Goal: Task Accomplishment & Management: Use online tool/utility

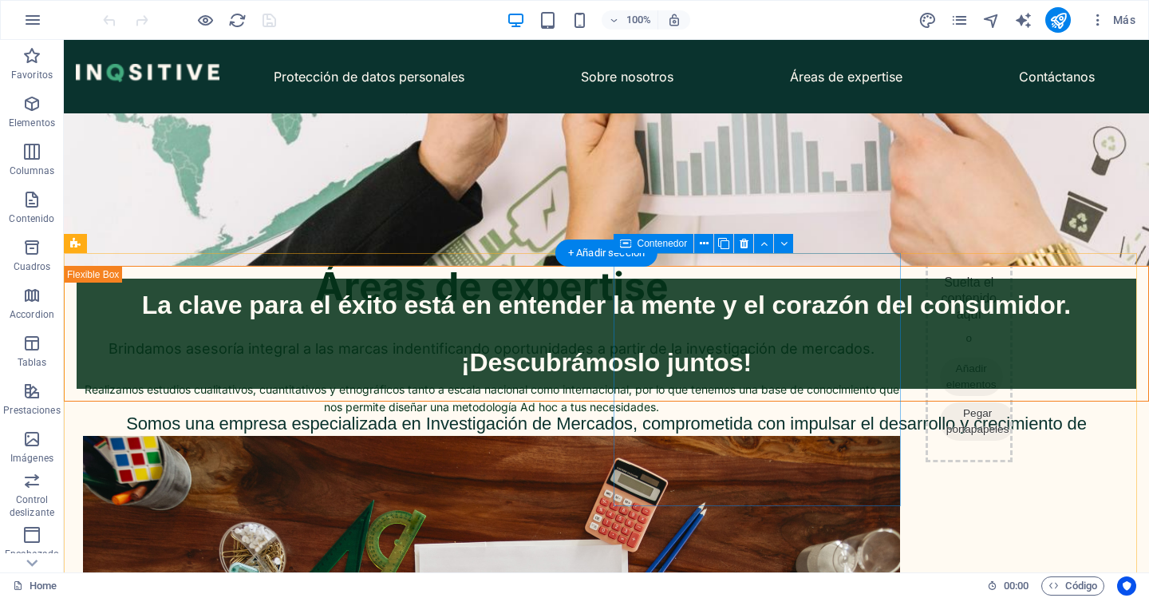
scroll to position [399, 0]
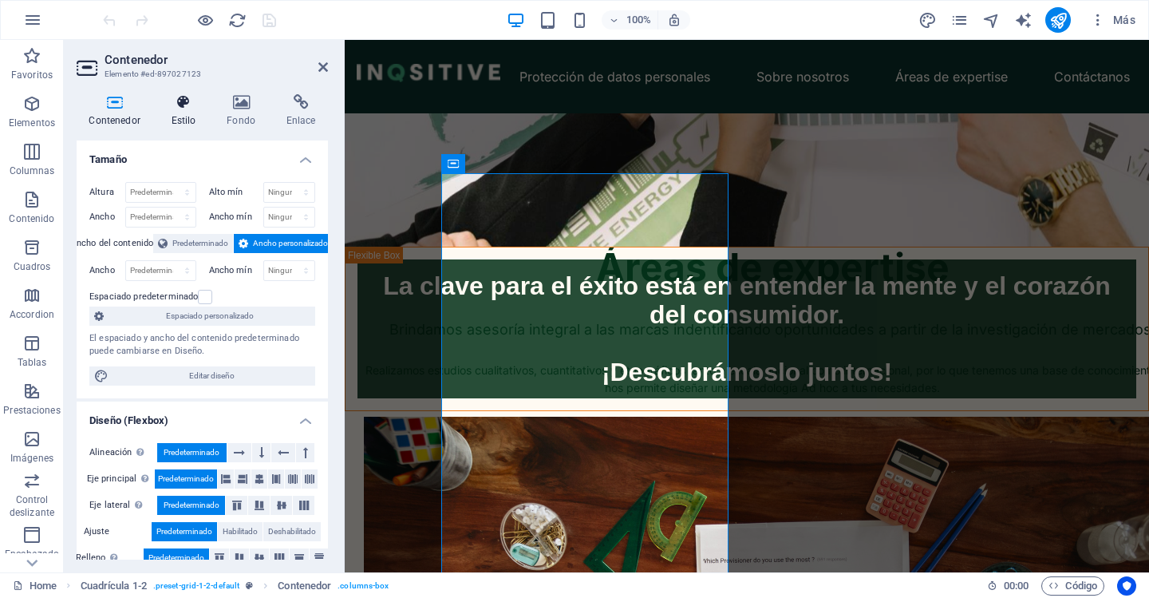
click at [190, 109] on icon at bounding box center [183, 102] width 49 height 16
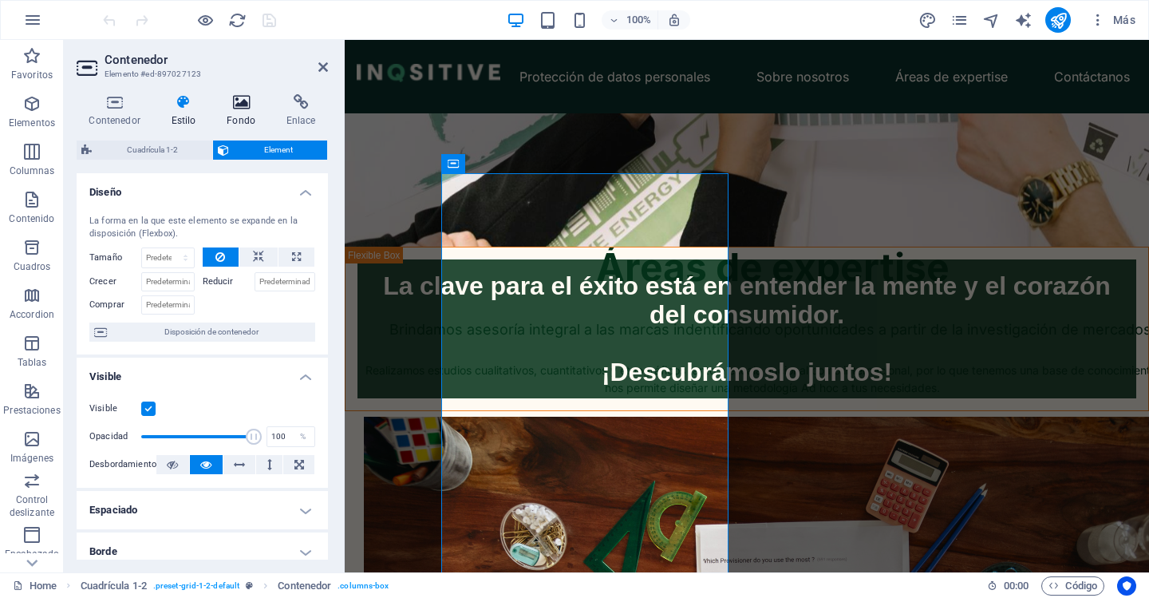
click at [237, 113] on h4 "Fondo" at bounding box center [245, 111] width 60 height 34
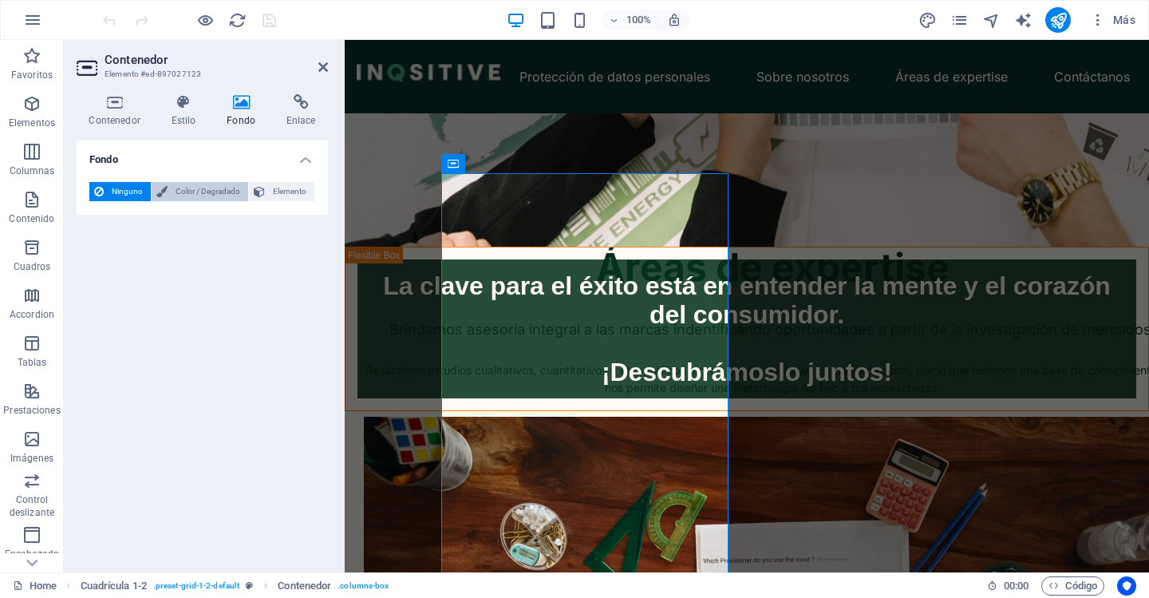
click at [210, 195] on span "Color / Degradado" at bounding box center [207, 191] width 71 height 19
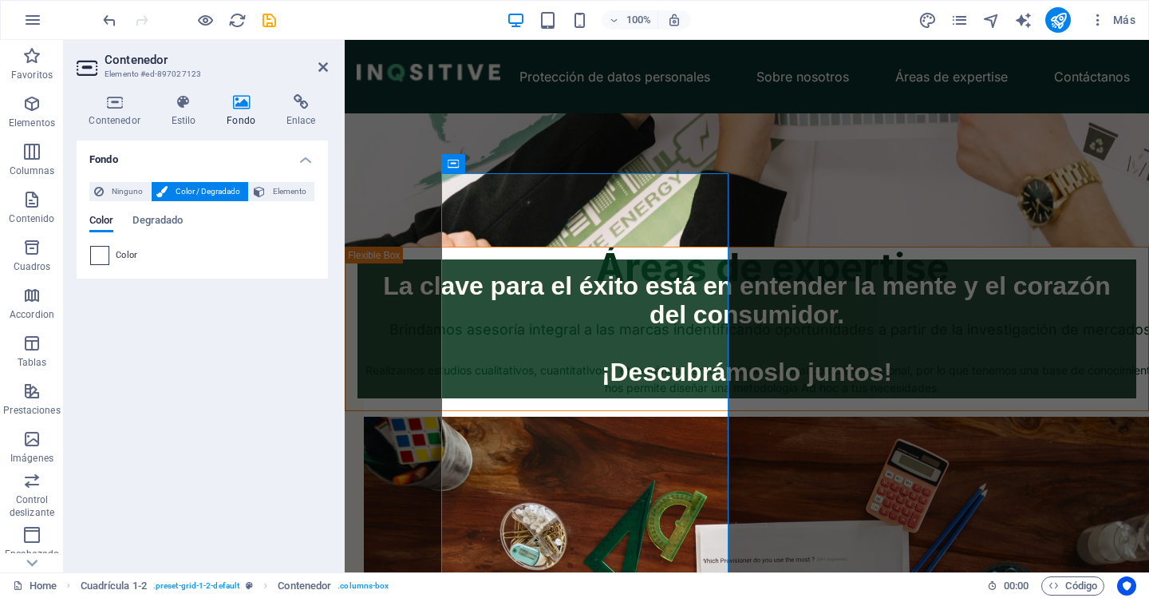
click at [98, 260] on span at bounding box center [100, 256] width 18 height 18
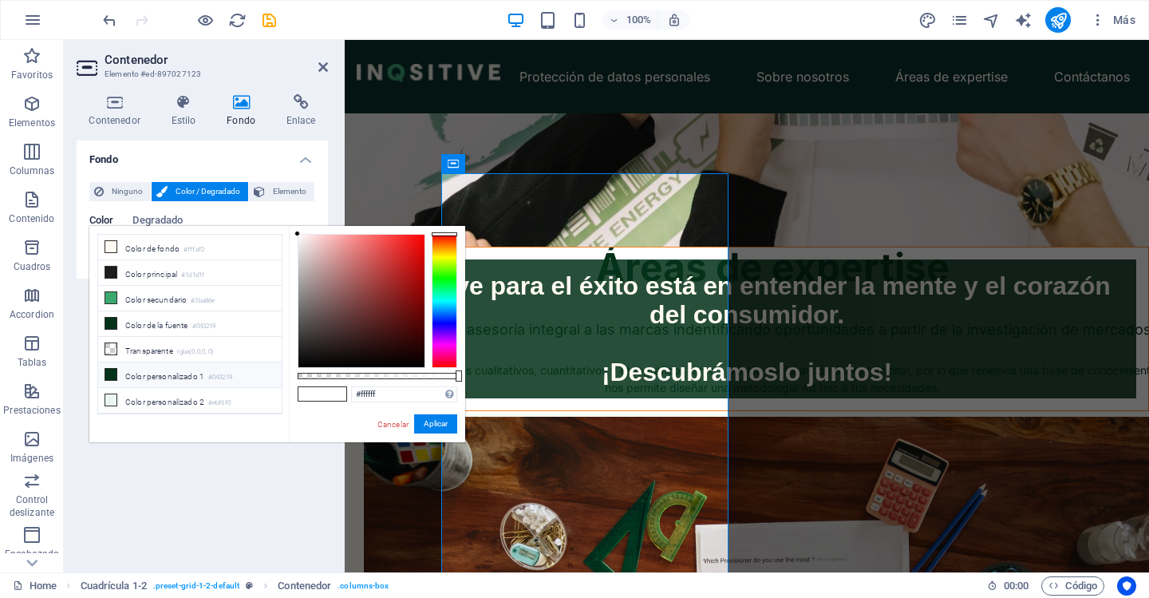
click at [151, 371] on li "Color personalizado 1 #043219" at bounding box center [190, 375] width 184 height 26
type input "#043219"
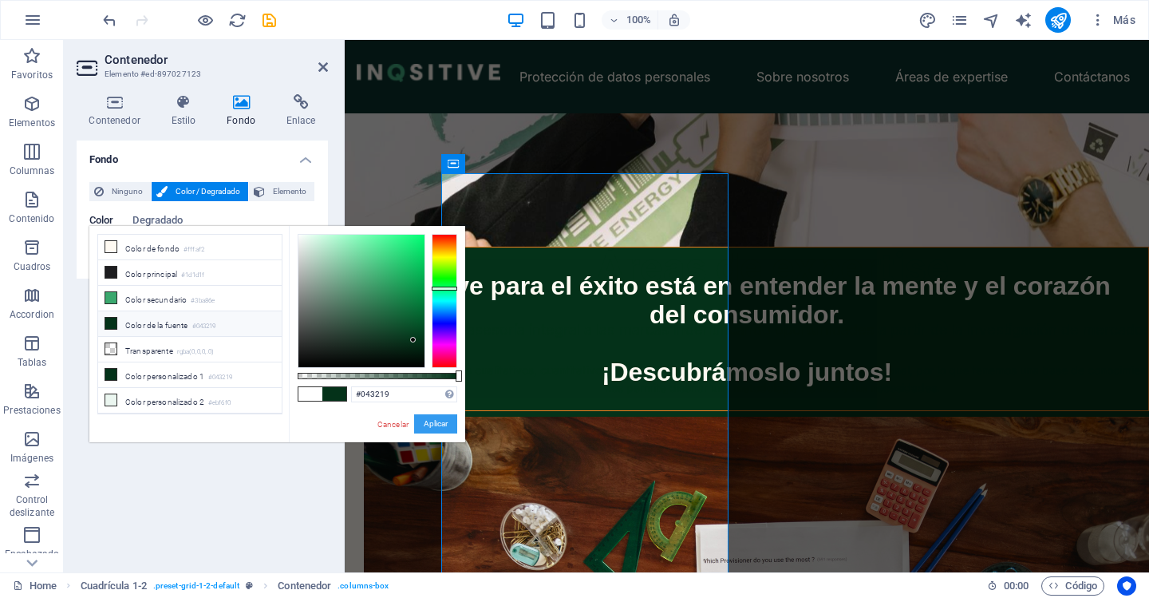
click at [431, 425] on button "Aplicar" at bounding box center [435, 423] width 43 height 19
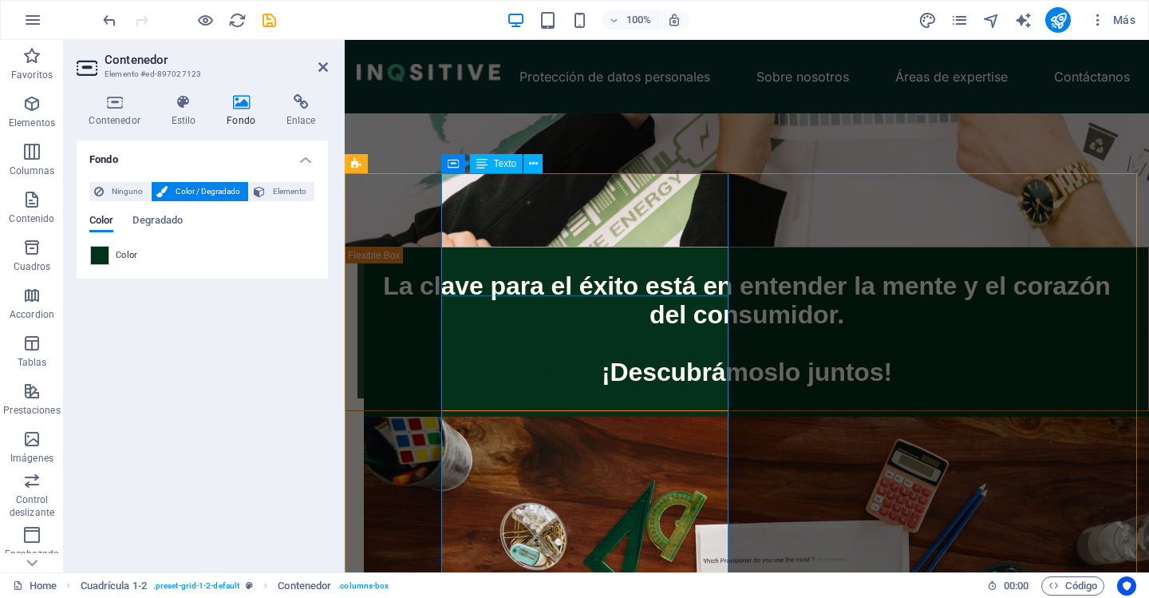
click at [610, 242] on div "Áreas de expertise" at bounding box center [772, 267] width 817 height 61
click at [614, 242] on div "Áreas de expertise" at bounding box center [772, 267] width 817 height 61
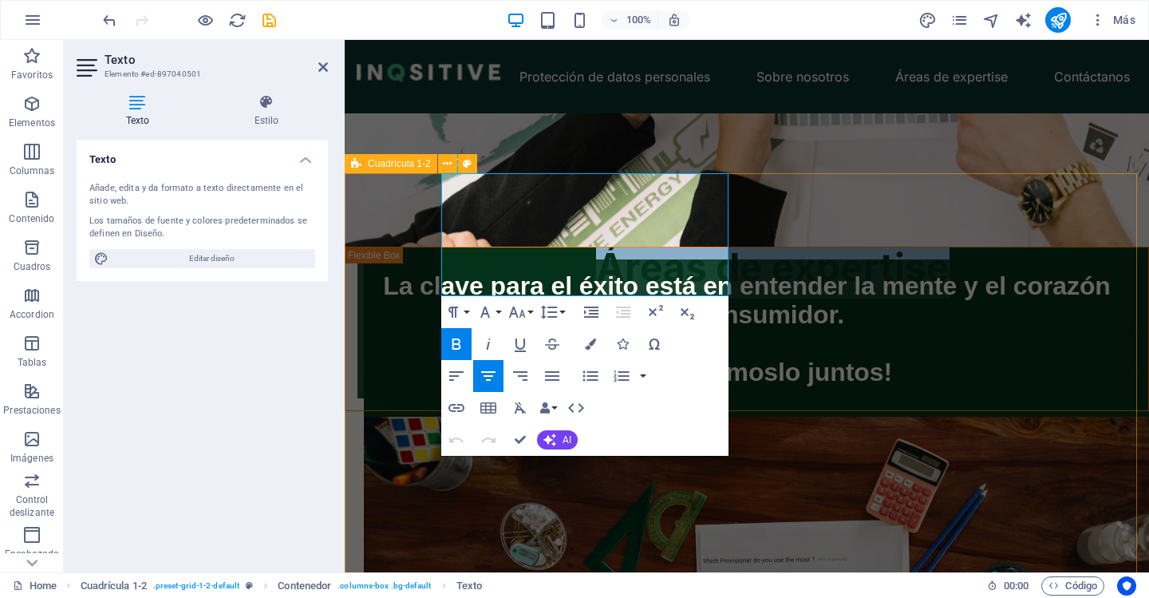
drag, startPoint x: 688, startPoint y: 280, endPoint x: 427, endPoint y: 204, distance: 271.7
click at [689, 204] on div "Áreas de expertise Brindamos asesoría integral a las marcas indentificando opor…" at bounding box center [1091, 346] width 804 height 532
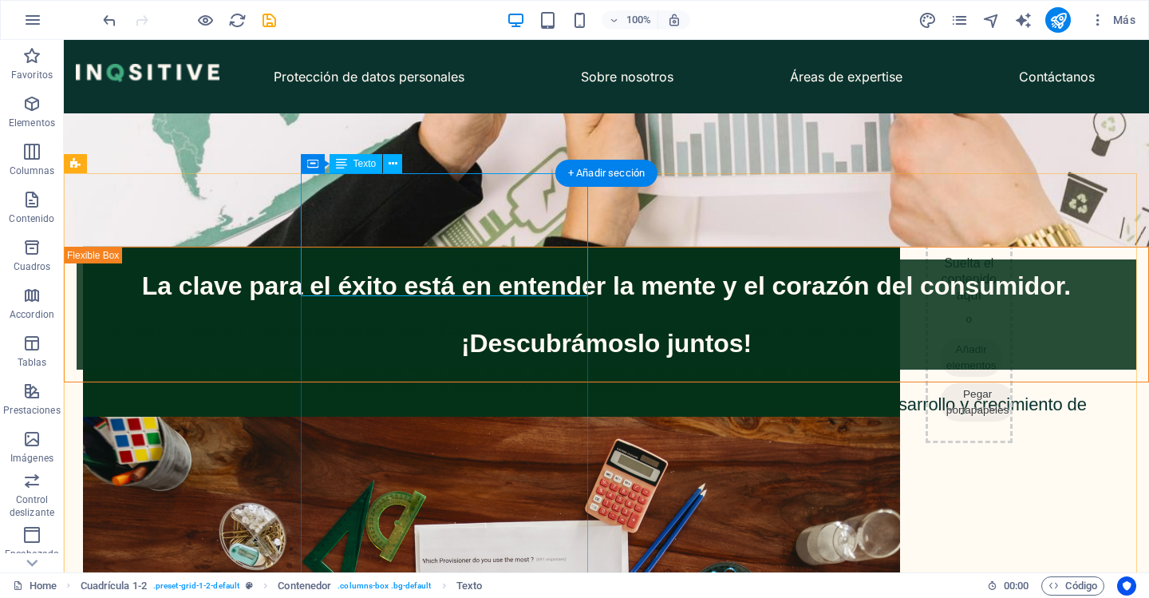
click at [496, 237] on div "Áreas de expertise" at bounding box center [491, 267] width 817 height 61
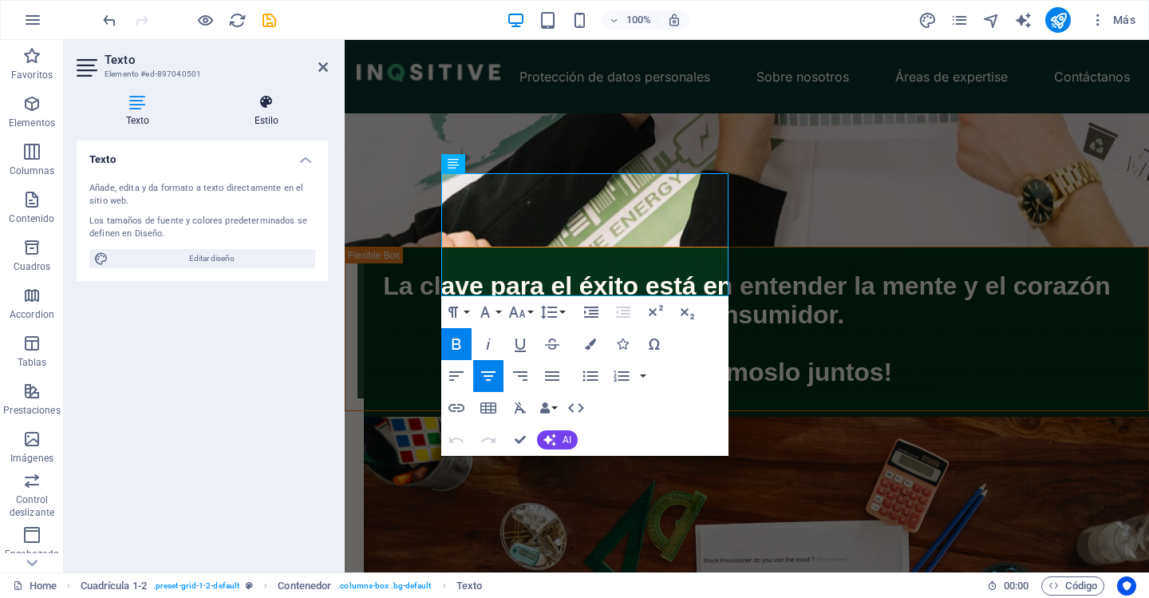
click at [257, 108] on icon at bounding box center [266, 102] width 123 height 16
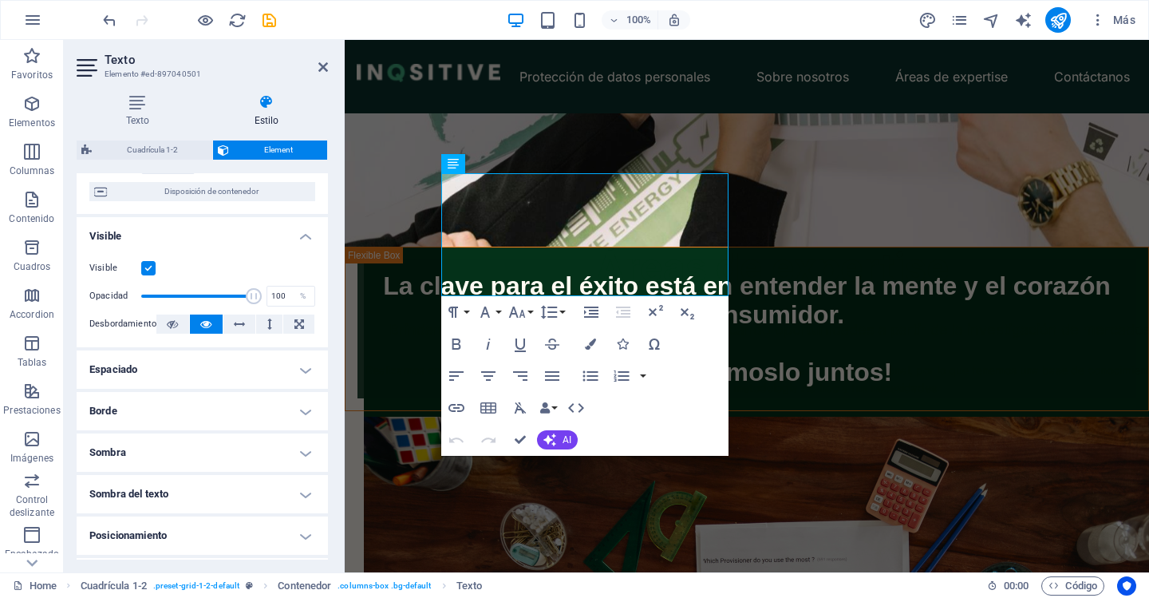
scroll to position [0, 0]
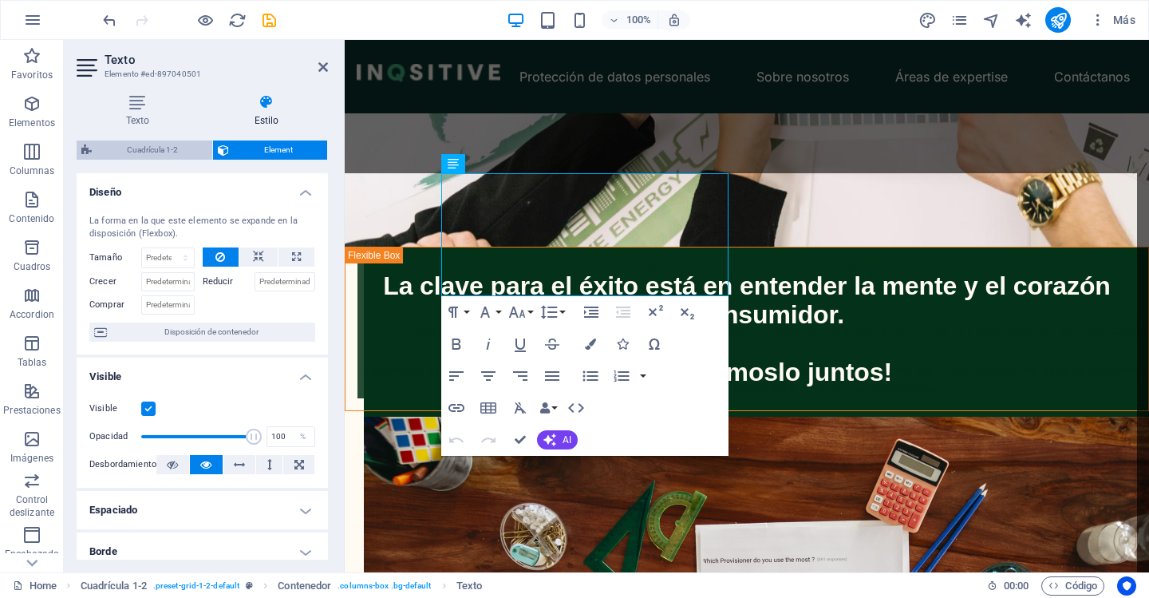
click at [166, 143] on span "Cuadrícula 1-2" at bounding box center [152, 149] width 111 height 19
select select "rem"
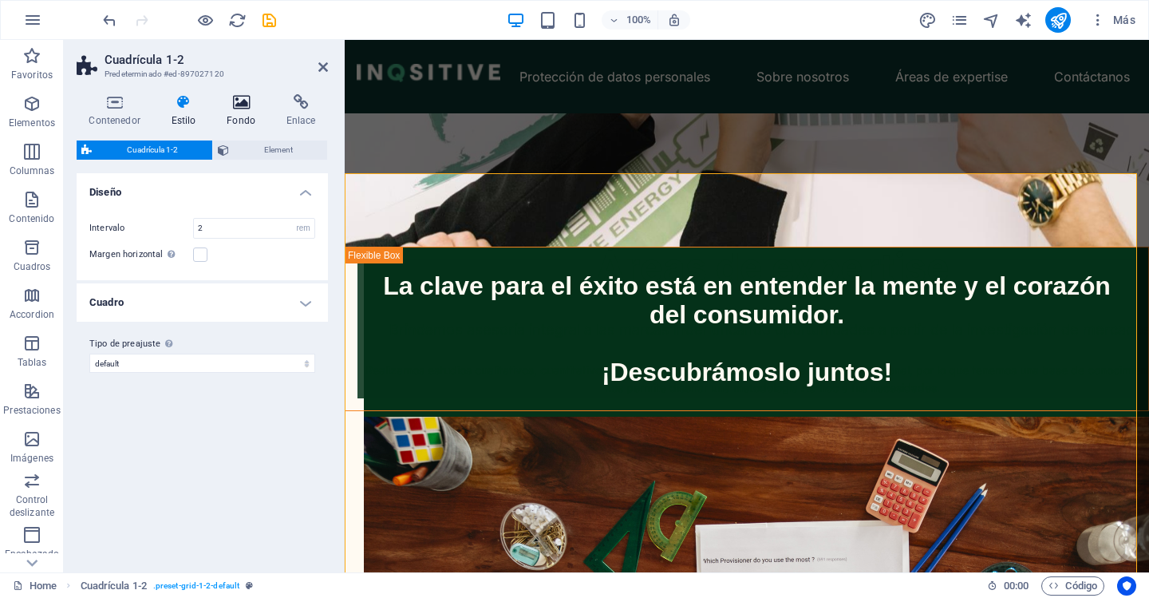
click at [244, 108] on icon at bounding box center [241, 102] width 53 height 16
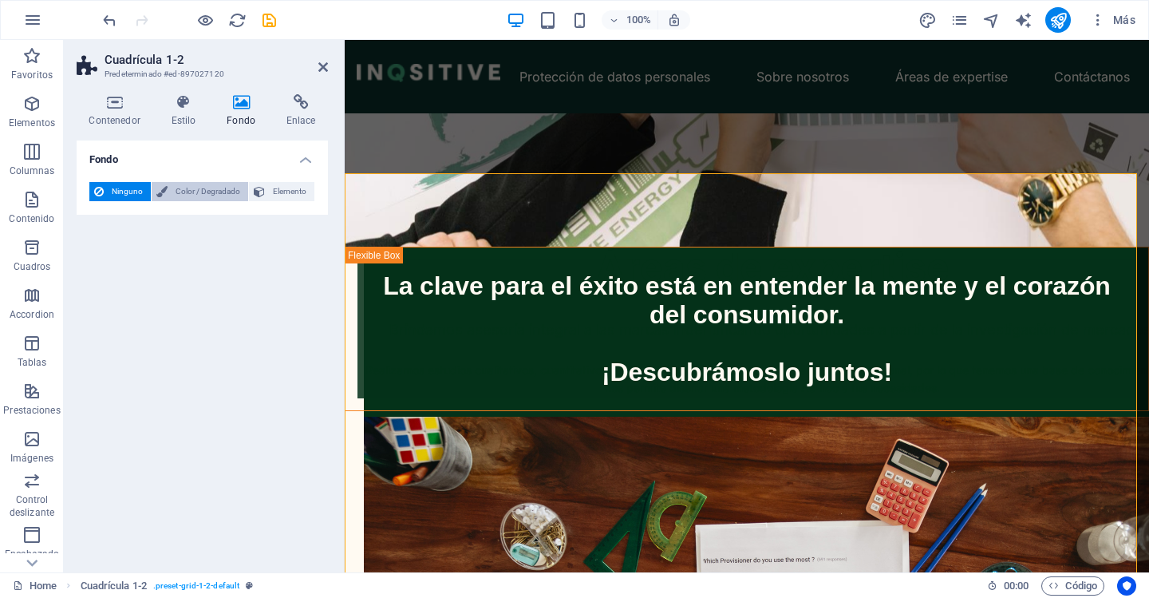
click at [200, 189] on span "Color / Degradado" at bounding box center [207, 191] width 71 height 19
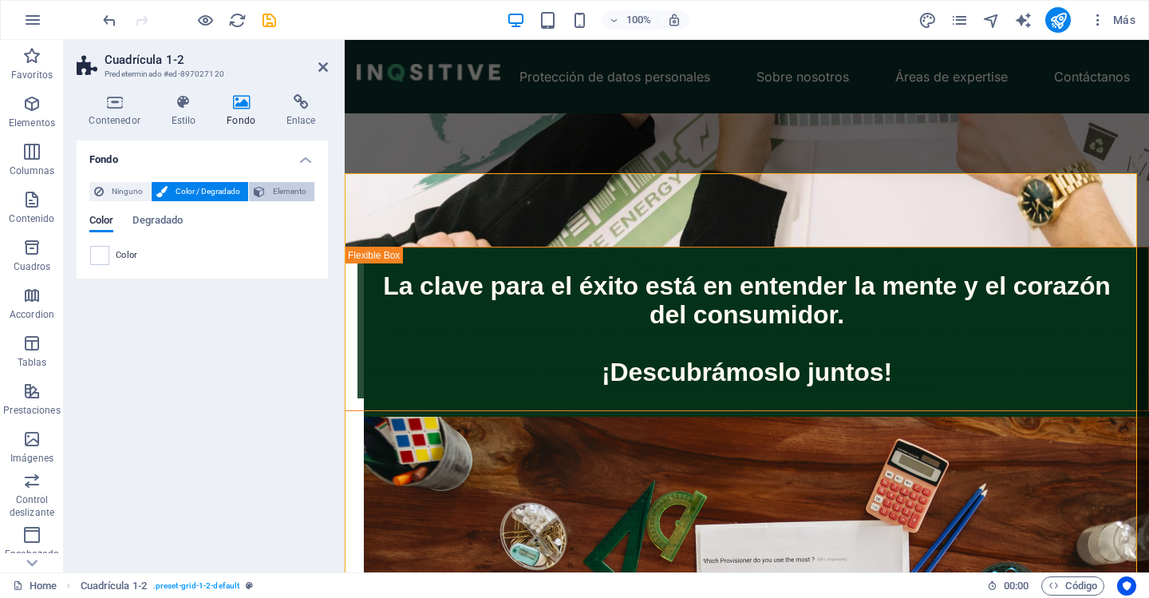
click at [275, 195] on span "Elemento" at bounding box center [290, 191] width 40 height 19
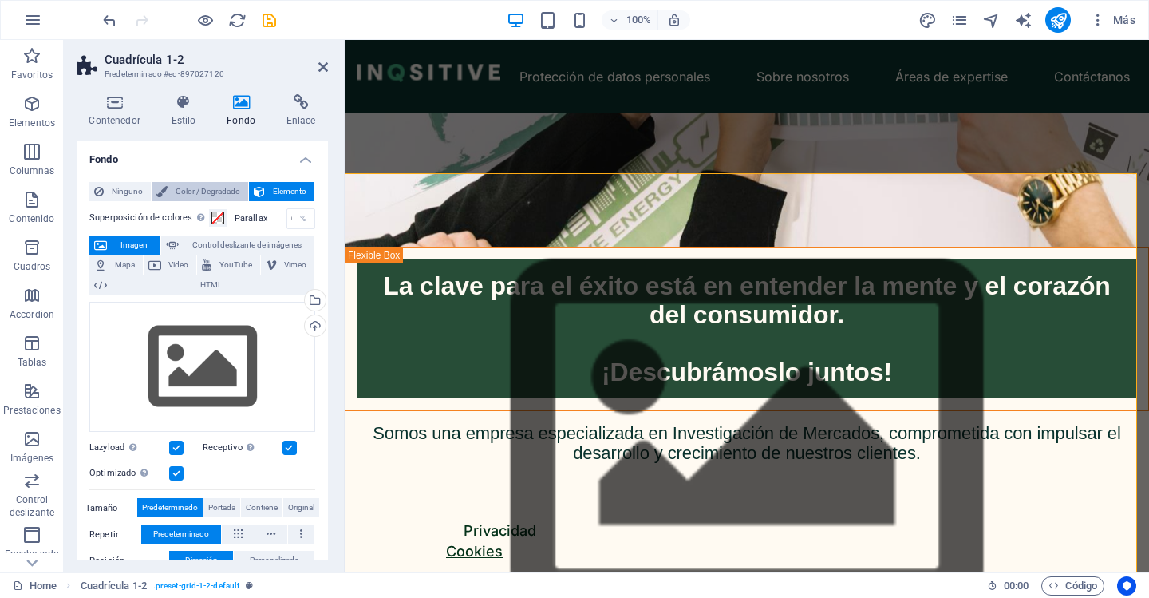
click at [219, 195] on span "Color / Degradado" at bounding box center [207, 191] width 71 height 19
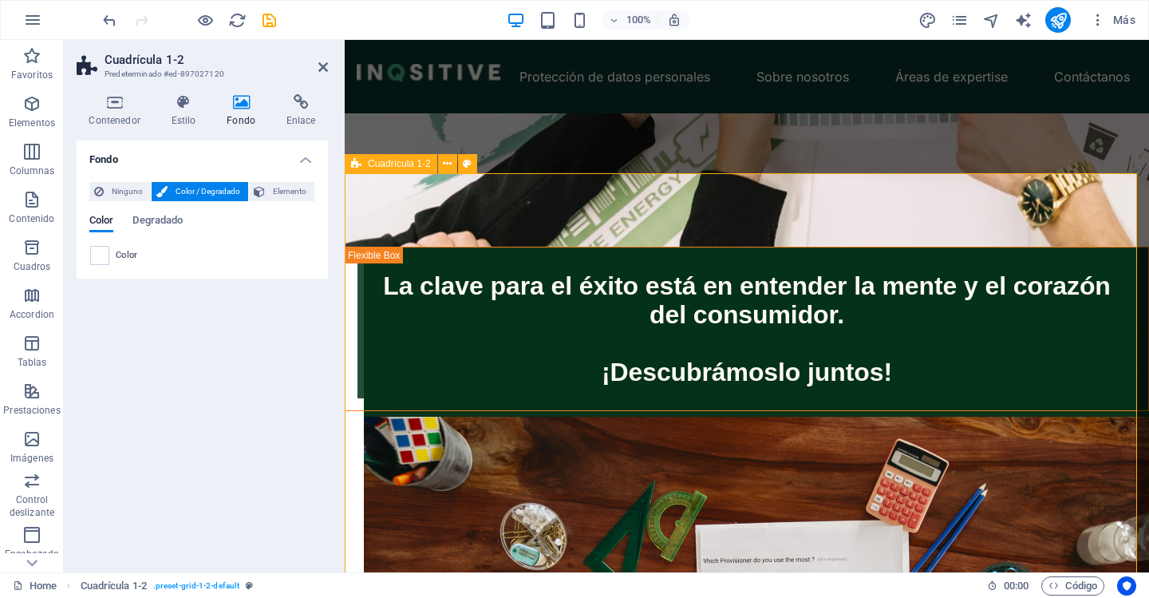
click at [689, 264] on div "Áreas de expertise Brindamos asesoría integral a las marcas indentificando opor…" at bounding box center [1091, 346] width 804 height 532
click at [115, 195] on span "Ninguno" at bounding box center [128, 191] width 38 height 19
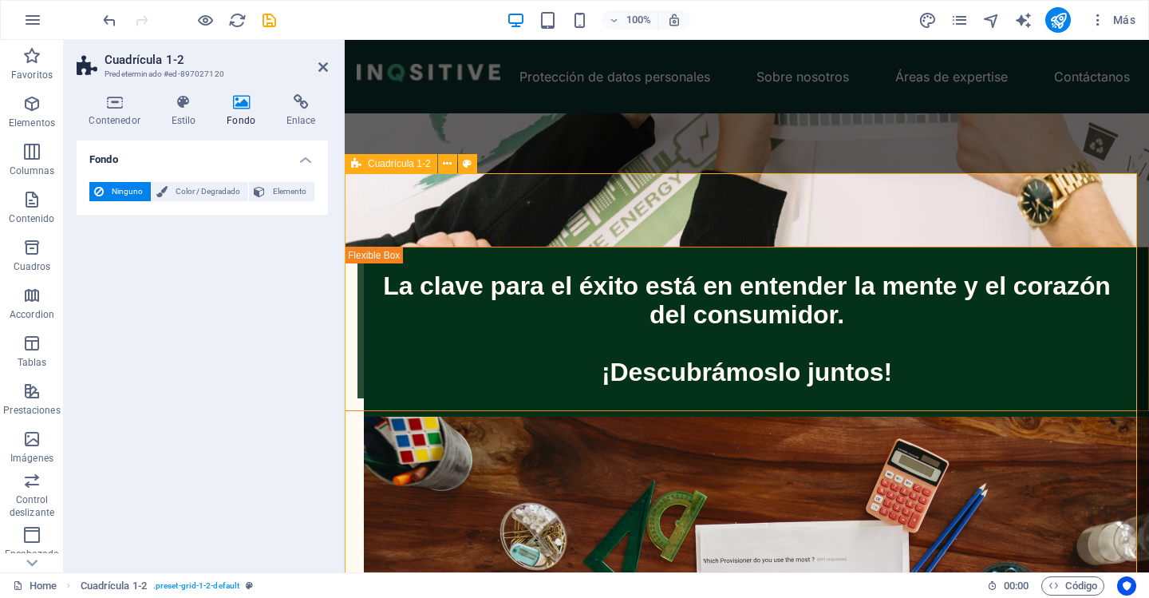
click at [689, 330] on div "Áreas de expertise Brindamos asesoría integral a las marcas indentificando opor…" at bounding box center [1091, 346] width 804 height 532
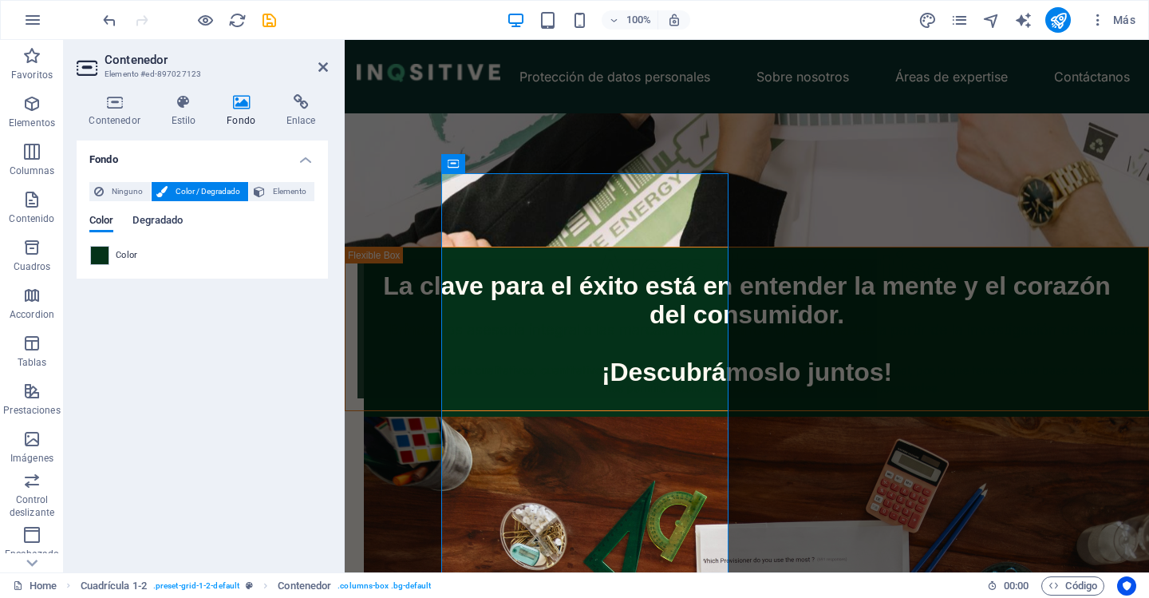
click at [157, 227] on span "Degradado" at bounding box center [157, 222] width 50 height 22
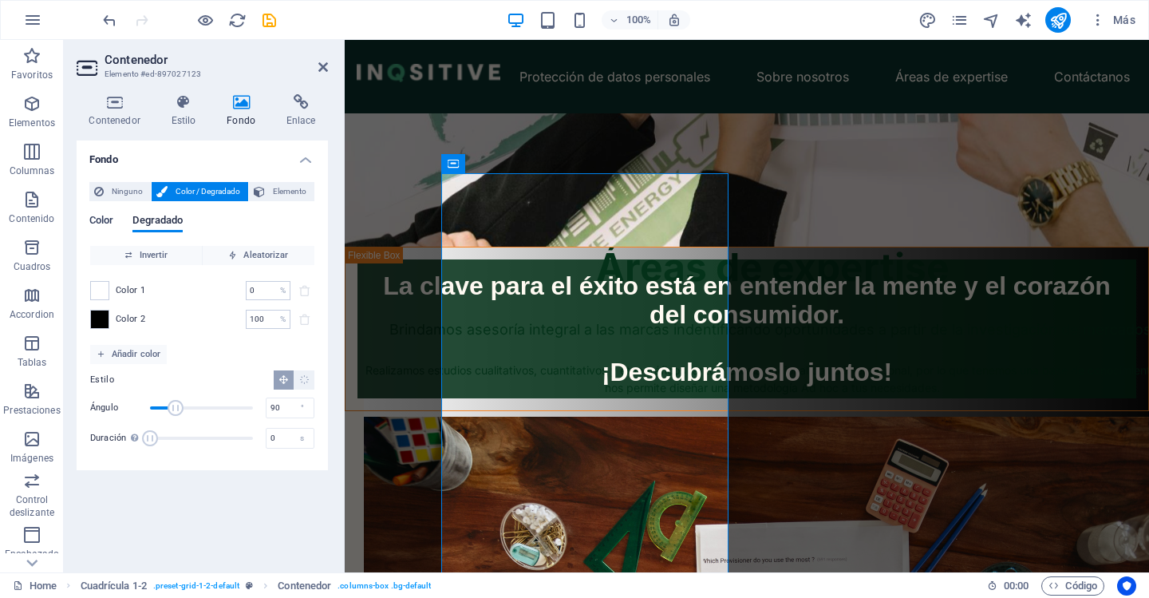
click at [101, 222] on span "Color" at bounding box center [101, 222] width 24 height 22
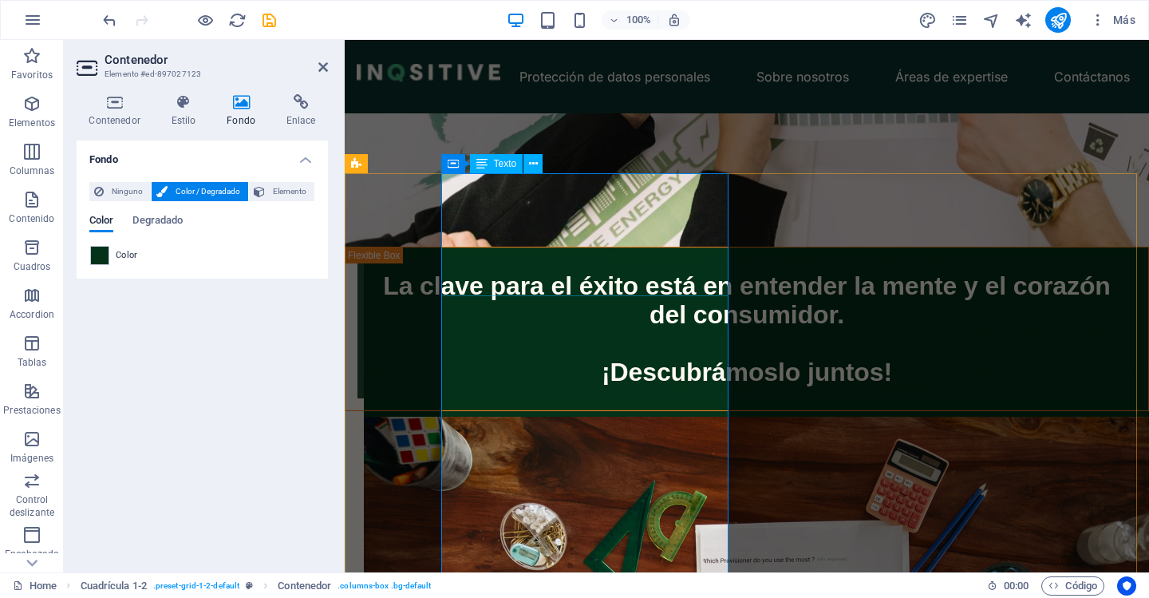
click at [530, 237] on div "Áreas de expertise" at bounding box center [772, 267] width 817 height 61
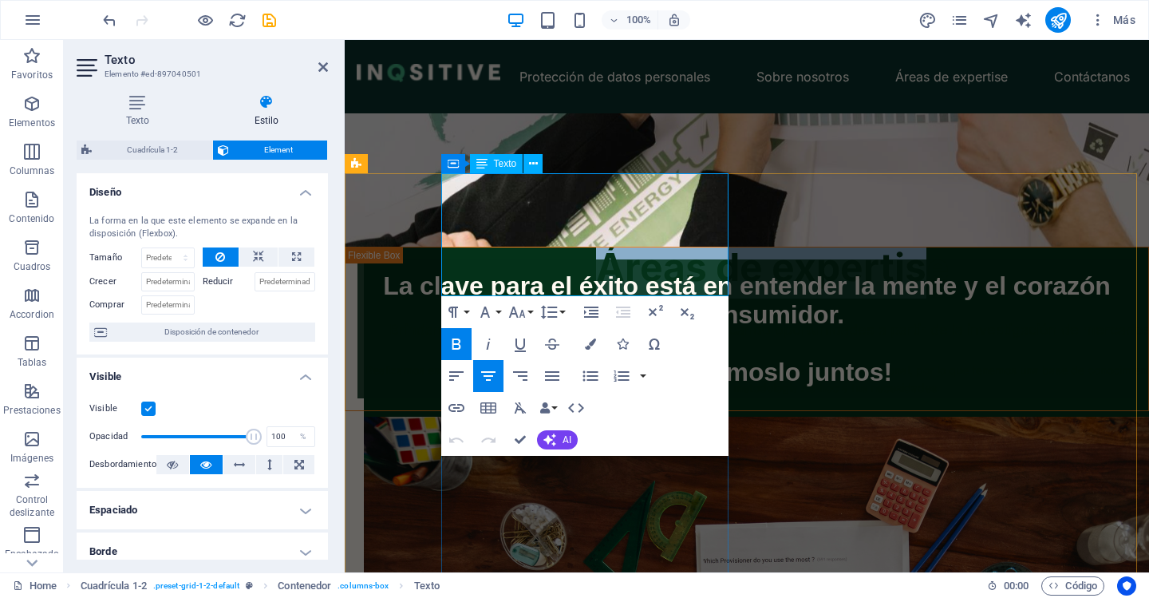
drag, startPoint x: 645, startPoint y: 278, endPoint x: 493, endPoint y: 205, distance: 168.1
click at [493, 237] on p "Áreas de expertise" at bounding box center [772, 267] width 817 height 61
click at [660, 275] on strong "Áreas de expertise" at bounding box center [773, 266] width 354 height 47
drag, startPoint x: 675, startPoint y: 269, endPoint x: 451, endPoint y: 201, distance: 234.3
click at [451, 237] on p "Áreas de expertise" at bounding box center [772, 267] width 817 height 61
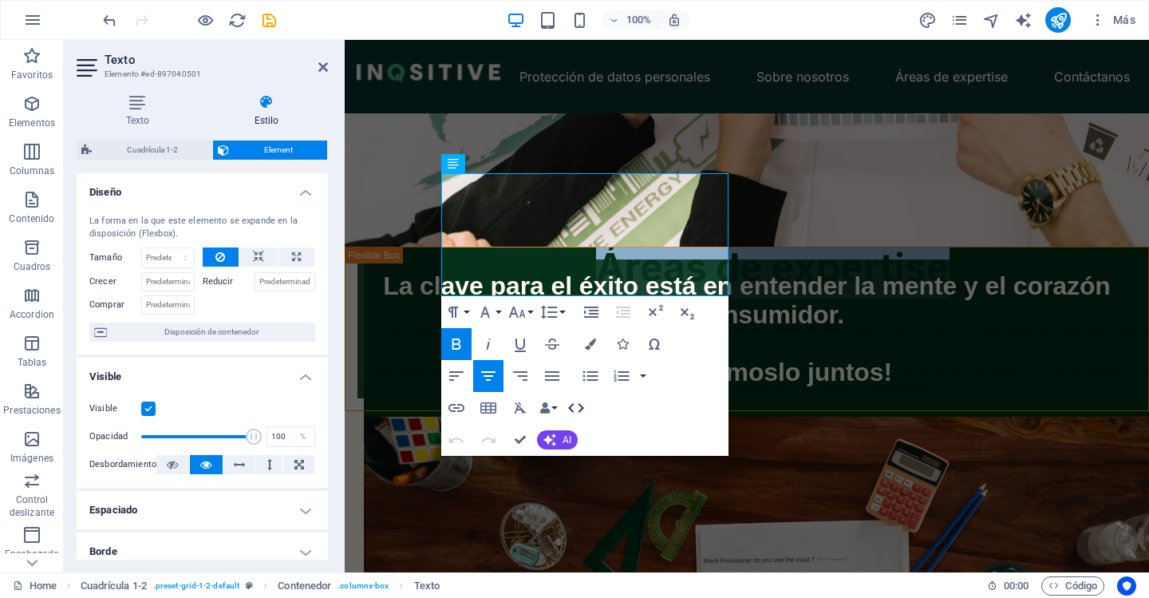
click at [582, 404] on icon "button" at bounding box center [576, 407] width 19 height 19
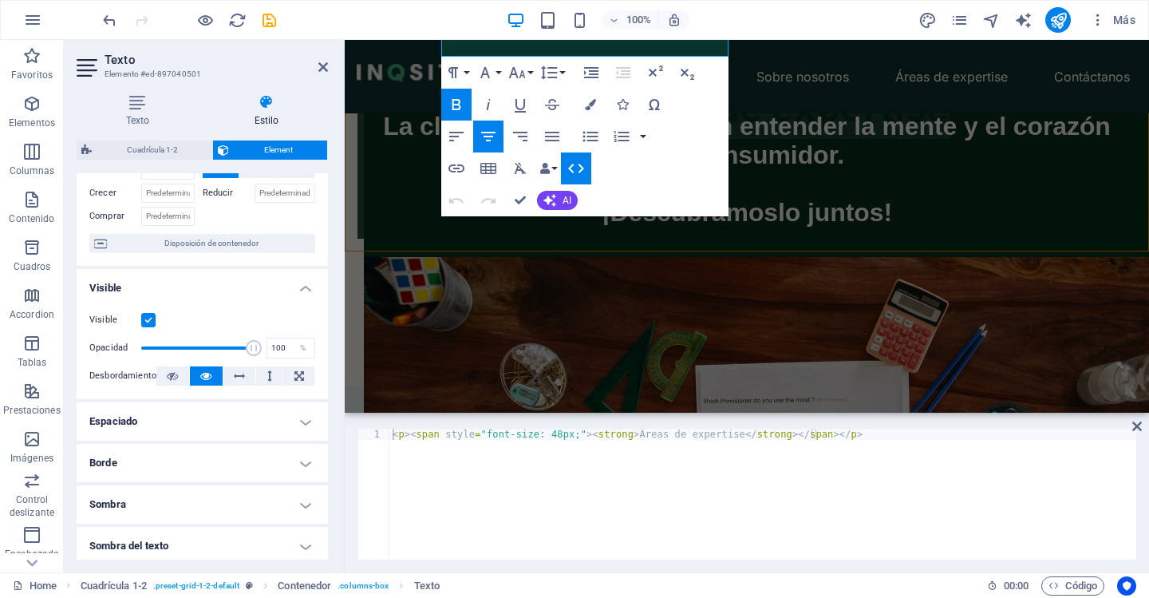
scroll to position [239, 0]
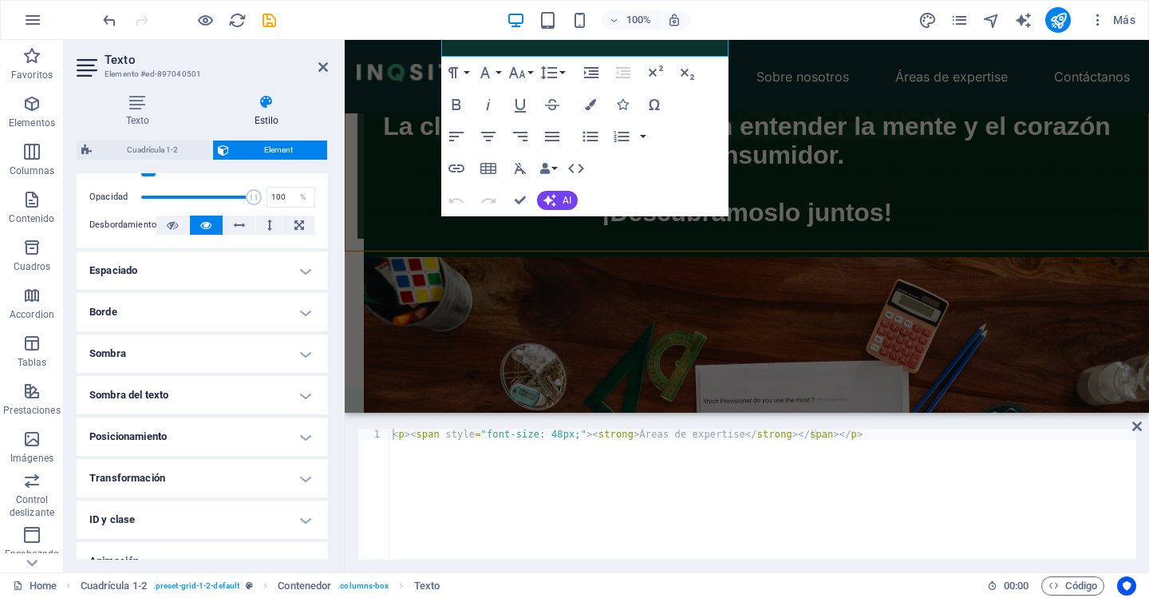
click at [117, 270] on h4 "Espaciado" at bounding box center [202, 270] width 251 height 38
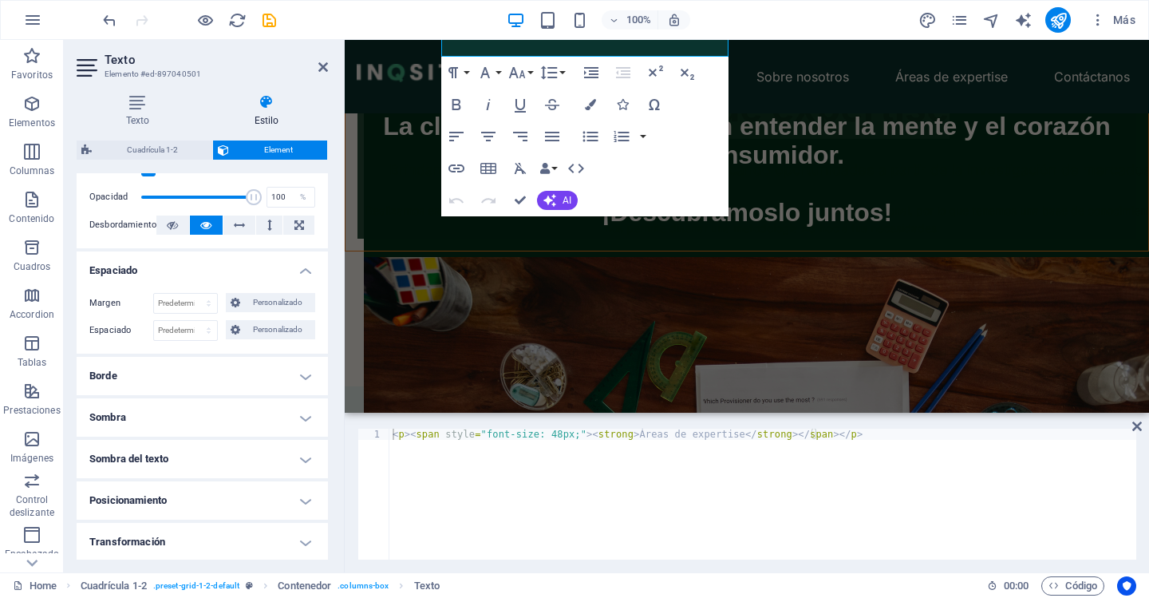
click at [150, 384] on h4 "Borde" at bounding box center [202, 376] width 251 height 38
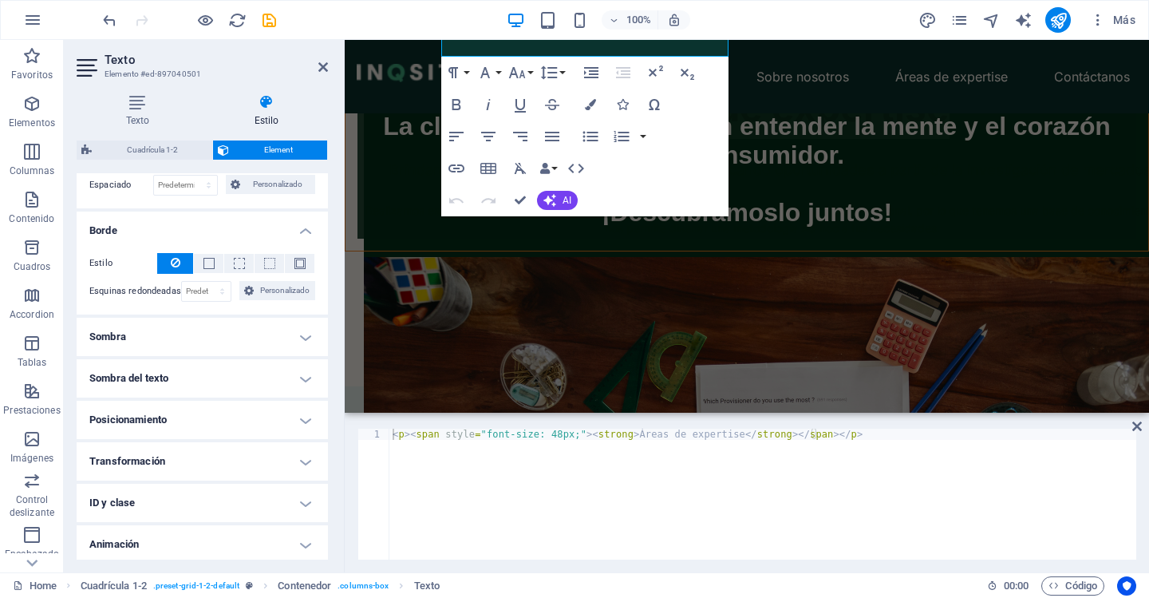
scroll to position [399, 0]
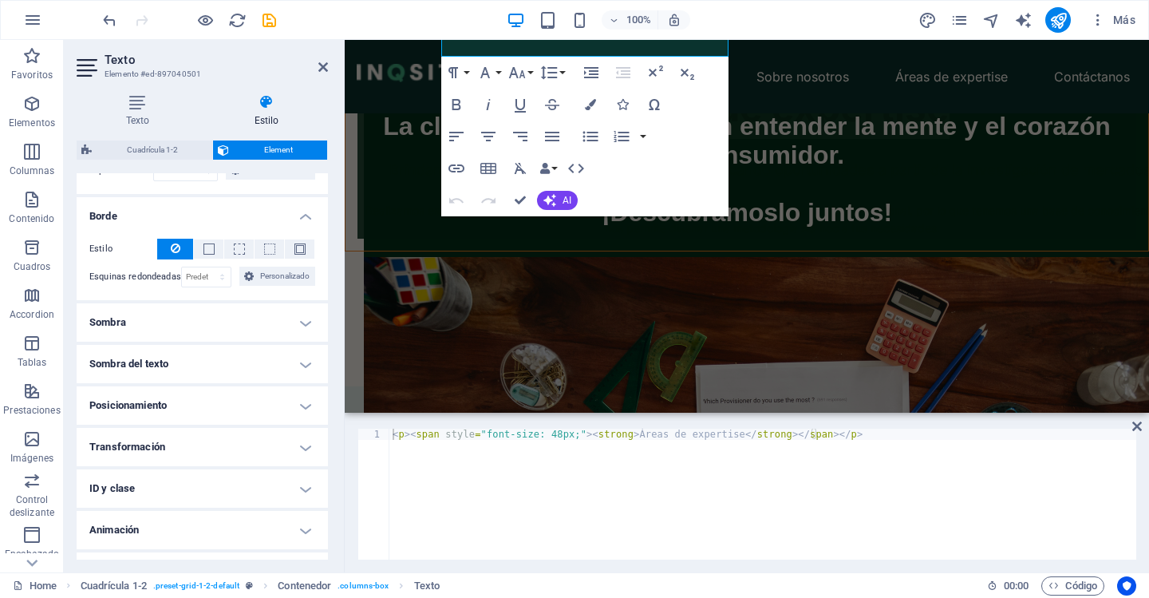
click at [121, 316] on h4 "Sombra" at bounding box center [202, 322] width 251 height 38
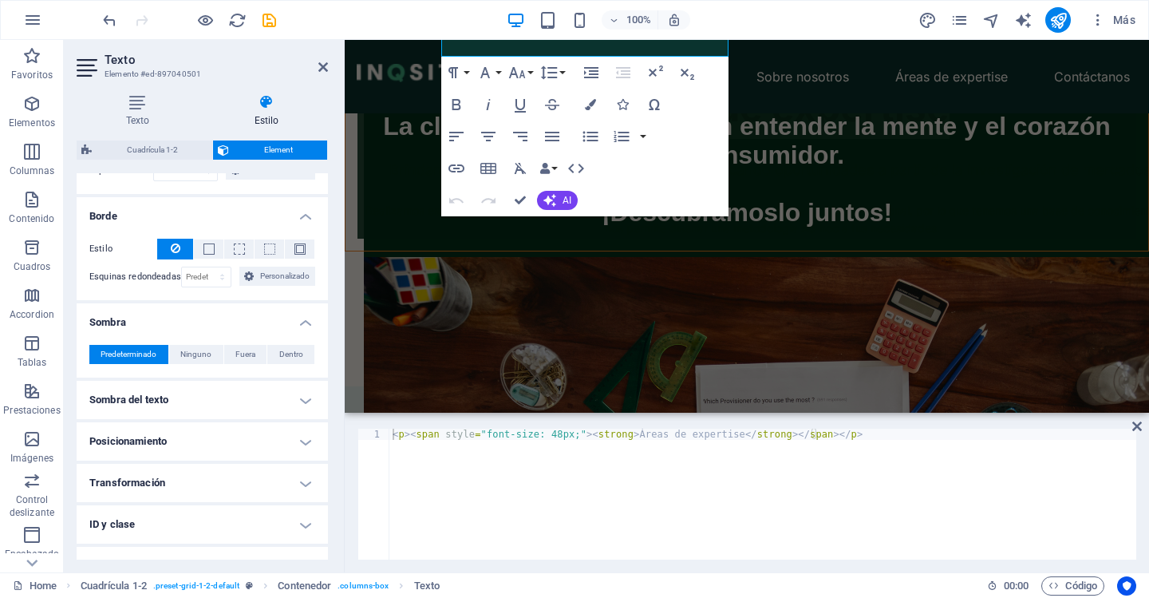
click at [181, 389] on h4 "Sombra del texto" at bounding box center [202, 400] width 251 height 38
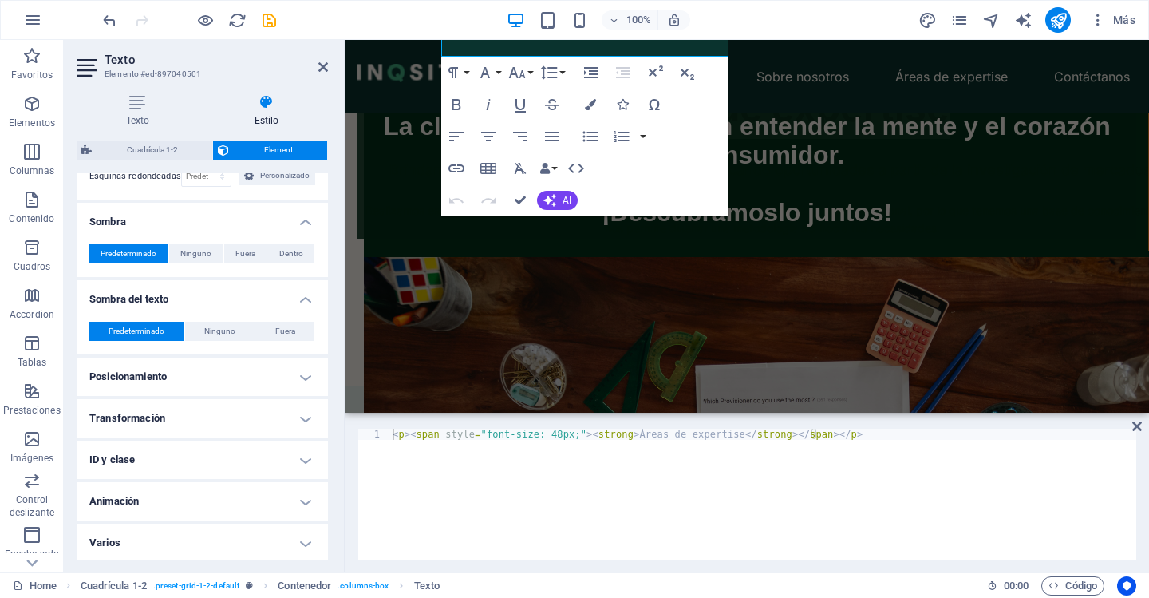
scroll to position [502, 0]
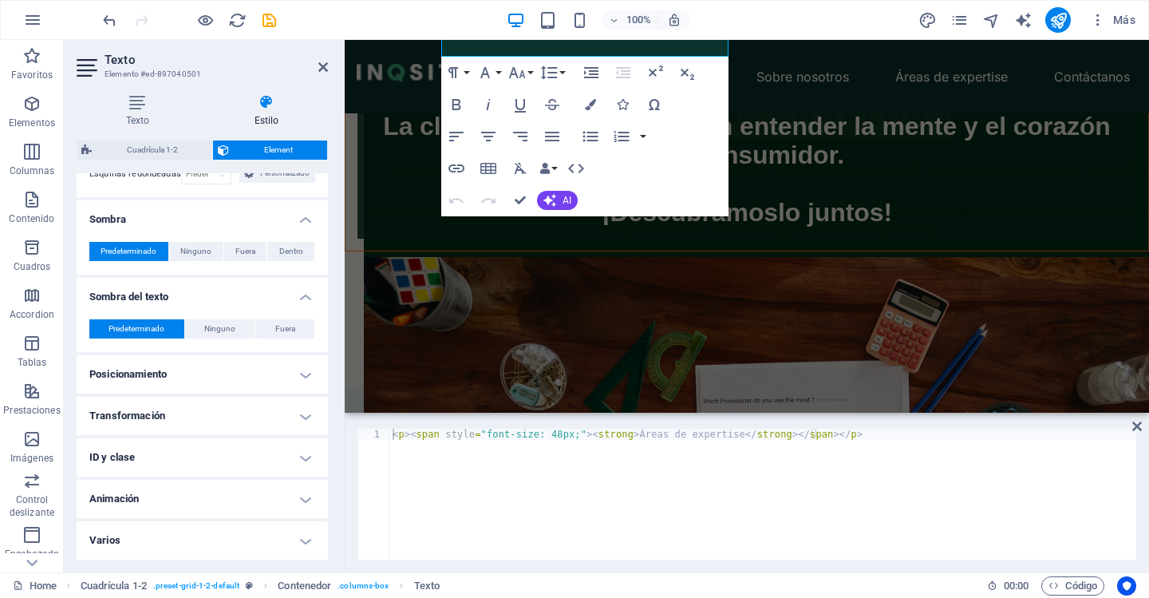
click at [178, 368] on h4 "Posicionamiento" at bounding box center [202, 374] width 251 height 38
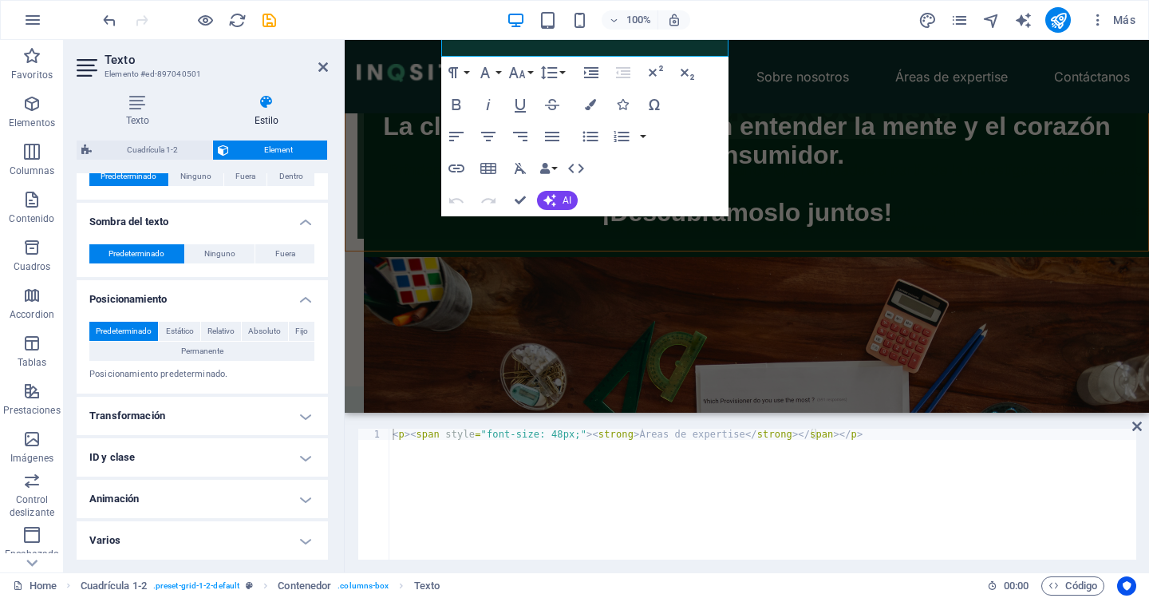
click at [161, 409] on h4 "Transformación" at bounding box center [202, 416] width 251 height 38
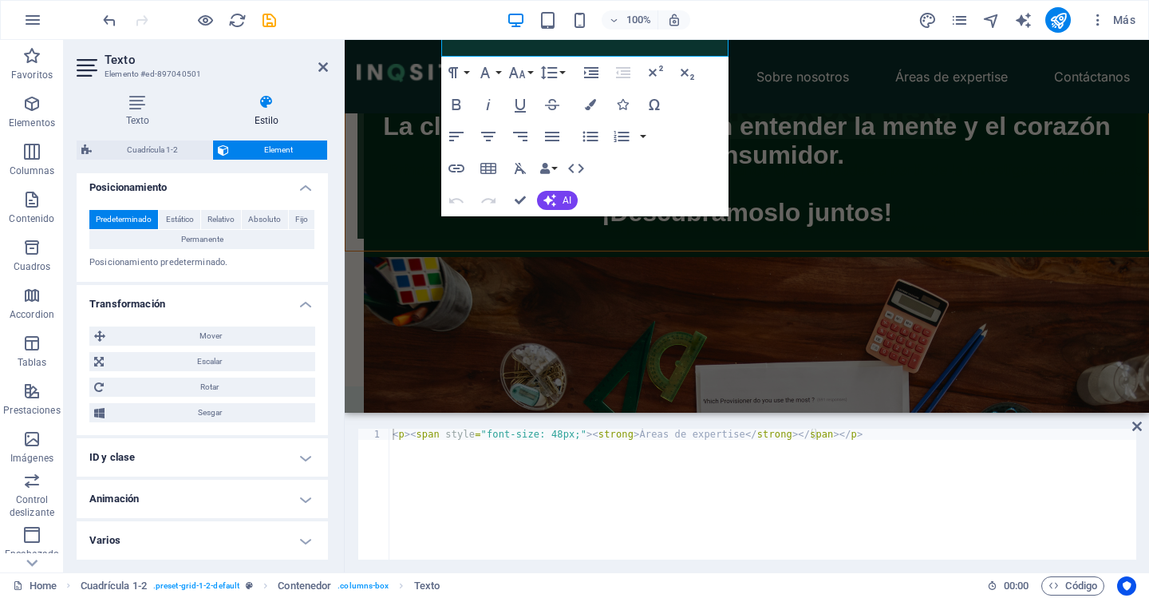
click at [156, 453] on h4 "ID y clase" at bounding box center [202, 457] width 251 height 38
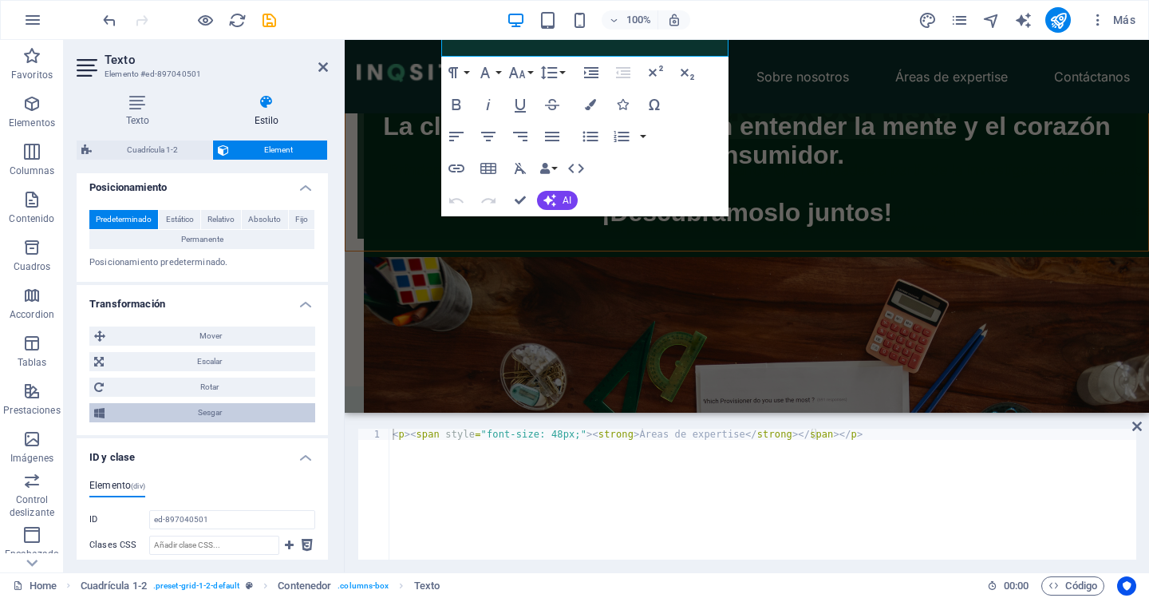
scroll to position [832, 0]
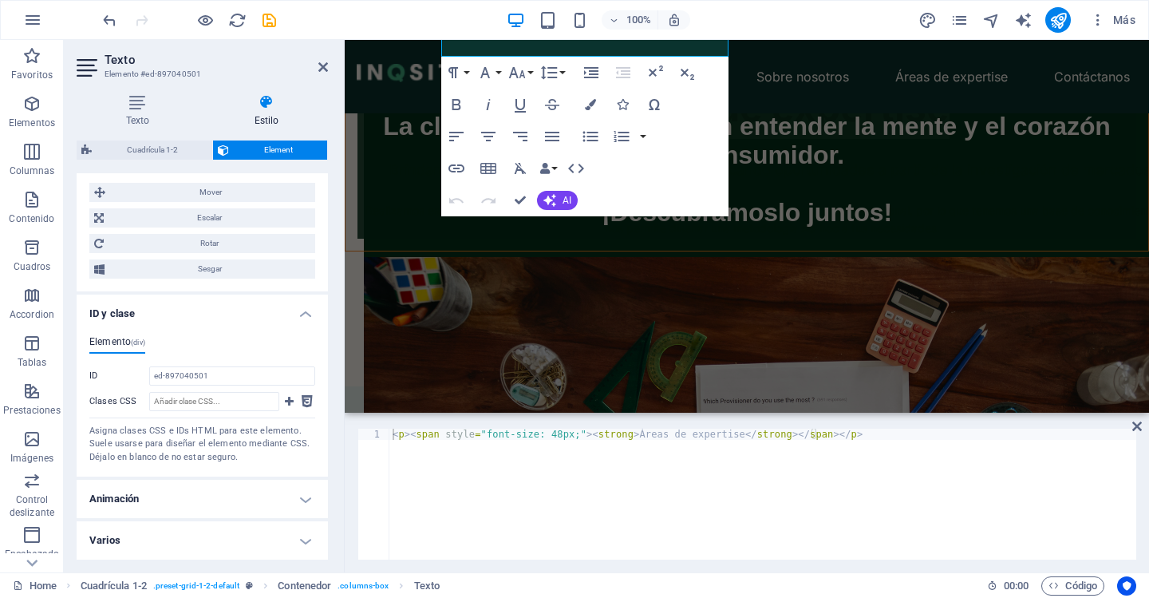
click at [154, 495] on h4 "Animación" at bounding box center [202, 499] width 251 height 38
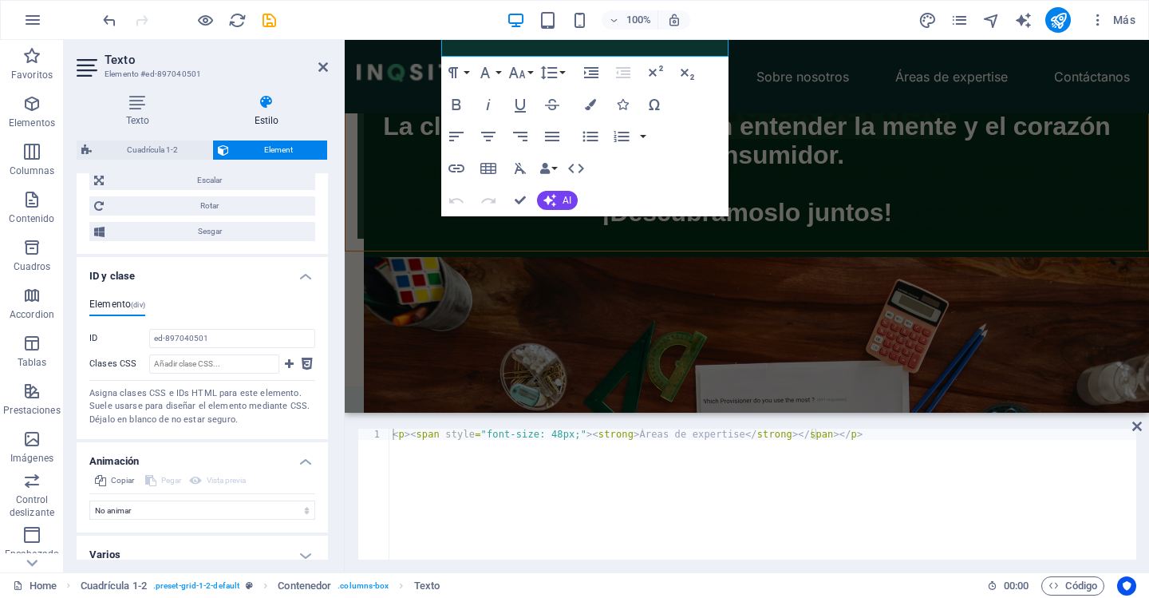
scroll to position [884, 0]
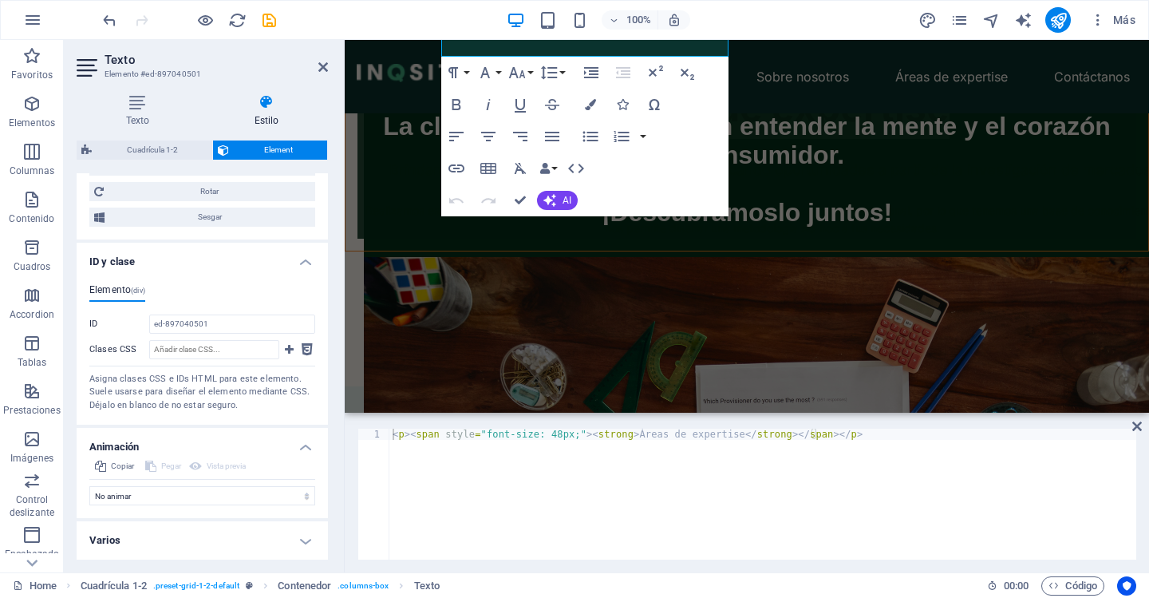
click at [168, 539] on h4 "Varios" at bounding box center [202, 540] width 251 height 38
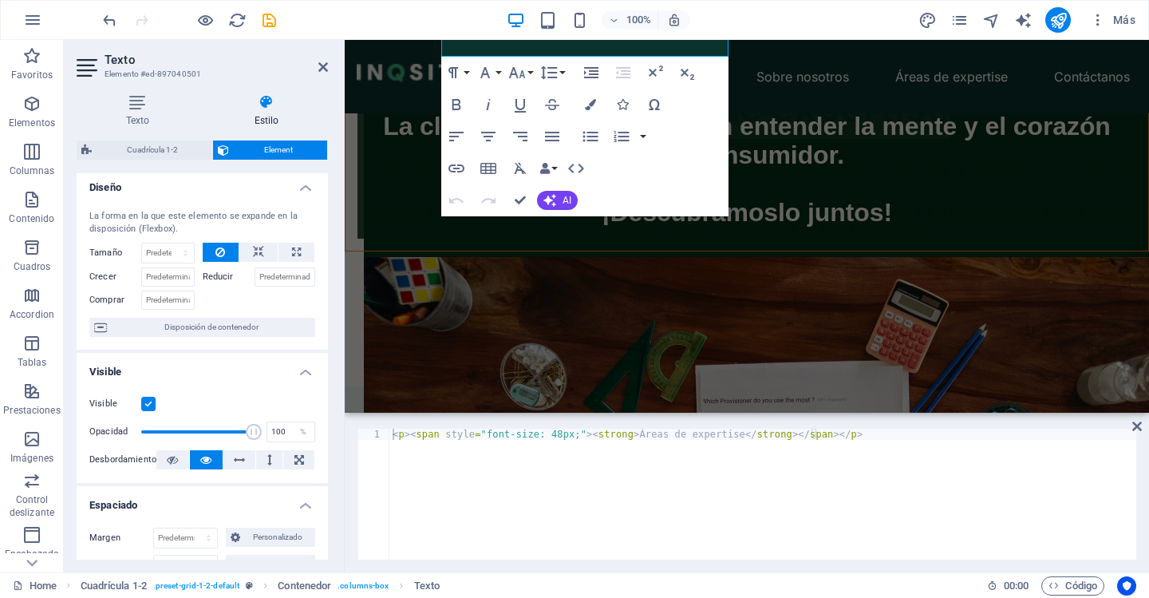
scroll to position [0, 0]
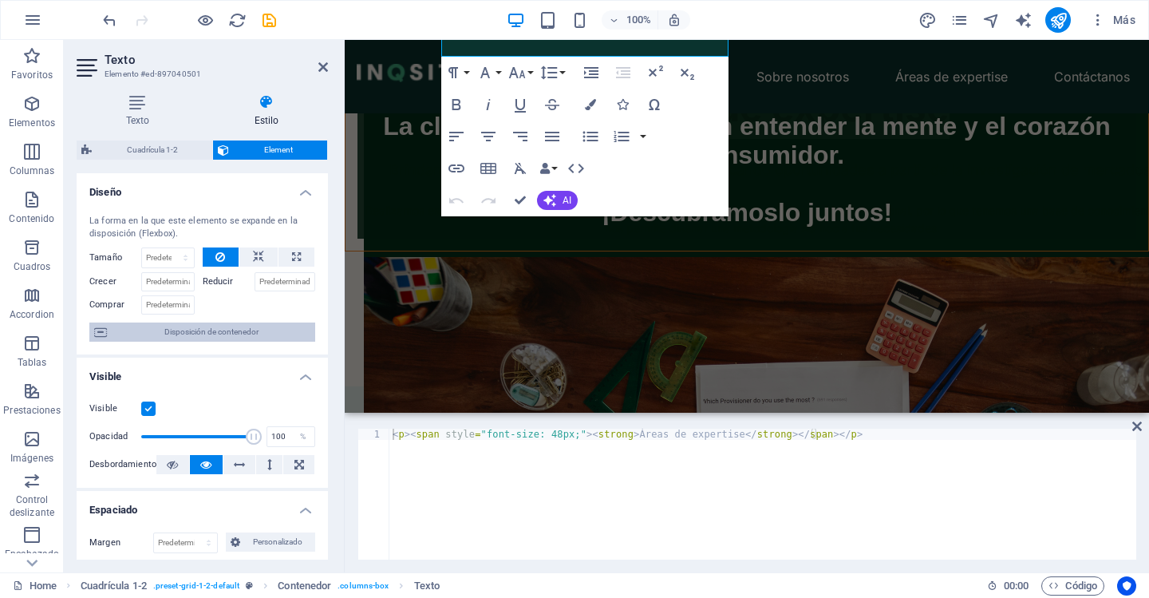
click at [213, 334] on span "Disposición de contenedor" at bounding box center [211, 331] width 199 height 19
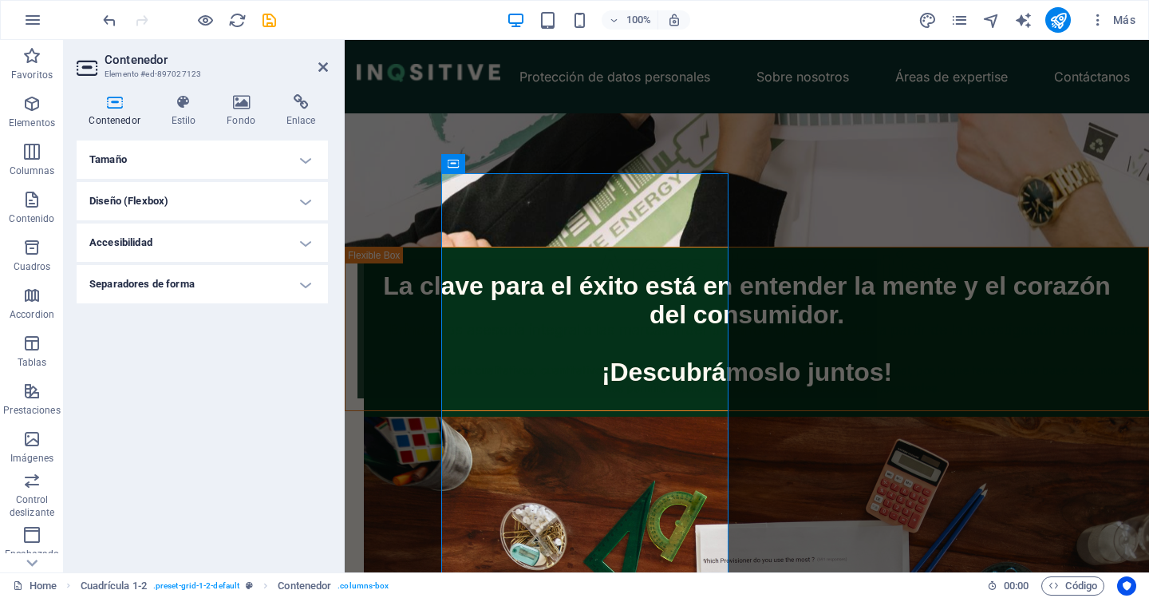
click at [213, 147] on h4 "Tamaño" at bounding box center [202, 159] width 251 height 38
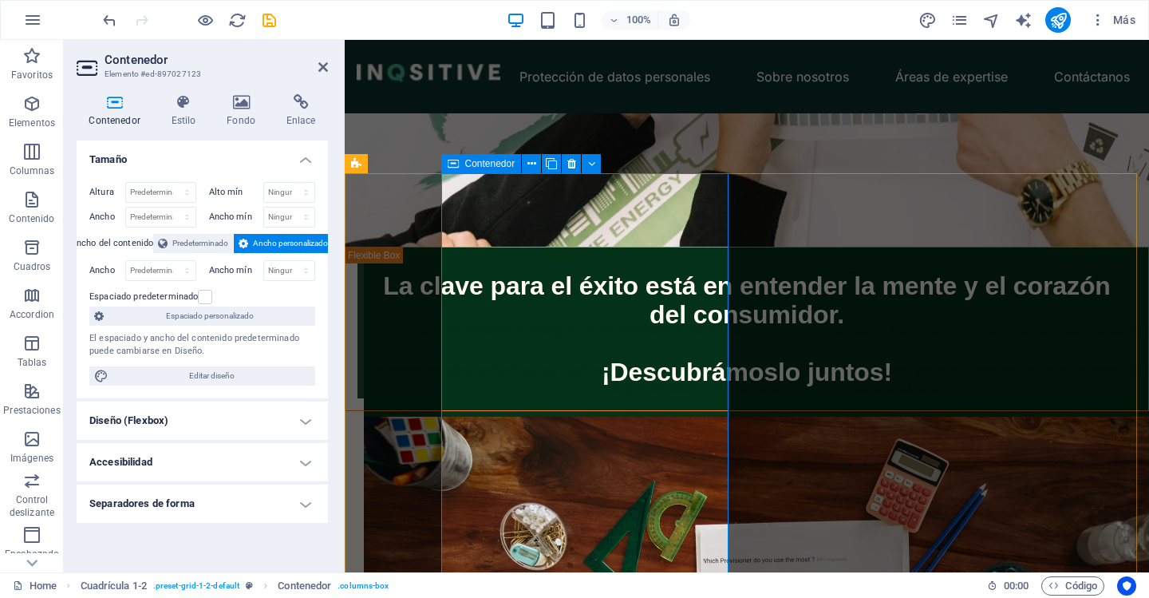
click at [460, 167] on div "Contenedor" at bounding box center [481, 163] width 81 height 19
click at [670, 237] on div "Áreas de expertise" at bounding box center [772, 267] width 817 height 61
click at [689, 212] on div "Áreas de expertise Brindamos asesoría integral a las marcas indentificando opor…" at bounding box center [1091, 346] width 804 height 532
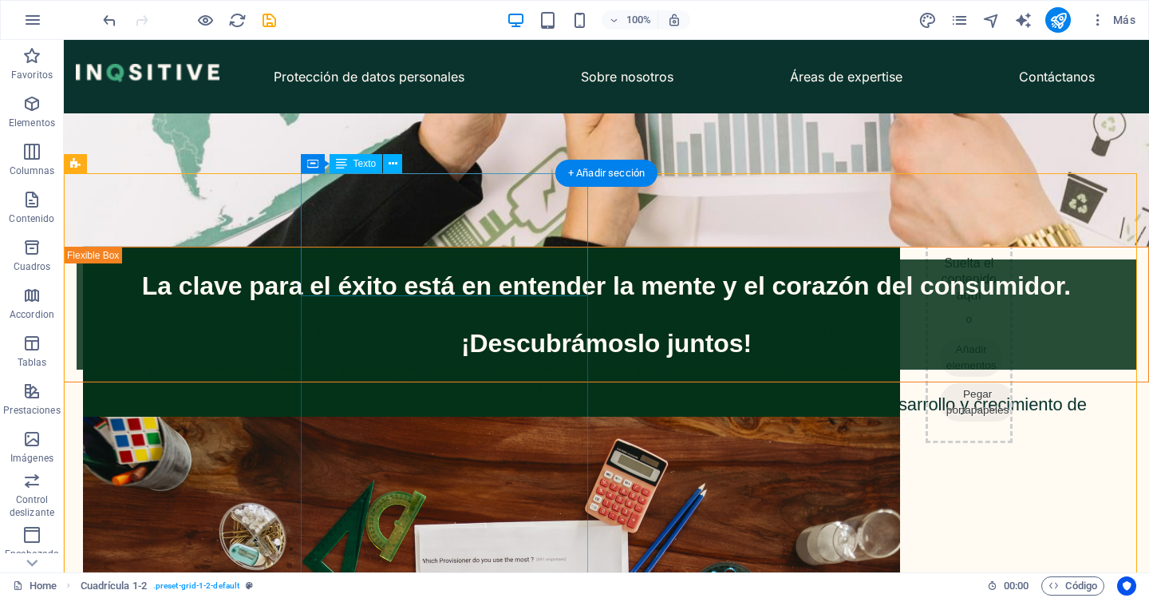
click at [559, 237] on div "Áreas de expertise" at bounding box center [491, 267] width 817 height 61
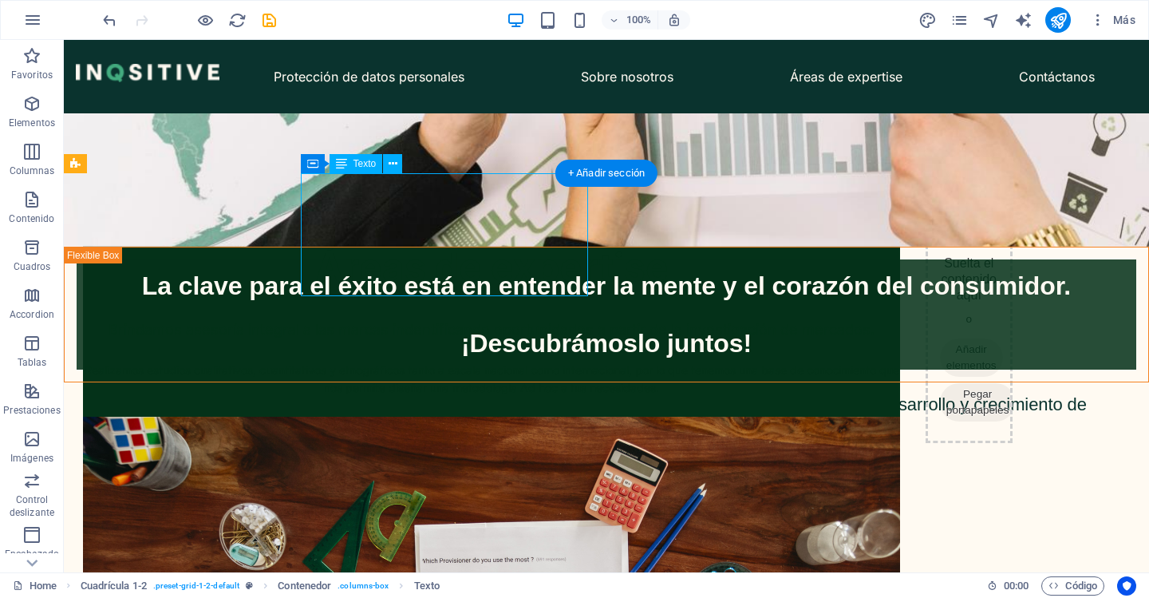
click at [522, 237] on div "Áreas de expertise" at bounding box center [491, 267] width 817 height 61
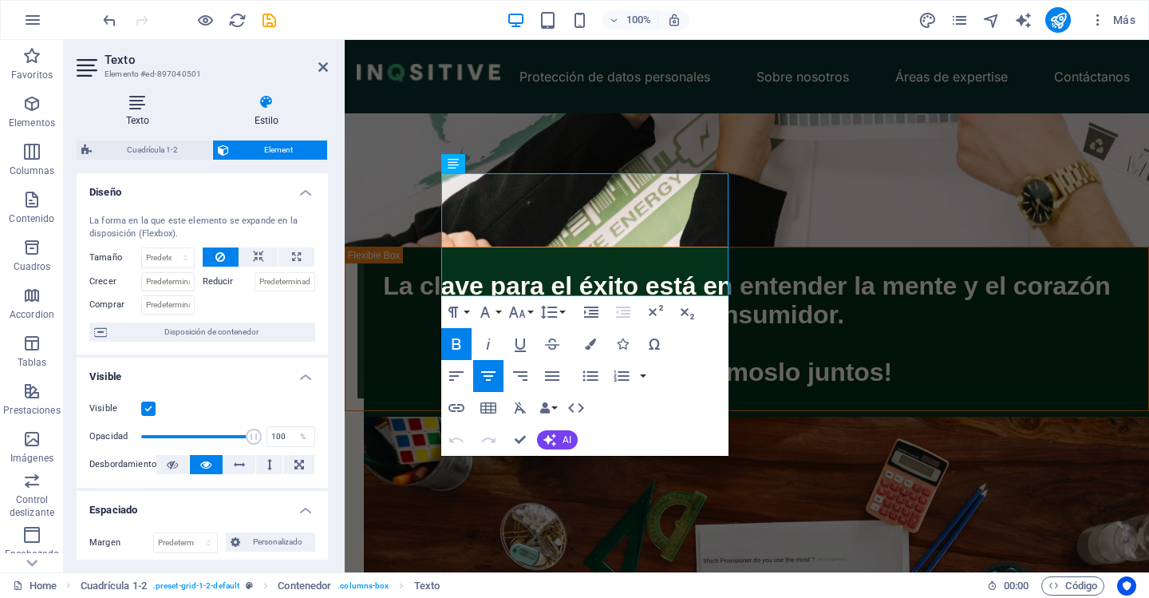
click at [118, 114] on h4 "Texto" at bounding box center [141, 111] width 128 height 34
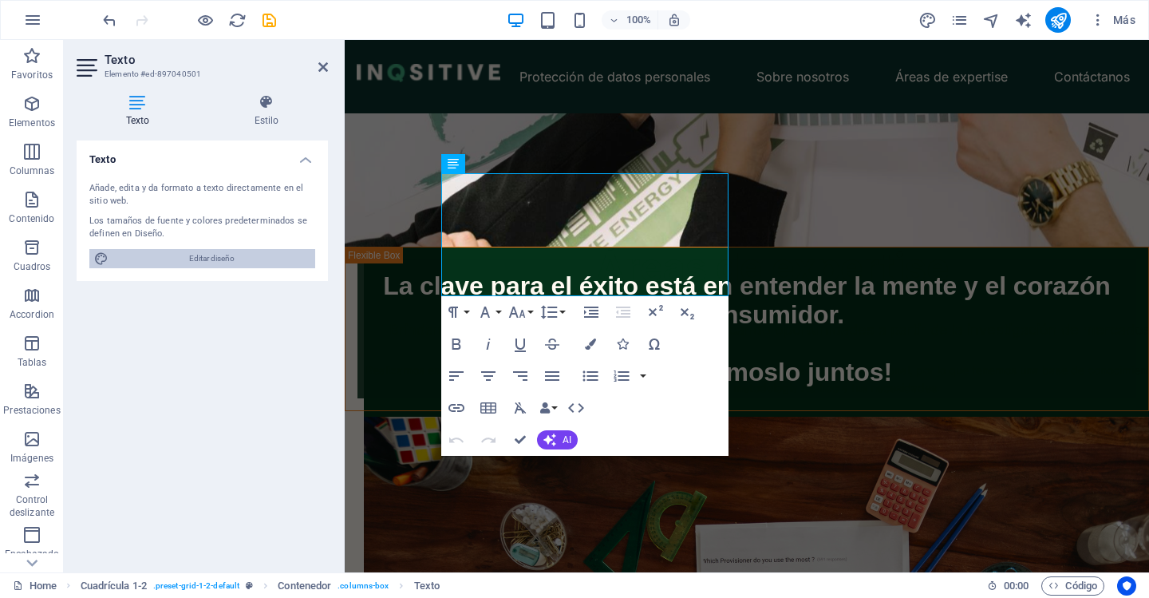
click at [207, 253] on span "Editar diseño" at bounding box center [211, 258] width 197 height 19
select select "px"
select select "400"
select select "px"
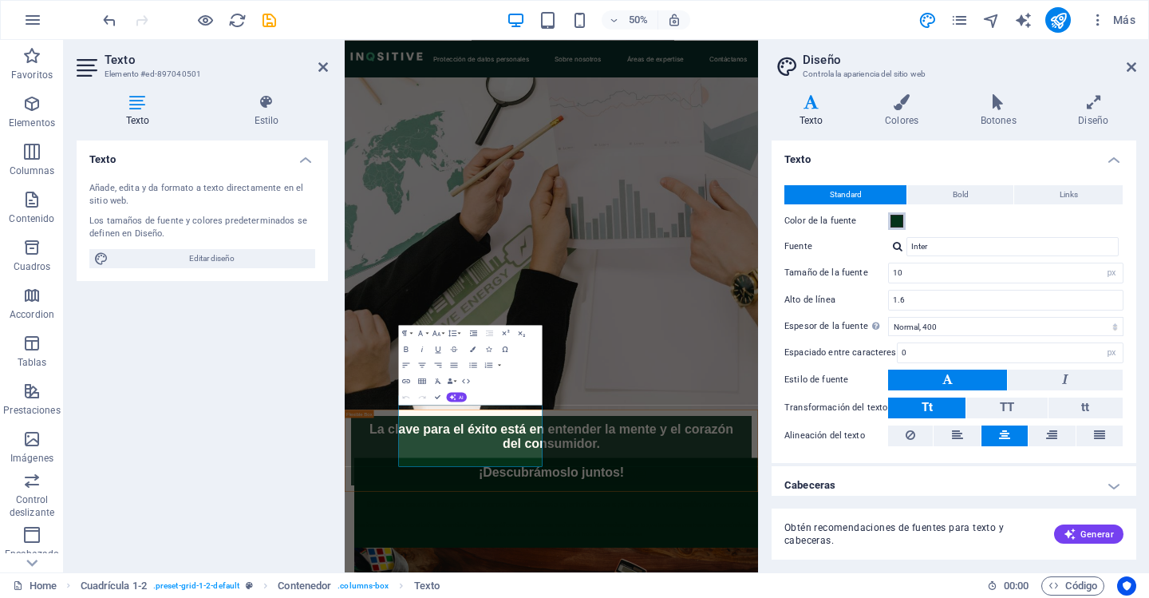
click at [897, 218] on span at bounding box center [897, 221] width 13 height 13
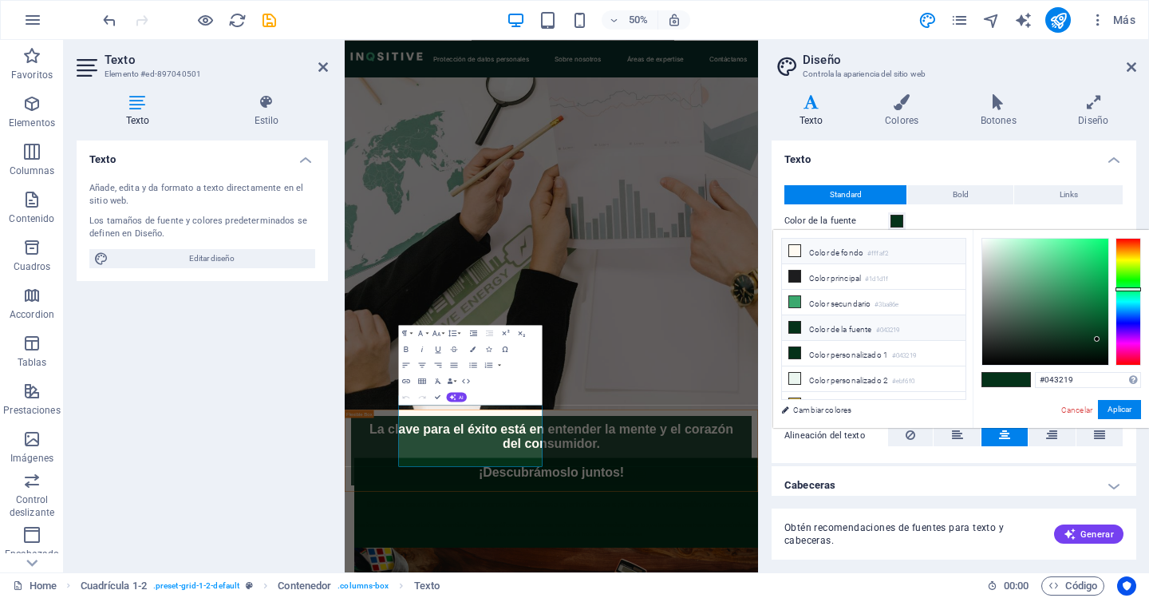
click at [833, 258] on li "Color de fondo #fffaf2" at bounding box center [874, 252] width 184 height 26
type input "#fffaf2"
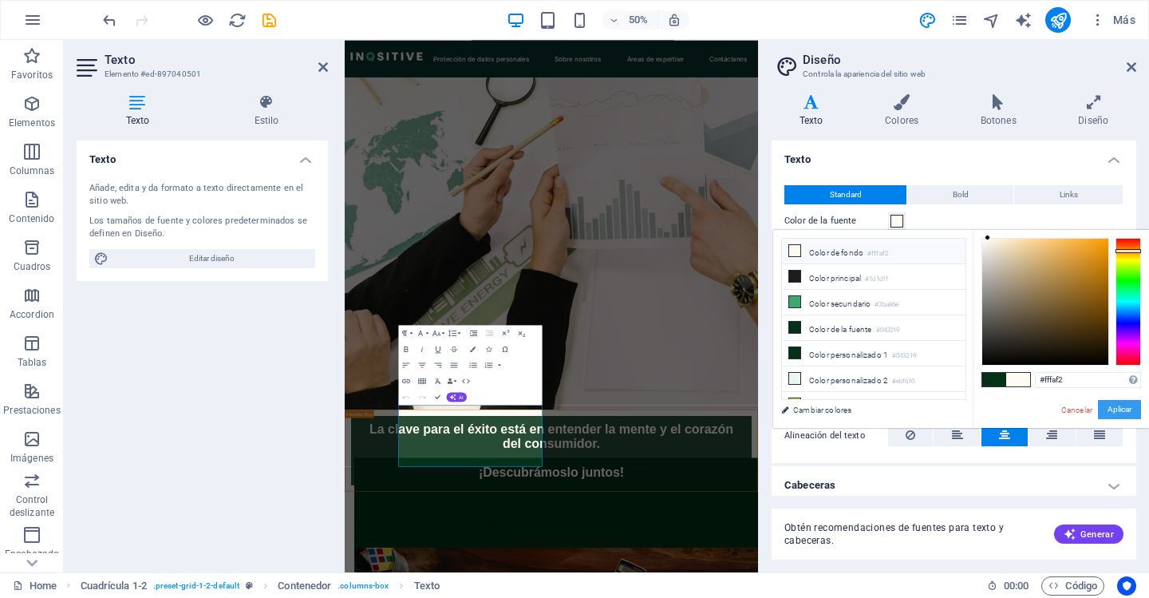
click at [1116, 406] on button "Aplicar" at bounding box center [1119, 409] width 43 height 19
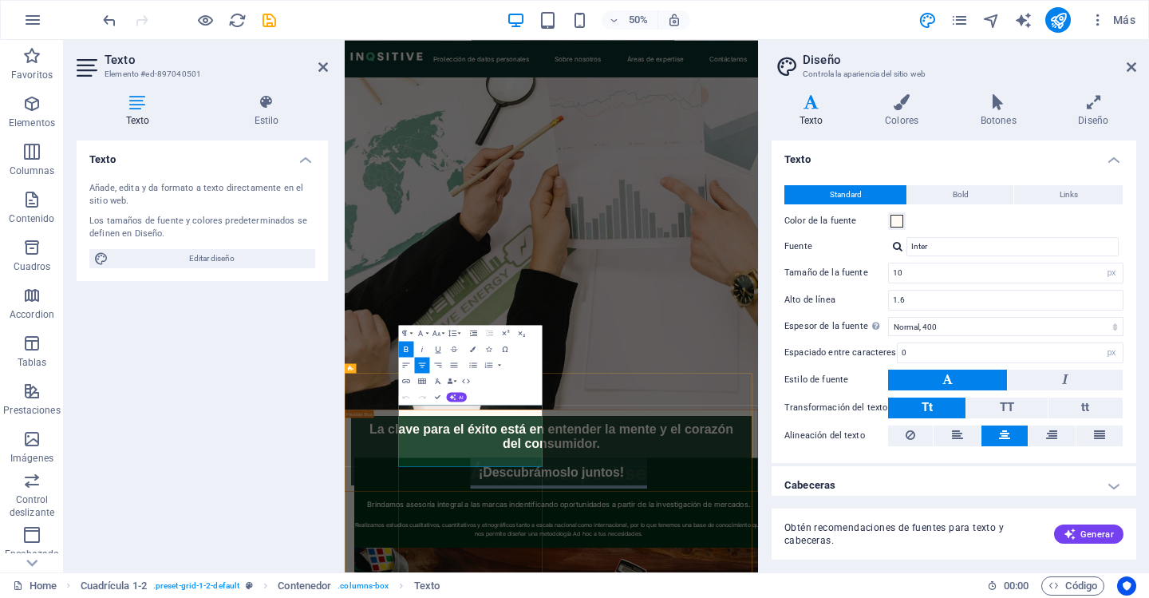
drag, startPoint x: 611, startPoint y: 836, endPoint x: 495, endPoint y: 780, distance: 129.2
click at [895, 213] on button "Color de la fuente" at bounding box center [897, 221] width 18 height 18
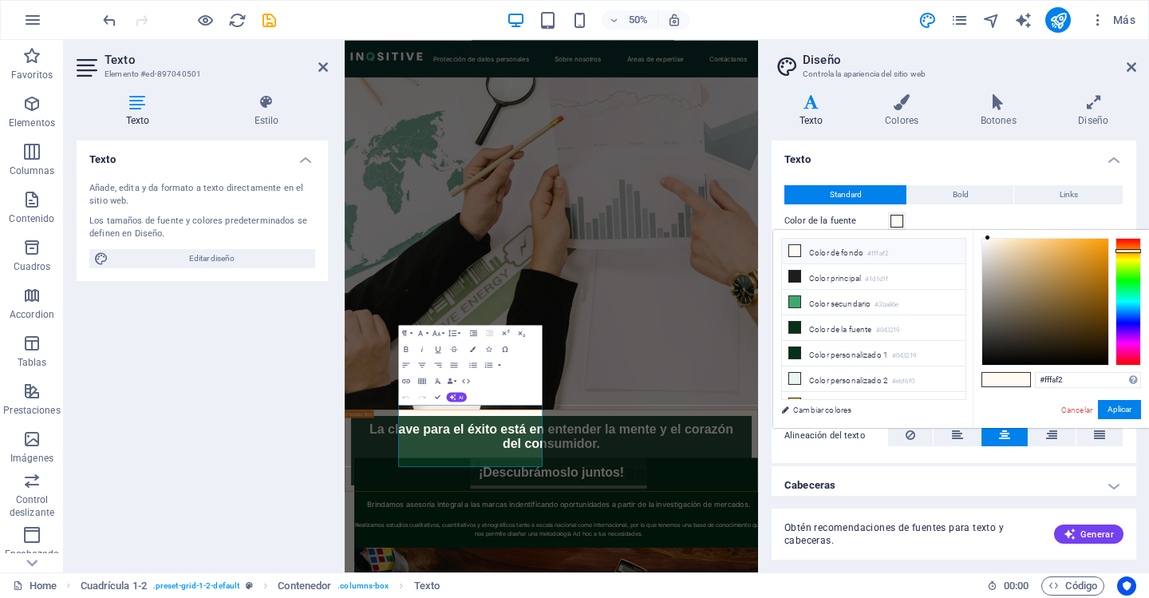
click at [863, 248] on li "Color de fondo #fffaf2" at bounding box center [874, 252] width 184 height 26
click at [891, 259] on li "Color de fondo #fffaf2" at bounding box center [874, 252] width 184 height 26
click at [1120, 411] on button "Aplicar" at bounding box center [1119, 409] width 43 height 19
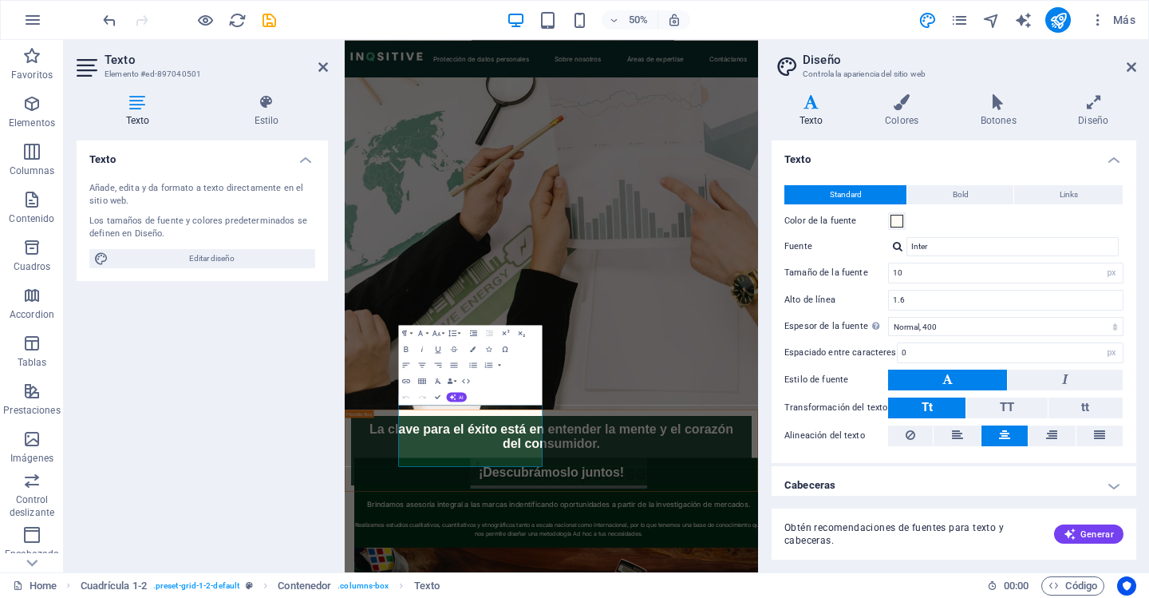
click at [911, 492] on div "Obtén recomendaciones [PERSON_NAME] para texto y cabeceras. Generar" at bounding box center [954, 524] width 365 height 70
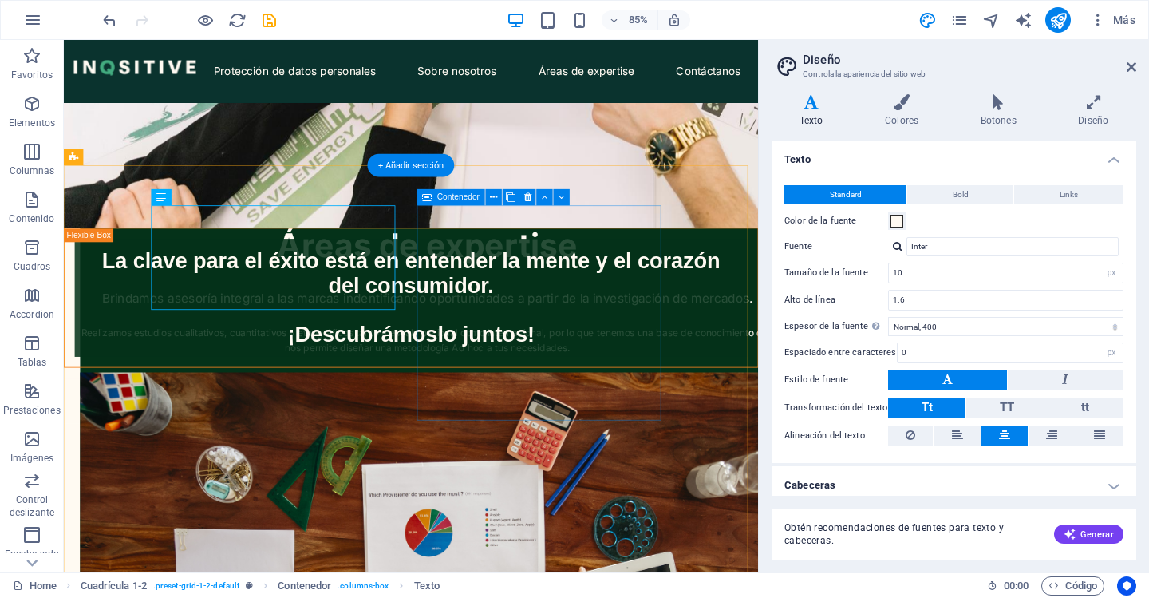
scroll to position [638, 0]
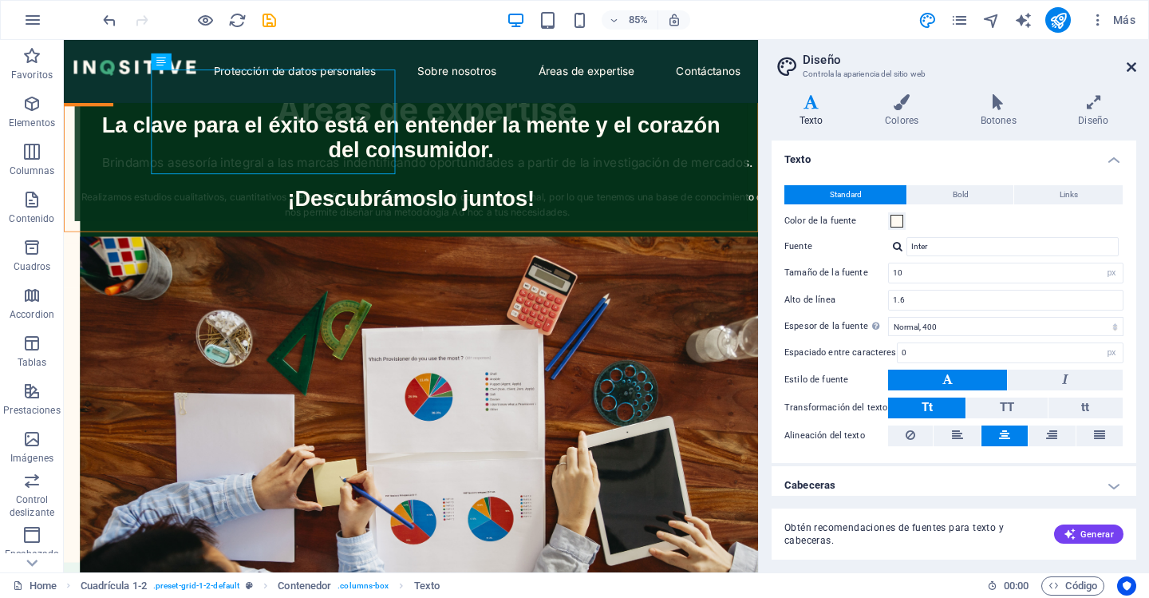
click at [1129, 61] on icon at bounding box center [1132, 67] width 10 height 13
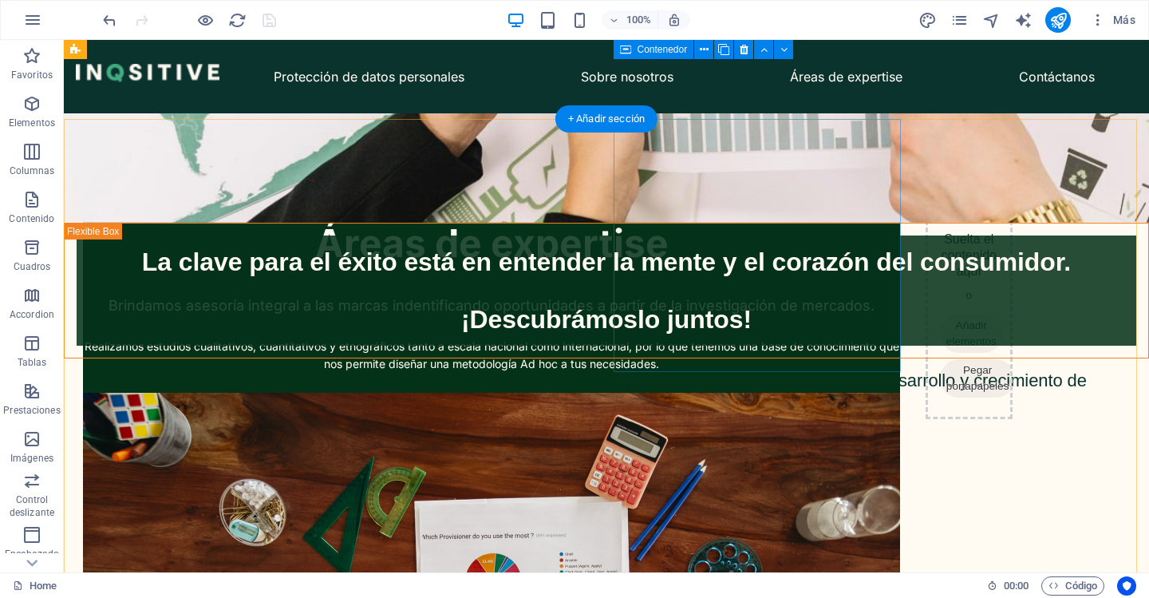
scroll to position [319, 0]
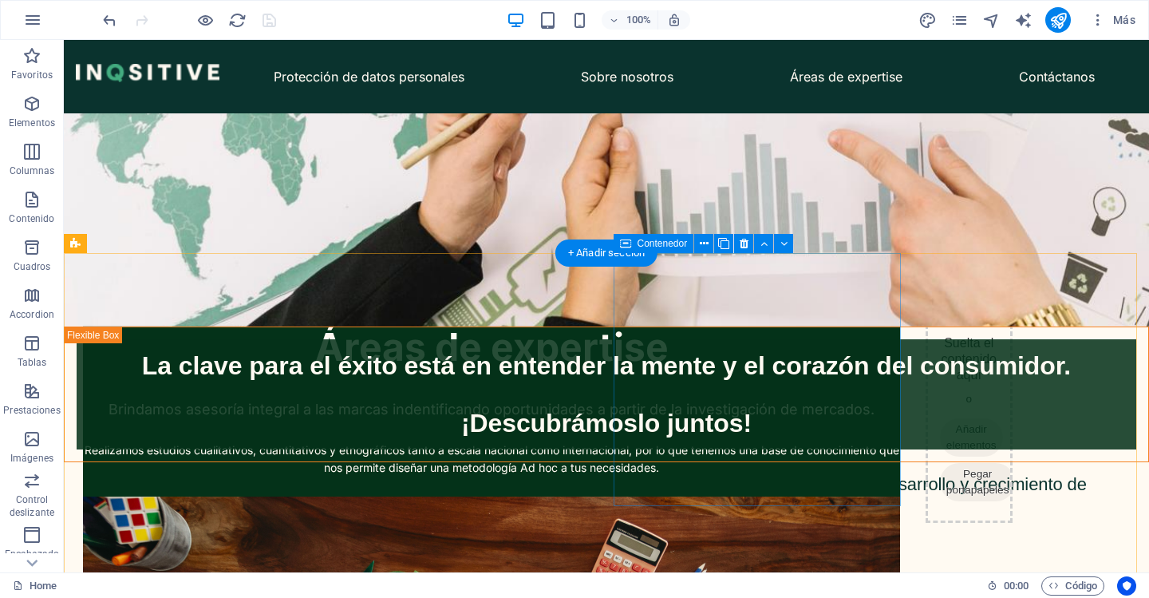
click at [926, 317] on div "Suelta el contenido aquí o Añadir elementos Pegar portapapeles" at bounding box center [969, 420] width 87 height 206
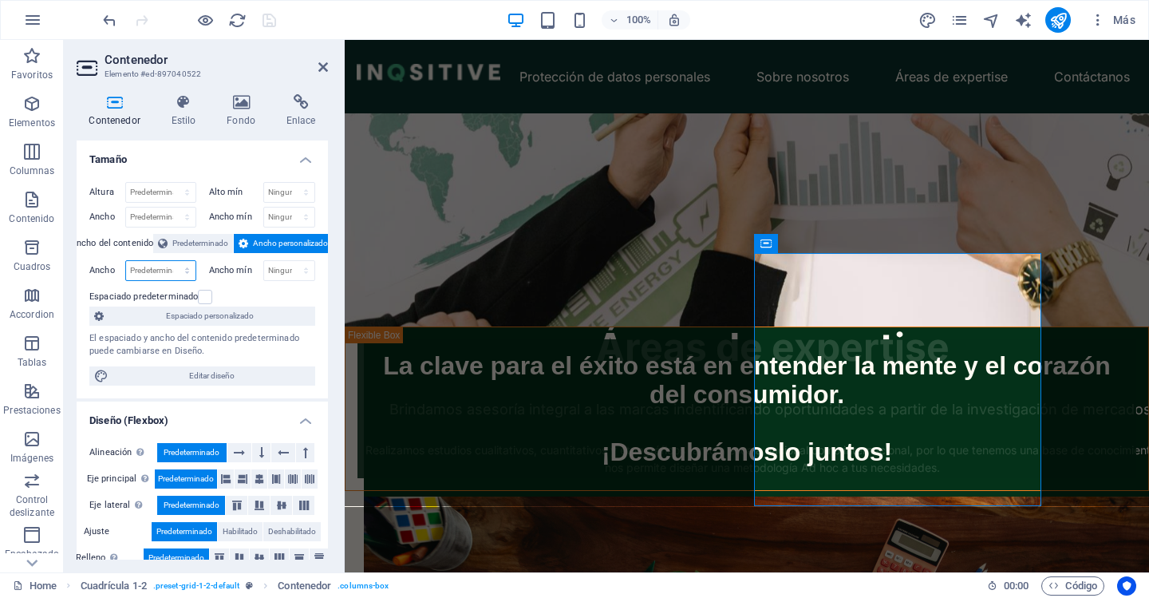
click at [160, 271] on select "Predeterminado px rem % em vh vw" at bounding box center [160, 270] width 69 height 19
select select "%"
click at [171, 261] on select "Predeterminado px rem % em vh vw" at bounding box center [160, 270] width 69 height 19
click at [159, 275] on input "70" at bounding box center [160, 270] width 69 height 19
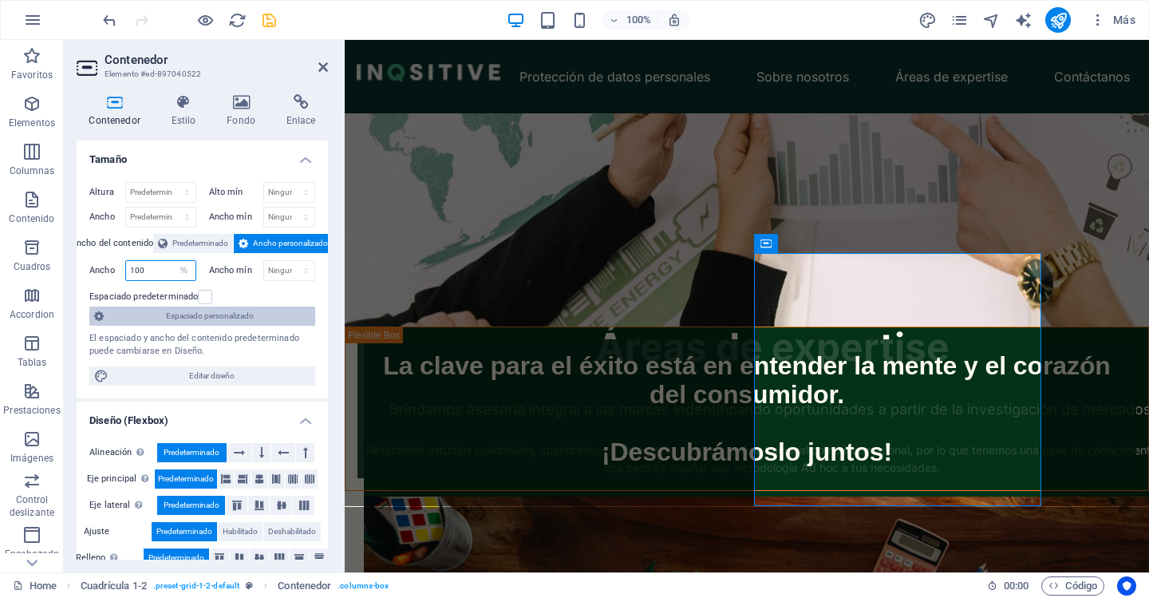
type input "100"
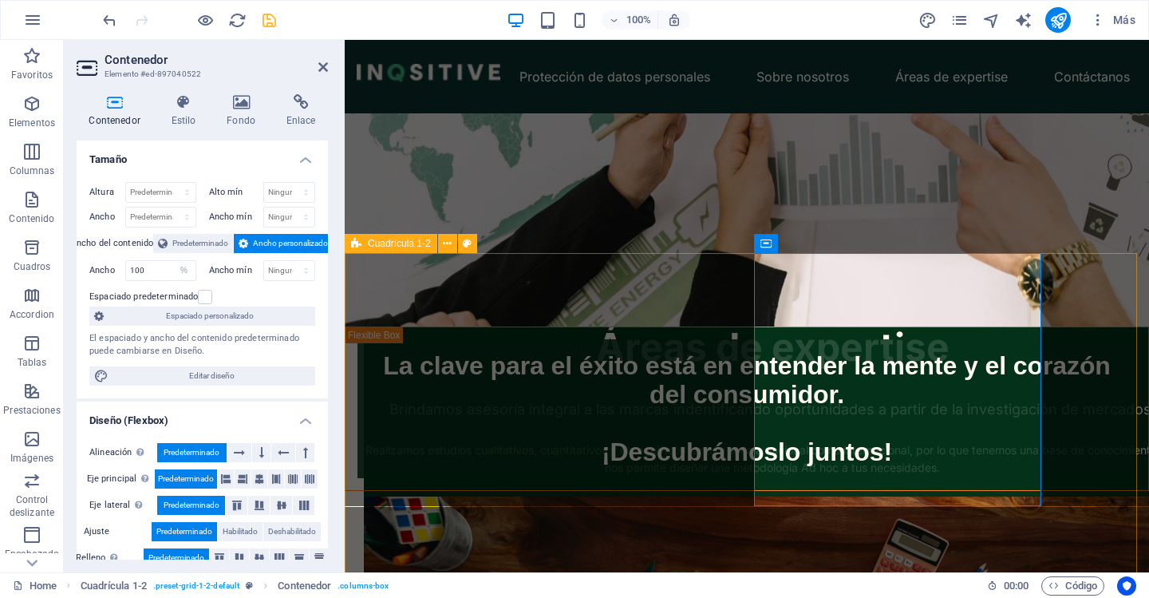
click at [737, 361] on div "Áreas de expertise Brindamos asesoría integral a las marcas indentificando opor…" at bounding box center [1091, 346] width 804 height 532
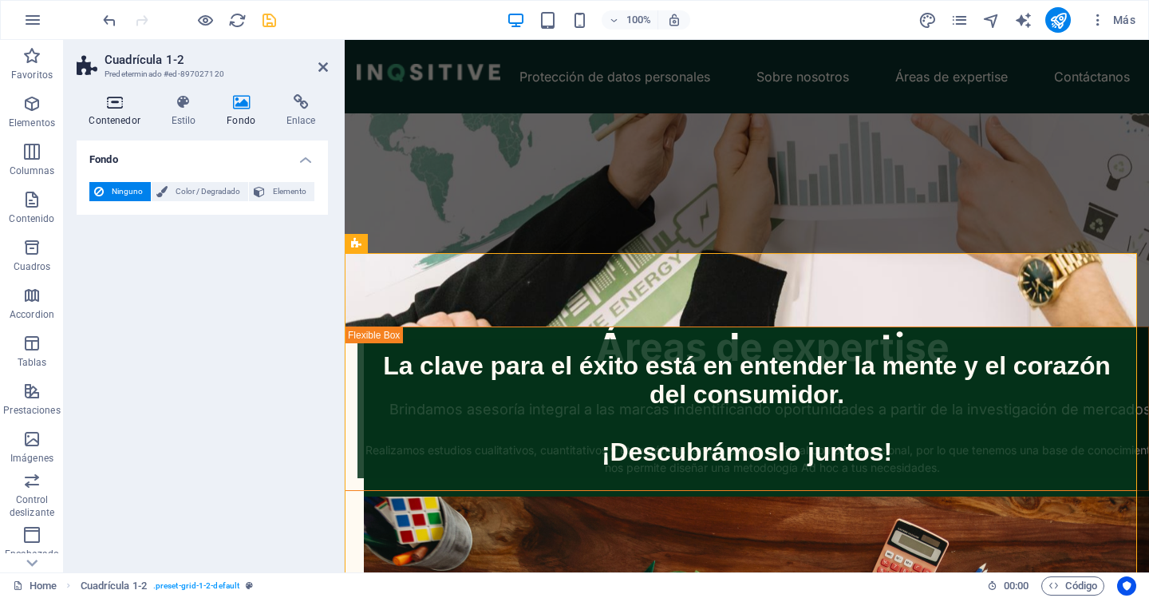
click at [111, 94] on div "Contenedor Estilo Fondo Enlace Tamaño Altura 100 Predeterminado px rem % vh vw …" at bounding box center [202, 326] width 277 height 491
click at [111, 107] on icon at bounding box center [115, 102] width 76 height 16
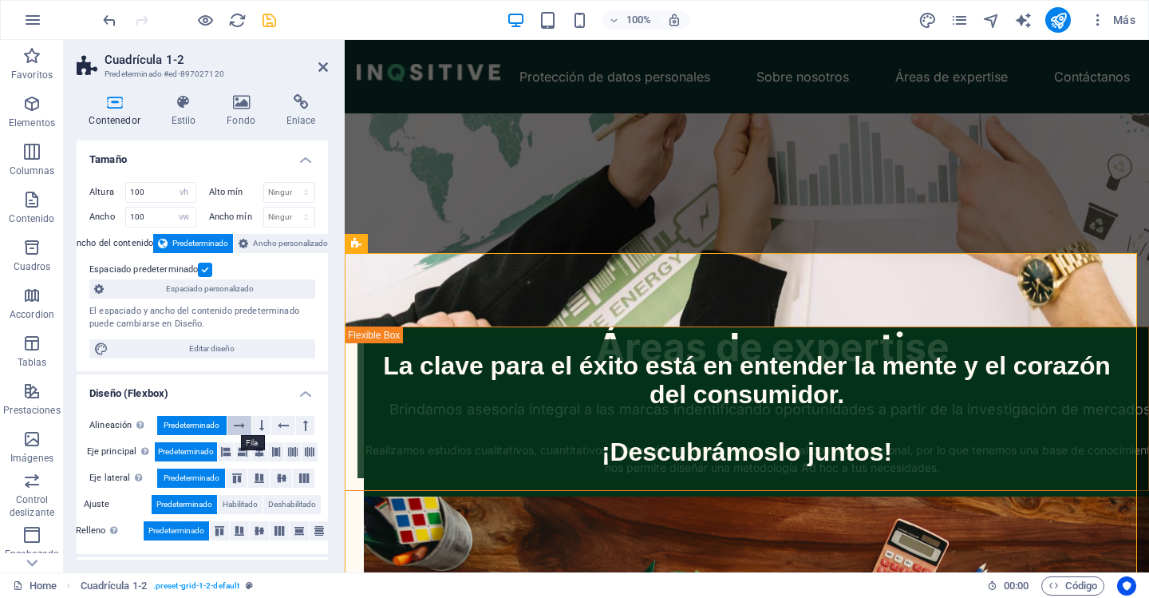
click at [232, 421] on button at bounding box center [239, 425] width 25 height 19
click at [214, 424] on span "Predeterminado" at bounding box center [192, 425] width 56 height 19
click at [256, 450] on icon at bounding box center [260, 451] width 10 height 19
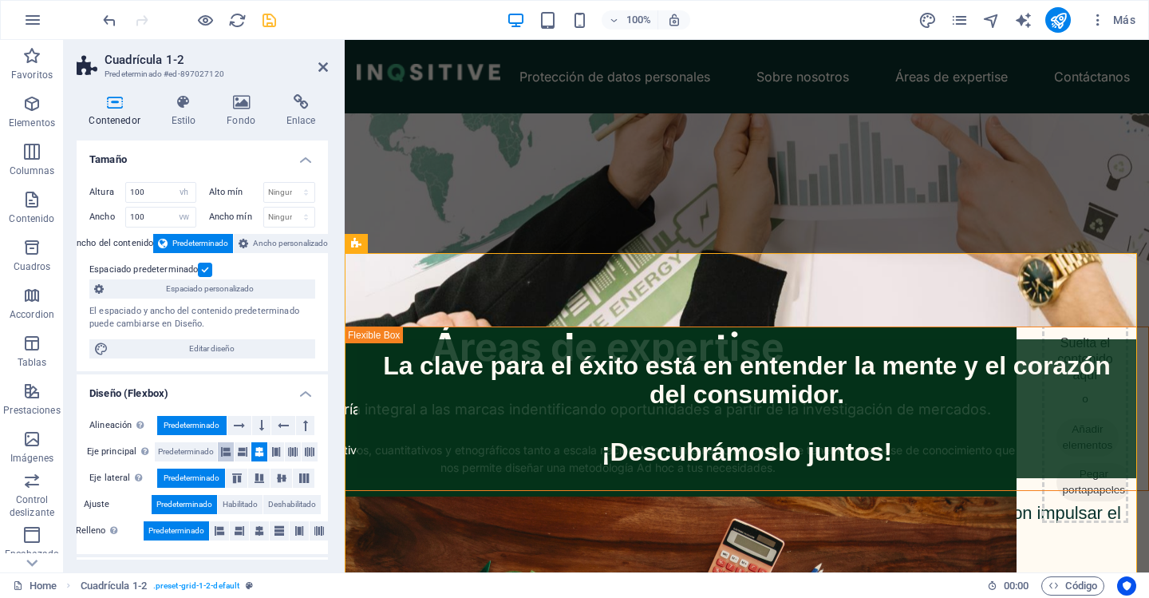
click at [227, 455] on icon at bounding box center [226, 451] width 10 height 19
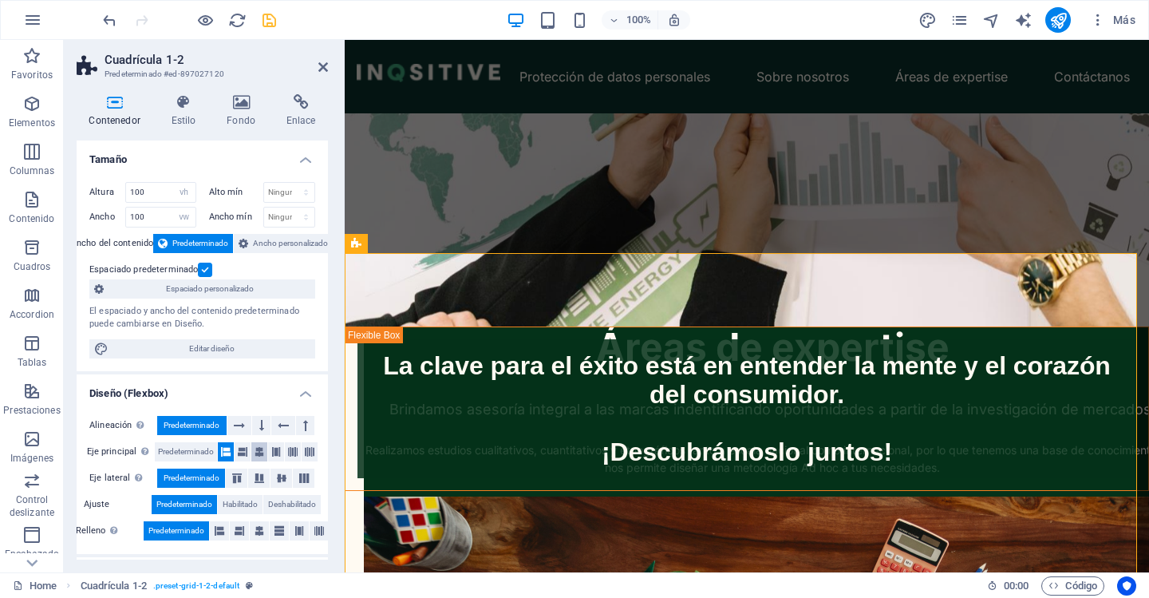
click at [258, 454] on icon at bounding box center [260, 451] width 10 height 19
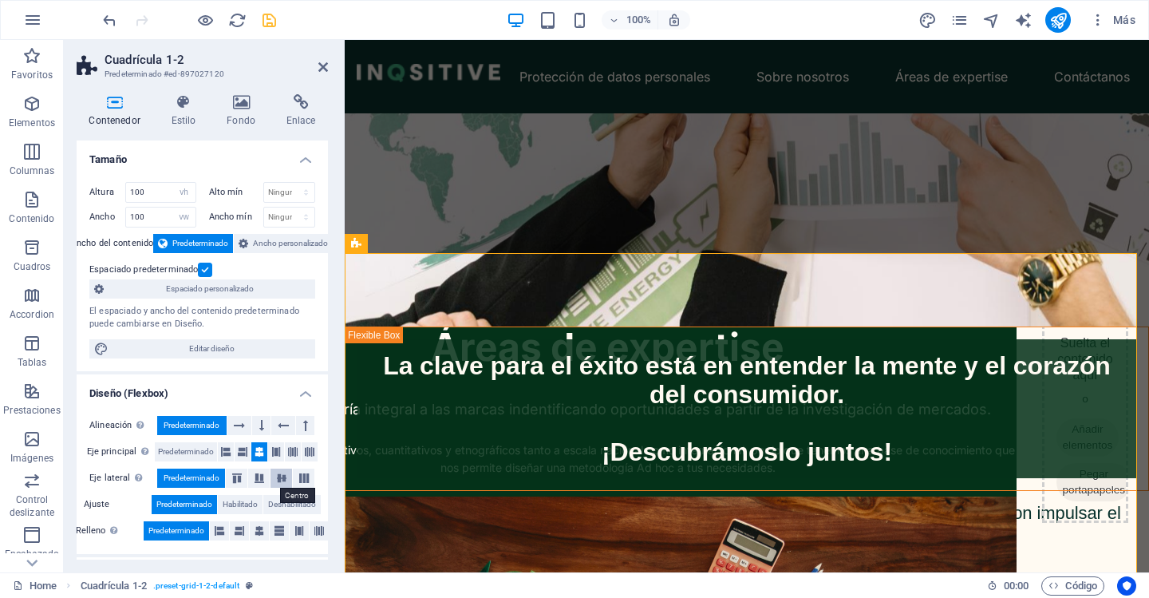
click at [283, 473] on icon at bounding box center [281, 478] width 19 height 10
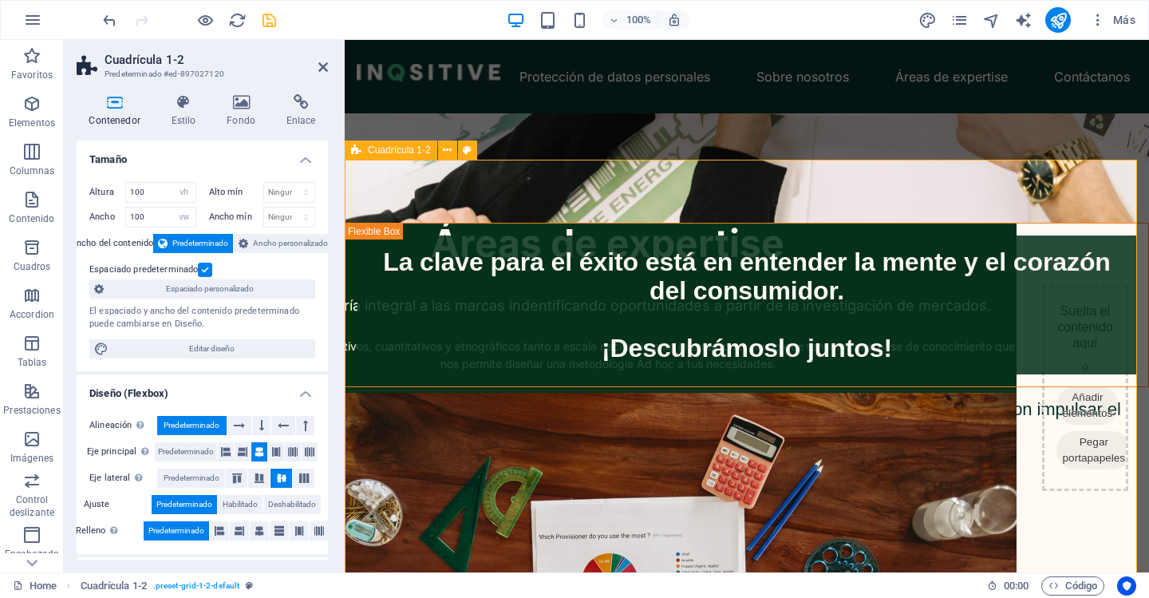
scroll to position [399, 0]
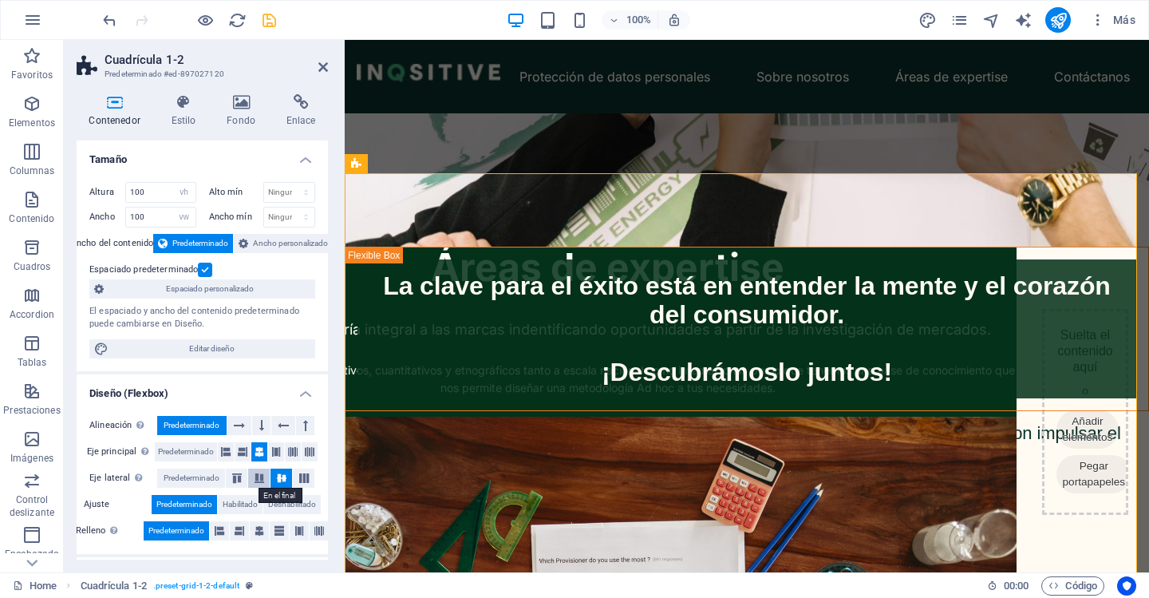
click at [262, 473] on icon at bounding box center [259, 478] width 19 height 10
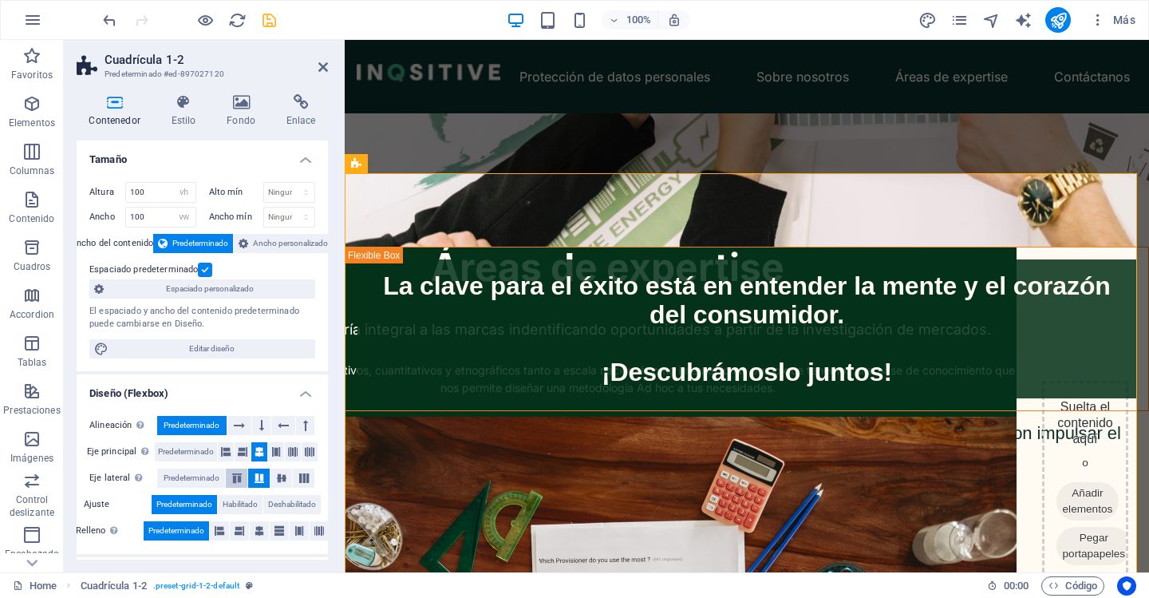
click at [236, 478] on icon at bounding box center [236, 478] width 19 height 10
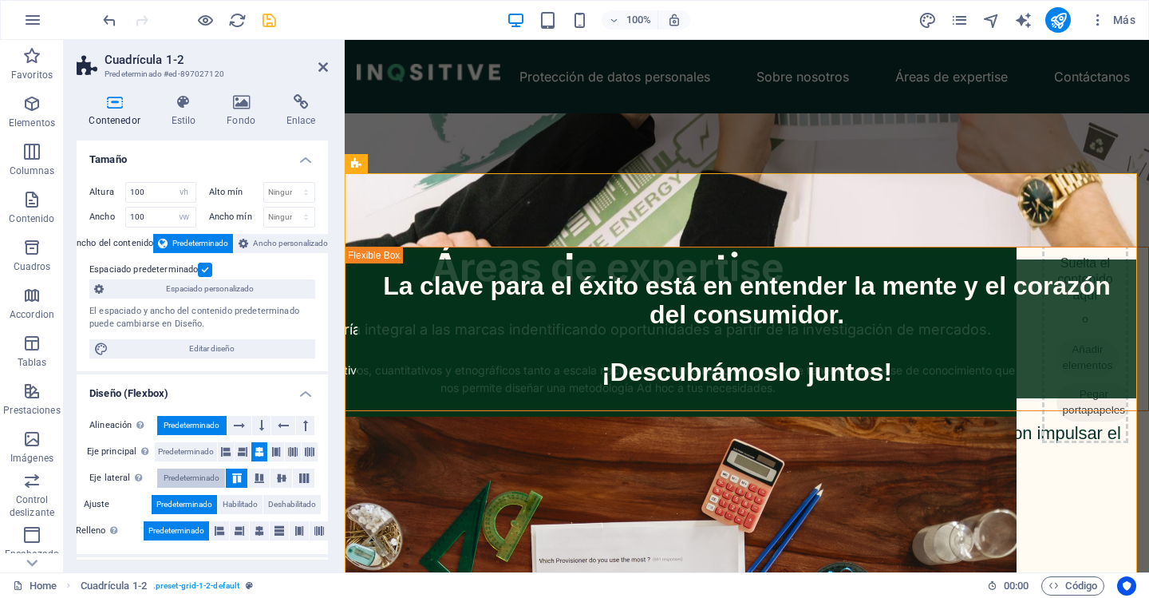
click at [199, 474] on span "Predeterminado" at bounding box center [192, 477] width 56 height 19
click at [276, 476] on icon at bounding box center [281, 478] width 19 height 10
click at [260, 533] on icon at bounding box center [260, 530] width 10 height 19
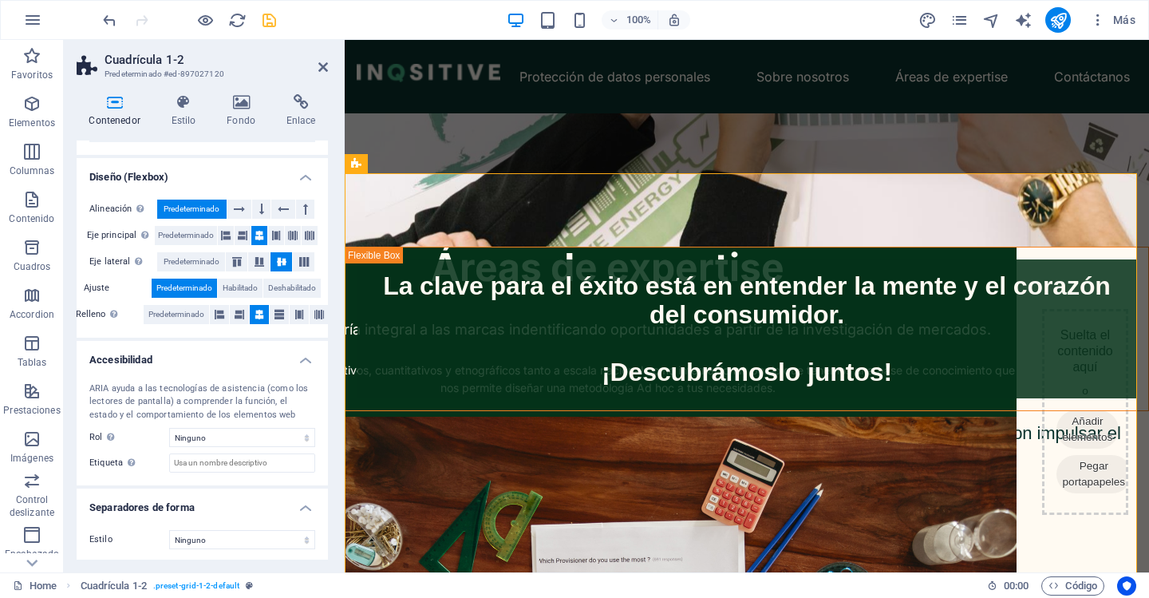
scroll to position [219, 0]
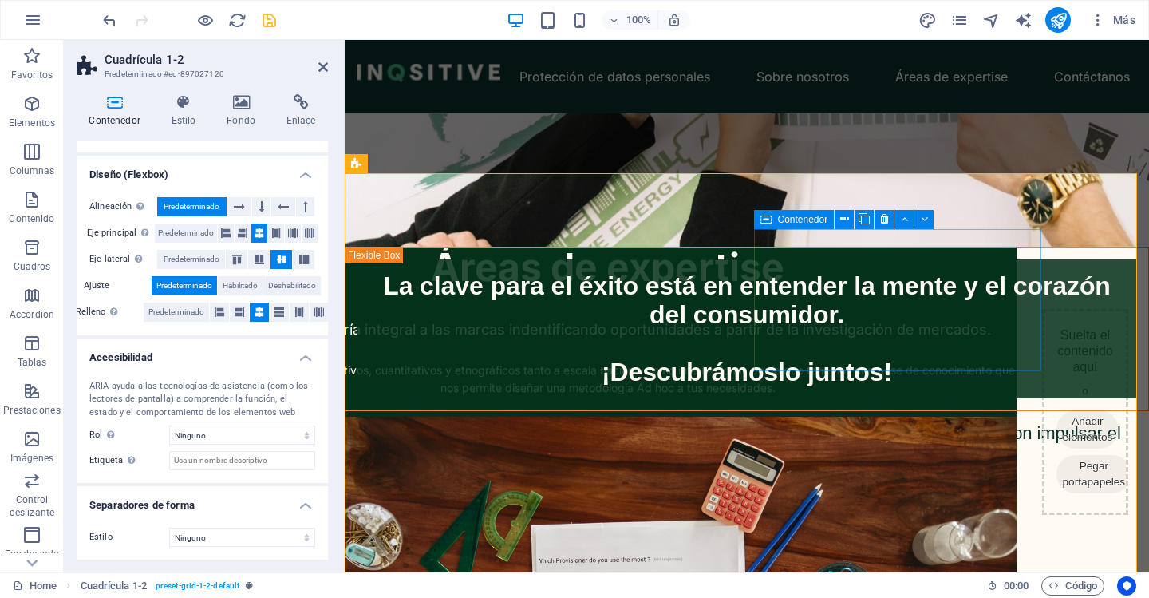
click at [1057, 410] on span "Añadir elementos" at bounding box center [1088, 429] width 63 height 38
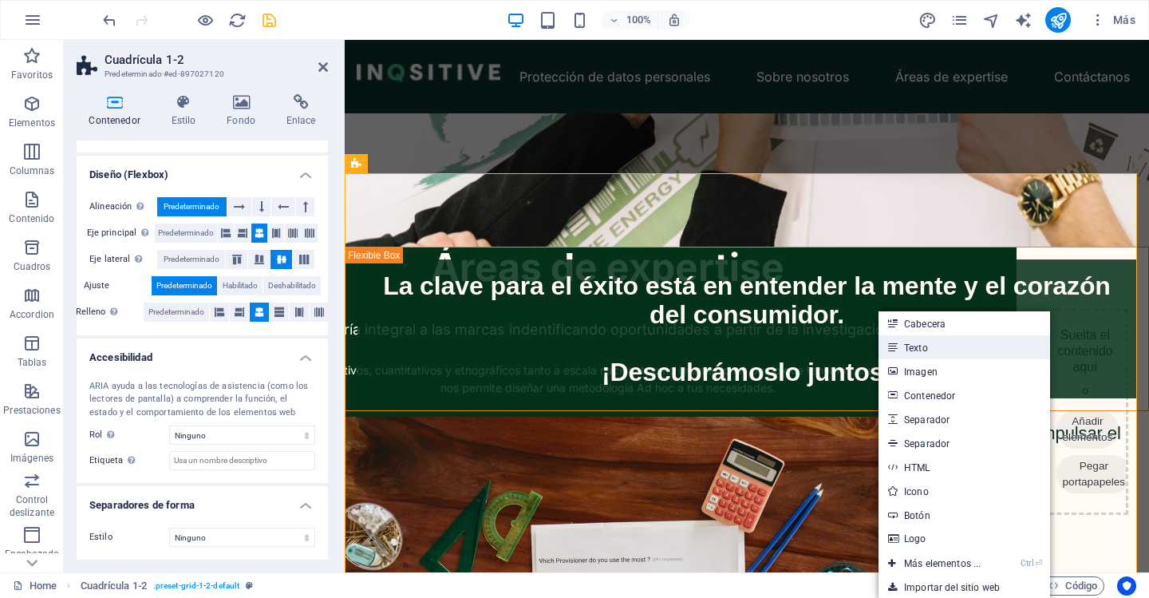
click at [911, 354] on link "Texto" at bounding box center [965, 347] width 172 height 24
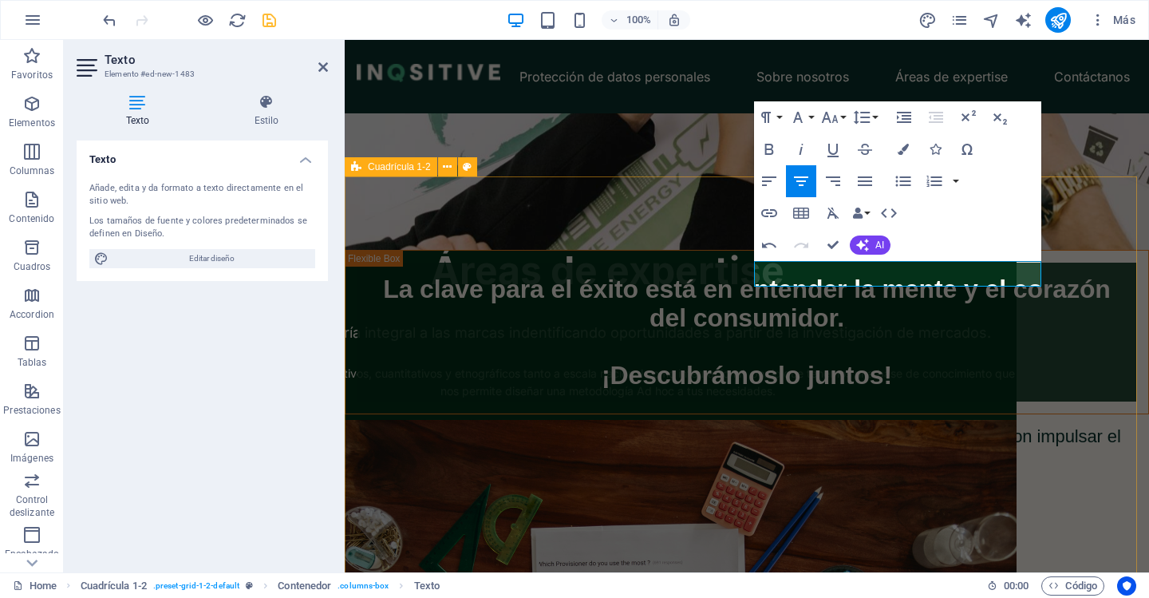
scroll to position [496, 1]
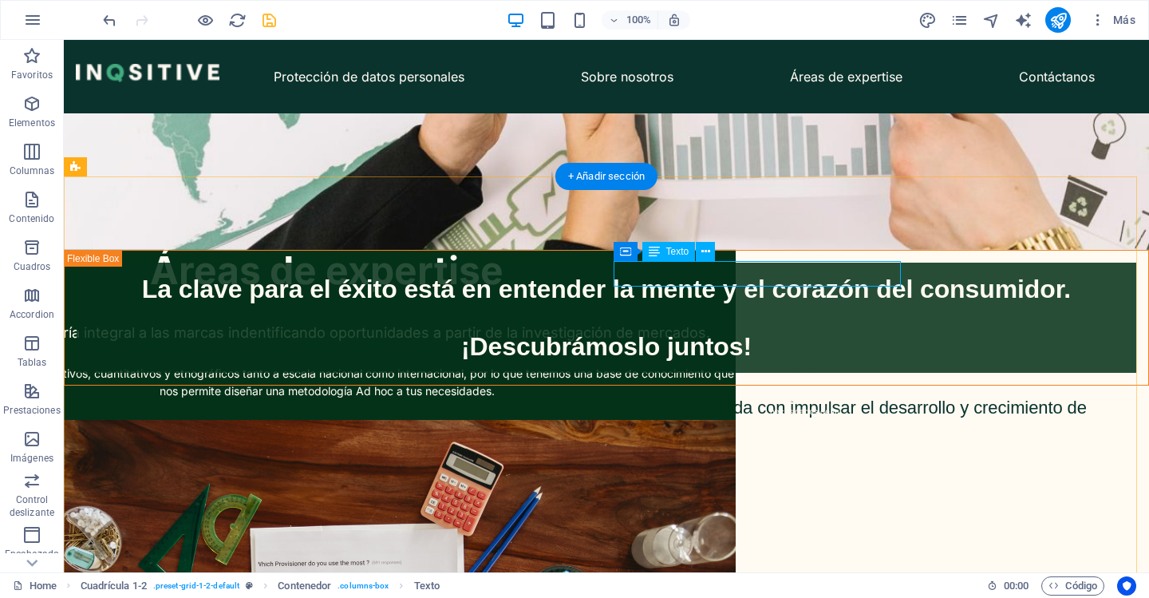
click at [792, 341] on div "El camino al conocimiento estratégico comienza con un elemento apropiado de las…" at bounding box center [804, 385] width 87 height 89
click at [761, 341] on div "El camino al conocimiento estratégico comienza con un elemento apropiado de las…" at bounding box center [804, 385] width 87 height 89
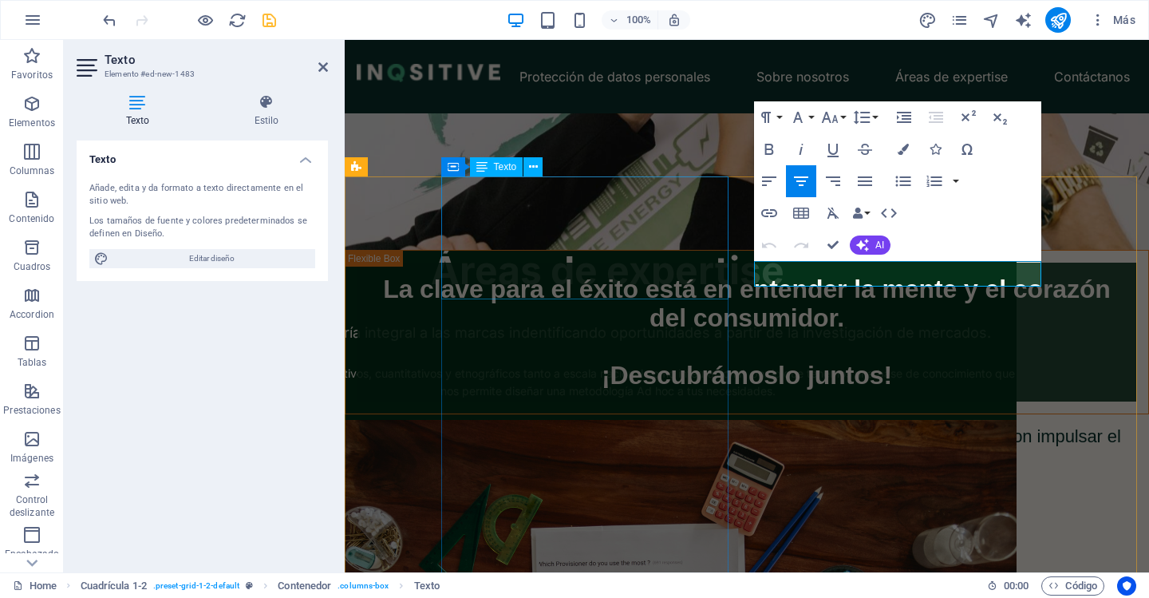
click at [726, 271] on div "Áreas de expertise" at bounding box center [608, 270] width 817 height 61
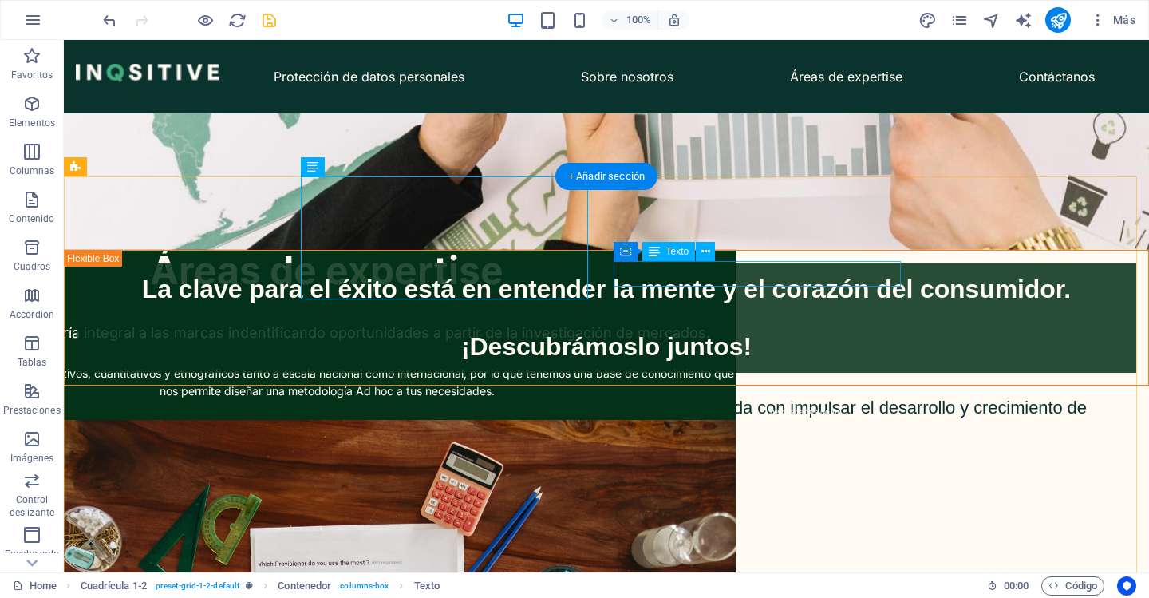
click at [831, 341] on div "El camino al conocimiento estratégico comienza con un elemento apropiado de las…" at bounding box center [804, 385] width 87 height 89
click at [830, 341] on div "El camino al conocimiento estratégico comienza con un elemento apropiado de las…" at bounding box center [804, 385] width 87 height 89
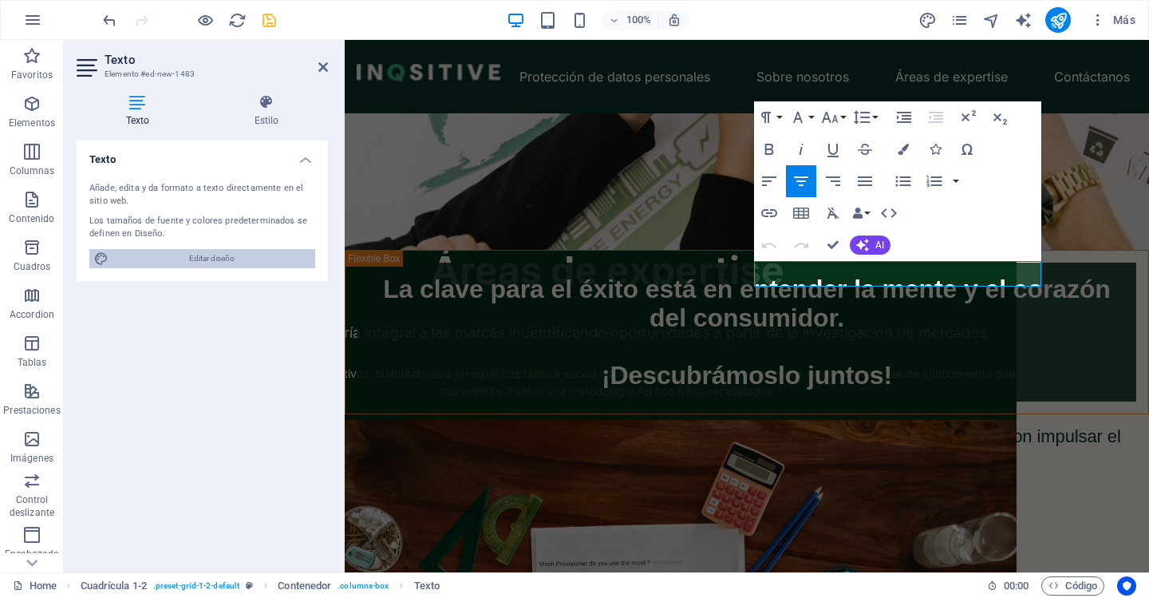
click at [241, 251] on span "Editar diseño" at bounding box center [211, 258] width 197 height 19
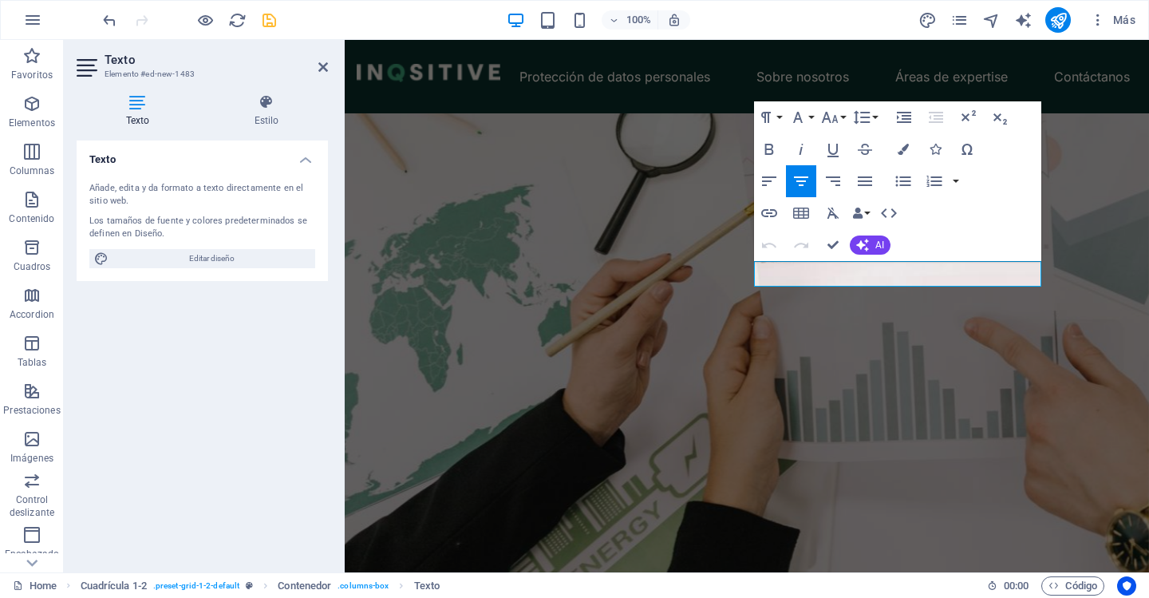
select select "px"
select select "400"
select select "px"
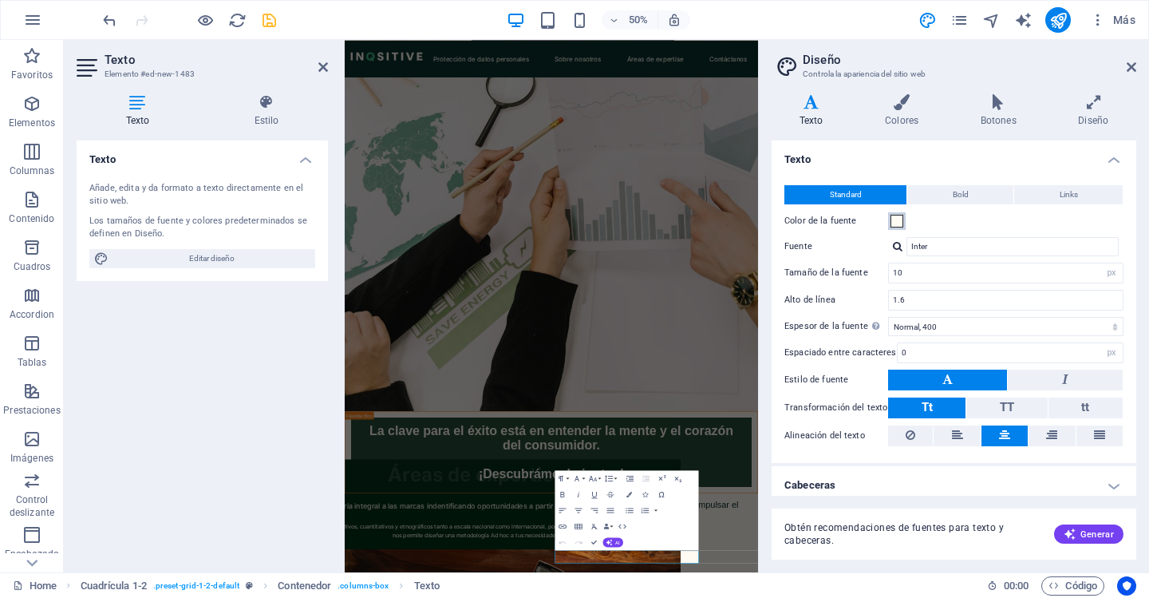
click at [896, 227] on button "Color de la fuente" at bounding box center [897, 221] width 18 height 18
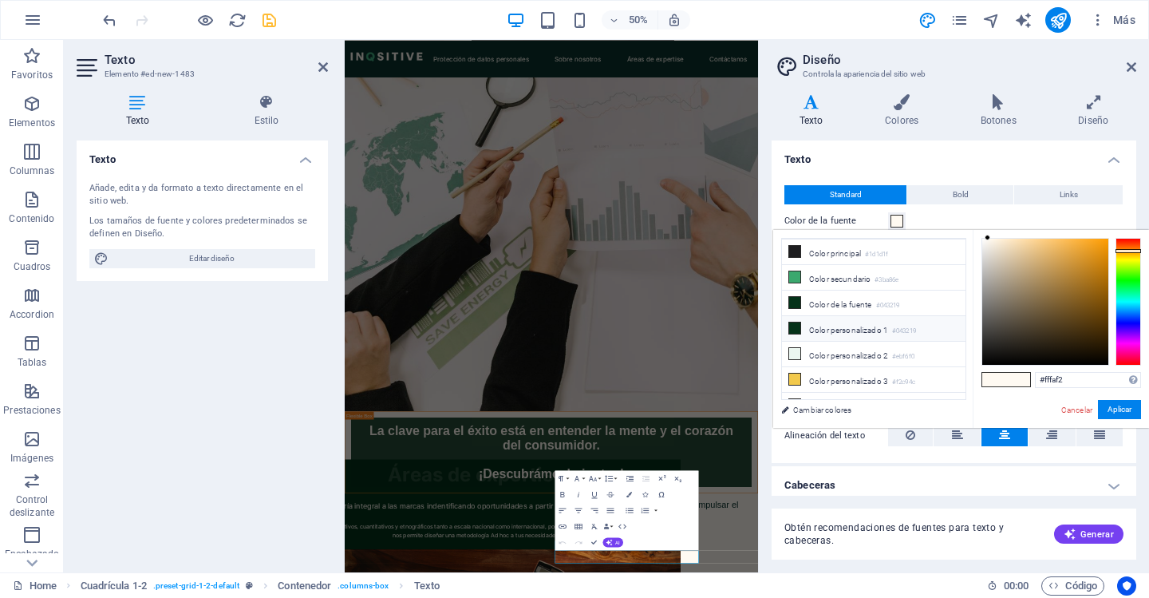
scroll to position [38, 0]
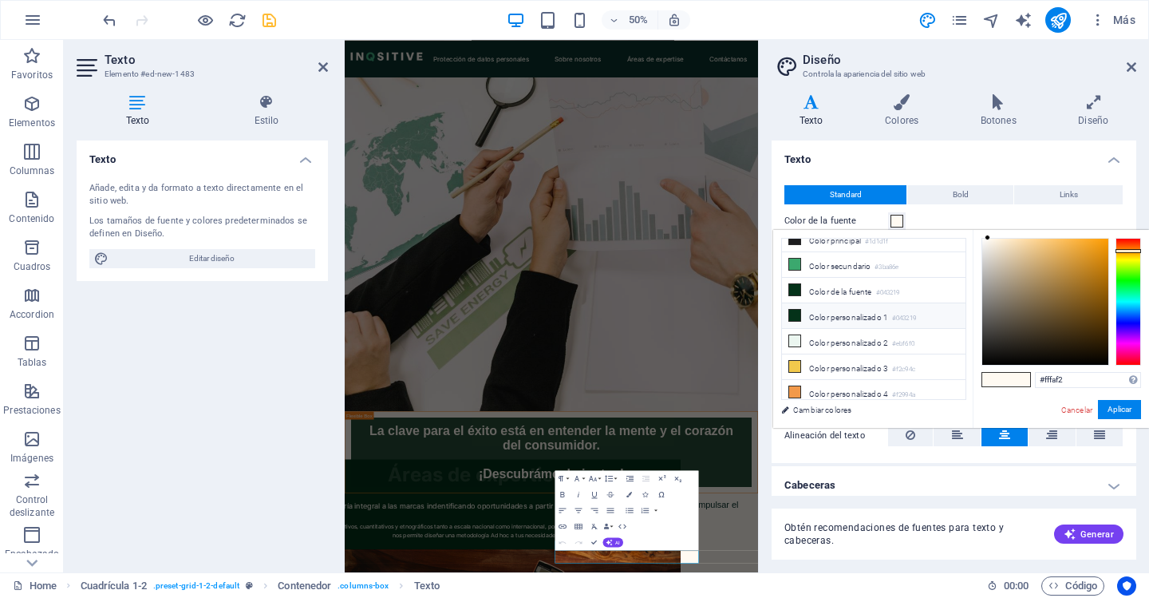
drag, startPoint x: 792, startPoint y: 314, endPoint x: 805, endPoint y: 322, distance: 15.7
click at [792, 314] on icon at bounding box center [794, 315] width 11 height 11
type input "#043219"
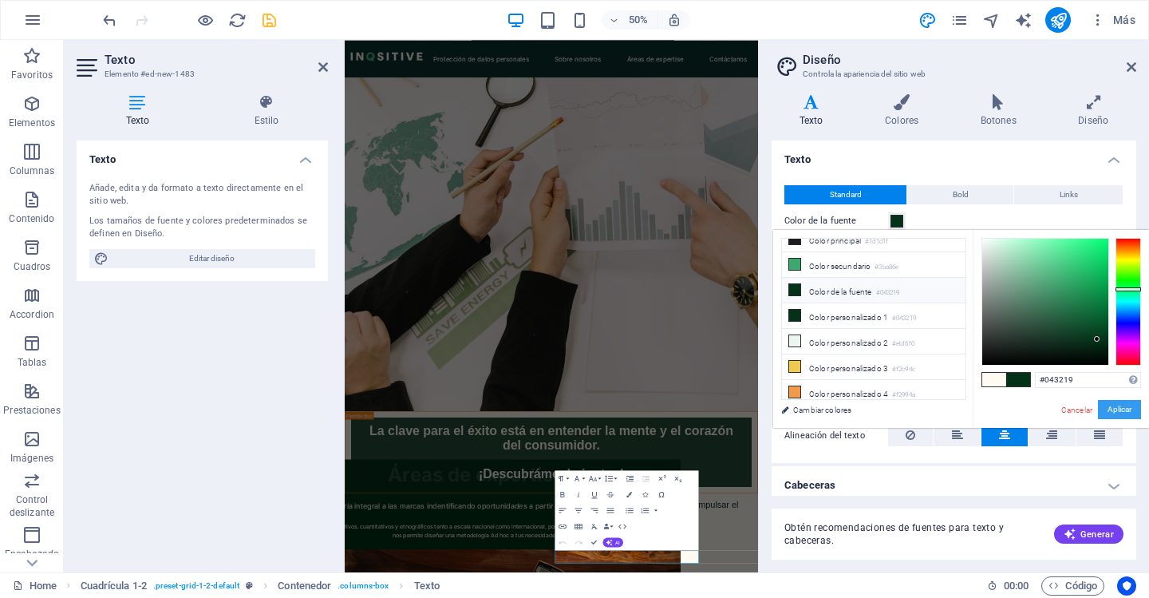
click at [1106, 405] on button "Aplicar" at bounding box center [1119, 409] width 43 height 19
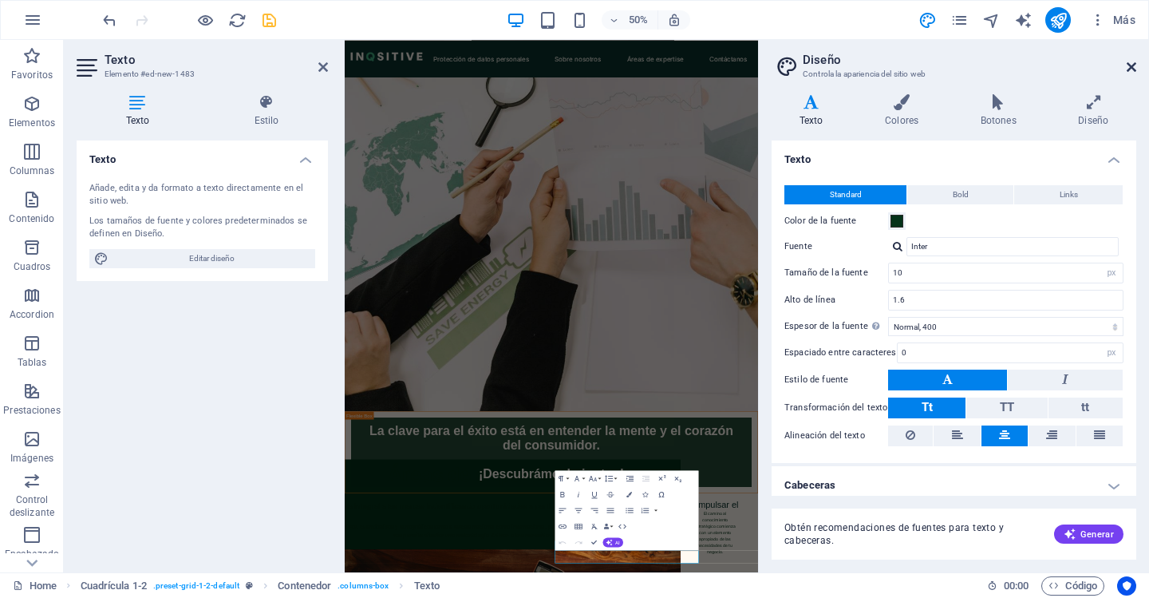
click at [1128, 68] on icon at bounding box center [1132, 67] width 10 height 13
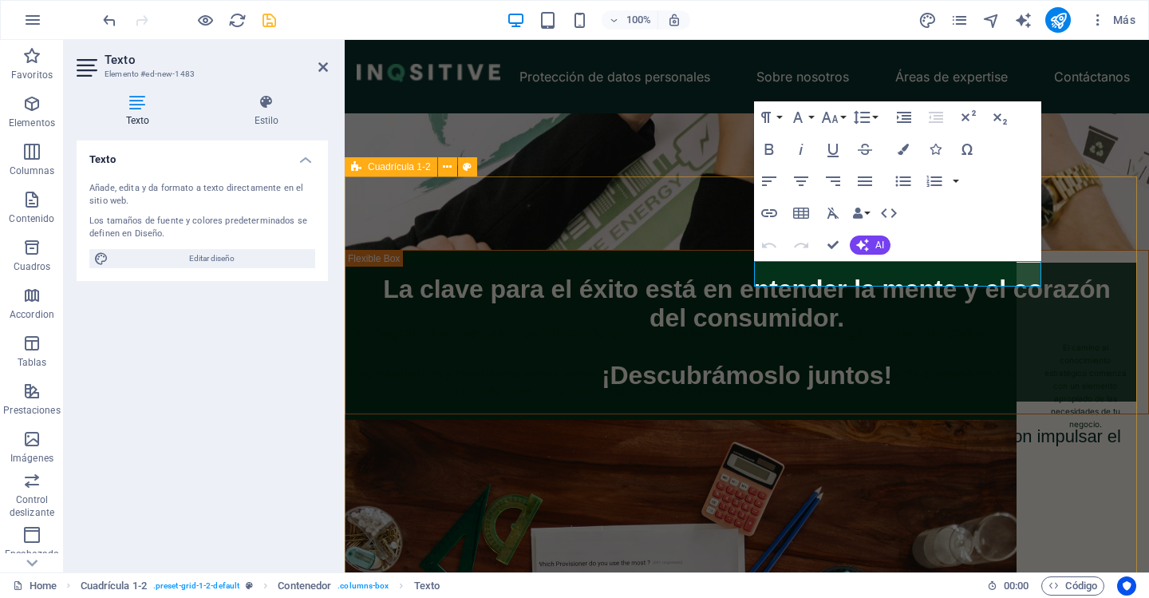
click at [892, 346] on div "Áreas de expertise Brindamos asesoría integral a las marcas indentificando opor…" at bounding box center [1091, 346] width 804 height 532
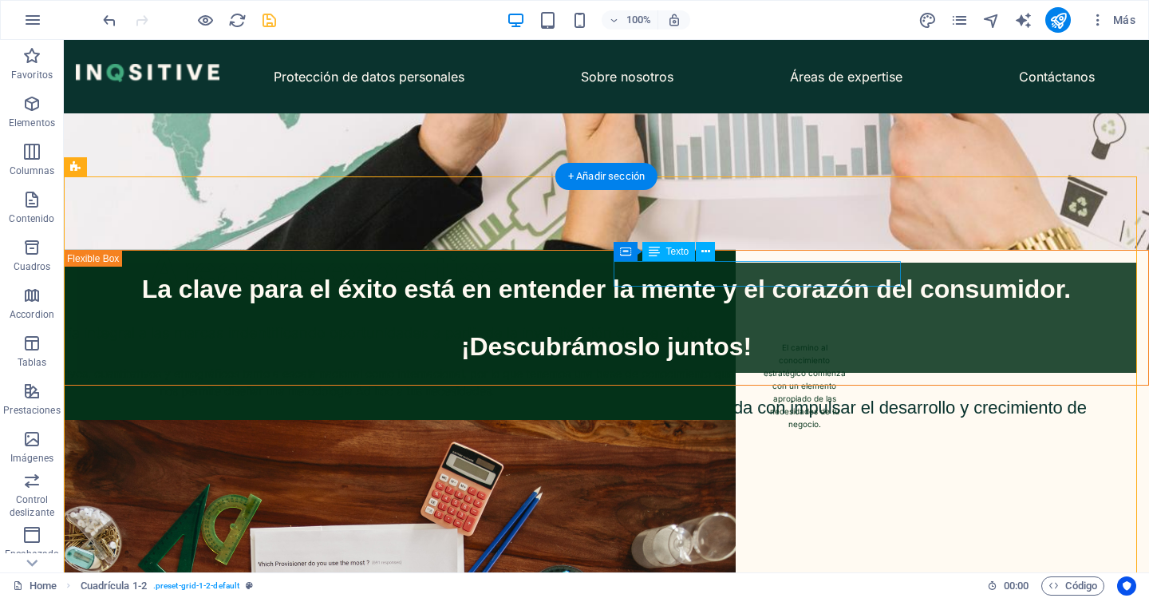
click at [806, 341] on div "El camino al conocimiento estratégico comienza con un elemento apropiado de las…" at bounding box center [804, 385] width 87 height 89
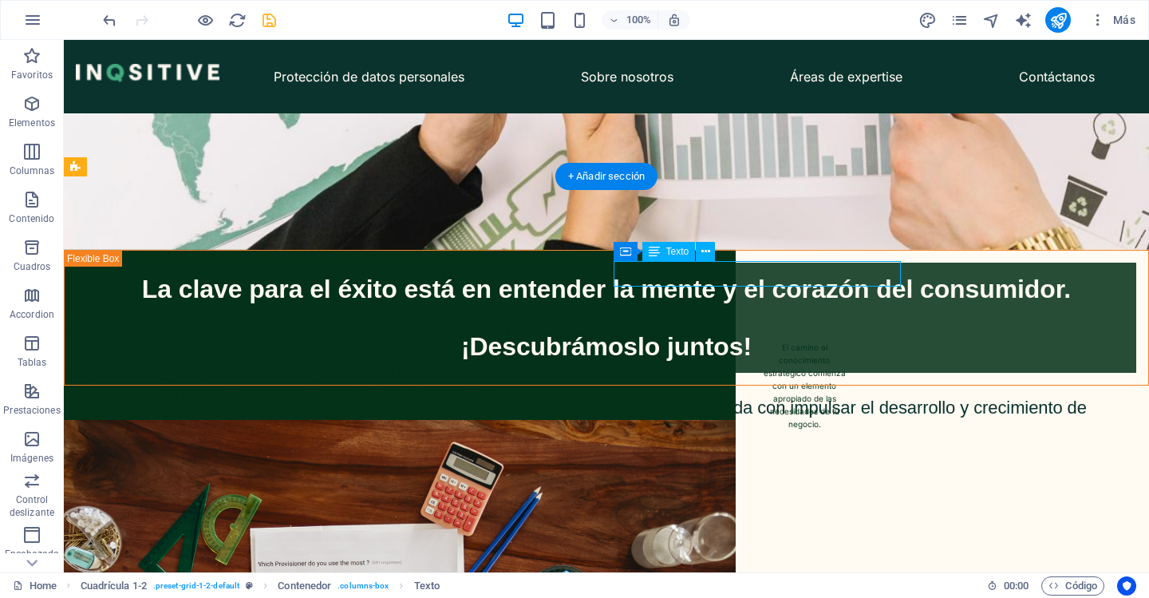
click at [806, 341] on div "El camino al conocimiento estratégico comienza con un elemento apropiado de las…" at bounding box center [804, 385] width 87 height 89
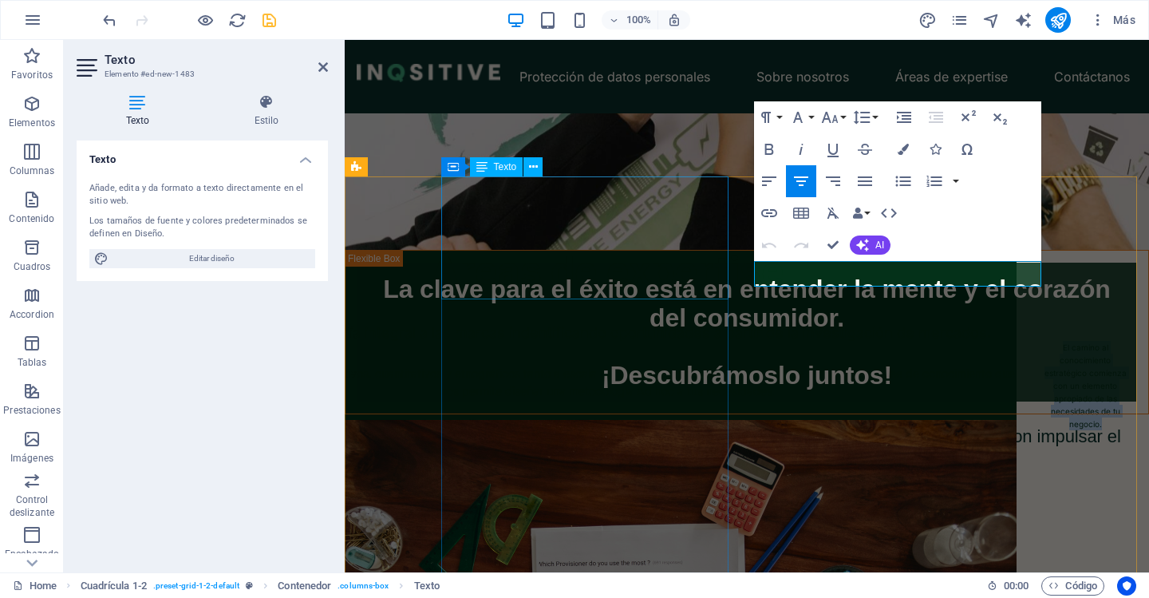
drag, startPoint x: 965, startPoint y: 276, endPoint x: 1100, endPoint y: 251, distance: 137.1
click at [723, 260] on div "Áreas de expertise Brindamos asesoría integral a las marcas indentificando opor…" at bounding box center [664, 603] width 664 height 878
click at [765, 151] on icon "button" at bounding box center [769, 149] width 19 height 19
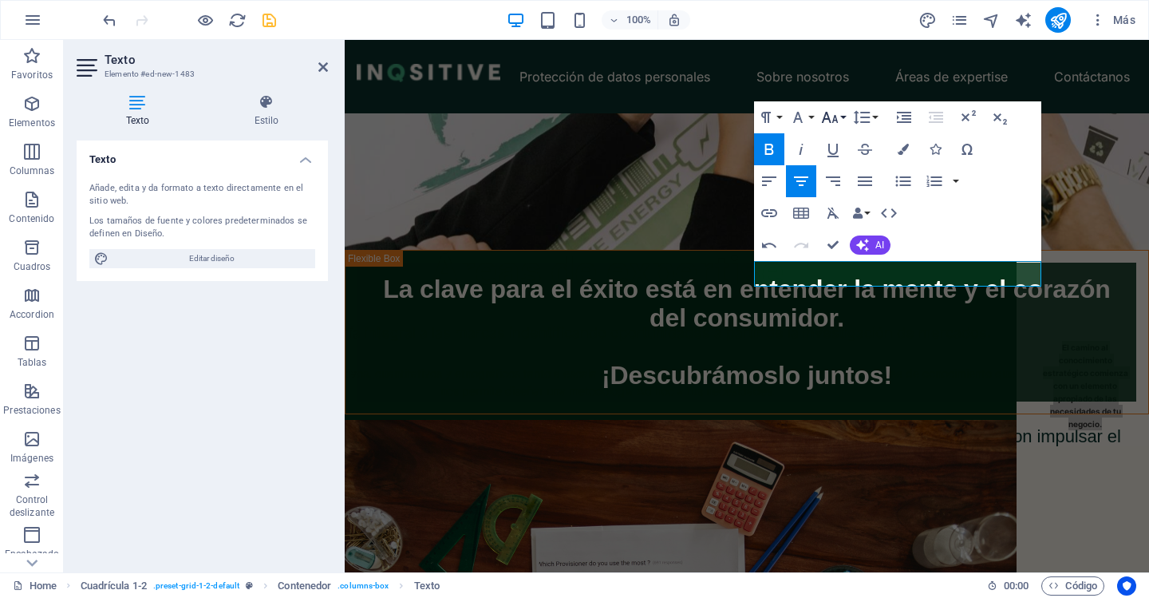
click at [834, 117] on icon "button" at bounding box center [829, 117] width 17 height 11
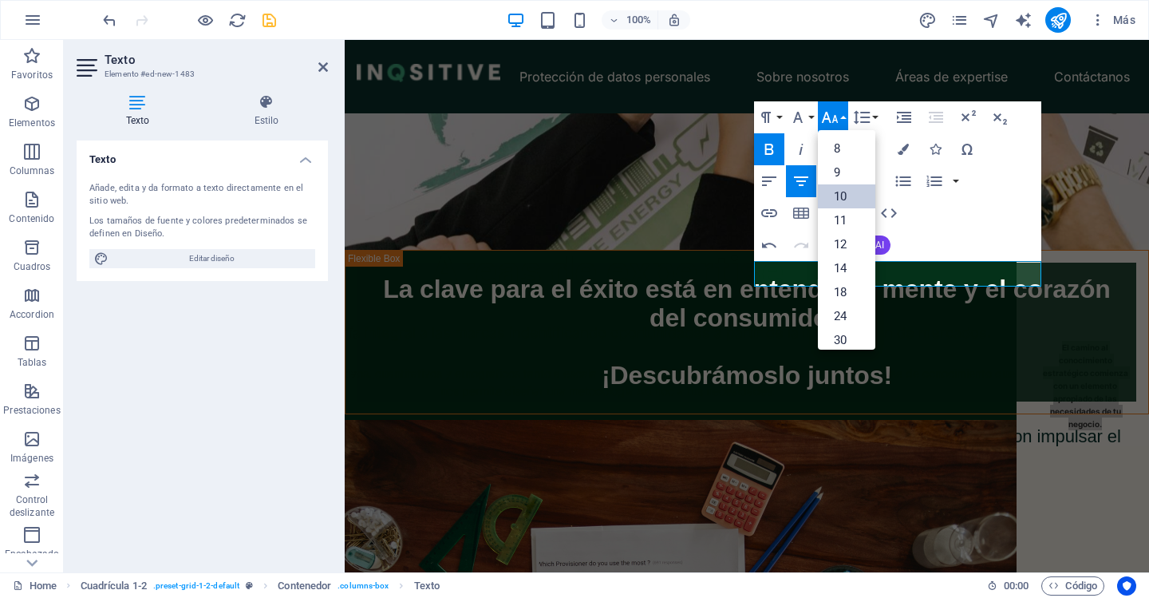
scroll to position [66, 0]
click at [853, 274] on link "30" at bounding box center [846, 274] width 57 height 24
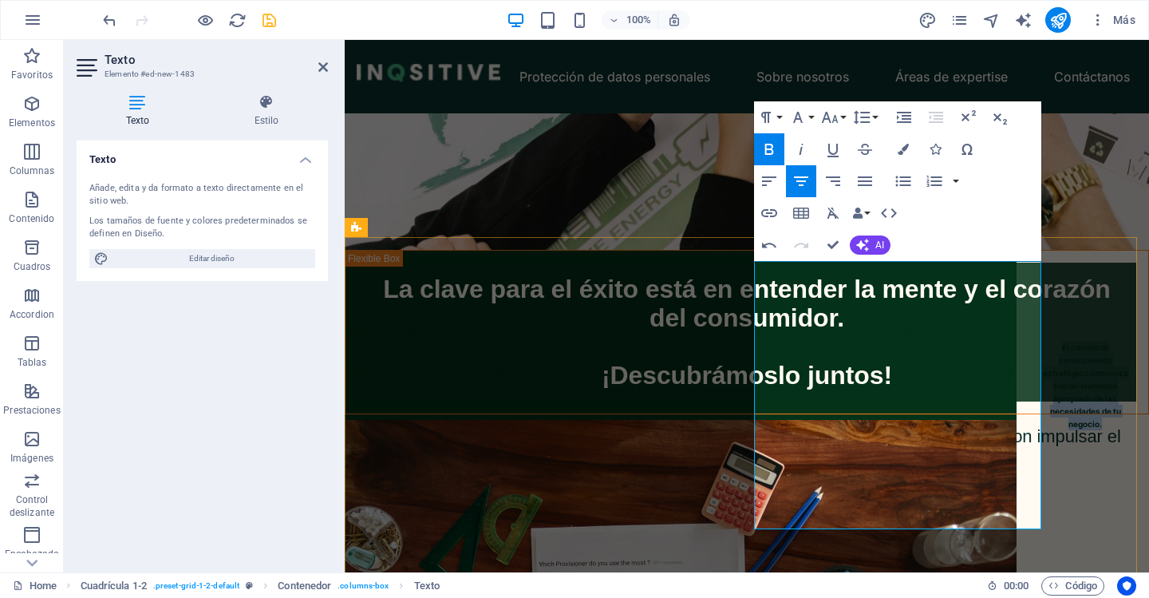
scroll to position [335, 0]
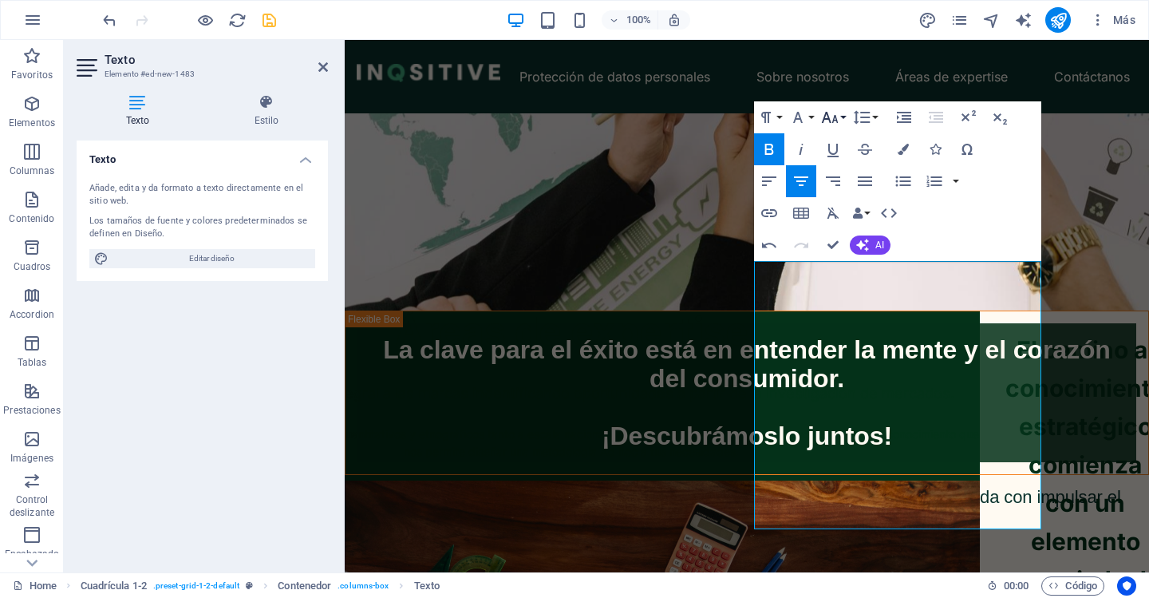
click at [842, 117] on button "Font Size" at bounding box center [833, 117] width 30 height 32
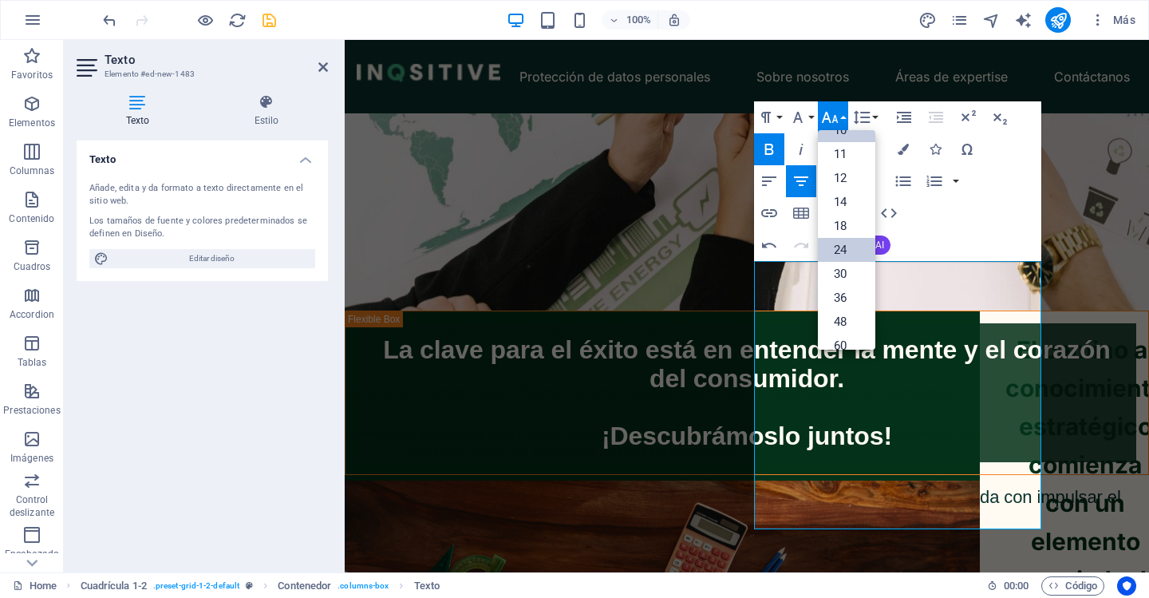
click at [847, 252] on link "24" at bounding box center [846, 250] width 57 height 24
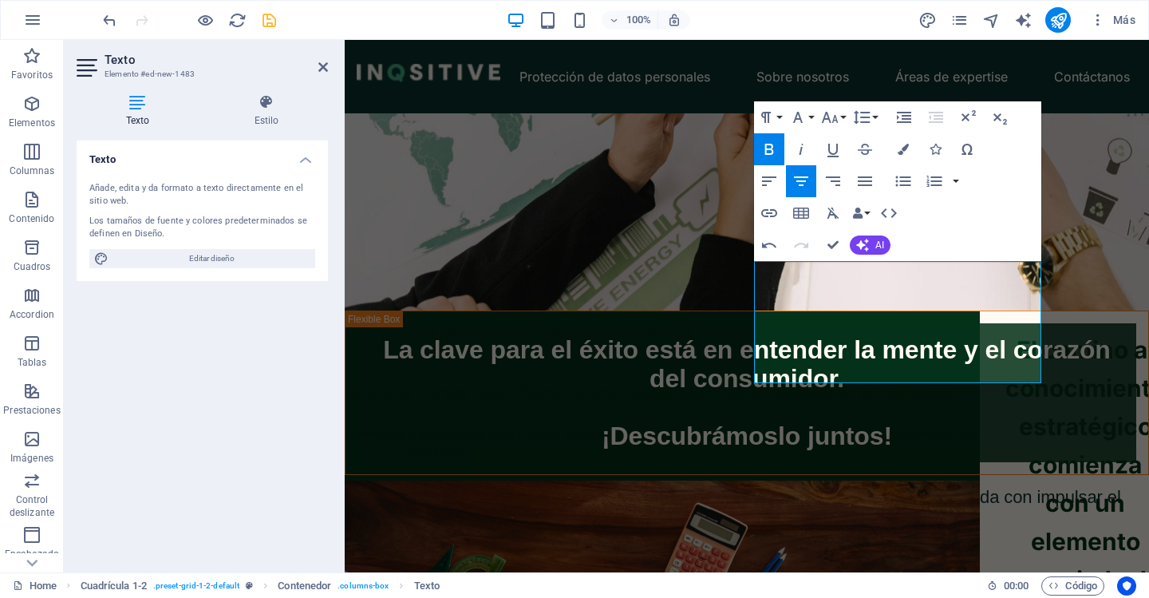
scroll to position [372, 0]
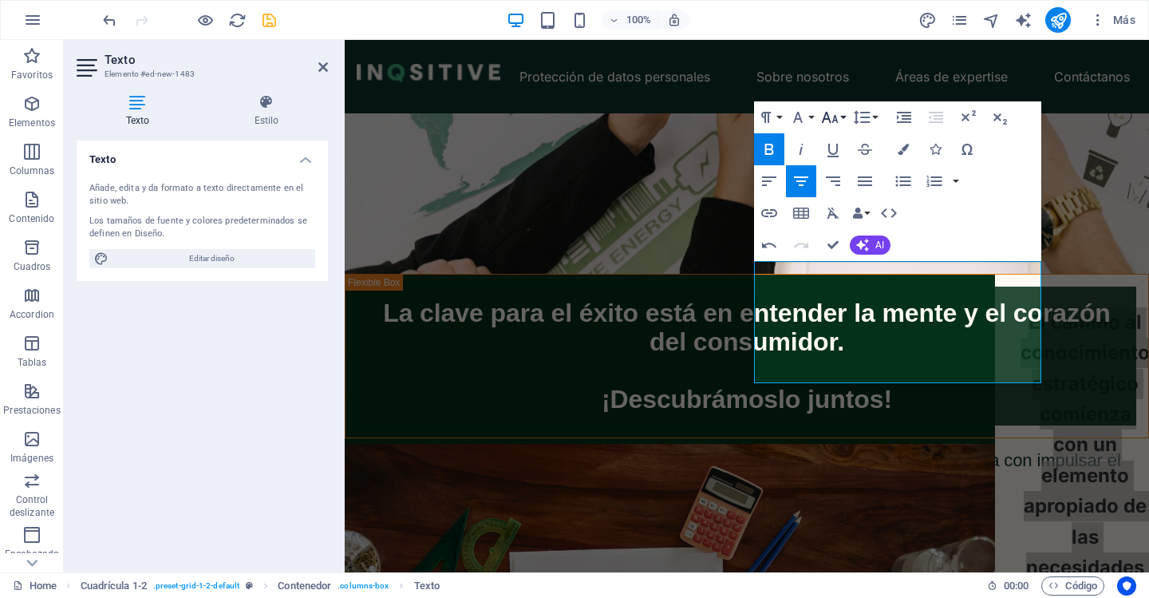
click at [832, 113] on icon "button" at bounding box center [829, 117] width 19 height 19
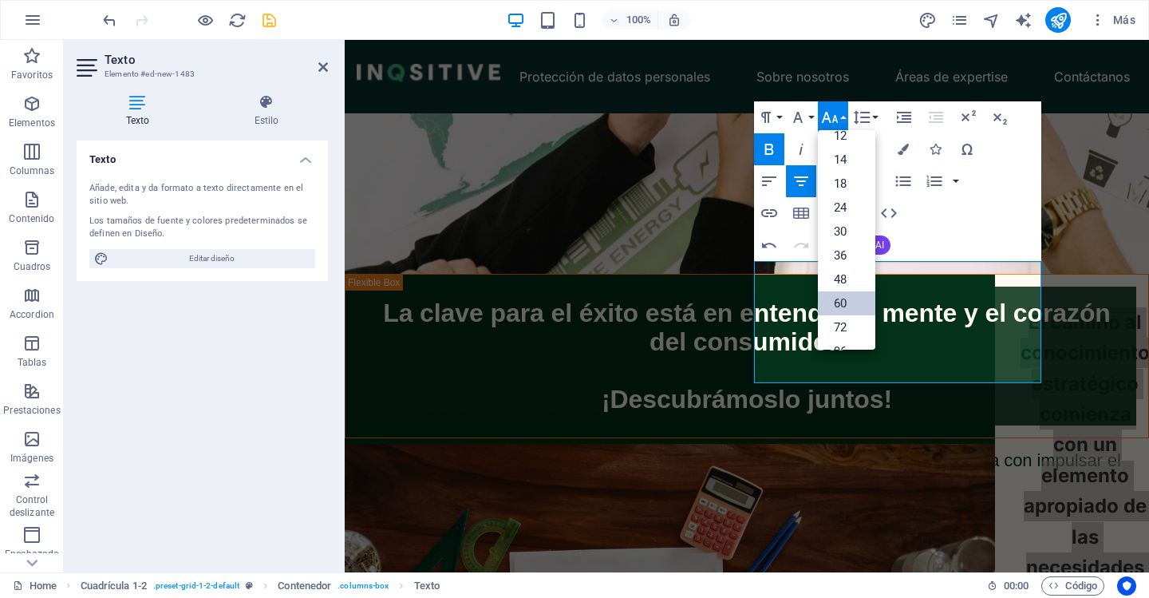
scroll to position [128, 0]
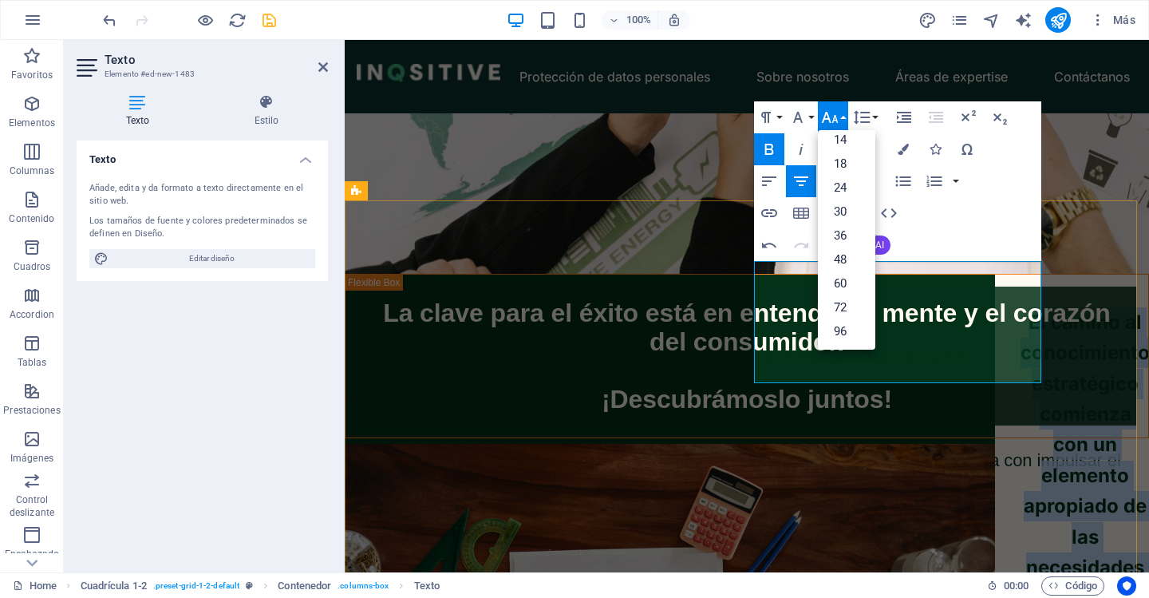
click at [1021, 355] on p "El camino al conocimiento estratégico comienza con un elemento apropiado de las…" at bounding box center [1085, 475] width 129 height 337
drag, startPoint x: 1021, startPoint y: 369, endPoint x: 744, endPoint y: 278, distance: 292.2
click at [744, 278] on div "Áreas de expertise Brindamos asesoría integral a las marcas indentificando opor…" at bounding box center [1091, 346] width 804 height 532
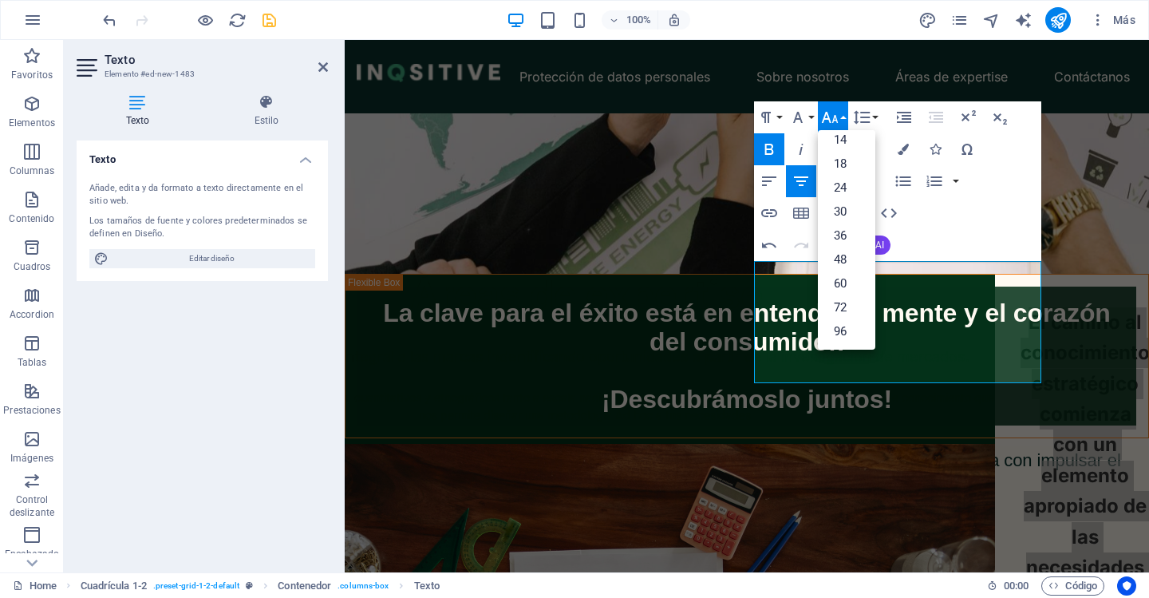
click at [837, 112] on icon "button" at bounding box center [829, 117] width 19 height 19
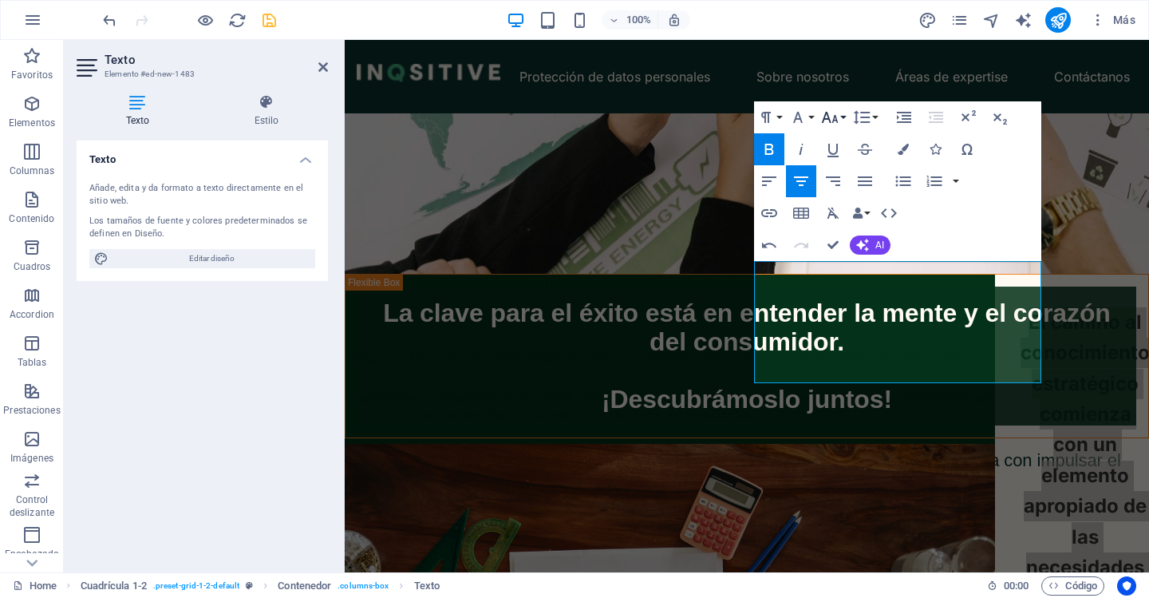
click at [836, 112] on icon "button" at bounding box center [829, 117] width 19 height 19
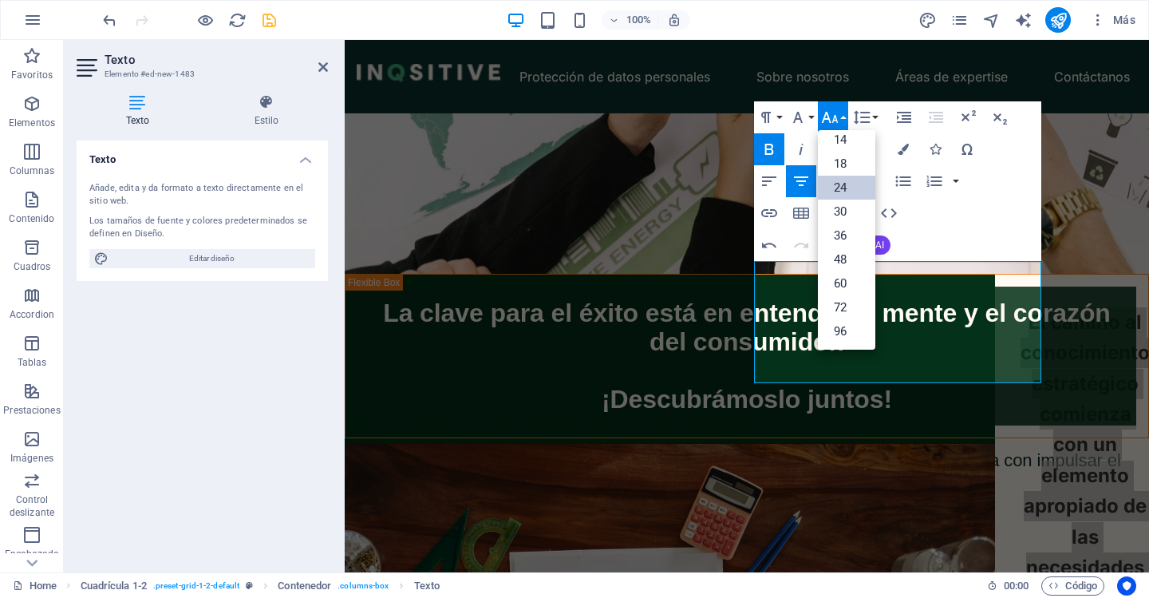
scroll to position [128, 0]
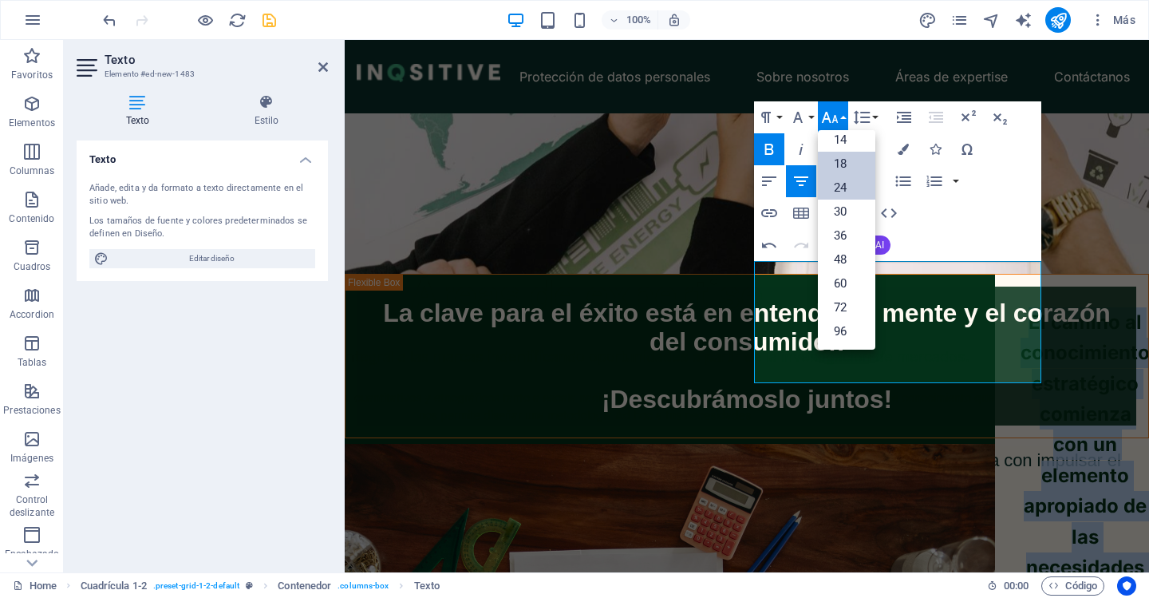
click at [840, 168] on link "18" at bounding box center [846, 164] width 57 height 24
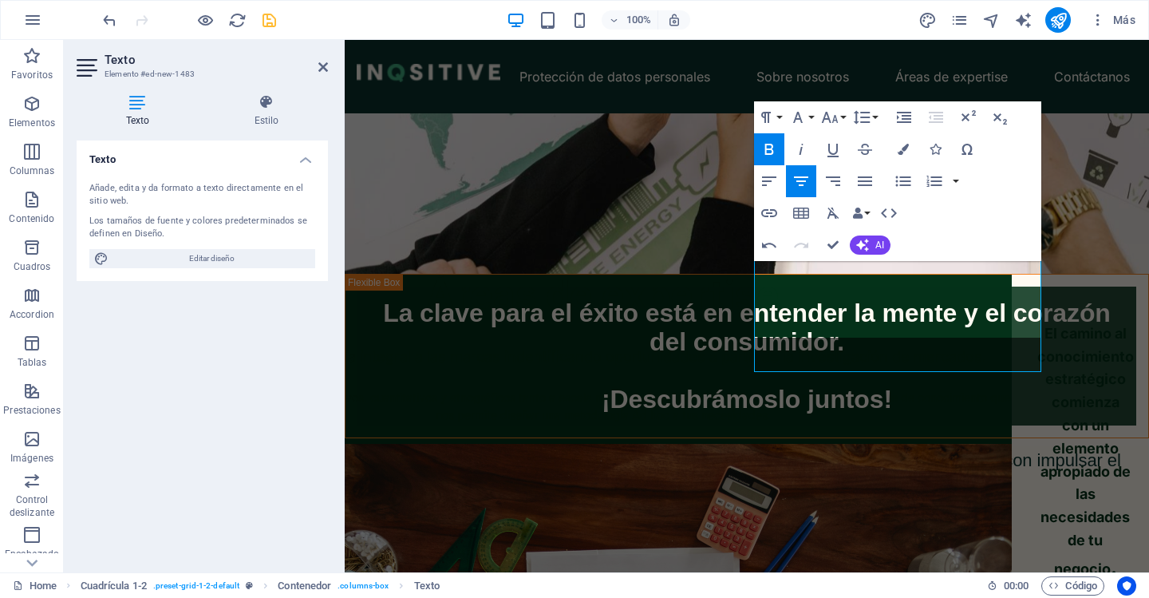
scroll to position [383, 0]
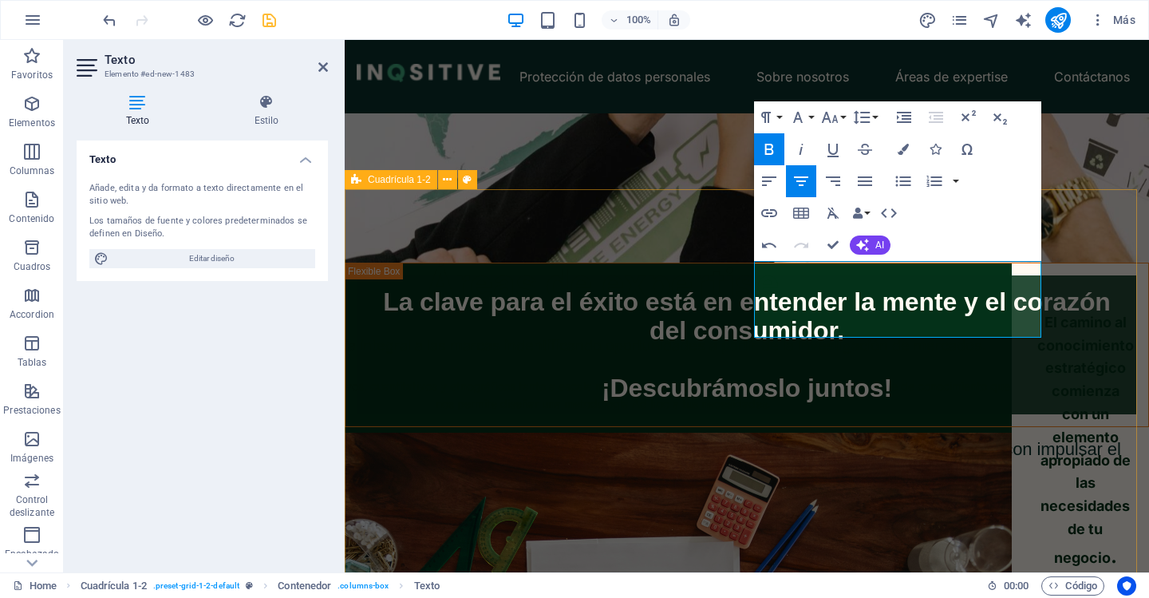
click at [1072, 336] on div "Áreas de expertise Brindamos asesoría integral a las marcas indentificando opor…" at bounding box center [1091, 346] width 804 height 532
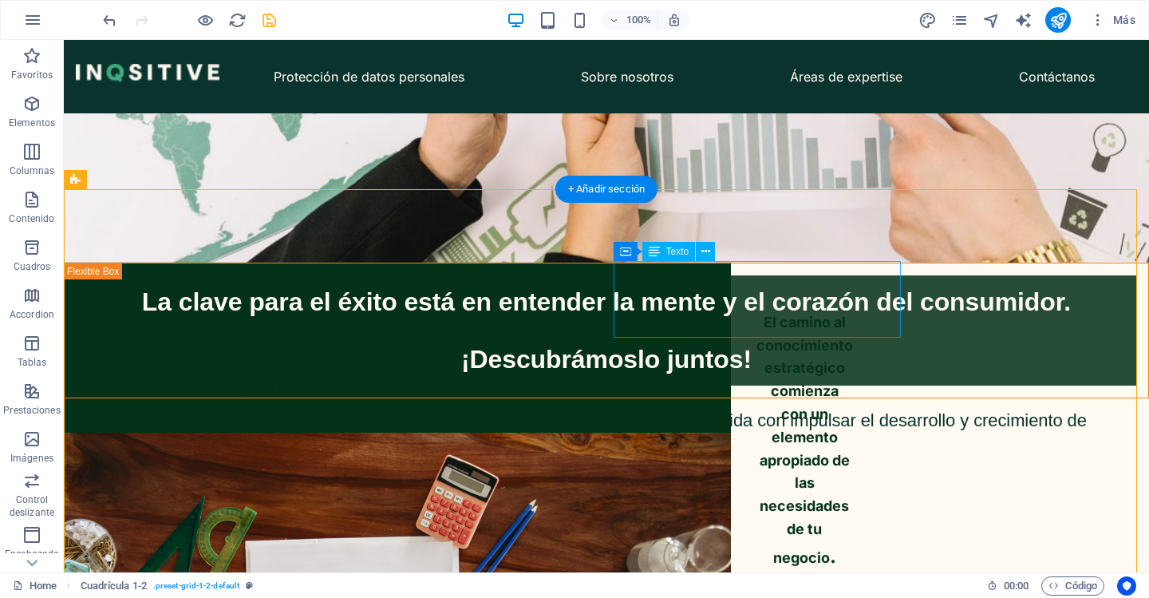
click at [853, 322] on div "El camino al conocimiento estratégico comienza con un elemento apropiado de las…" at bounding box center [805, 441] width 97 height 260
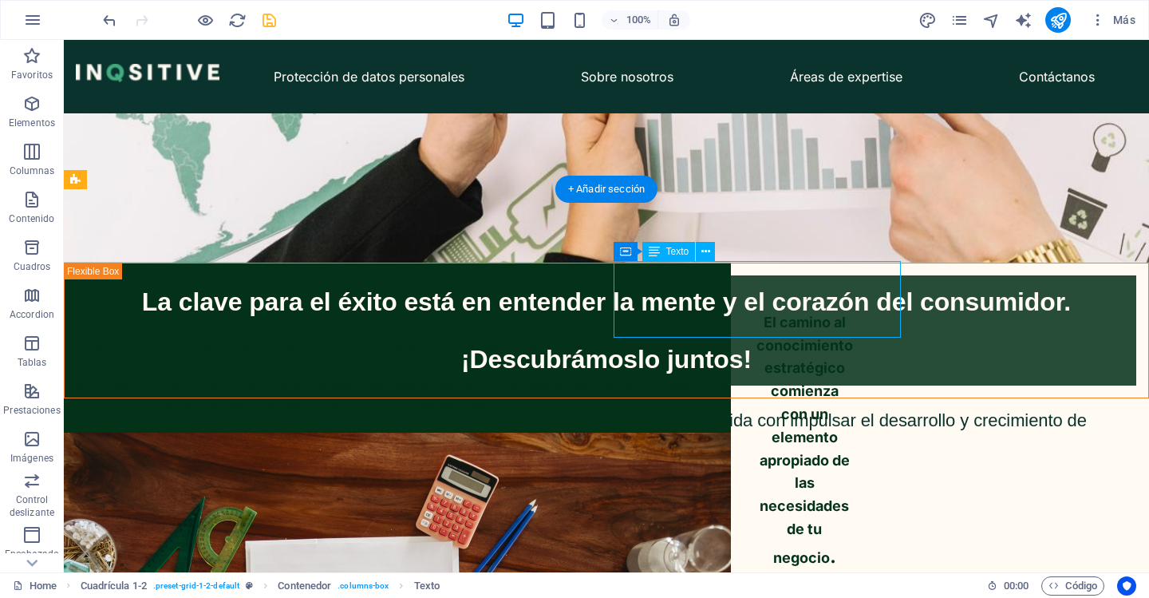
click at [853, 322] on div "El camino al conocimiento estratégico comienza con un elemento apropiado de las…" at bounding box center [805, 441] width 97 height 260
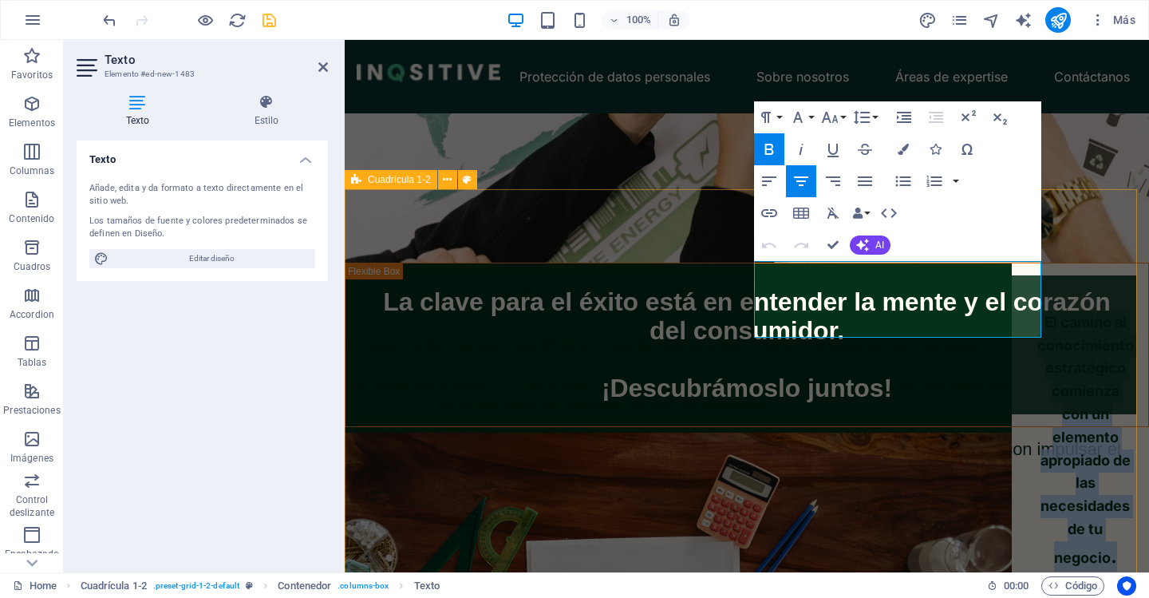
drag, startPoint x: 1011, startPoint y: 318, endPoint x: 1102, endPoint y: 281, distance: 98.4
click at [745, 260] on div "Áreas de expertise Brindamos asesoría integral a las marcas indentificando opor…" at bounding box center [1091, 346] width 804 height 532
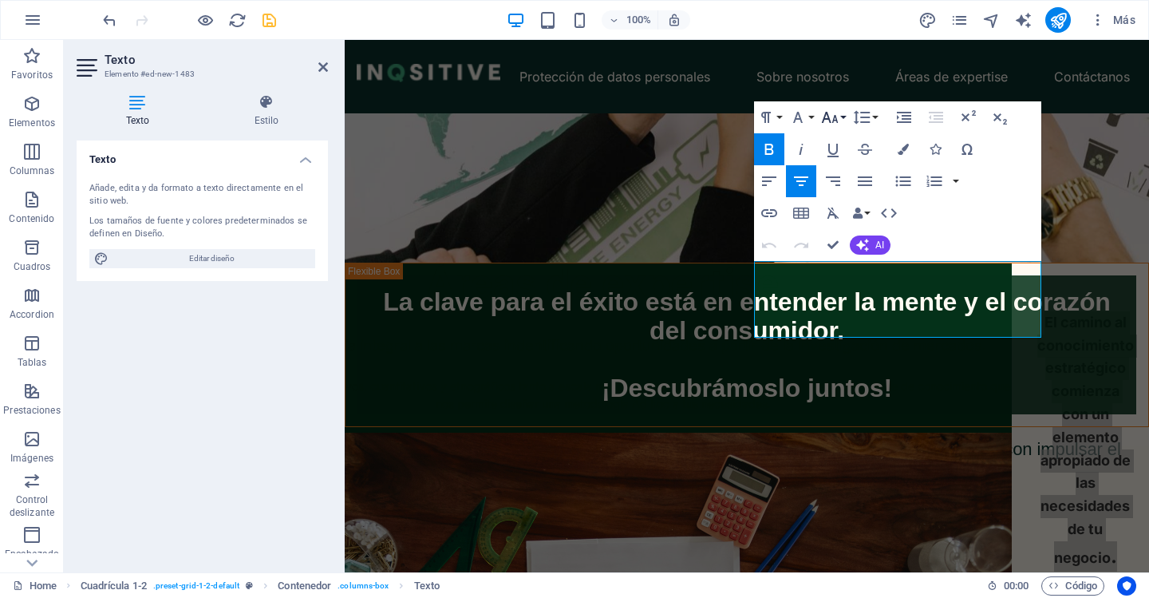
click at [844, 117] on button "Font Size" at bounding box center [833, 117] width 30 height 32
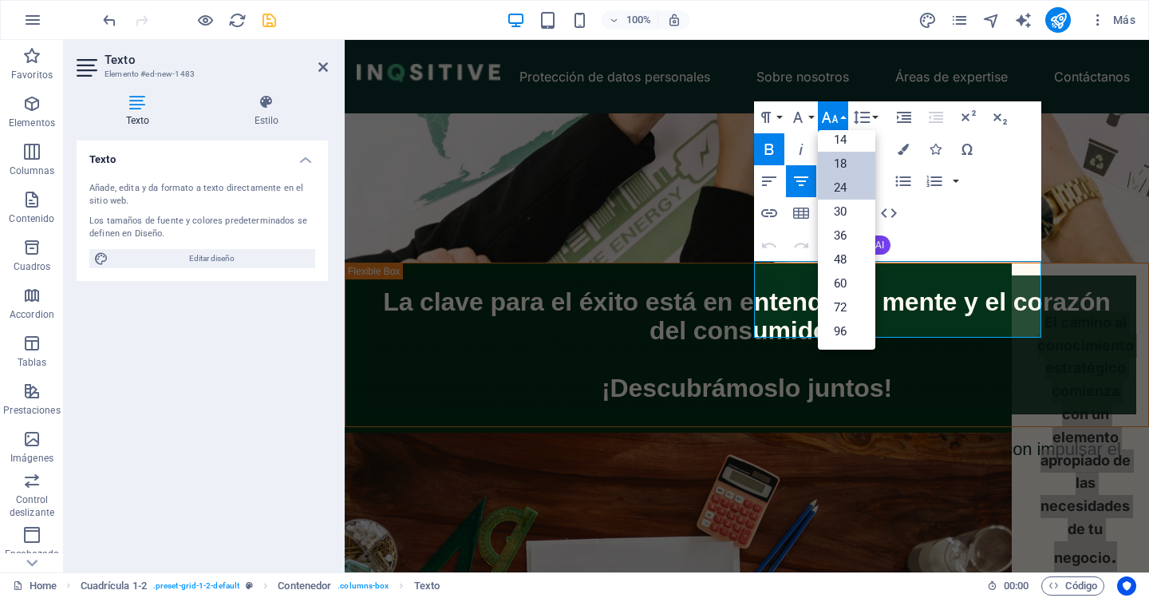
scroll to position [128, 0]
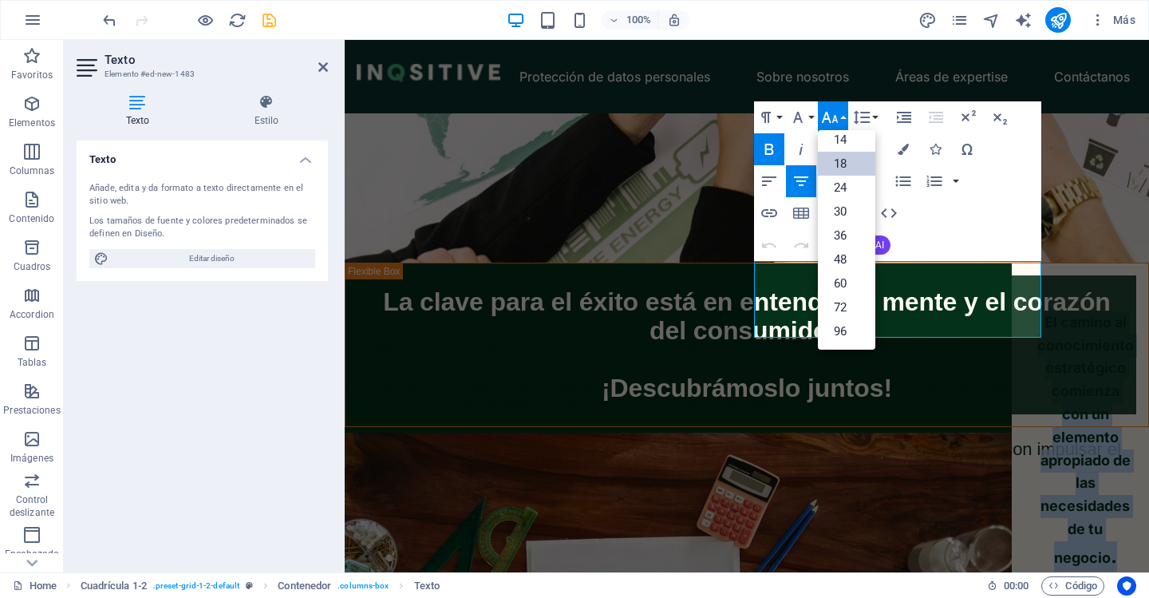
click at [843, 167] on link "18" at bounding box center [846, 164] width 57 height 24
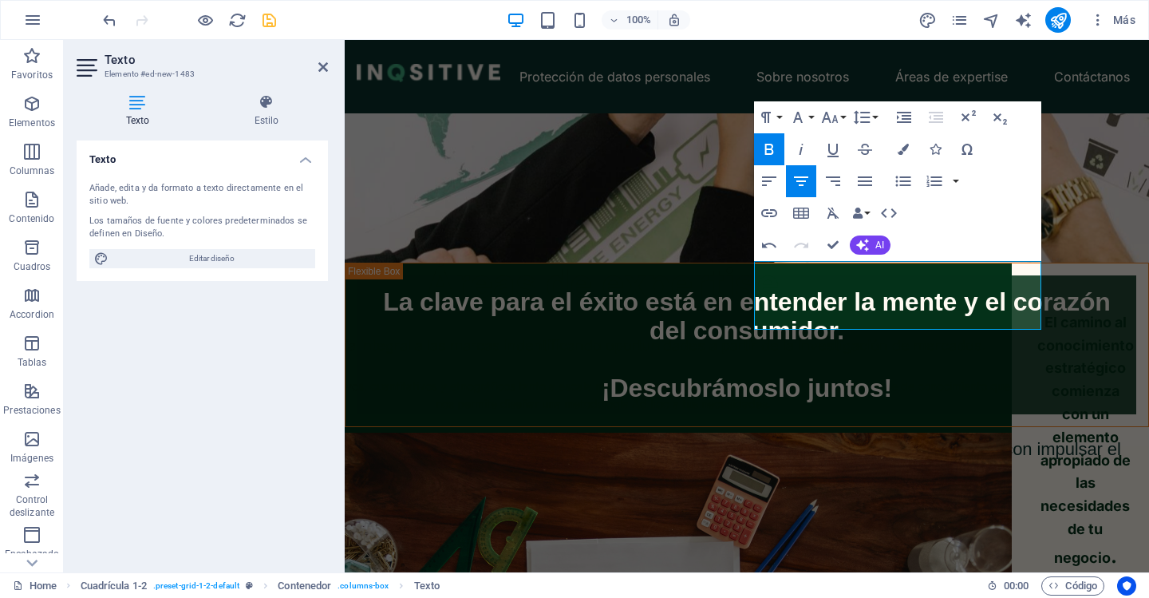
scroll to position [385, 0]
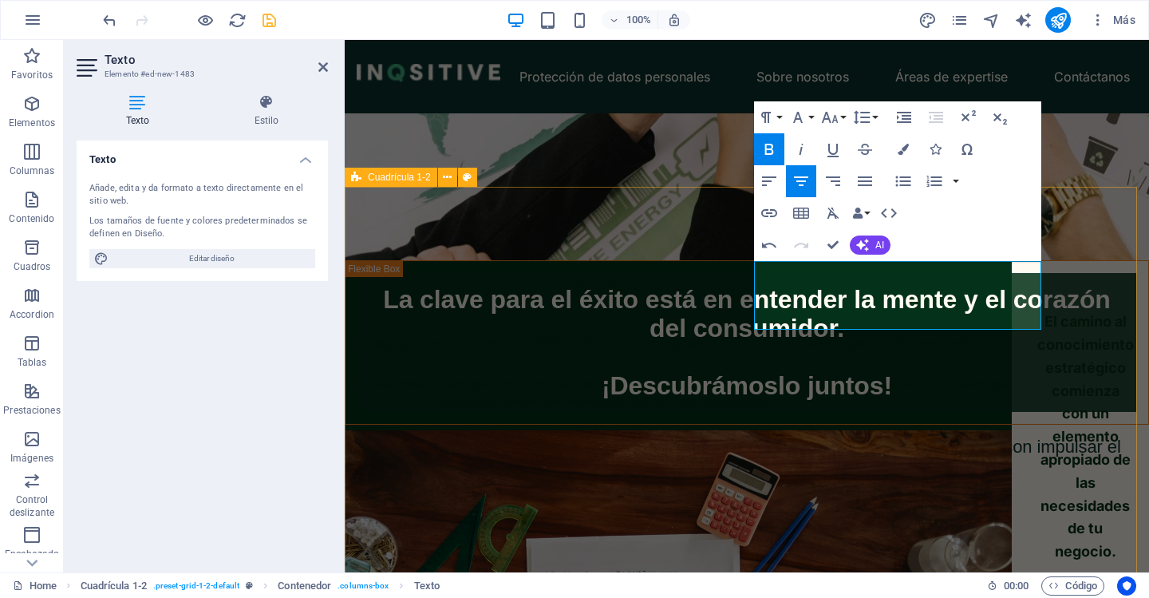
click at [1074, 349] on div "Áreas de expertise Brindamos asesoría integral a las marcas indentificando opor…" at bounding box center [1091, 346] width 804 height 532
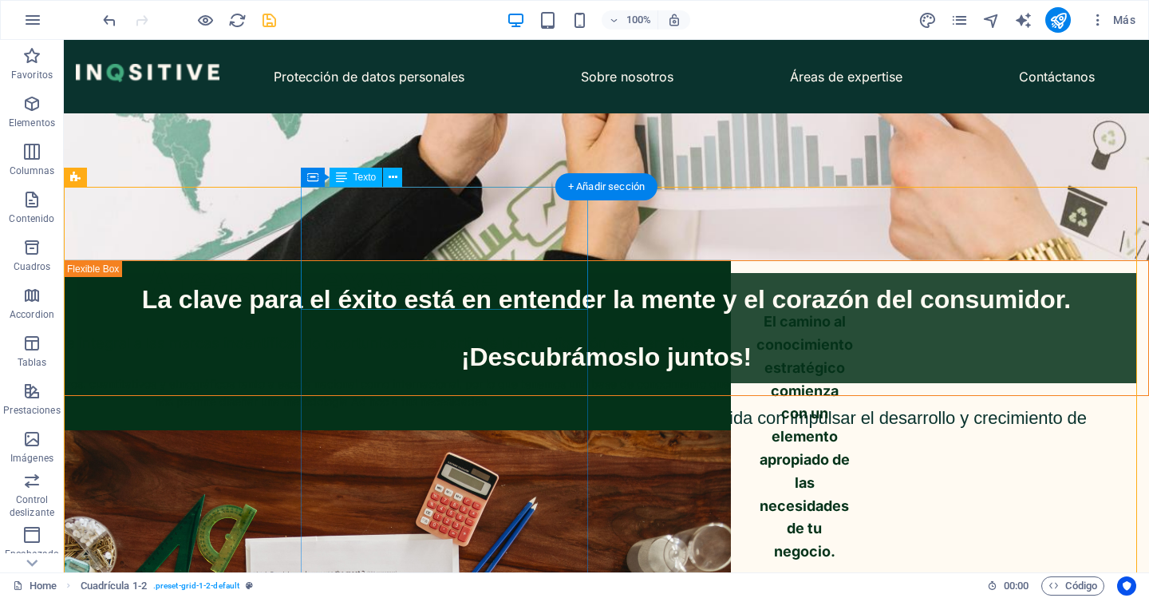
click at [354, 251] on div "Áreas de expertise" at bounding box center [322, 281] width 817 height 61
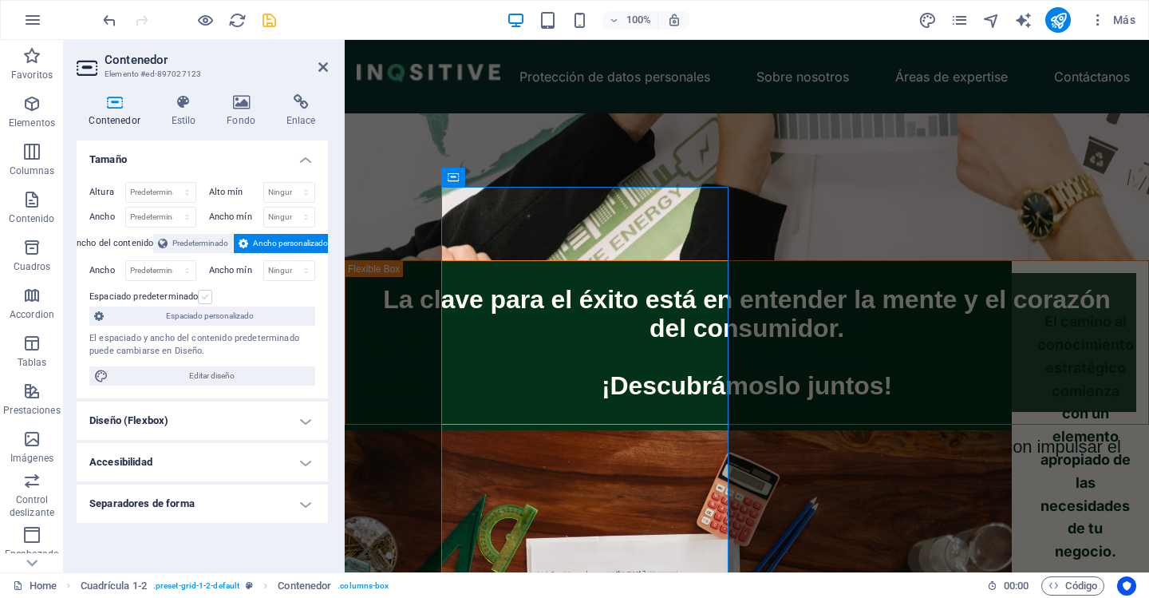
click at [205, 294] on label at bounding box center [205, 297] width 14 height 14
click at [0, 0] on input "Espaciado predeterminado" at bounding box center [0, 0] width 0 height 0
click at [205, 294] on label at bounding box center [205, 297] width 14 height 14
click at [0, 0] on input "Espaciado predeterminado" at bounding box center [0, 0] width 0 height 0
click at [209, 312] on span "Espaciado personalizado" at bounding box center [210, 315] width 202 height 19
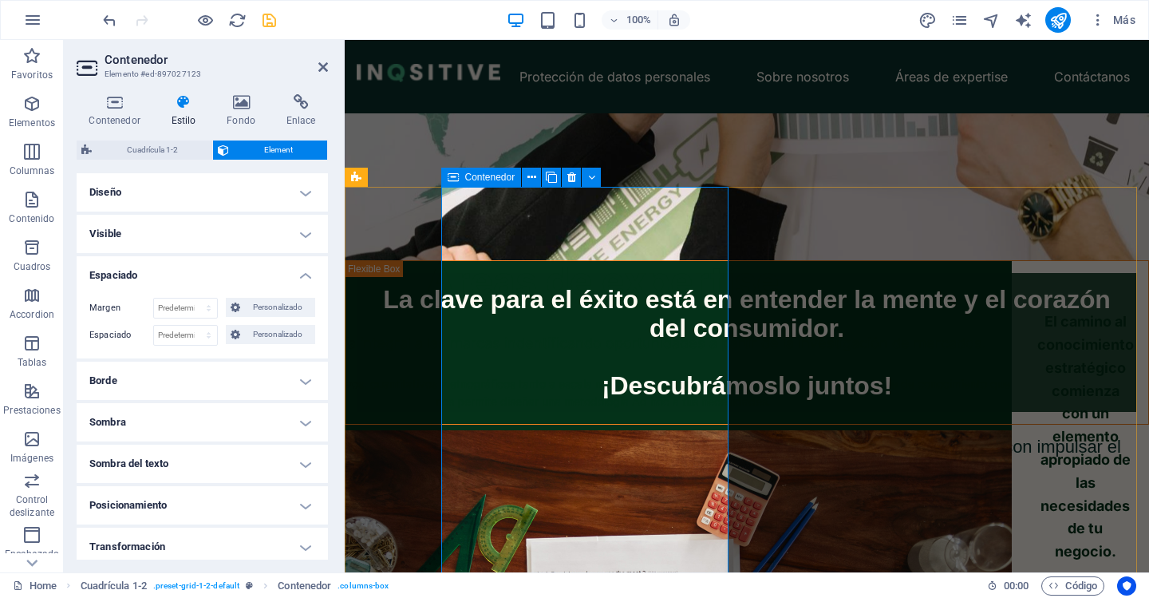
click at [116, 106] on icon at bounding box center [115, 102] width 76 height 16
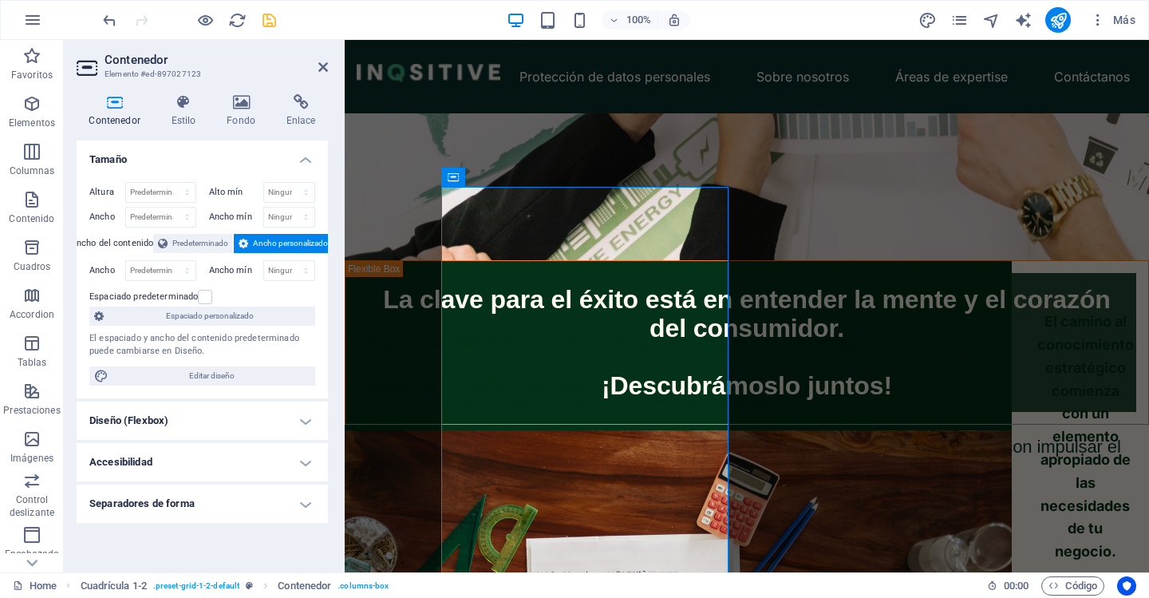
click at [229, 424] on h4 "Diseño (Flexbox)" at bounding box center [202, 420] width 251 height 38
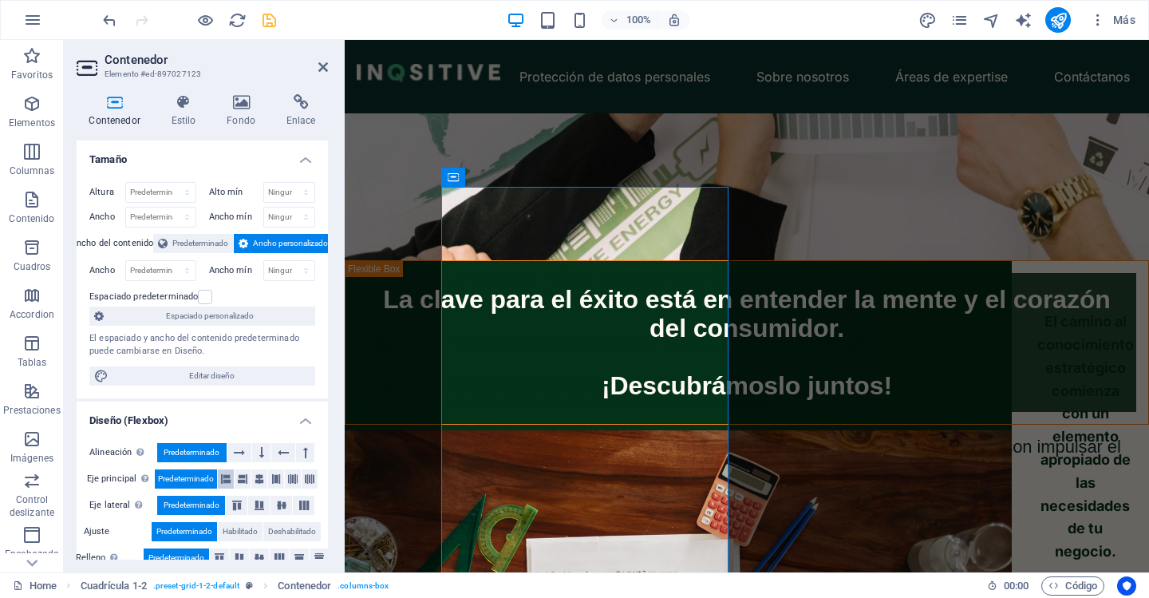
click at [227, 480] on icon at bounding box center [226, 478] width 10 height 19
click at [167, 480] on span "Predeterminado" at bounding box center [186, 478] width 56 height 19
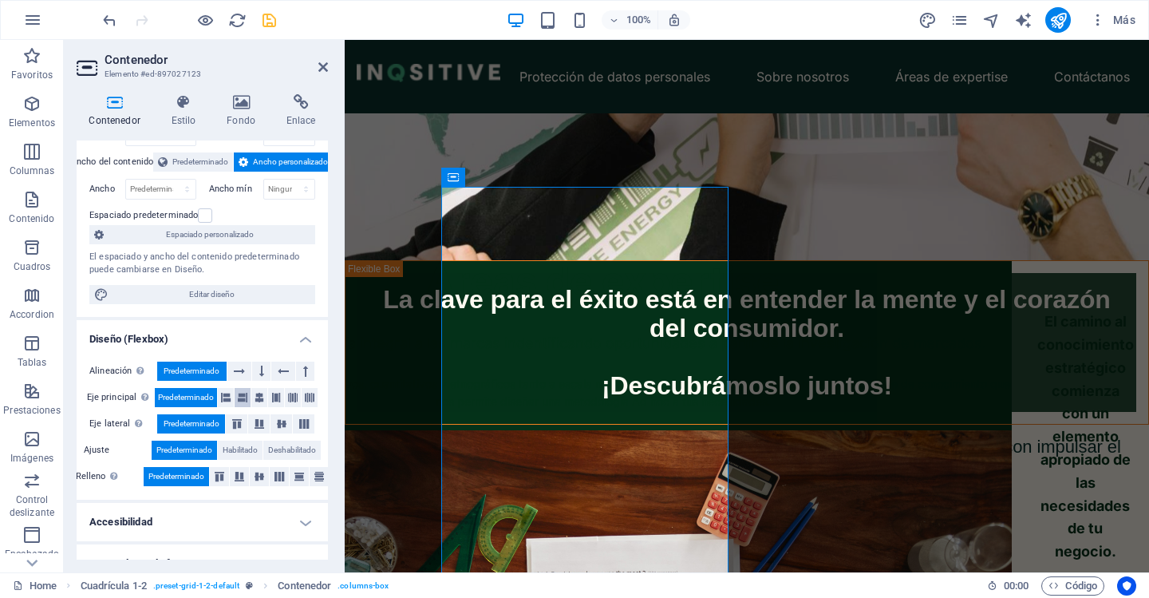
scroll to position [105, 0]
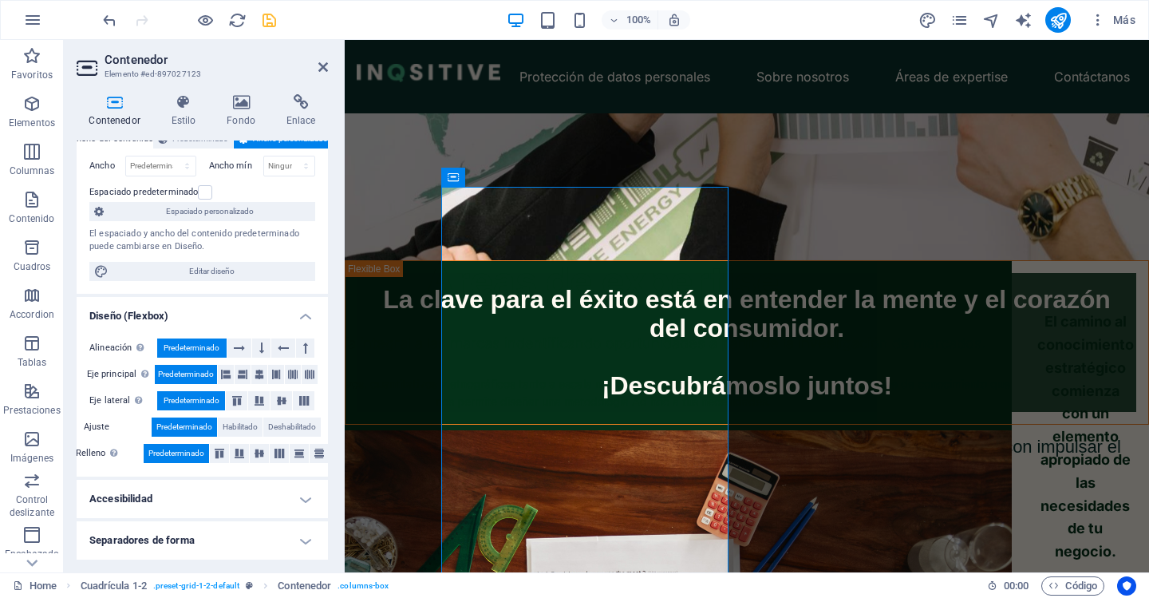
click at [205, 508] on h4 "Accesibilidad" at bounding box center [202, 499] width 251 height 38
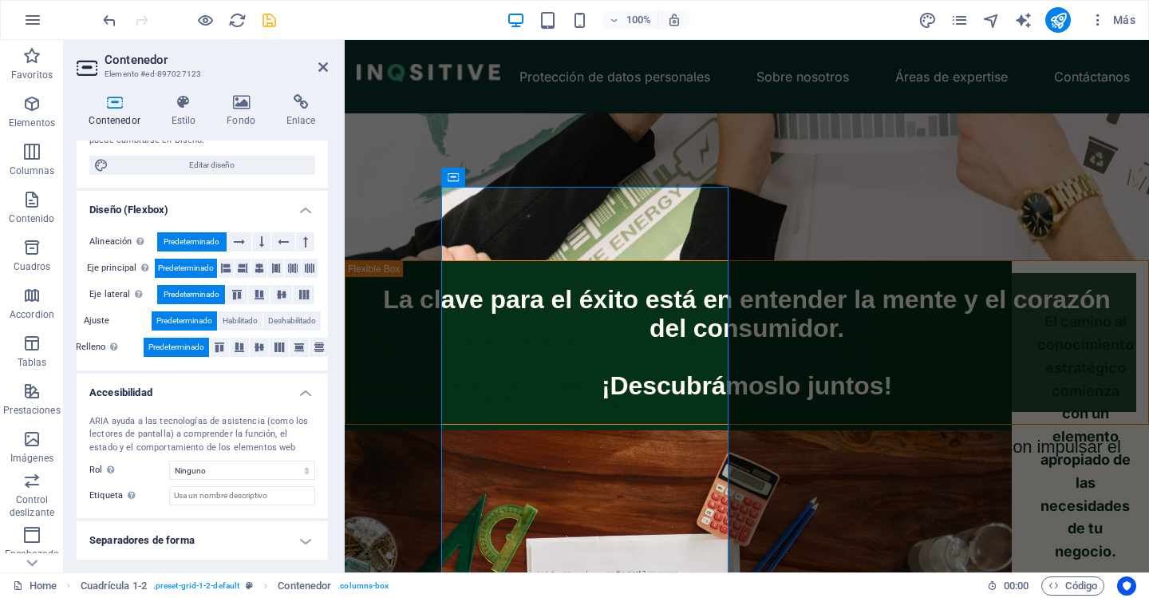
click at [210, 531] on h4 "Separadores de forma" at bounding box center [202, 540] width 251 height 38
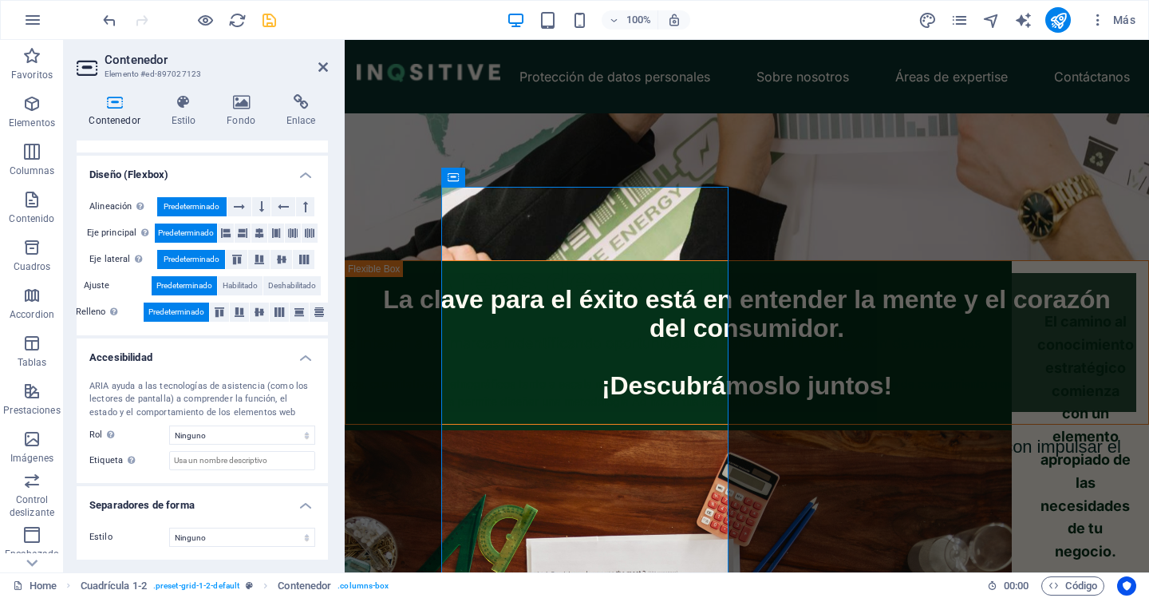
scroll to position [0, 0]
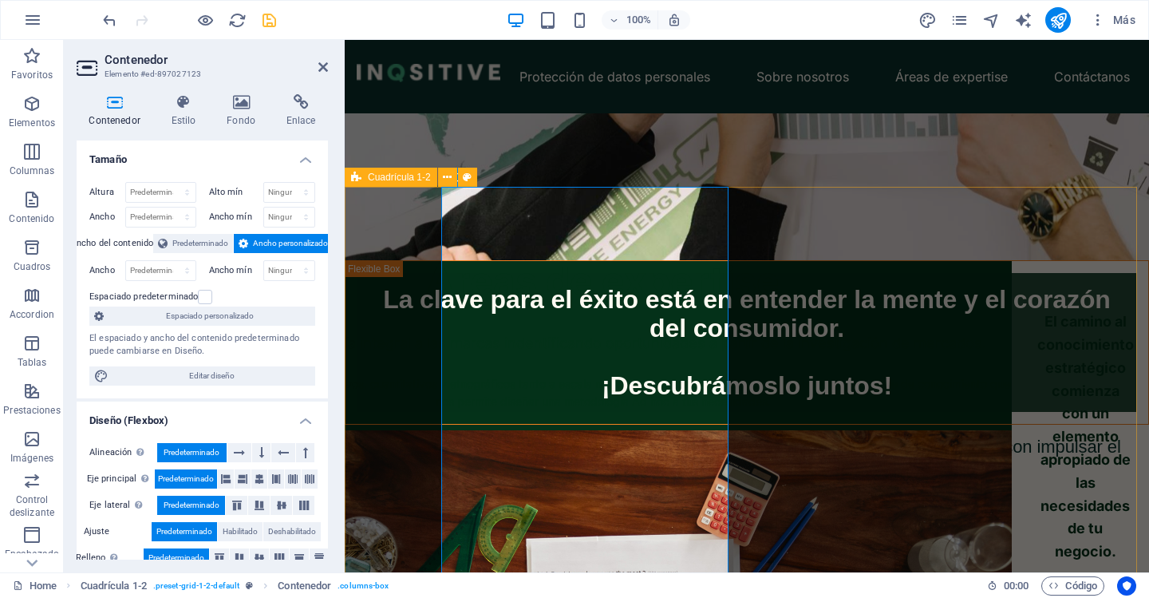
click at [689, 228] on div "Áreas de expertise Brindamos asesoría integral a las marcas indentificando opor…" at bounding box center [1091, 346] width 804 height 532
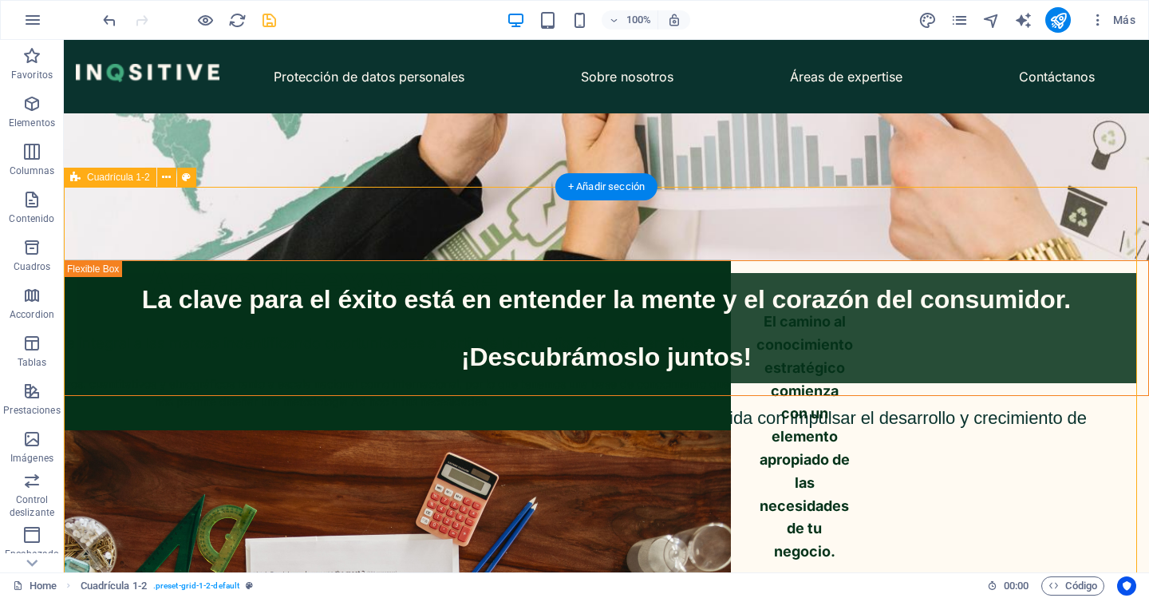
click at [278, 237] on div "Áreas de expertise Brindamos asesoría integral a las marcas indentificando opor…" at bounding box center [670, 346] width 1085 height 532
select select "vh"
select select "vw"
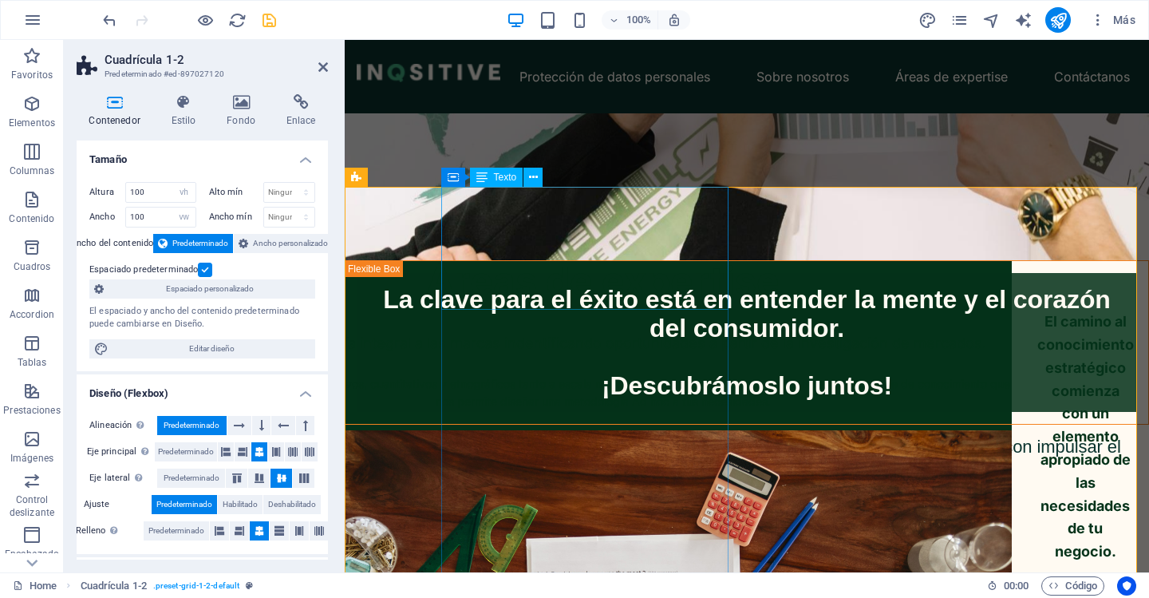
click at [566, 257] on div "Áreas de expertise" at bounding box center [603, 281] width 817 height 61
click at [689, 369] on div "Áreas de expertise Brindamos asesoría integral a las marcas indentificando opor…" at bounding box center [1091, 346] width 804 height 532
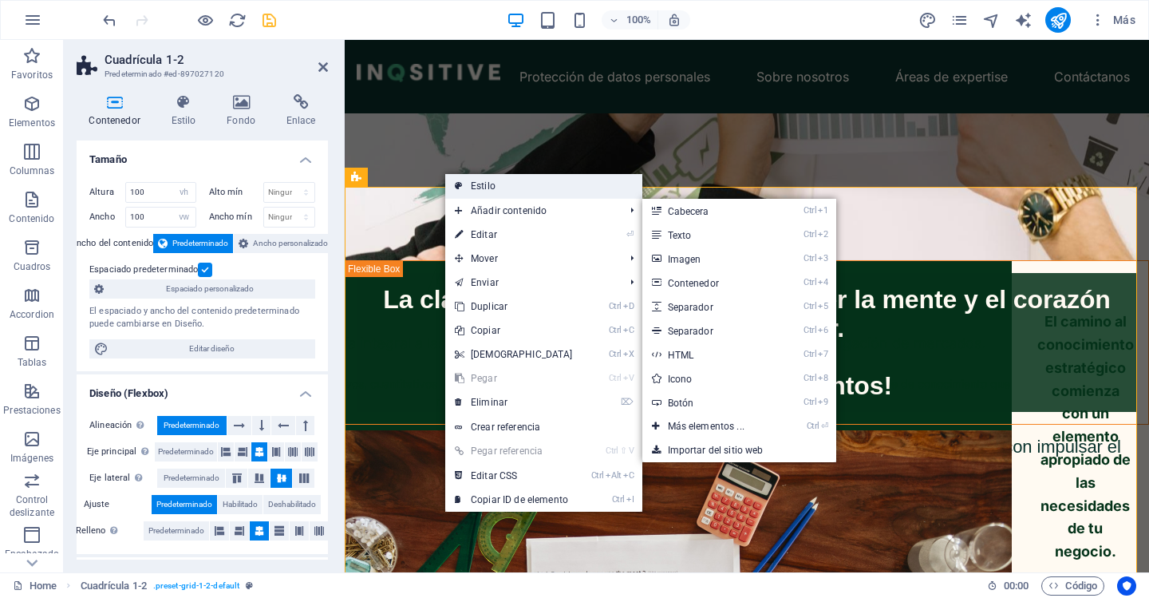
click at [512, 188] on link "Estilo" at bounding box center [543, 186] width 197 height 24
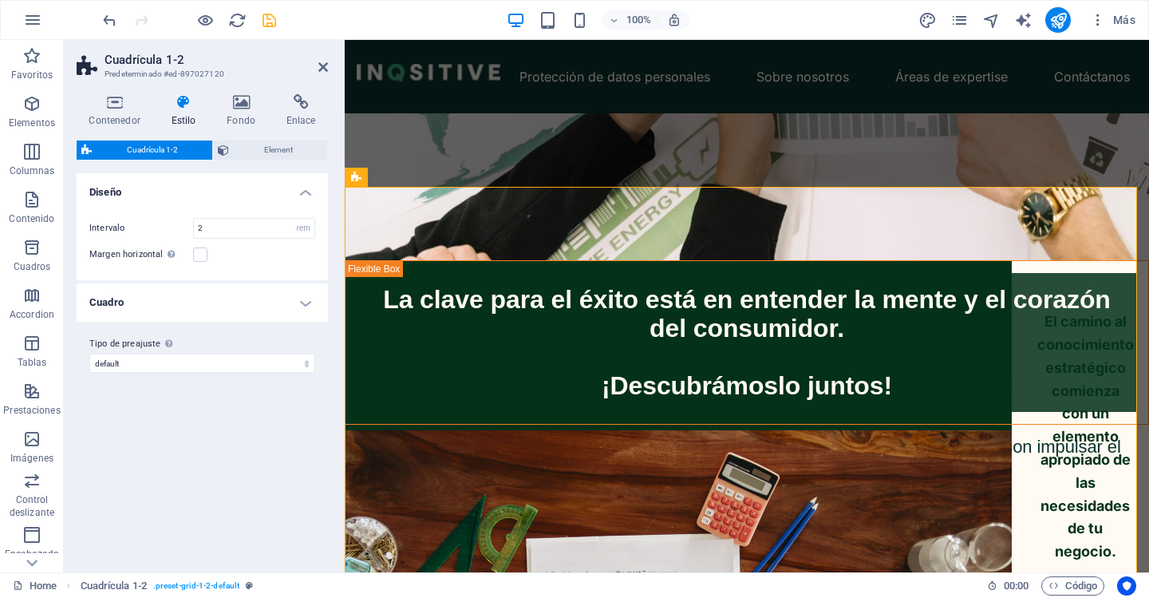
click at [279, 301] on h4 "Cuadro" at bounding box center [202, 302] width 251 height 38
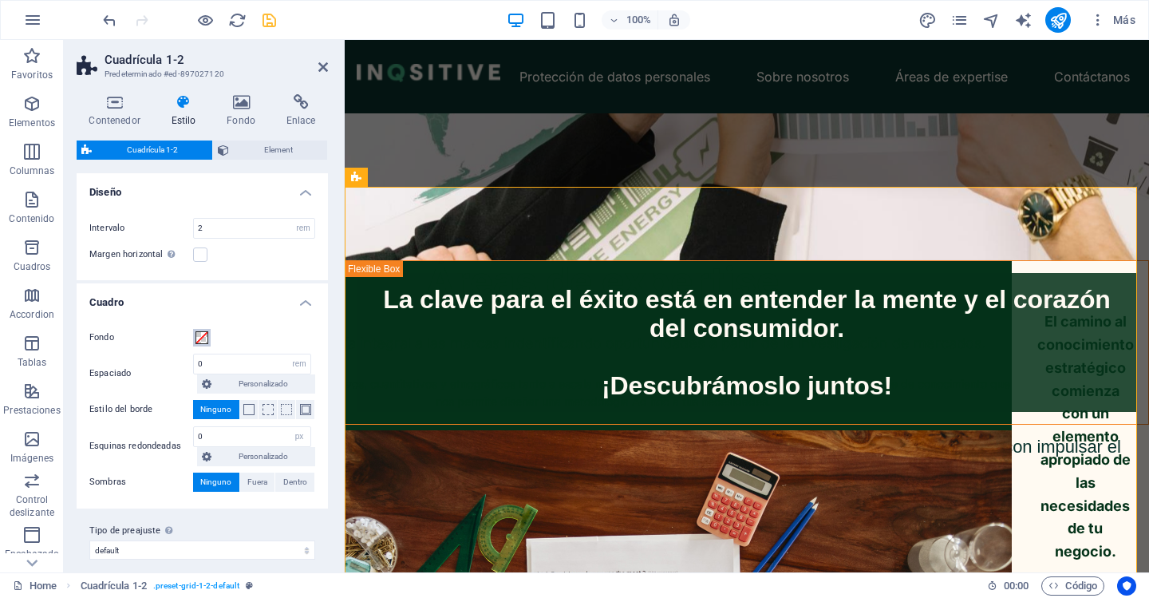
scroll to position [13, 0]
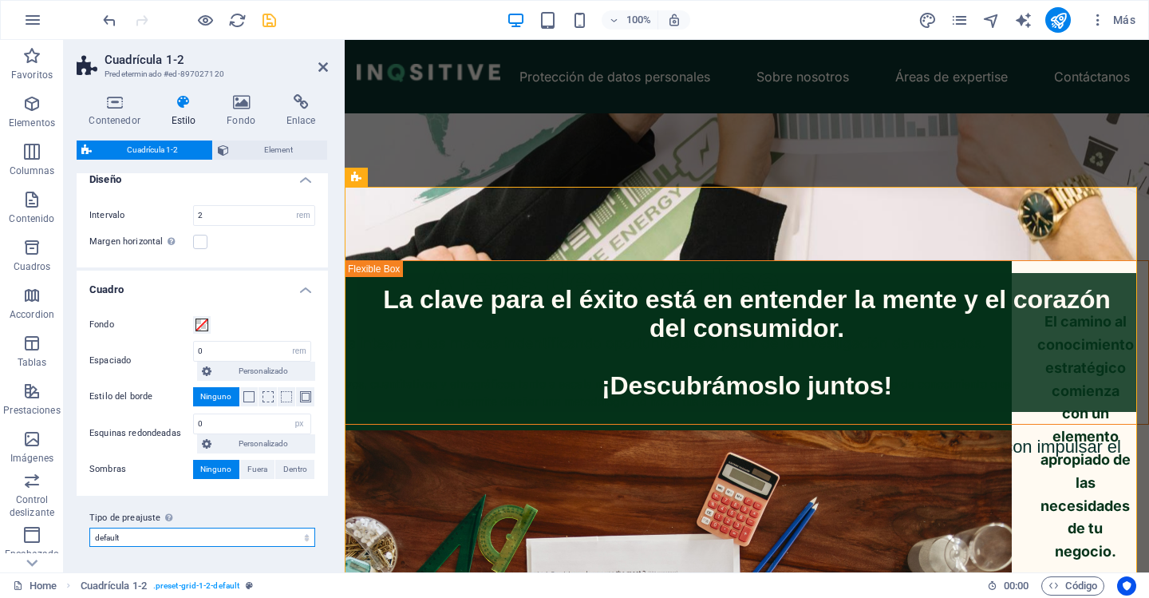
click at [124, 543] on select "default Añadir tipo de preajuste" at bounding box center [202, 536] width 226 height 19
click at [89, 527] on select "default Añadir tipo de preajuste" at bounding box center [202, 536] width 226 height 19
select select "preset-grid-1-2-default"
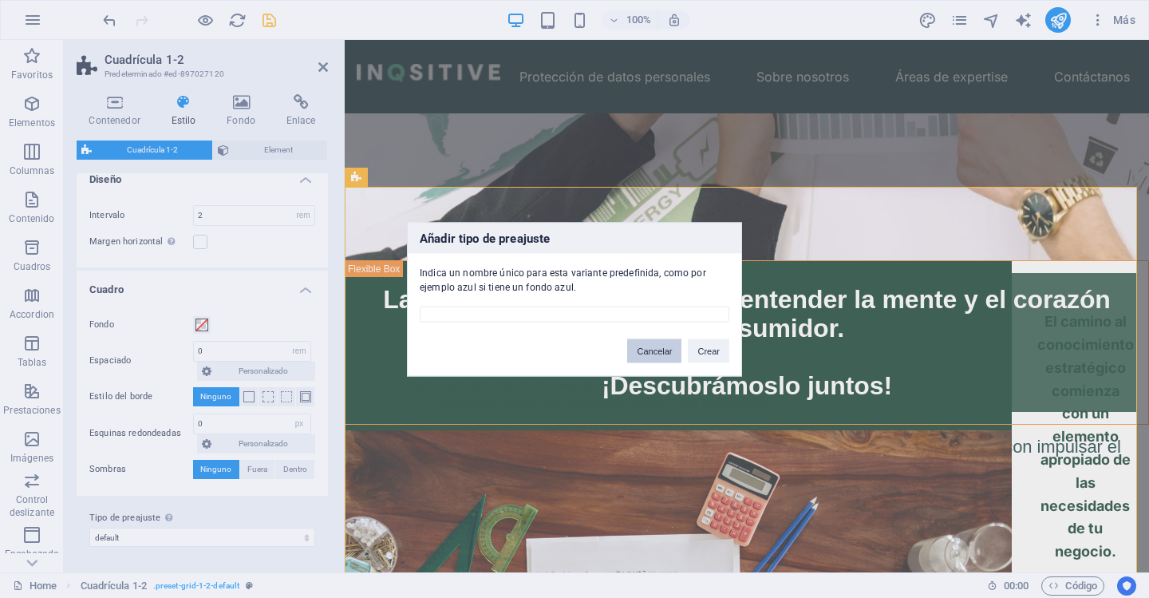
click at [652, 353] on button "Cancelar" at bounding box center [654, 350] width 54 height 24
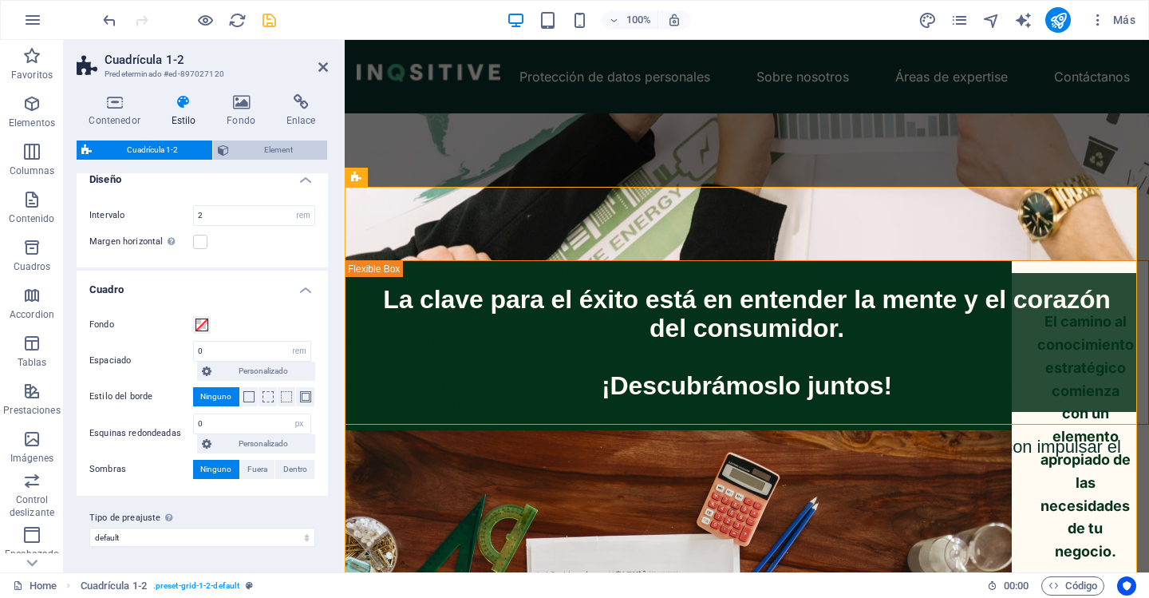
click at [290, 148] on span "Element" at bounding box center [278, 149] width 89 height 19
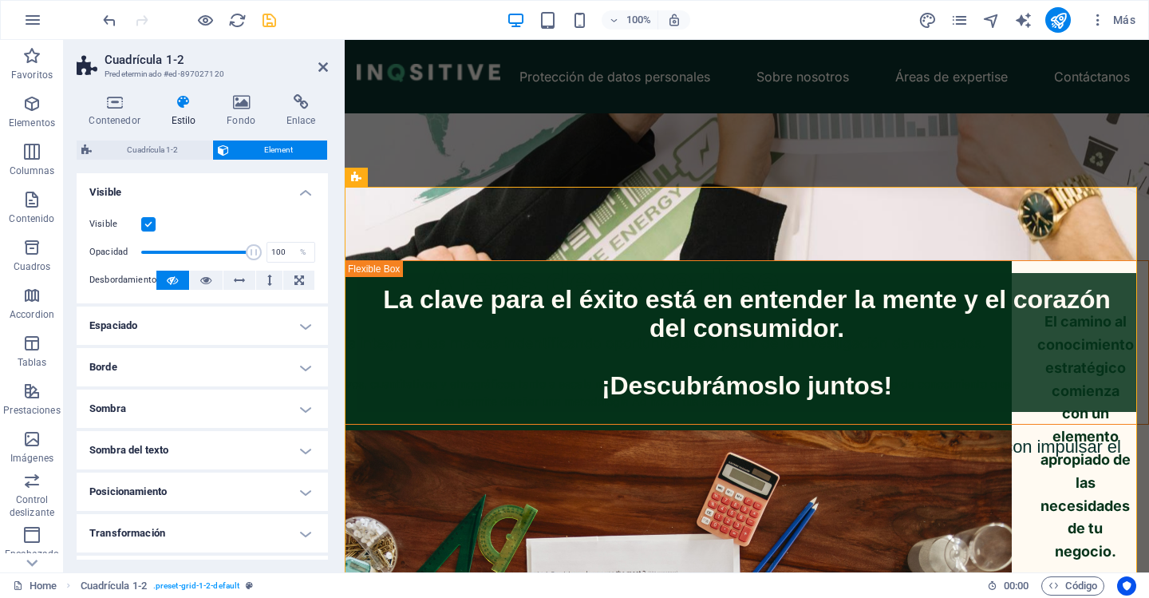
click at [218, 327] on h4 "Espaciado" at bounding box center [202, 325] width 251 height 38
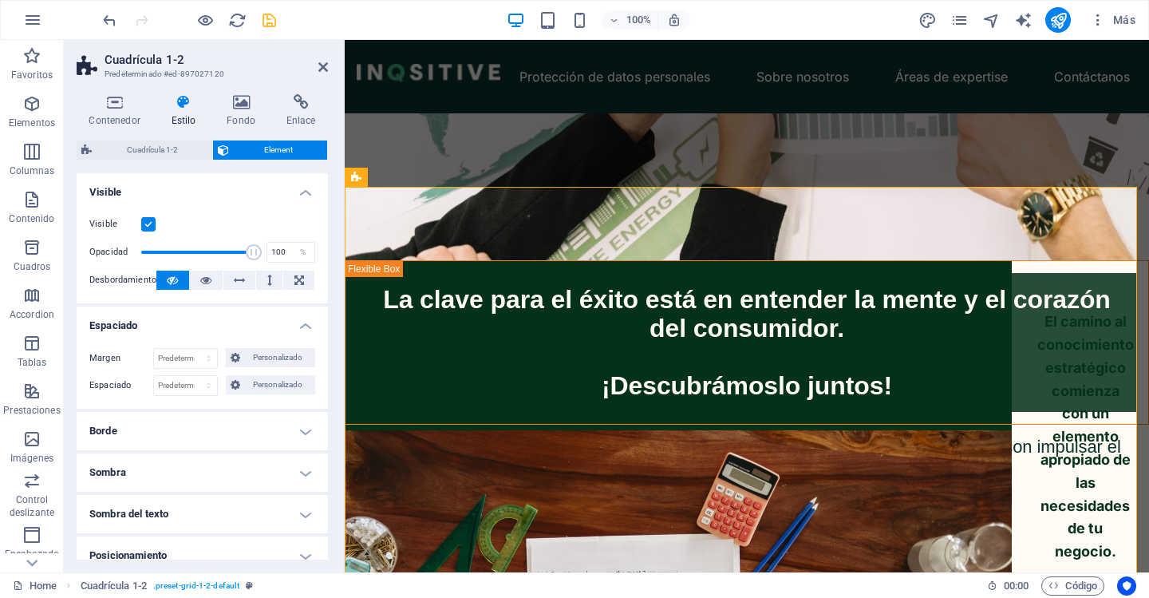
click at [218, 327] on h4 "Espaciado" at bounding box center [202, 320] width 251 height 29
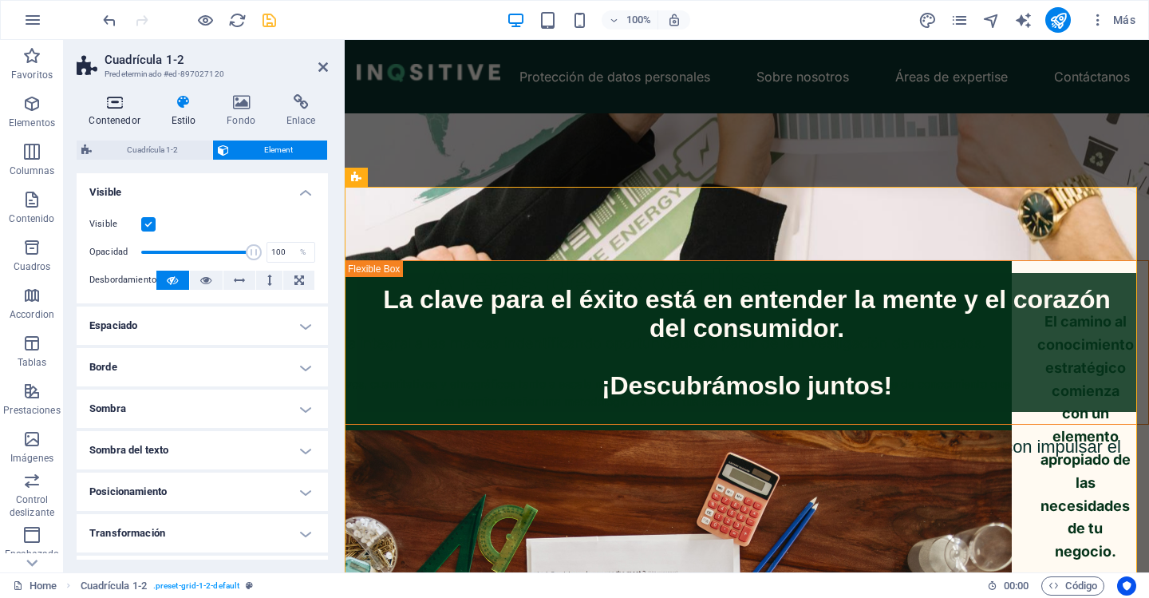
click at [105, 101] on icon at bounding box center [115, 102] width 76 height 16
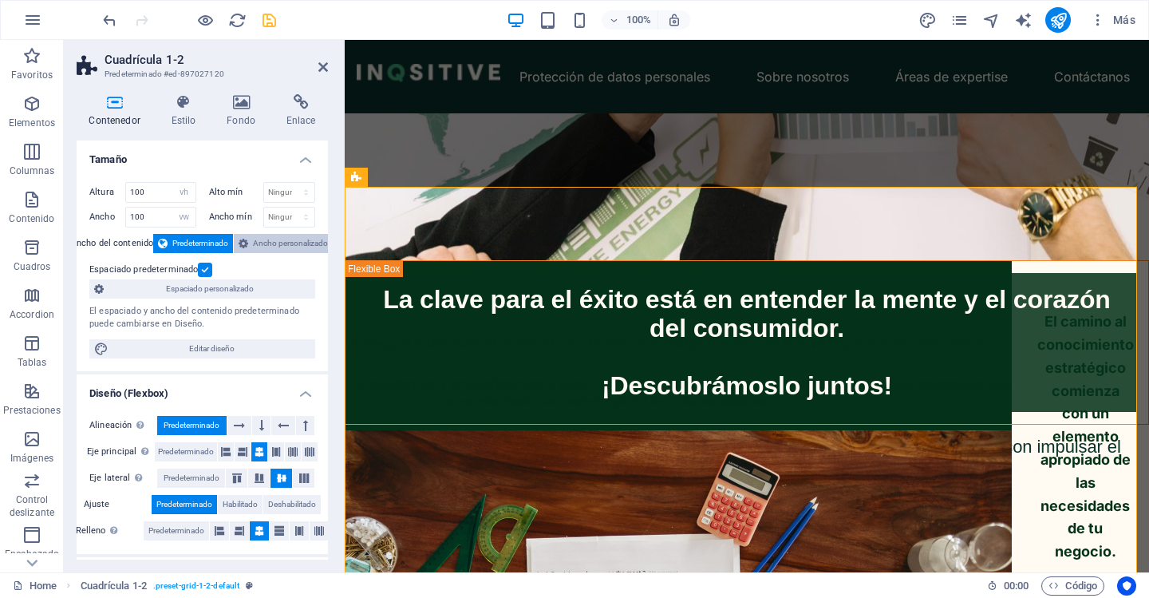
click at [251, 242] on button "Ancho personalizado" at bounding box center [283, 243] width 99 height 19
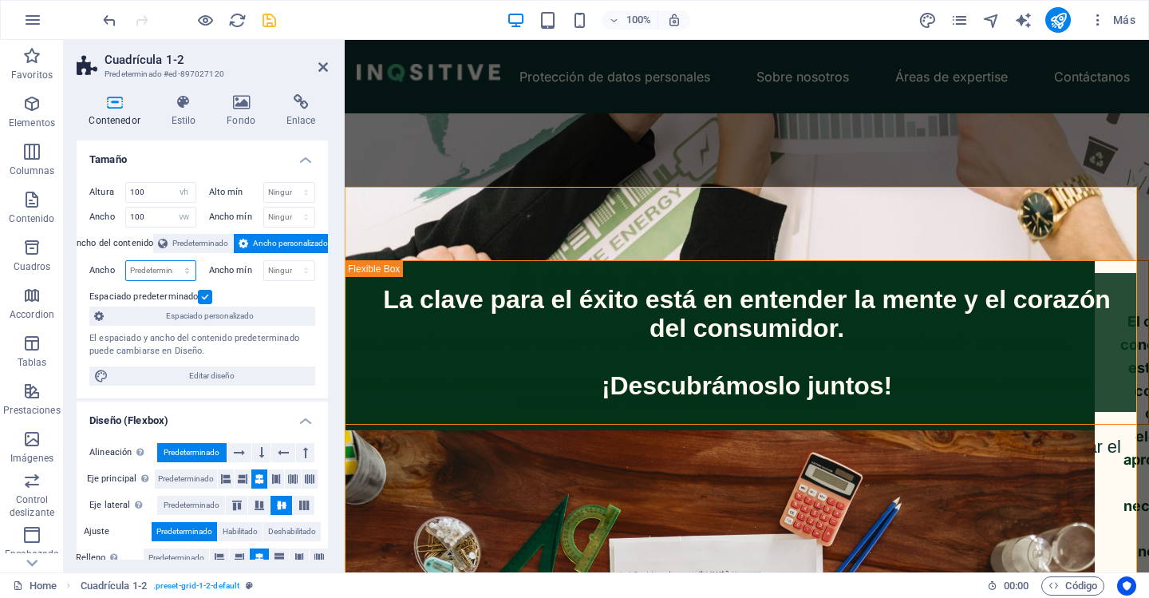
click at [162, 275] on select "Predeterminado px rem % em vh vw" at bounding box center [160, 270] width 69 height 19
select select "%"
click at [171, 261] on select "Predeterminado px rem % em vh vw" at bounding box center [160, 270] width 69 height 19
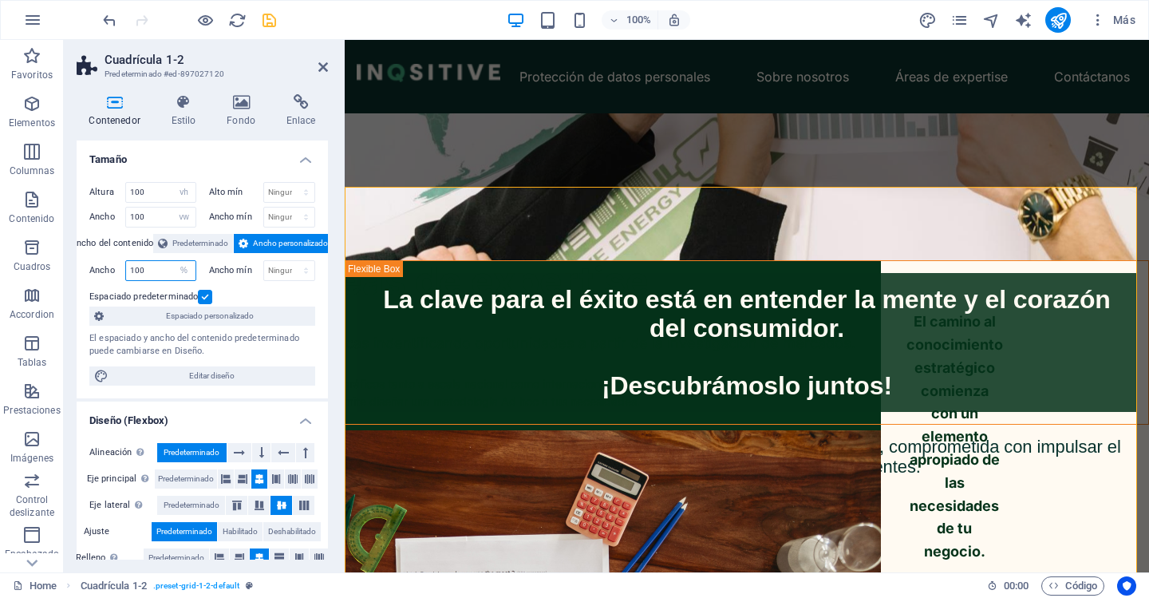
type input "100"
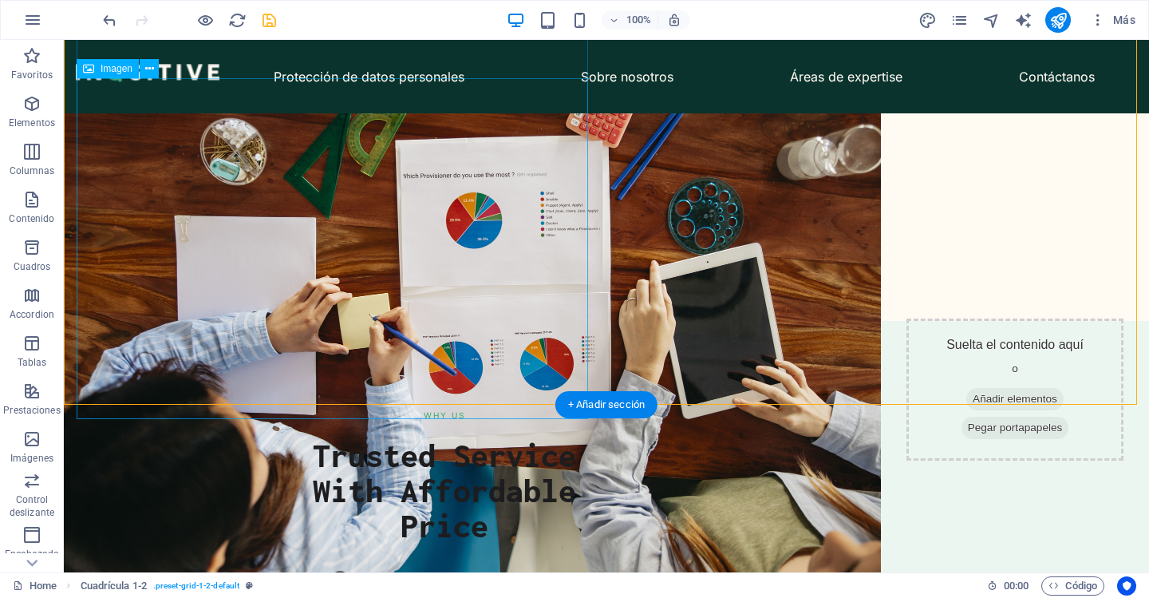
scroll to position [784, 0]
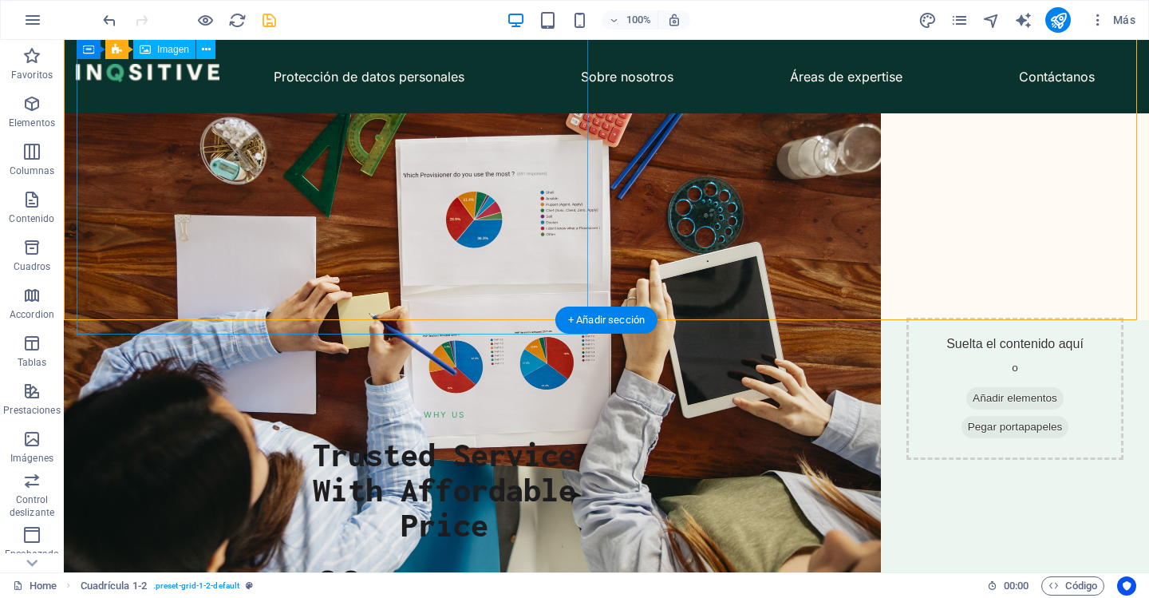
click at [371, 264] on figure at bounding box center [472, 303] width 817 height 545
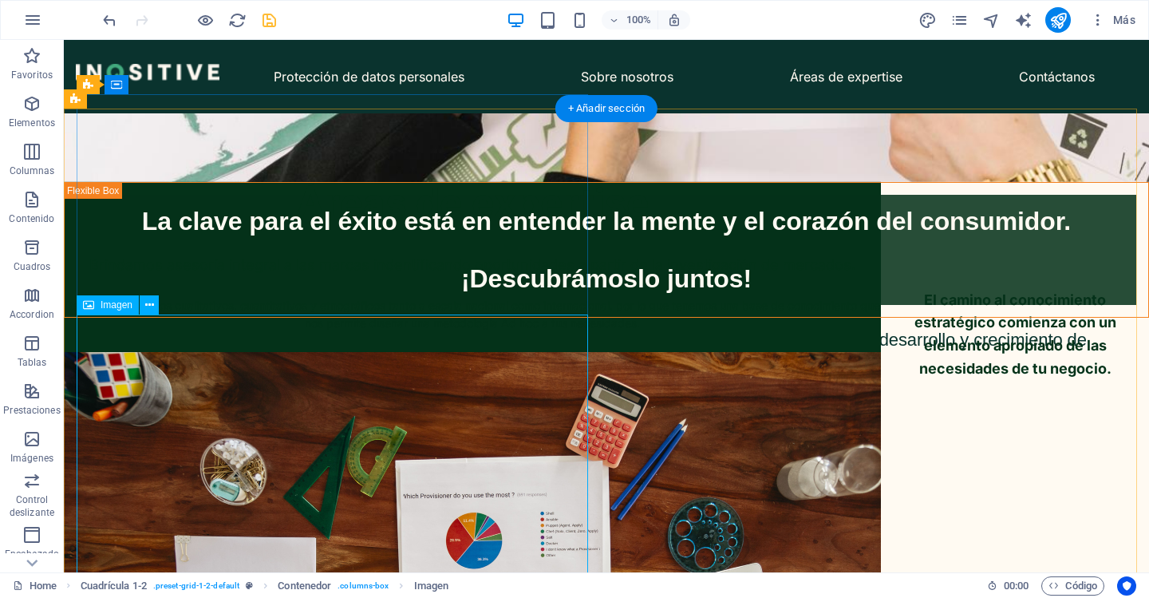
scroll to position [465, 0]
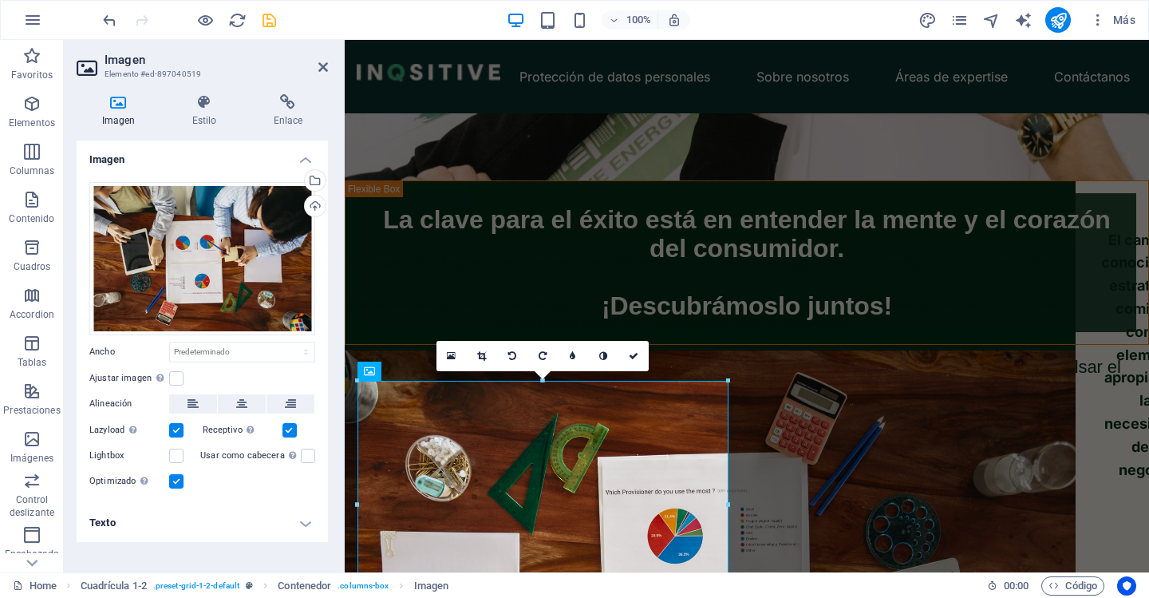
click at [207, 363] on div "Arrastra archivos aquí, haz clic para escoger archivos o selecciona archivos de…" at bounding box center [202, 336] width 251 height 334
click at [203, 351] on select "Predeterminado automático px rem % em vh vw" at bounding box center [242, 351] width 144 height 19
select select "px"
click at [292, 342] on select "Predeterminado automático px rem % em vh vw" at bounding box center [242, 351] width 144 height 19
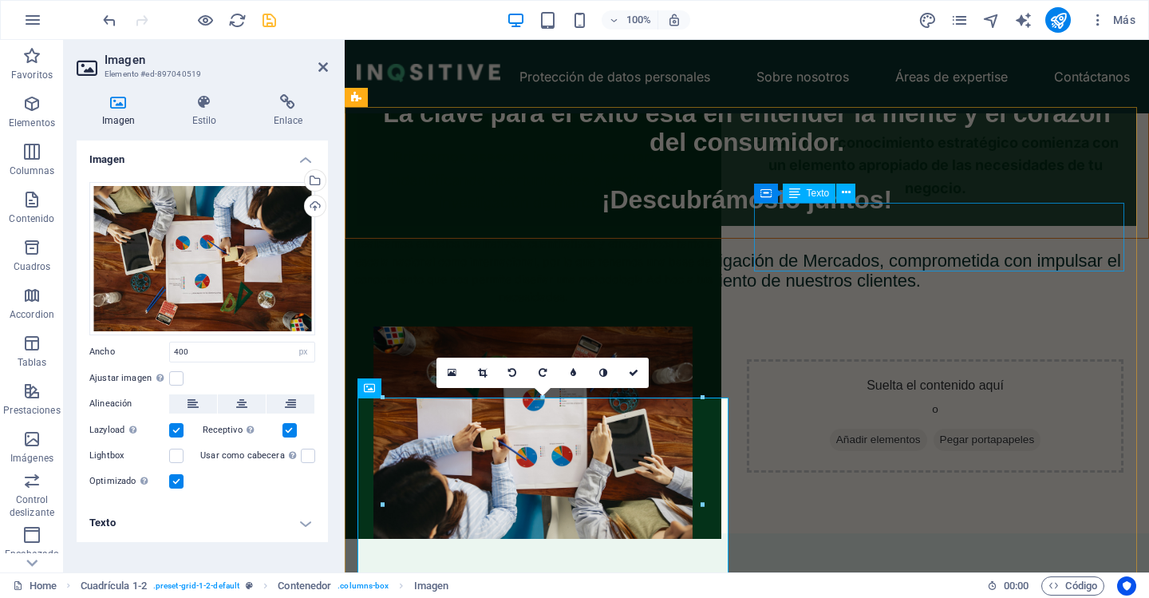
scroll to position [705, 0]
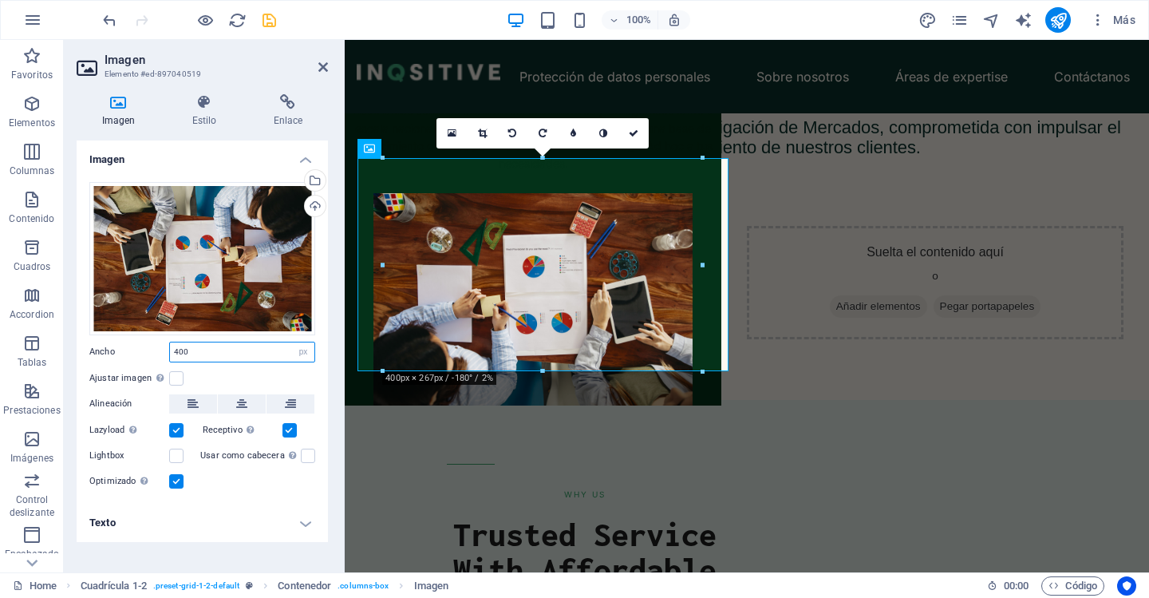
click at [227, 361] on input "400" at bounding box center [242, 351] width 144 height 19
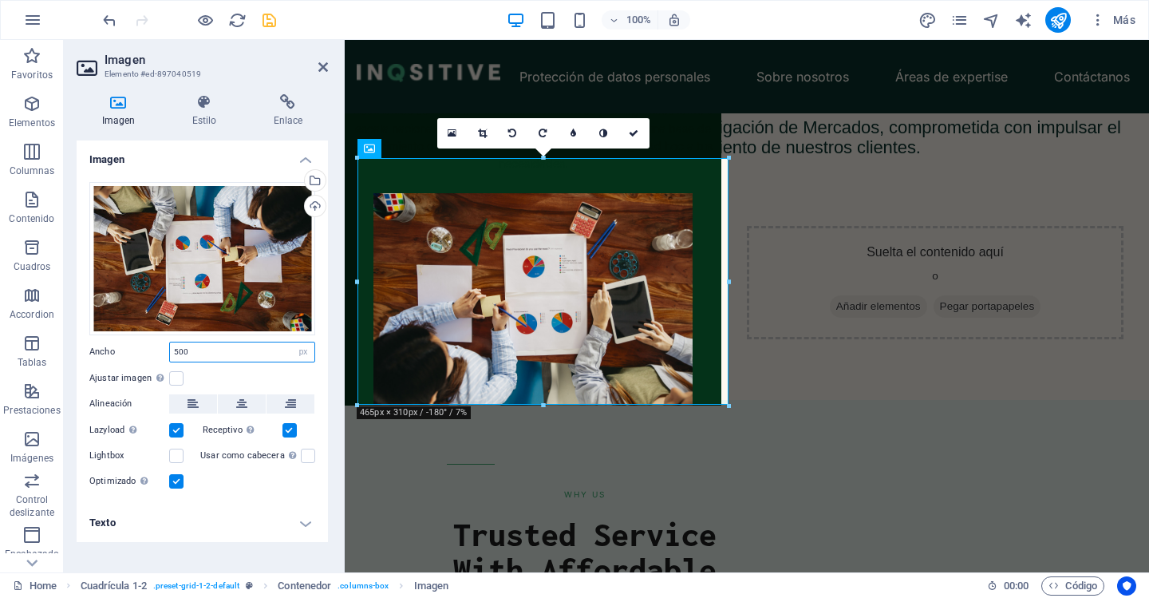
scroll to position [688, 0]
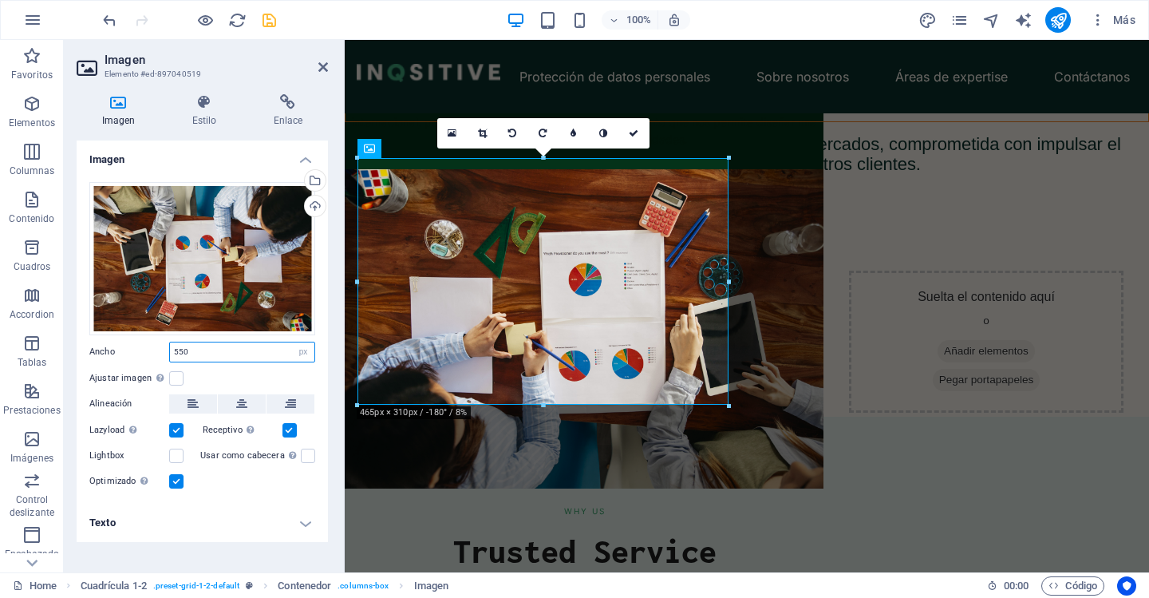
type input "550"
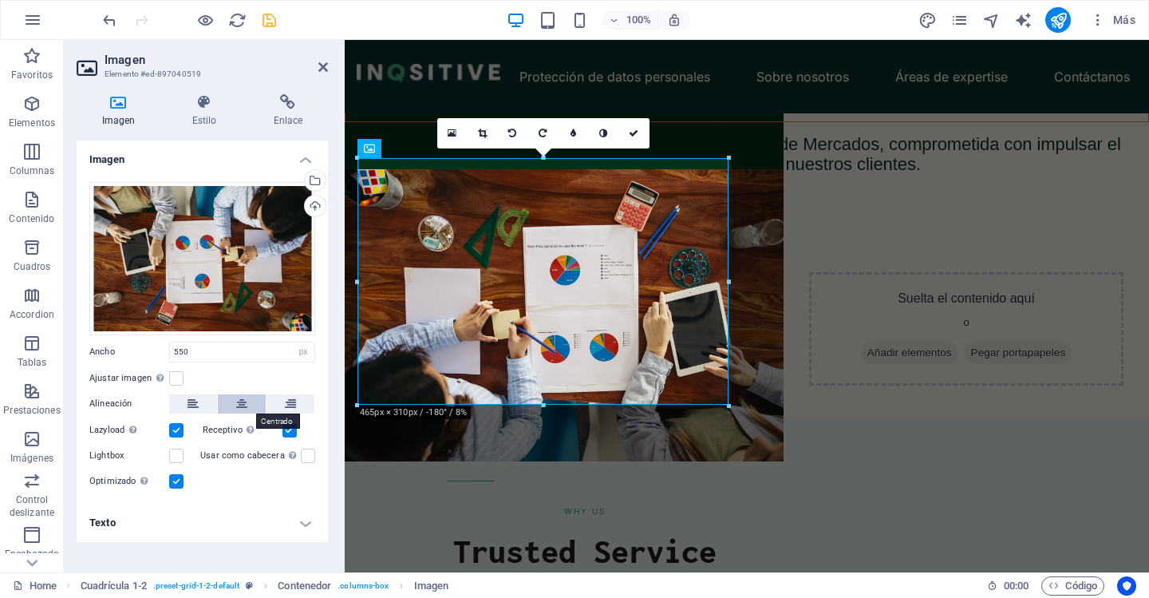
click at [241, 403] on icon at bounding box center [241, 403] width 11 height 19
click at [796, 398] on div "Áreas de expertise Brindamos asesoría integral a las marcas indentificando opor…" at bounding box center [1091, 346] width 804 height 532
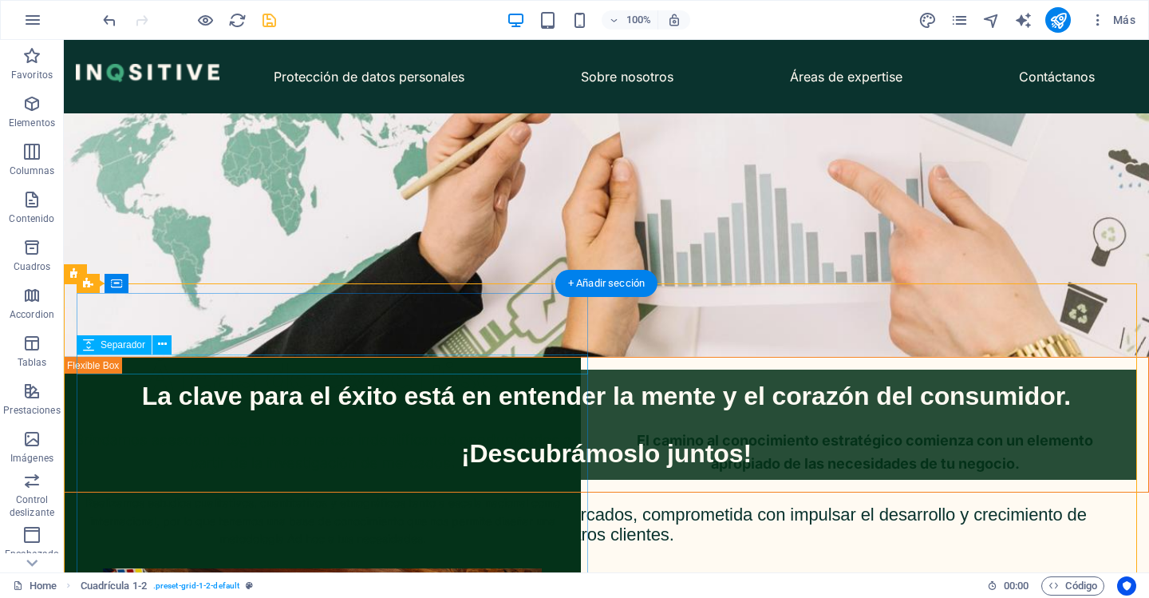
scroll to position [528, 0]
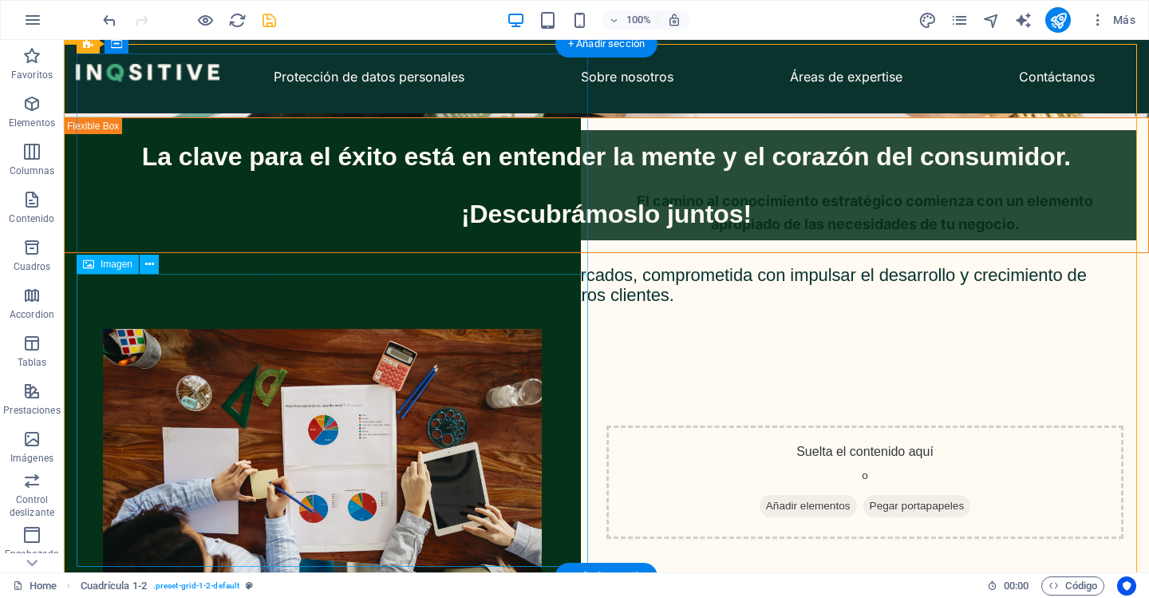
click at [433, 380] on figure at bounding box center [322, 475] width 517 height 293
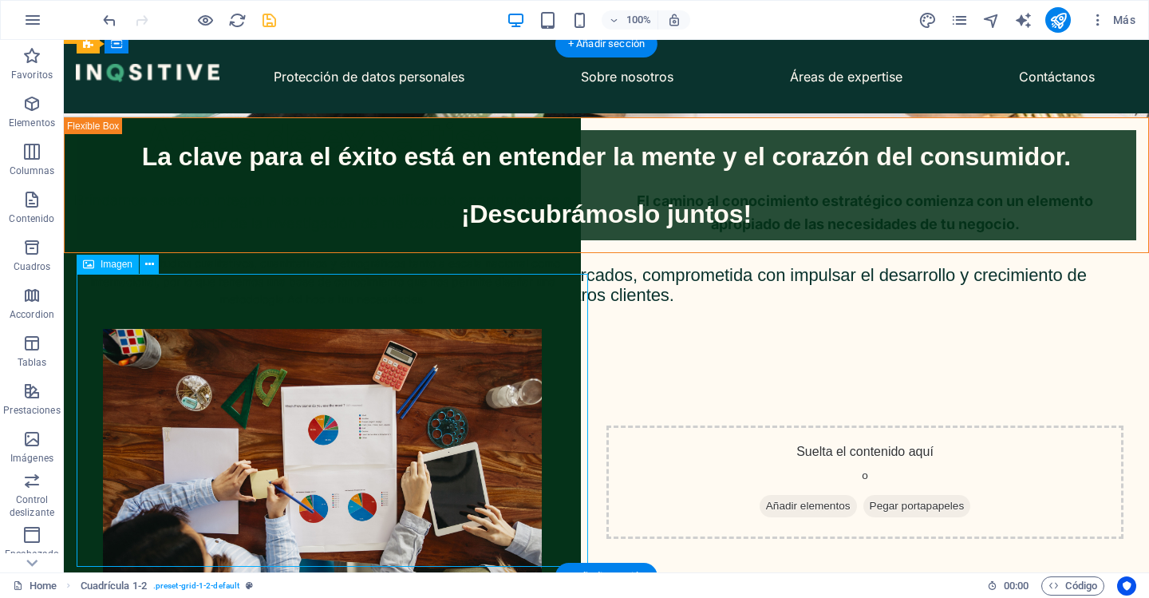
click at [433, 380] on figure at bounding box center [322, 475] width 517 height 293
select select "px"
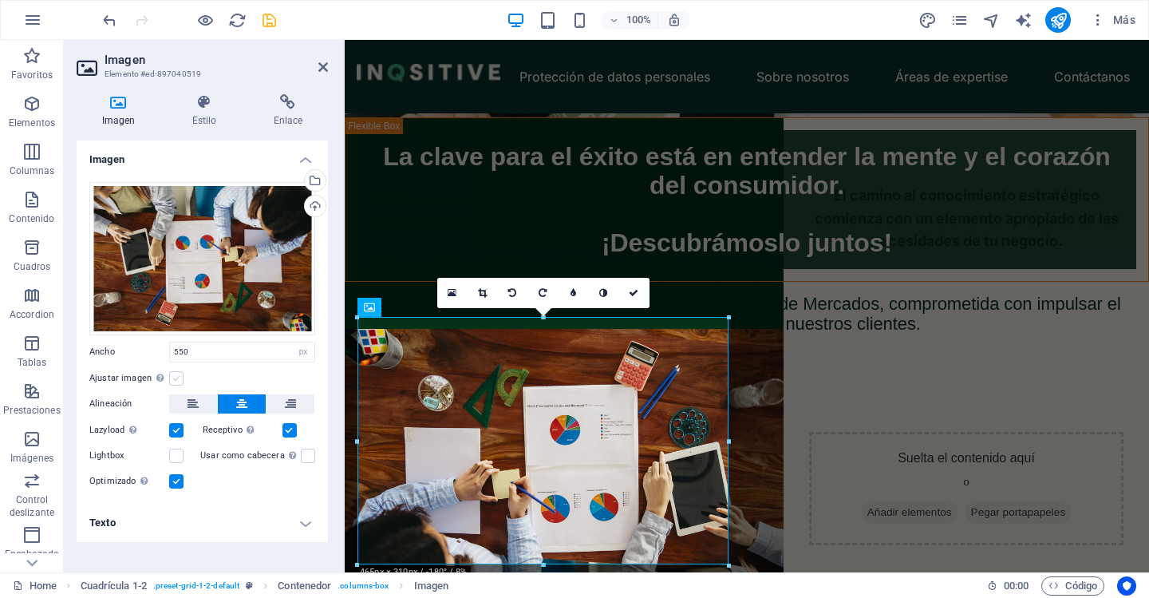
click at [175, 381] on label at bounding box center [176, 378] width 14 height 14
click at [0, 0] on input "Ajustar imagen Ajustar imagen automáticamente a un ancho y alto fijo" at bounding box center [0, 0] width 0 height 0
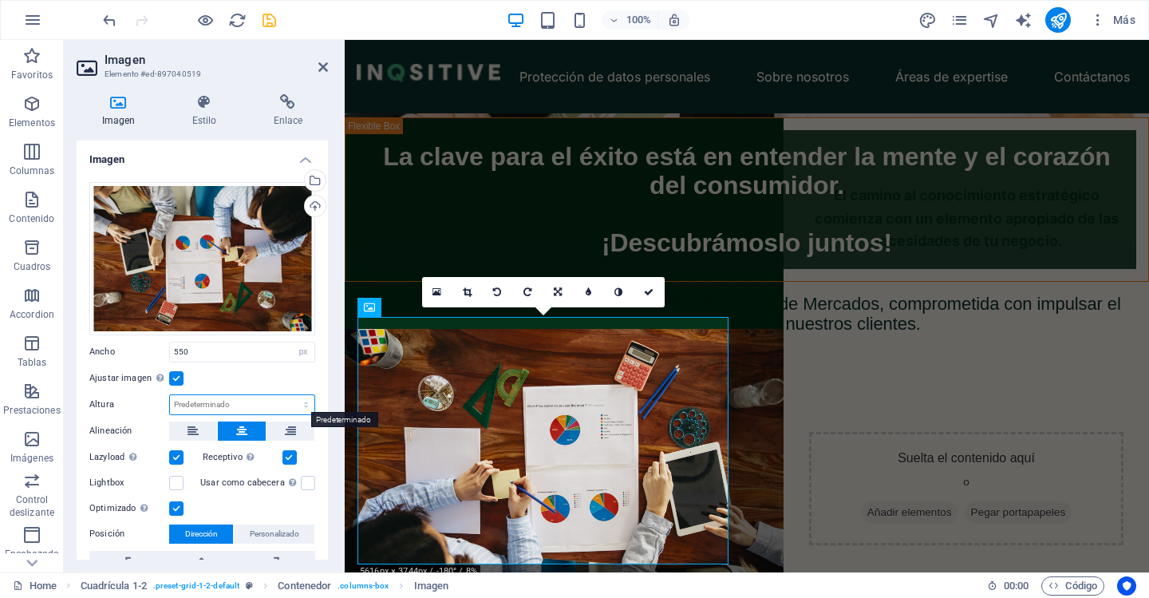
click at [217, 395] on select "Predeterminado automático px" at bounding box center [242, 404] width 144 height 19
select select "px"
click at [289, 395] on select "Predeterminado automático px" at bounding box center [242, 404] width 144 height 19
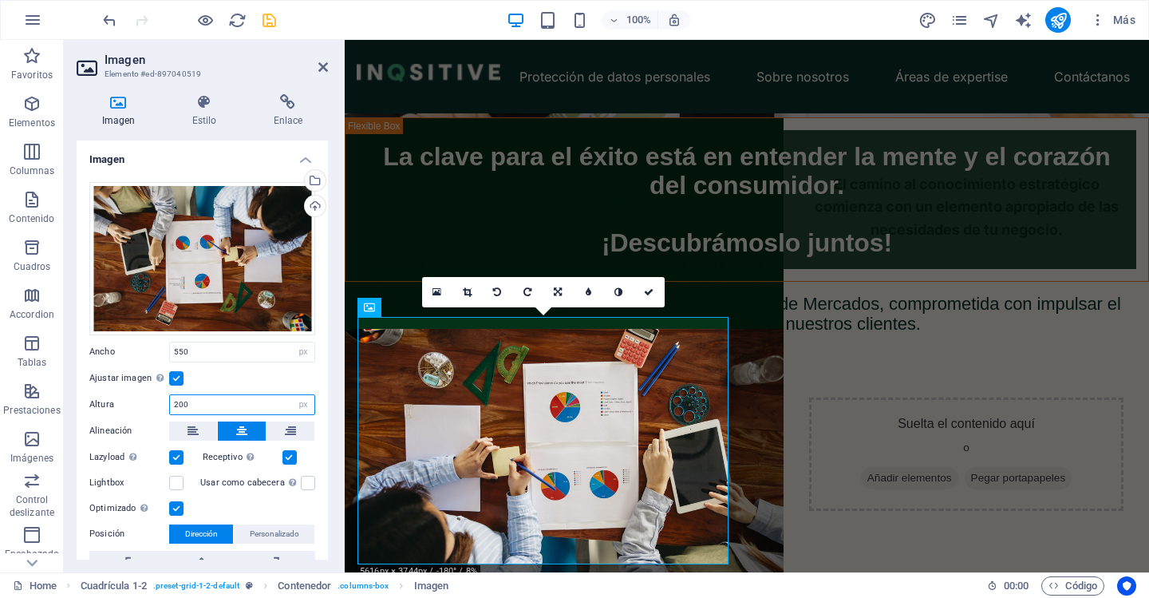
type input "200"
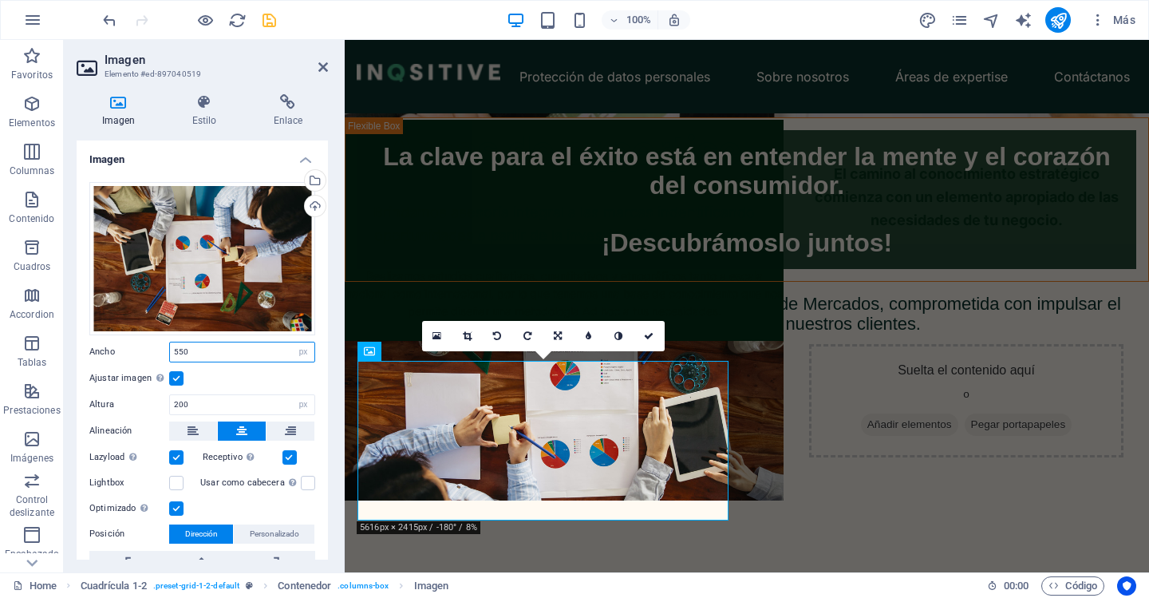
click at [210, 342] on input "550" at bounding box center [242, 351] width 144 height 19
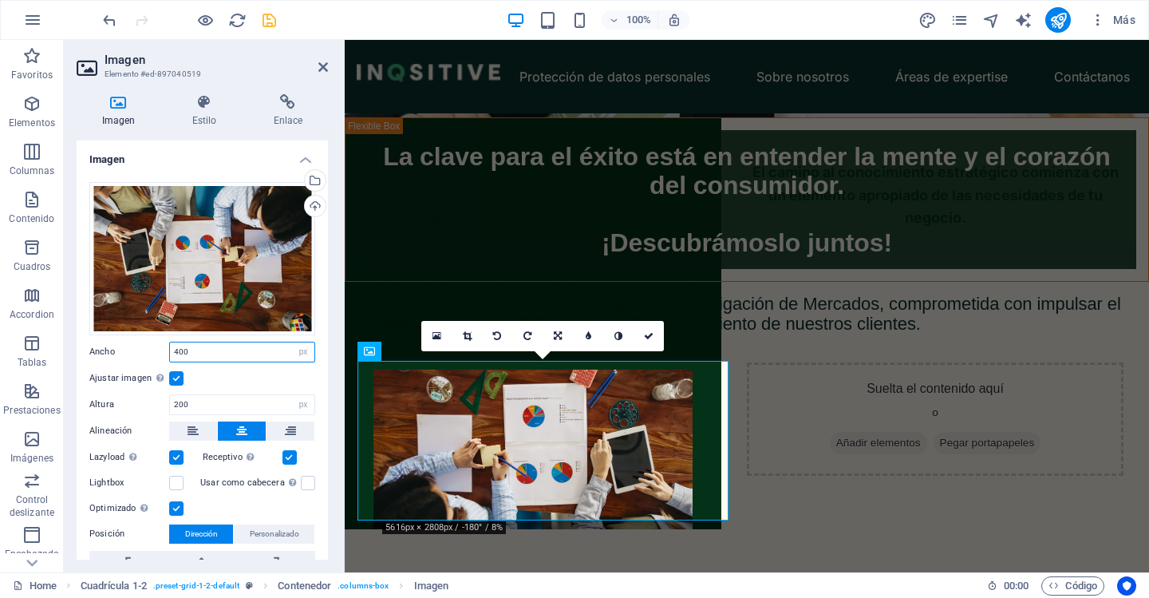
drag, startPoint x: 223, startPoint y: 347, endPoint x: 158, endPoint y: 354, distance: 65.0
click at [158, 354] on div "Ancho 400 Predeterminado automático px rem % em vh vw" at bounding box center [202, 352] width 226 height 21
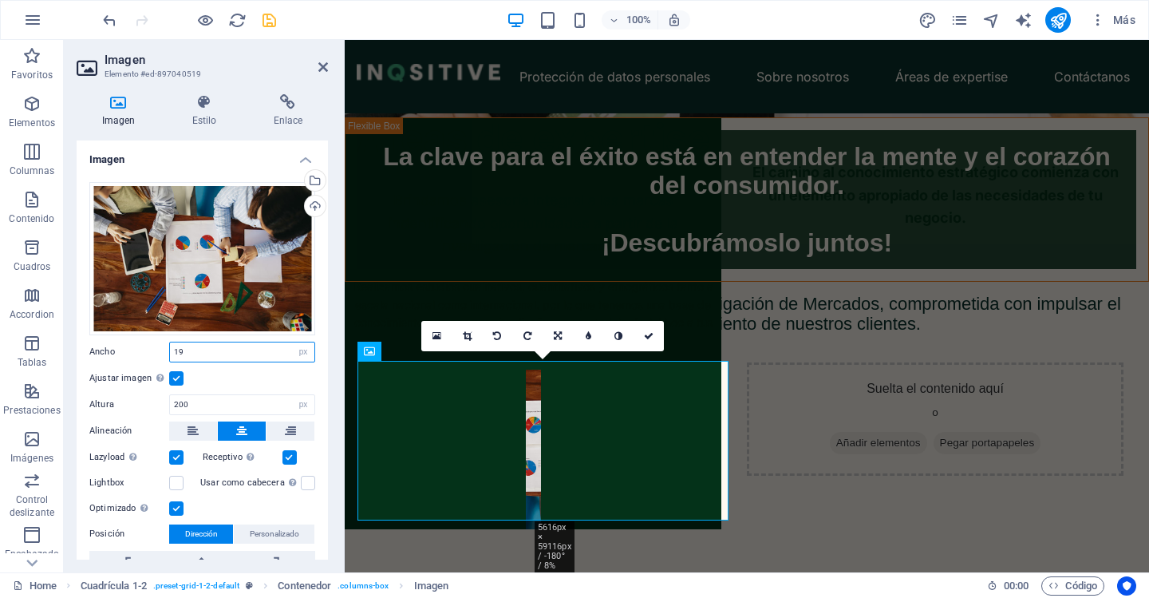
type input "1"
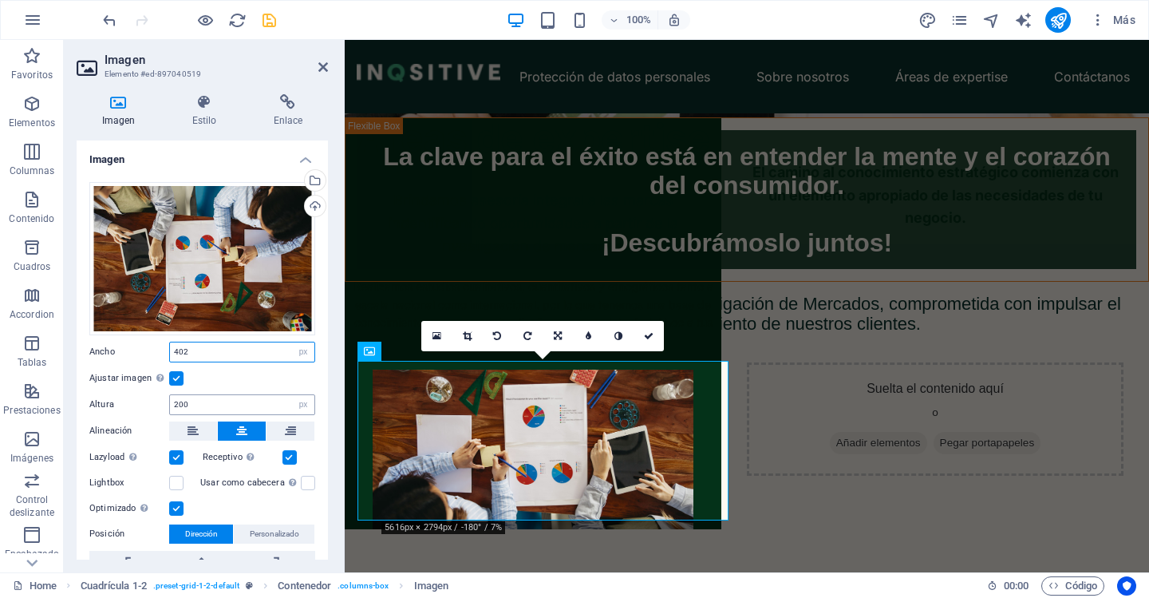
type input "402"
click at [187, 399] on input "200" at bounding box center [242, 404] width 144 height 19
click at [230, 404] on input "200" at bounding box center [242, 404] width 144 height 19
type input "268"
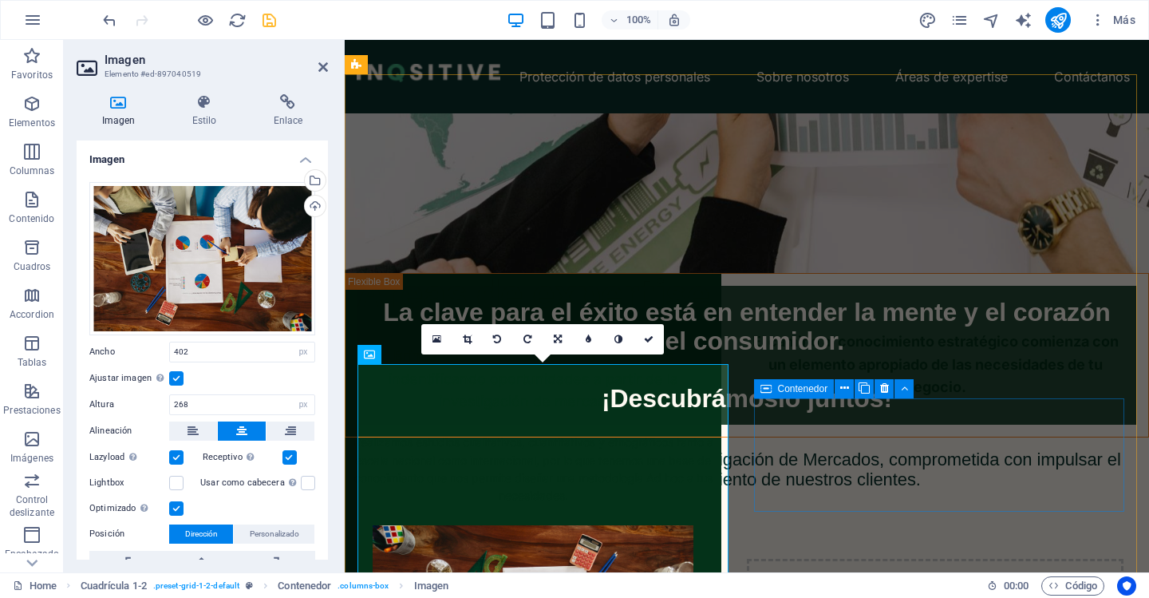
scroll to position [369, 0]
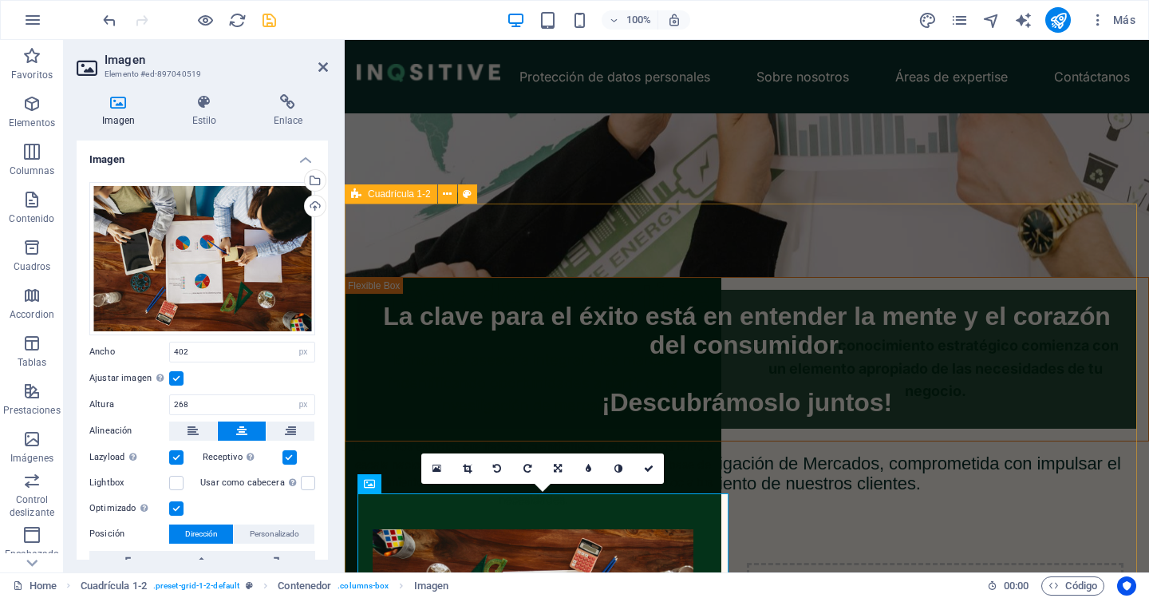
click at [833, 381] on div "Áreas de expertise Brindamos asesoría integral a las marcas indentificando opor…" at bounding box center [1091, 346] width 804 height 532
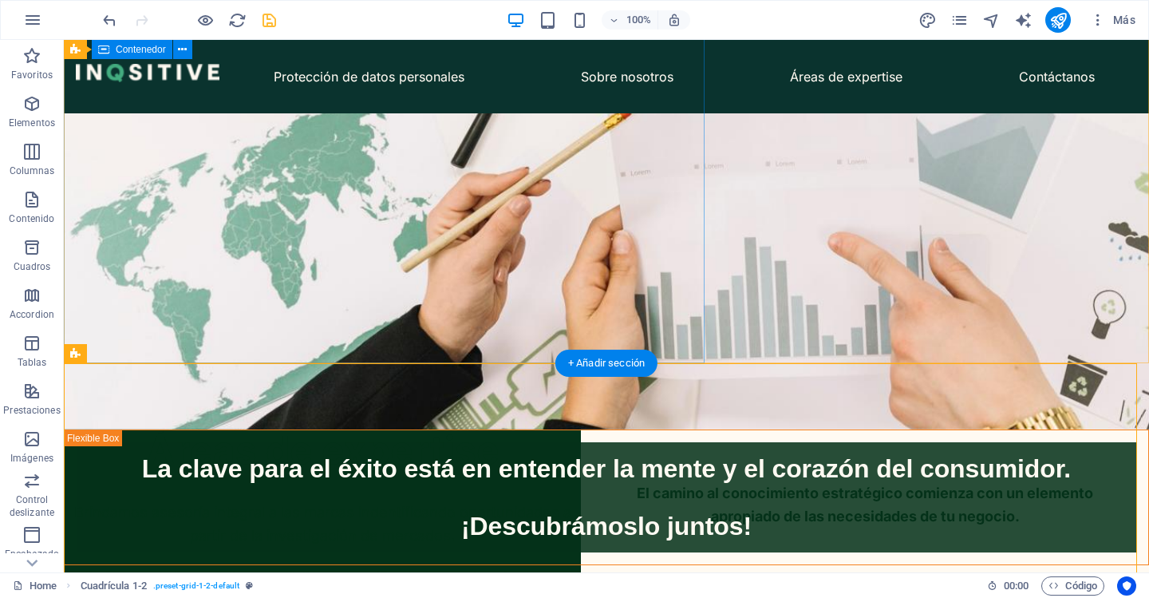
scroll to position [209, 0]
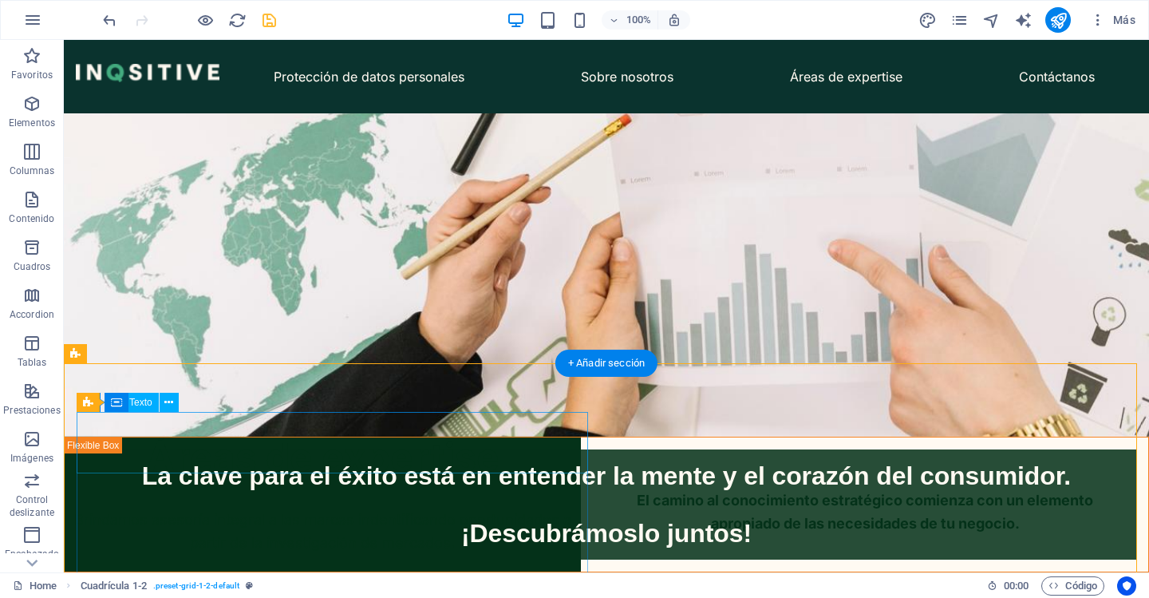
click at [576, 461] on div "Áreas de expertise" at bounding box center [322, 457] width 517 height 61
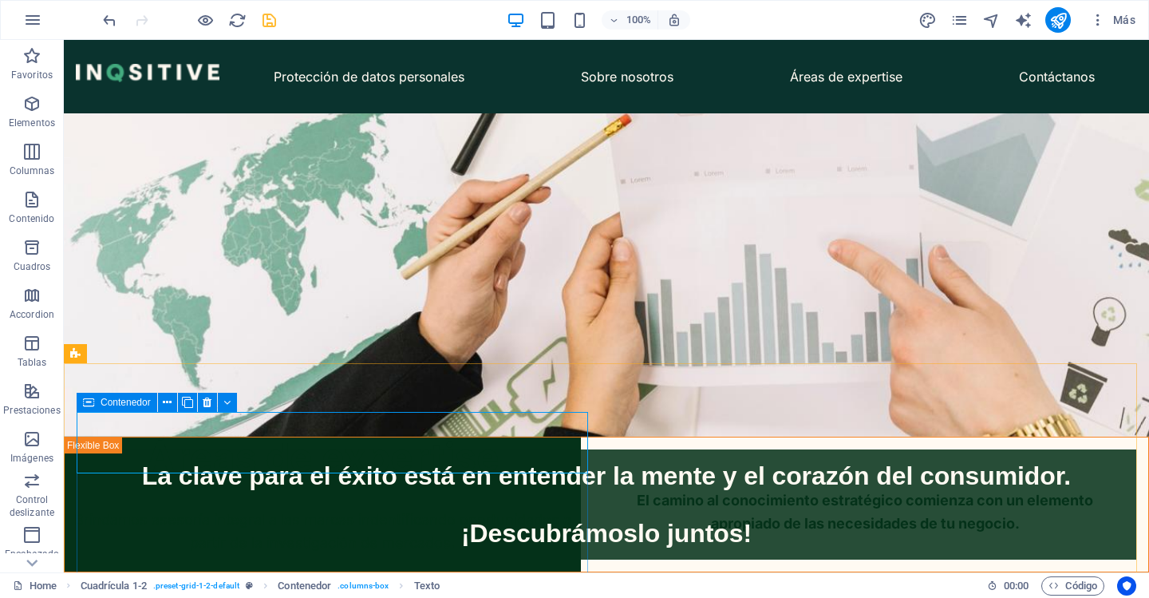
click at [118, 407] on span "Contenedor" at bounding box center [126, 402] width 50 height 10
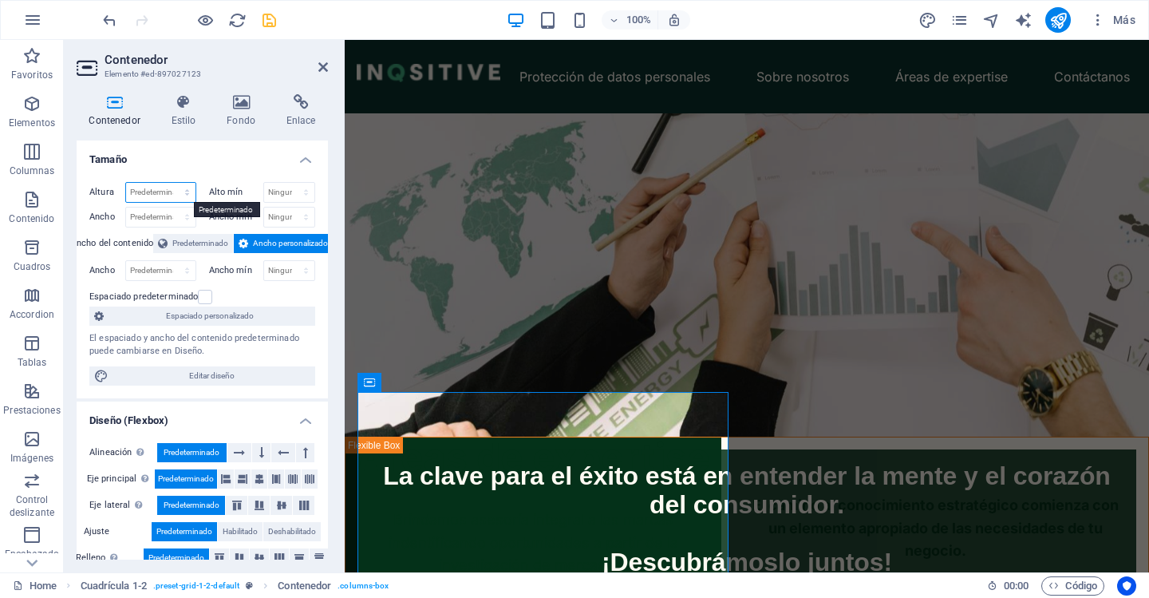
click at [183, 194] on select "Predeterminado px rem % vh vw" at bounding box center [160, 192] width 69 height 19
select select "vw"
click at [171, 183] on select "Predeterminado px rem % vh vw" at bounding box center [160, 192] width 69 height 19
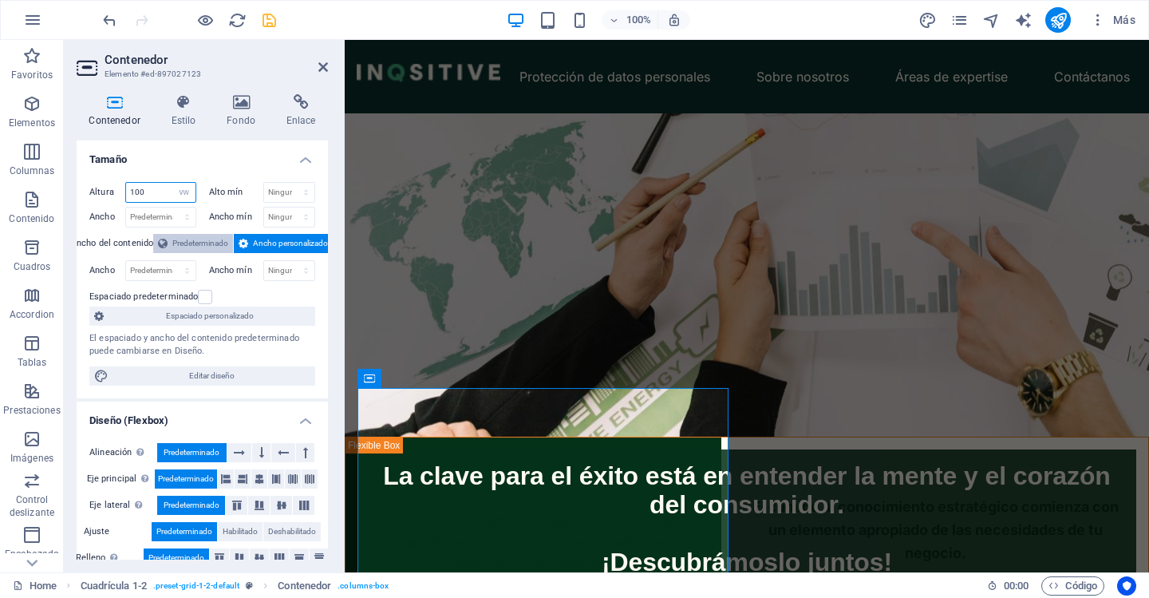
type input "100"
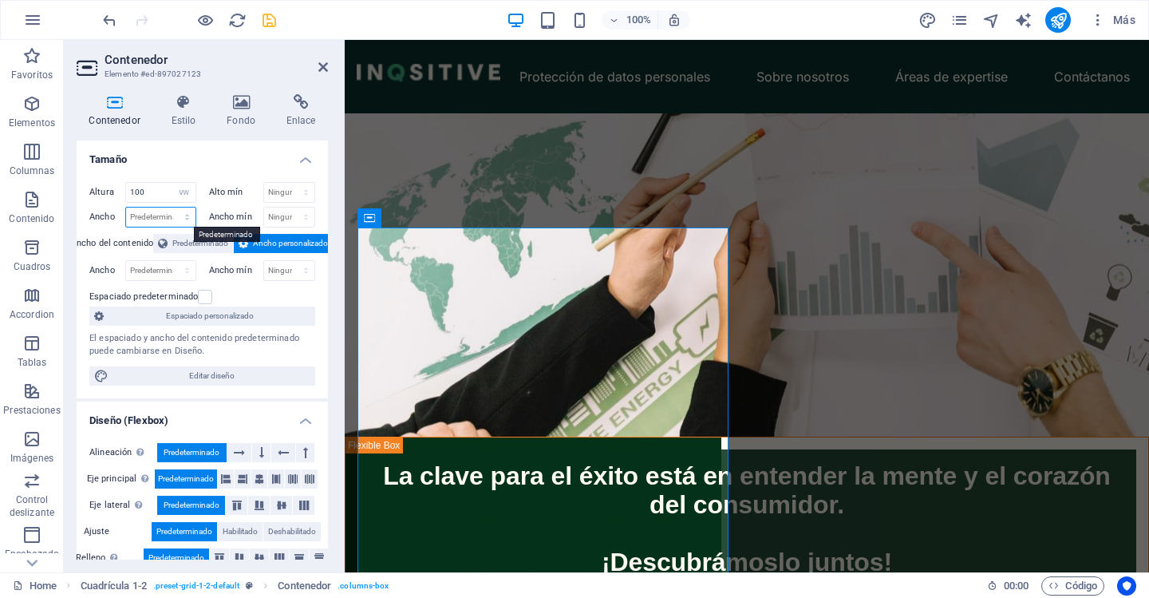
click at [189, 218] on select "Predeterminado px rem % em vh vw" at bounding box center [160, 216] width 69 height 19
select select "vh"
click at [171, 207] on select "Predeterminado px rem % em vh vw" at bounding box center [160, 216] width 69 height 19
type input "100"
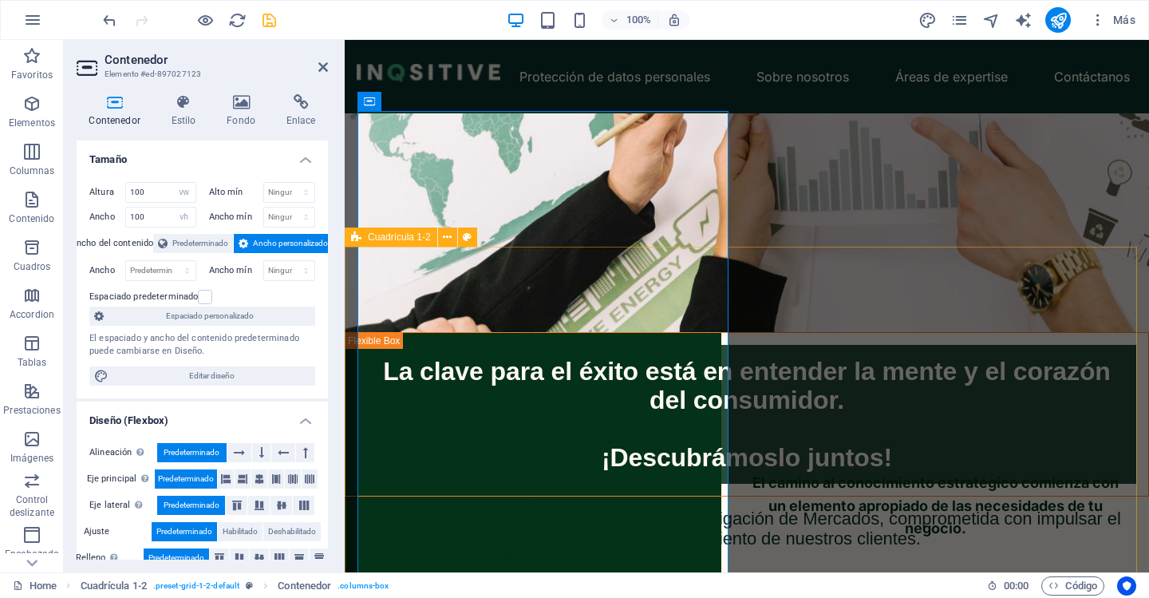
scroll to position [289, 0]
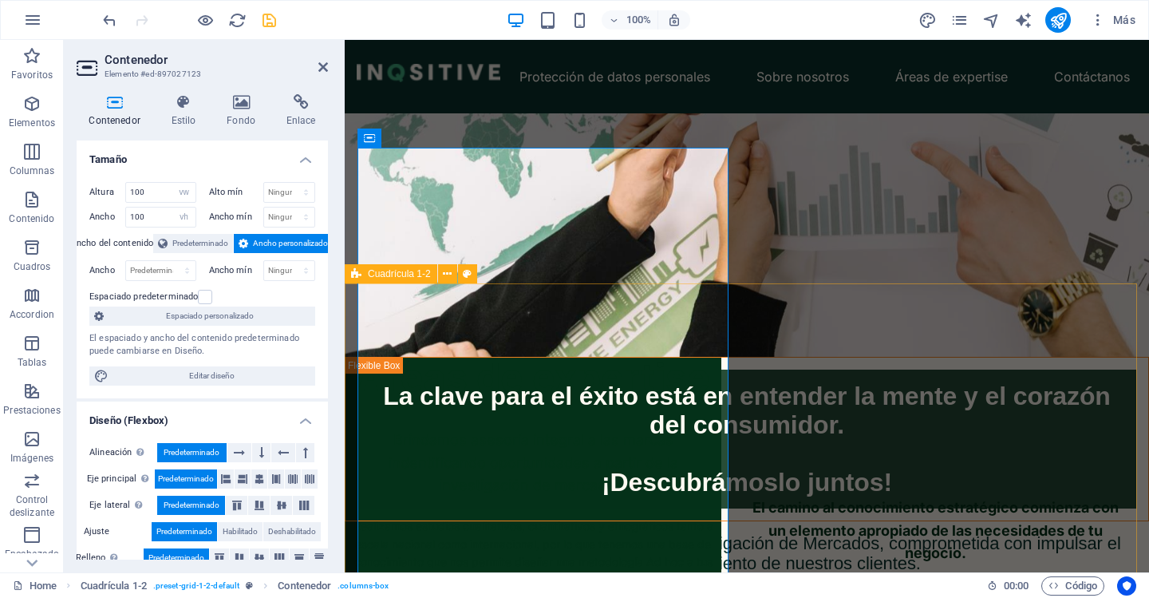
click at [761, 385] on div "Áreas de expertise Brindamos asesoría integral a las marcas indentificando opor…" at bounding box center [1091, 346] width 804 height 532
click at [1033, 386] on div "Áreas de expertise Brindamos asesoría integral a las marcas indentificando opor…" at bounding box center [1091, 346] width 804 height 532
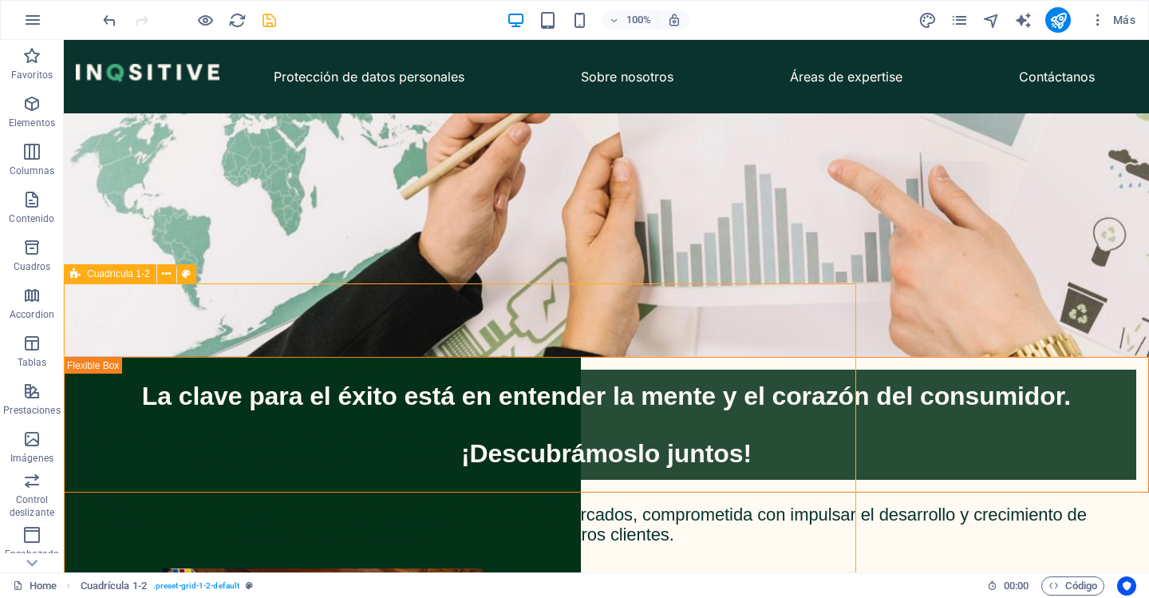
click at [753, 386] on div "Áreas de expertise Brindamos asesoría integral a las marcas indentificando opor…" at bounding box center [670, 346] width 1085 height 532
select select "vh"
select select "vw"
select select "%"
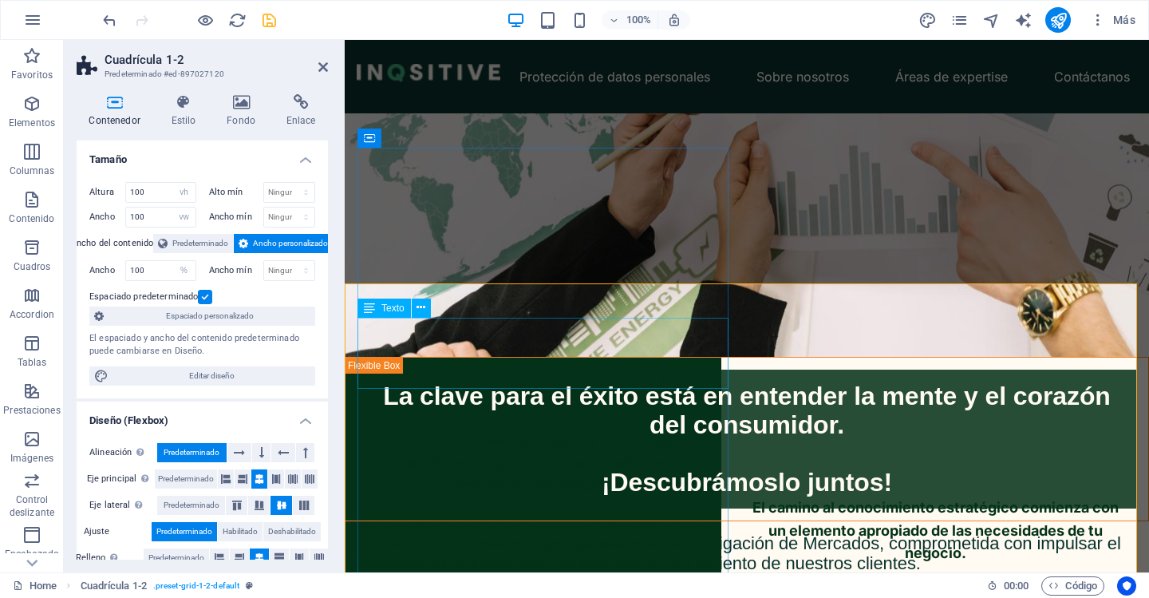
click at [383, 517] on div "Realizamos estudios cualitativos, cuantitativos y etnográficos tanto a escala n…" at bounding box center [533, 553] width 377 height 72
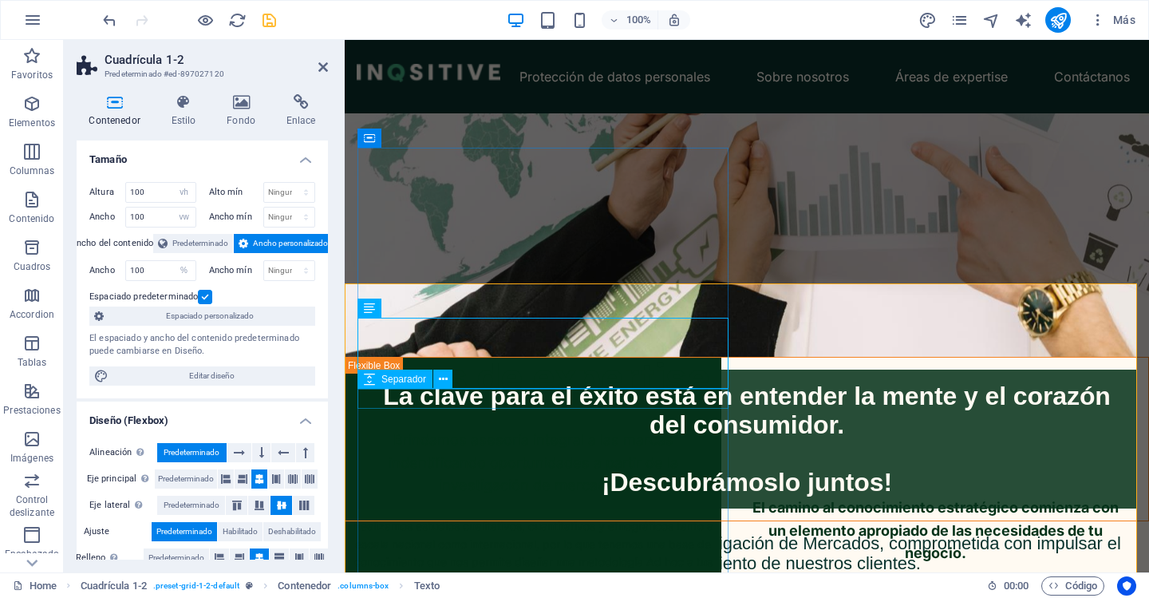
click at [361, 589] on div at bounding box center [533, 599] width 377 height 20
click at [388, 517] on div "Realizamos estudios cualitativos, cuantitativos y etnográficos tanto a escala n…" at bounding box center [533, 553] width 377 height 72
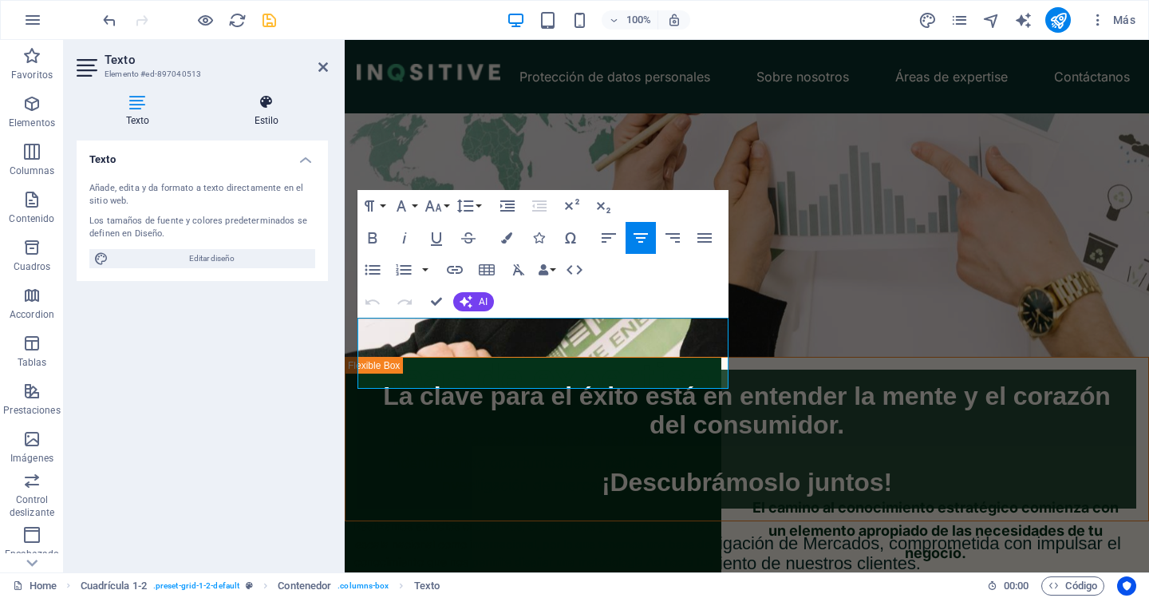
click at [266, 112] on h4 "Estilo" at bounding box center [266, 111] width 123 height 34
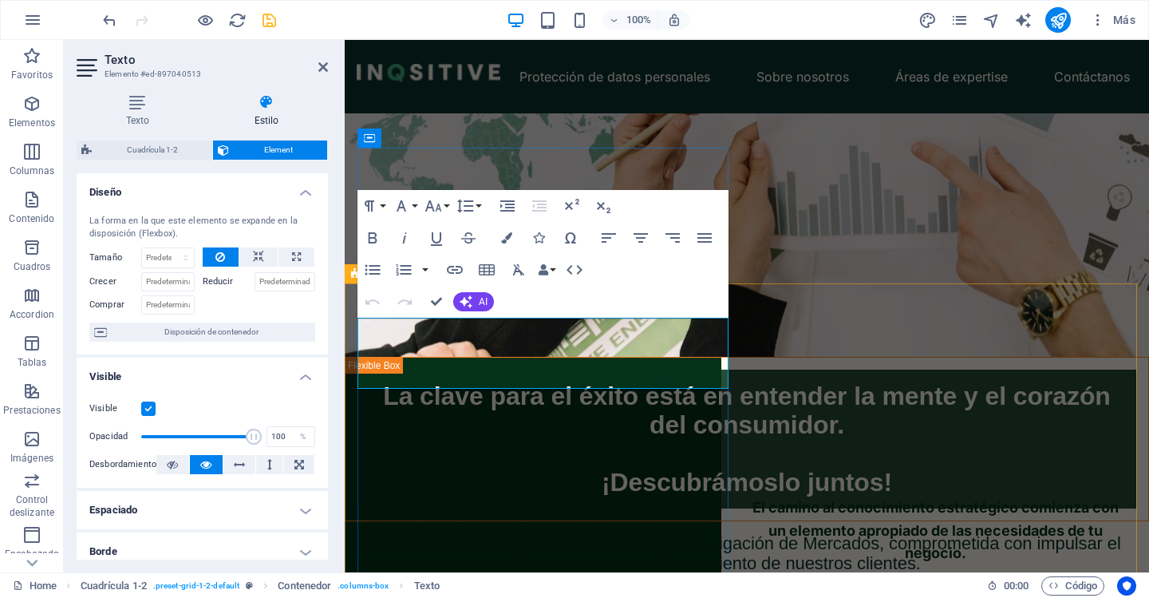
click at [458, 517] on p "Realizamos estudios cualitativos, cuantitativos y etnográficos tanto a escala n…" at bounding box center [533, 553] width 377 height 72
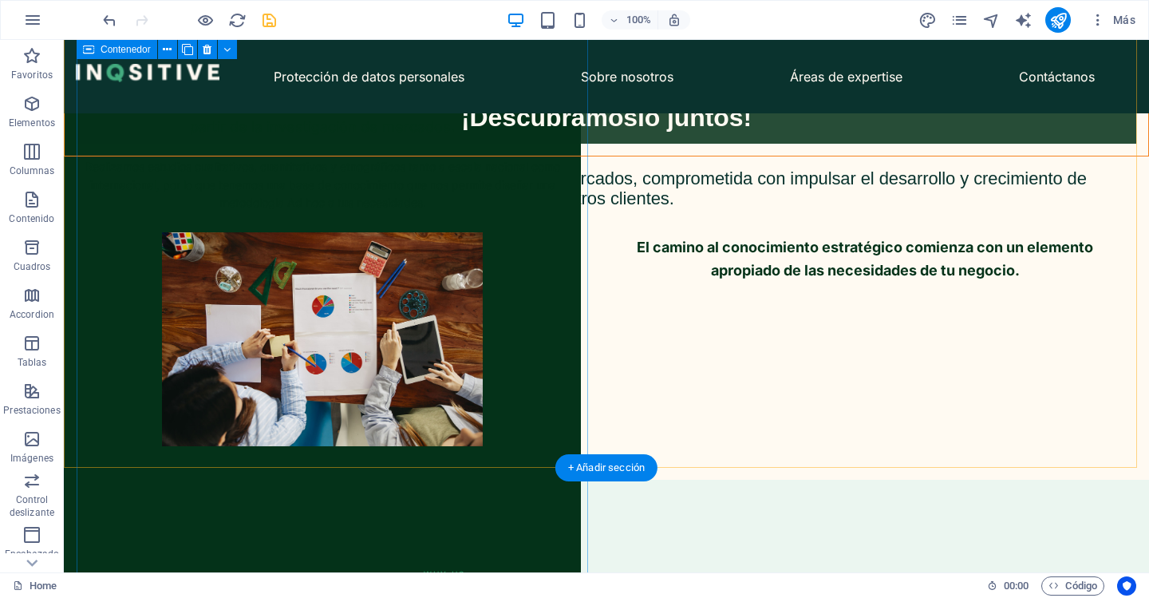
scroll to position [638, 0]
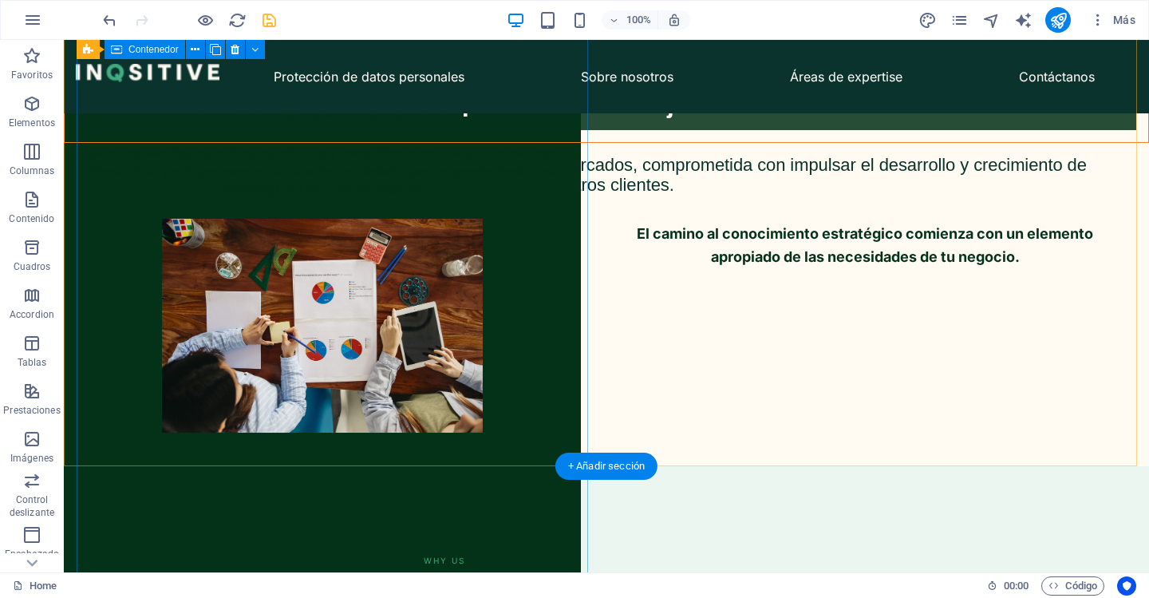
click at [513, 418] on div "Áreas de expertise Brindamos asesoría integral a las marcas indentificando opor…" at bounding box center [322, 540] width 517 height 1085
select select "vw"
select select "vh"
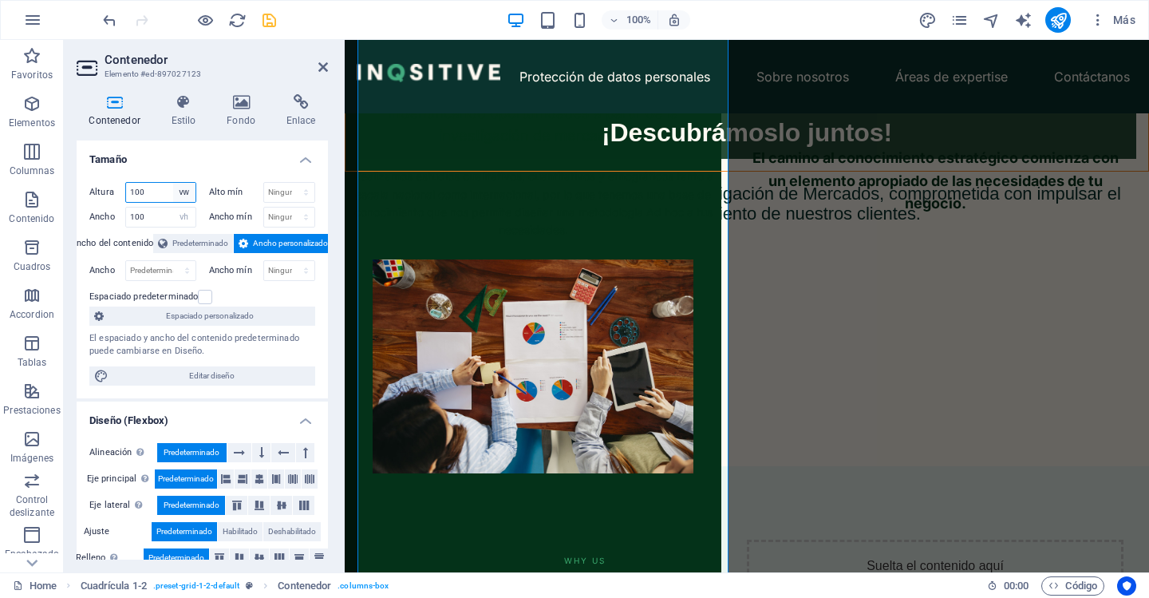
click at [181, 194] on select "Predeterminado px rem % vh vw" at bounding box center [184, 192] width 22 height 19
select select "vh"
click at [173, 183] on select "Predeterminado px rem % vh vw" at bounding box center [184, 192] width 22 height 19
type input "100"
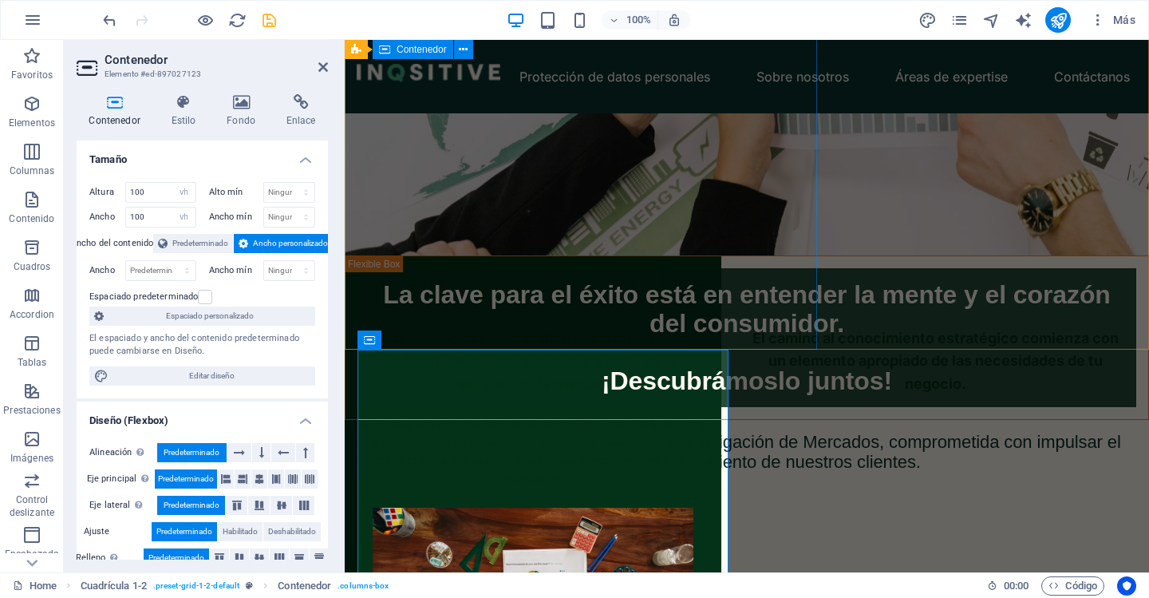
scroll to position [399, 0]
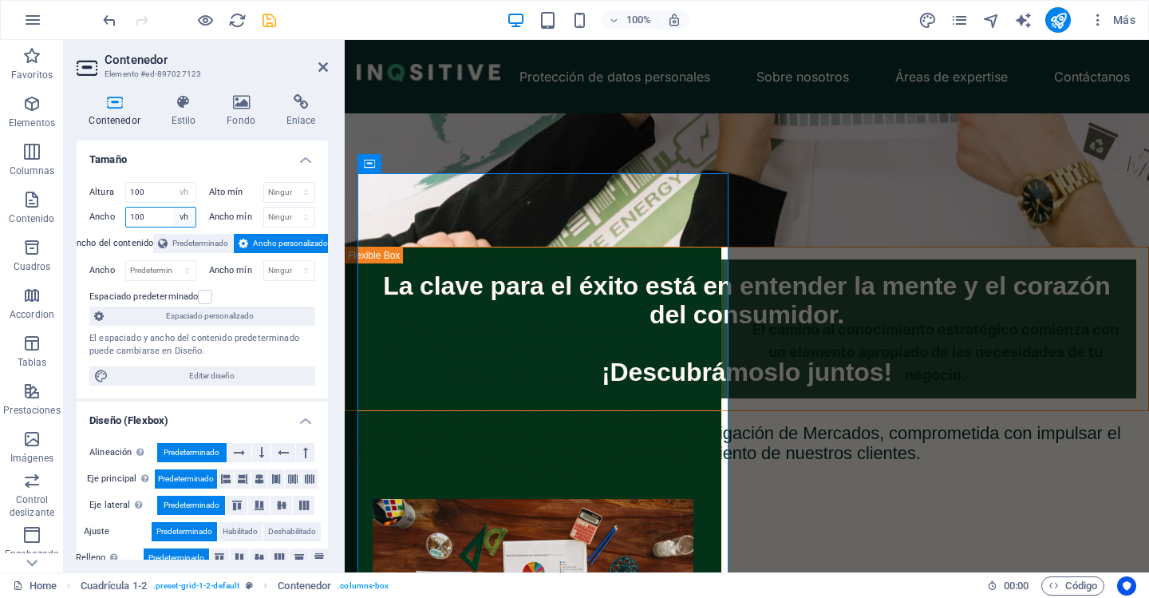
click at [187, 214] on select "Predeterminado px rem % em vh vw" at bounding box center [184, 216] width 22 height 19
select select "vw"
click at [173, 207] on select "Predeterminado px rem % em vh vw" at bounding box center [184, 216] width 22 height 19
type input "100"
click at [813, 375] on div "Áreas de expertise Brindamos asesoría integral a las marcas indentificando opor…" at bounding box center [1091, 346] width 804 height 532
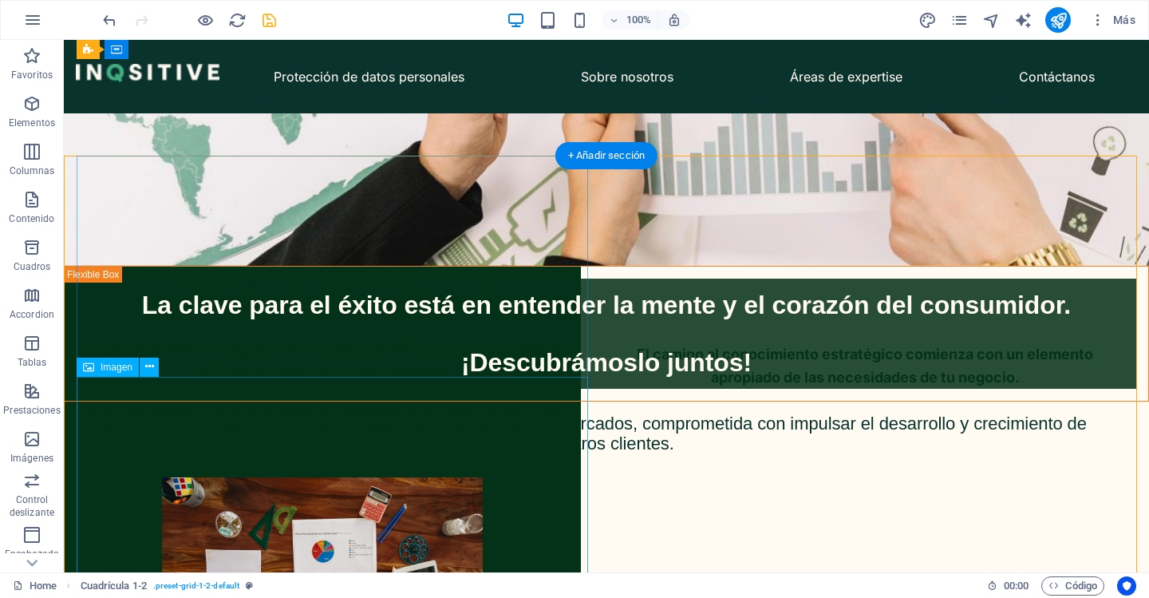
scroll to position [319, 0]
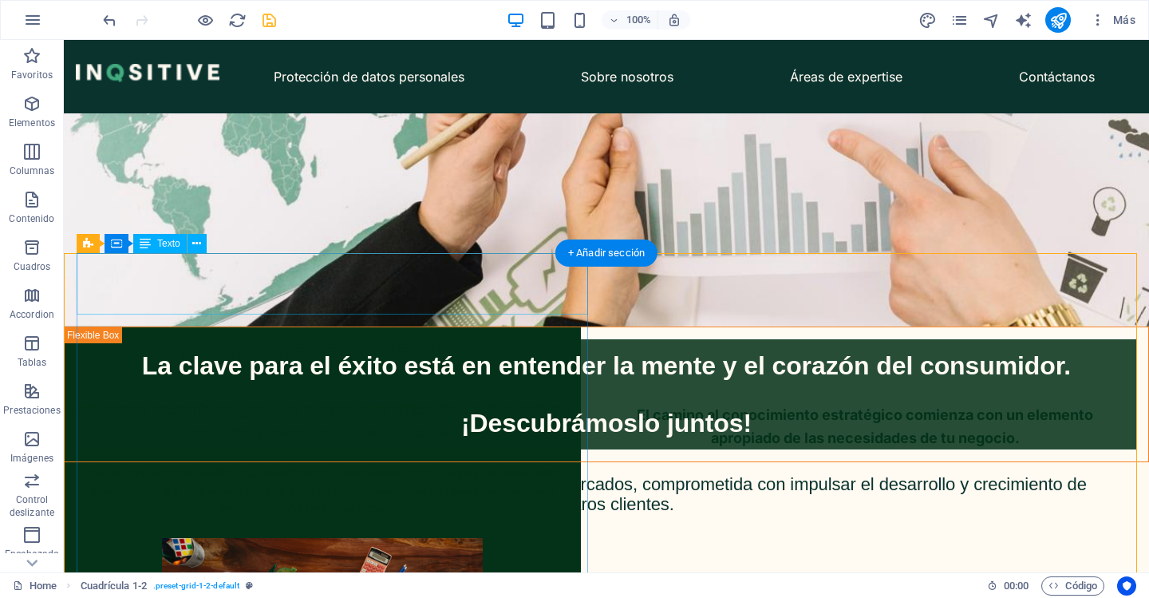
click at [326, 317] on div "Áreas de expertise" at bounding box center [322, 347] width 517 height 61
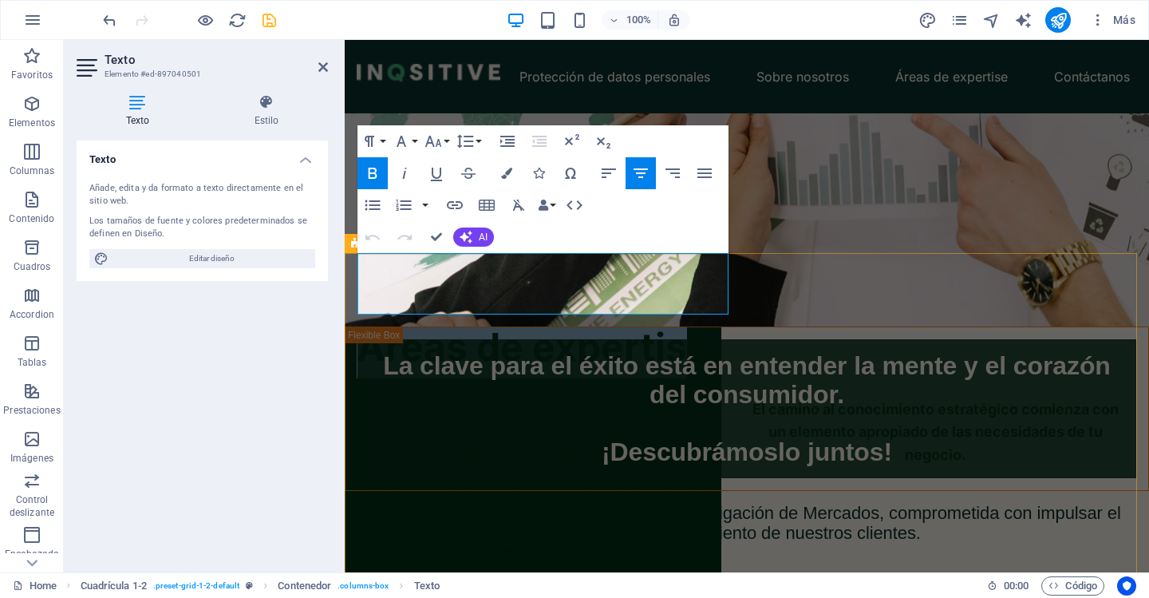
drag, startPoint x: 699, startPoint y: 305, endPoint x: 695, endPoint y: 292, distance: 13.4
click at [689, 254] on div "Áreas de expertise Brindamos asesoría integral a las marcas indentificando opor…" at bounding box center [1091, 346] width 804 height 532
click at [705, 323] on strong "Áreas de expertise" at bounding box center [534, 346] width 354 height 47
click at [630, 323] on strong "Áreas de expertise" at bounding box center [534, 346] width 354 height 47
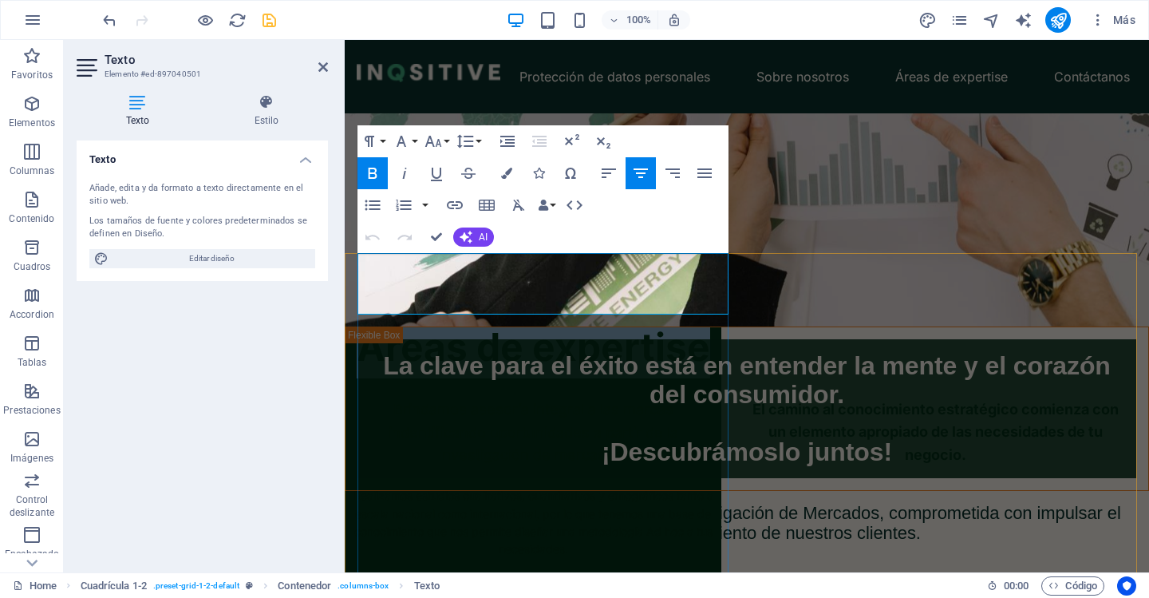
click at [629, 323] on strong "Áreas de expertise" at bounding box center [534, 346] width 354 height 47
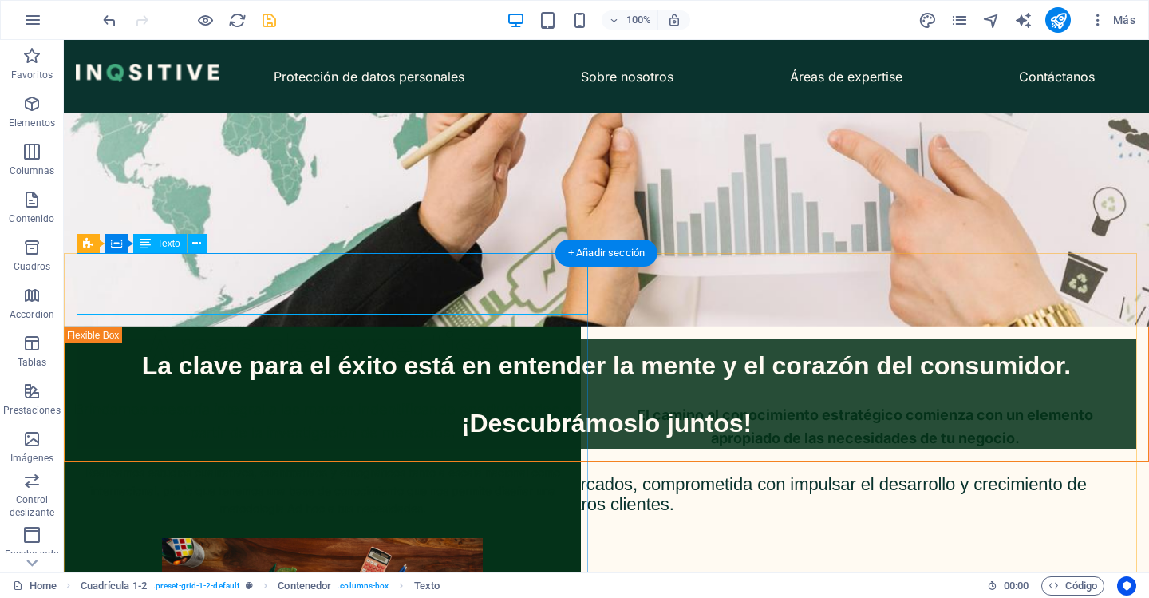
click at [386, 317] on div "Áreas de expertise" at bounding box center [322, 347] width 517 height 61
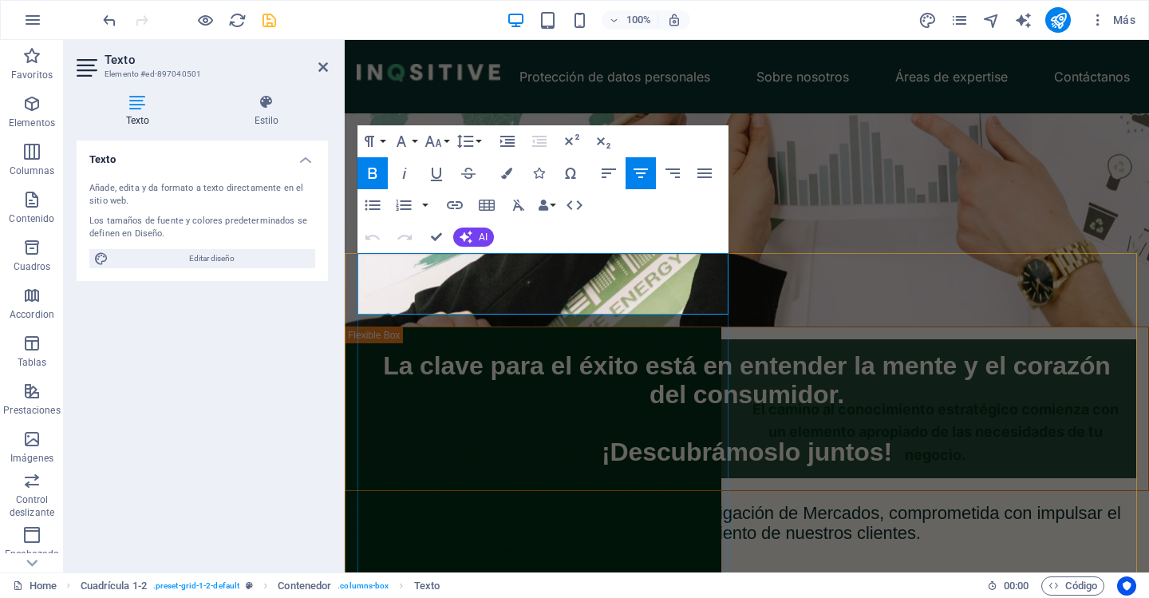
click at [472, 323] on strong "Áreas de expertise" at bounding box center [534, 346] width 354 height 47
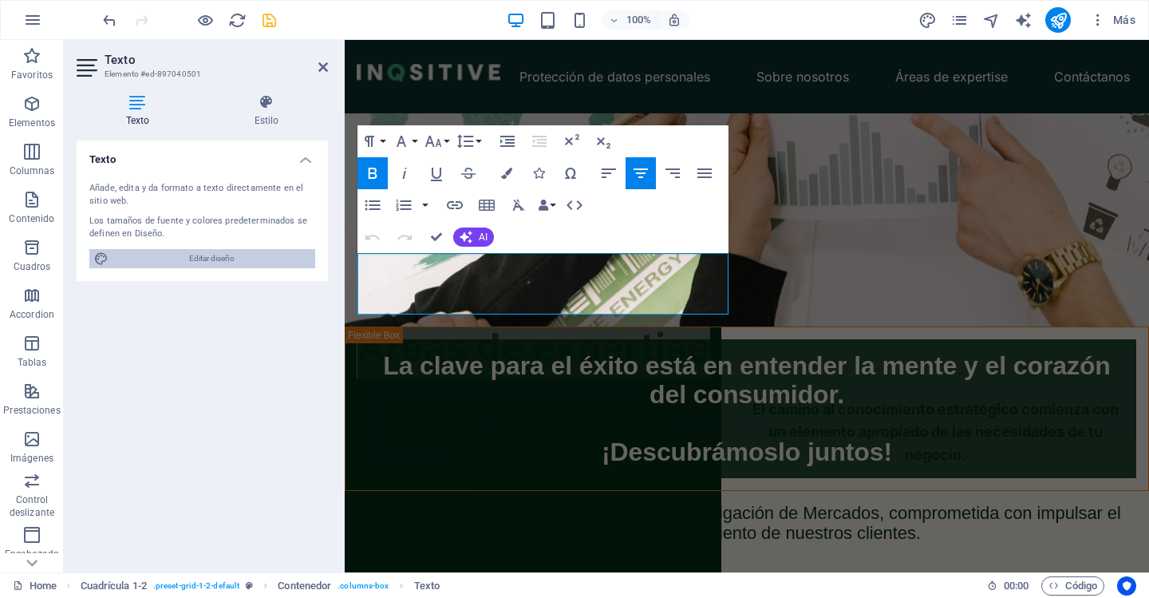
click at [169, 254] on span "Editar diseño" at bounding box center [211, 258] width 197 height 19
select select "px"
select select "400"
select select "px"
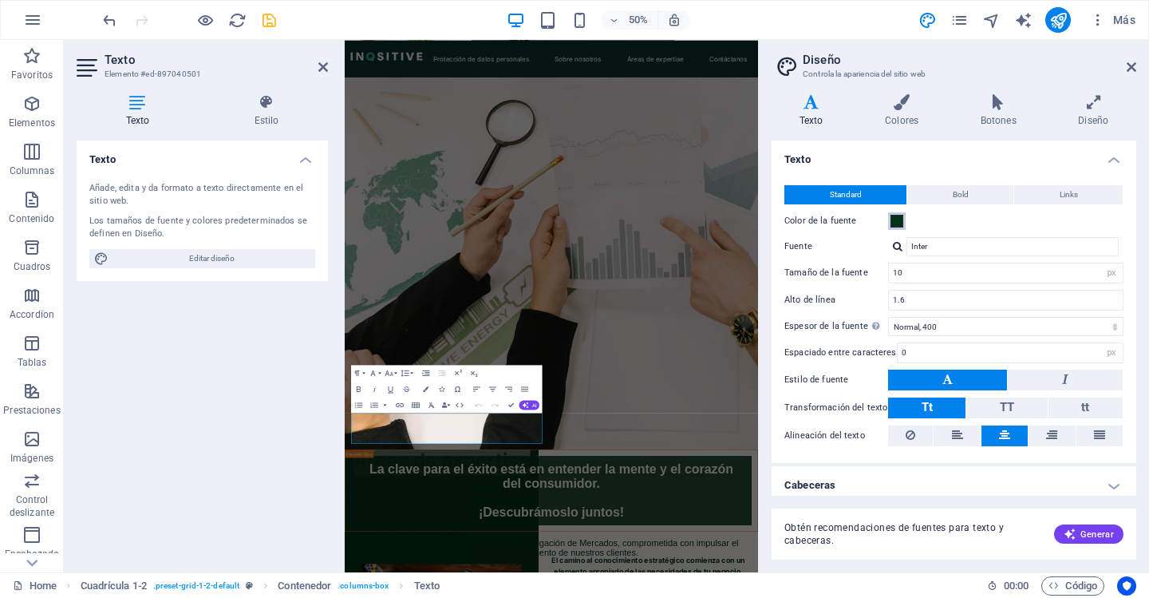
click at [894, 222] on span at bounding box center [897, 221] width 13 height 13
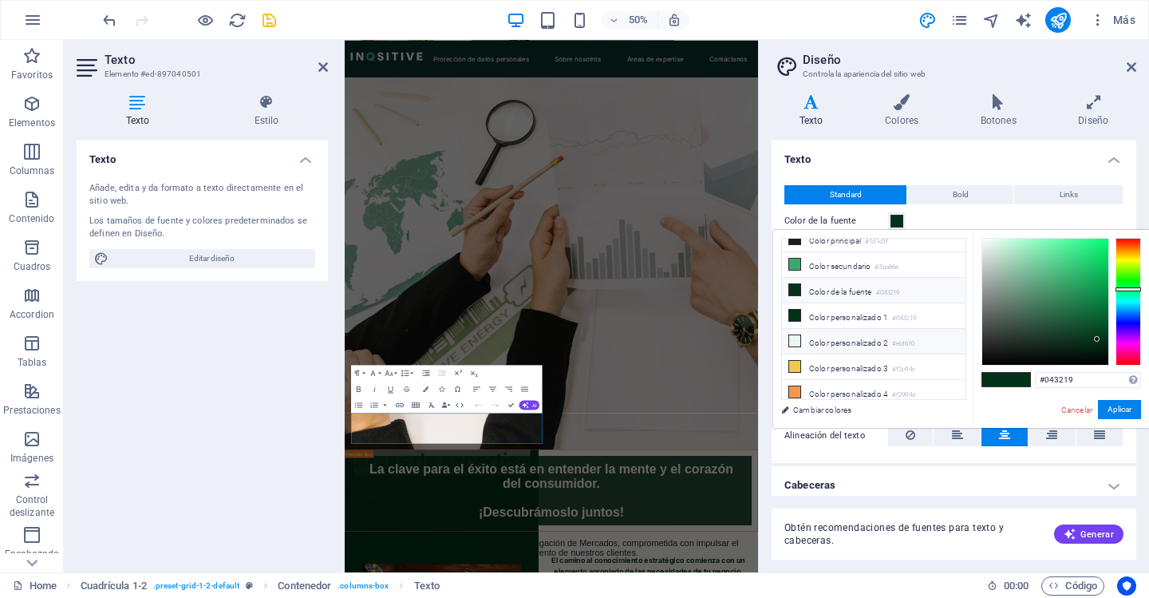
click at [843, 333] on li "Color personalizado 2 #ebf6f0" at bounding box center [874, 342] width 184 height 26
type input "#ebf6f0"
click at [1110, 412] on button "Aplicar" at bounding box center [1119, 409] width 43 height 19
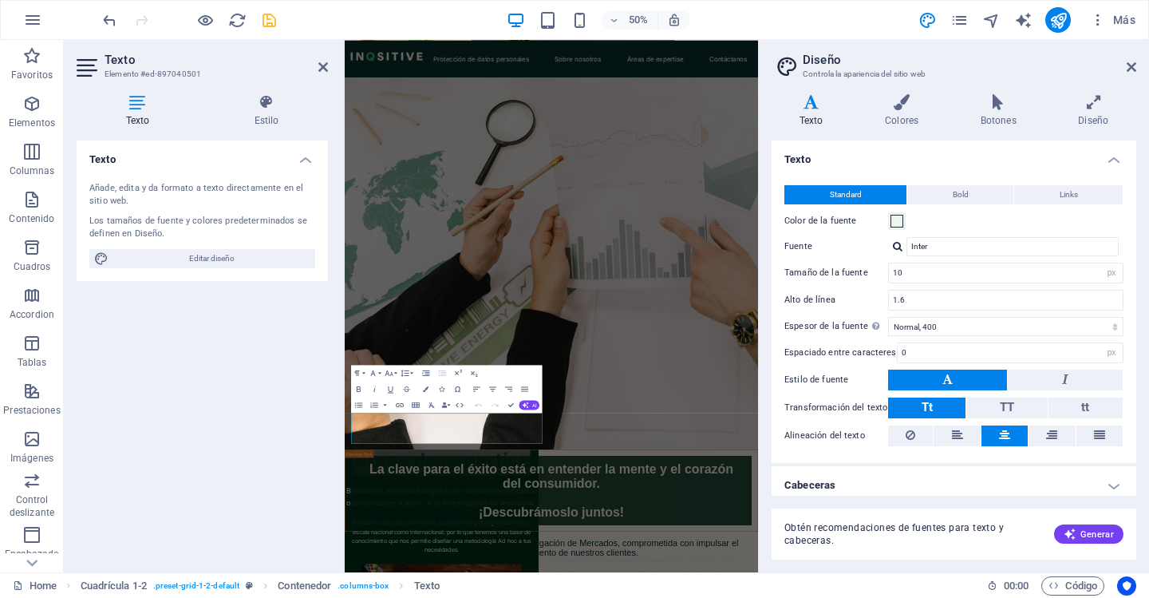
click at [239, 422] on div "Texto Añade, edita y da formato a texto directamente en el sitio web. Los tamañ…" at bounding box center [202, 349] width 251 height 419
click at [785, 597] on div "Áreas de expertise Brindamos asesoría integral a las marcas indentificando opor…" at bounding box center [895, 346] width 413 height 532
select select "vh"
select select "vw"
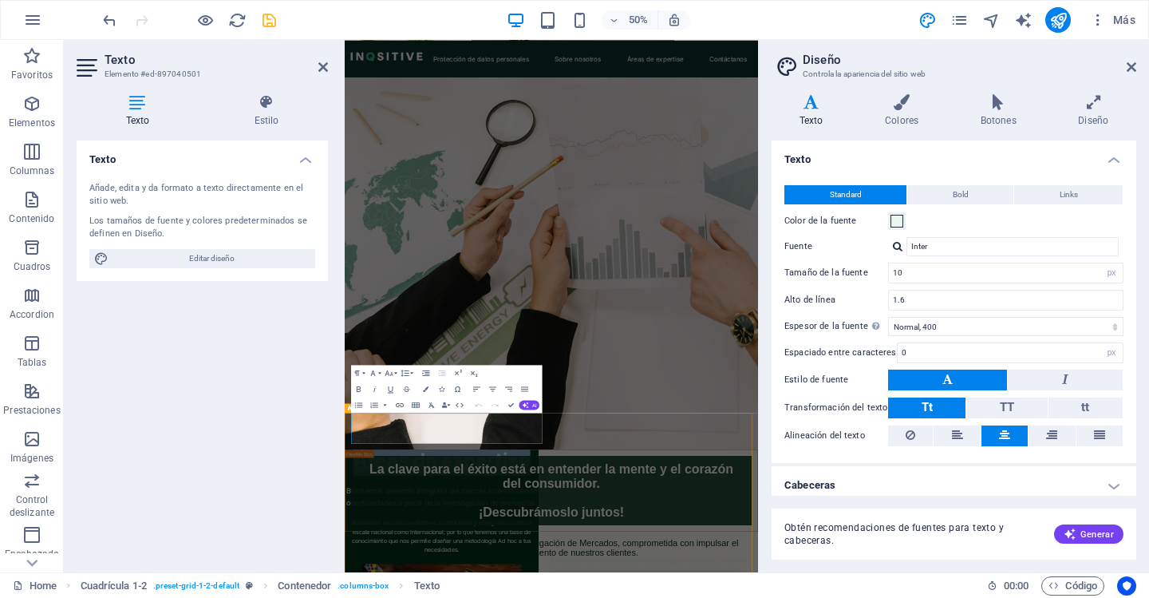
select select "%"
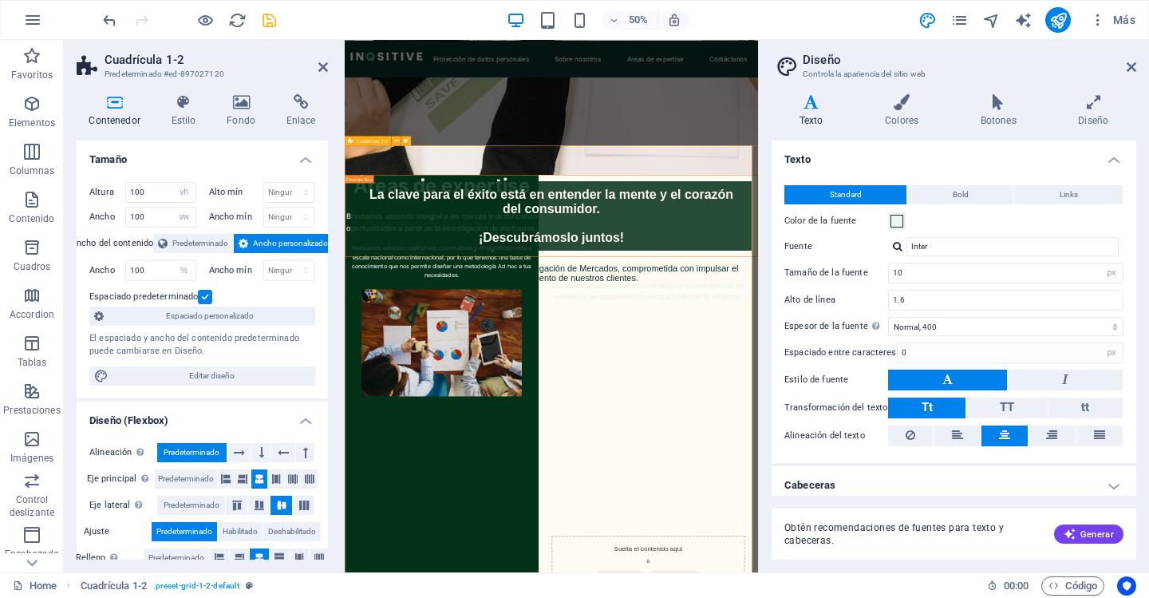
scroll to position [878, 0]
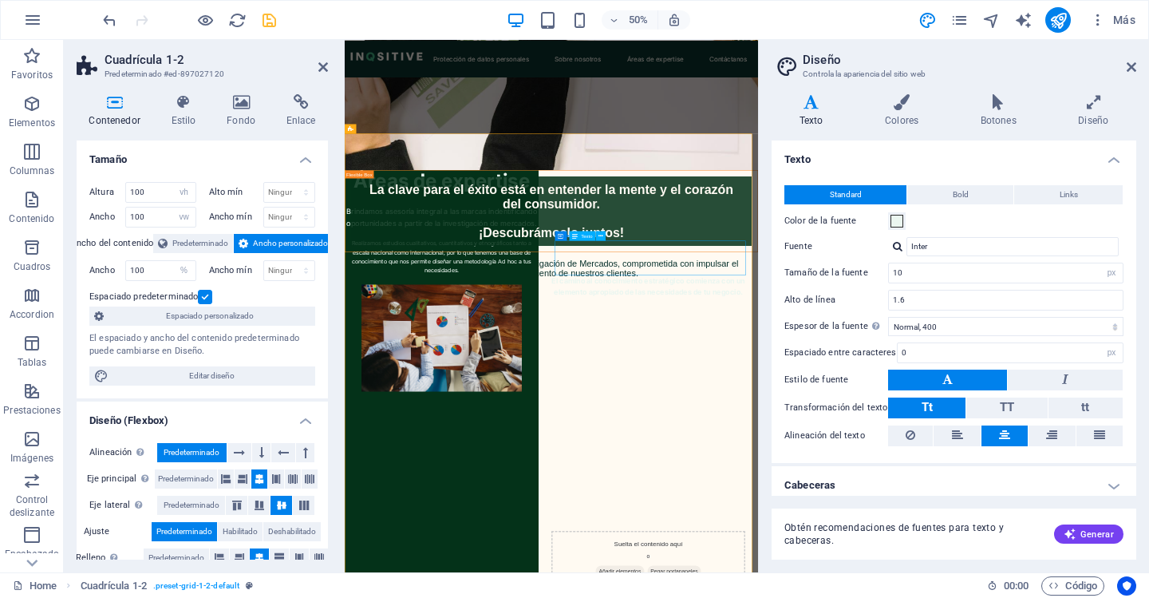
click at [982, 511] on div "El camino al conocimiento estratégico comienza con un elemento apropiado de las…" at bounding box center [952, 534] width 388 height 46
click at [896, 217] on span at bounding box center [897, 221] width 13 height 13
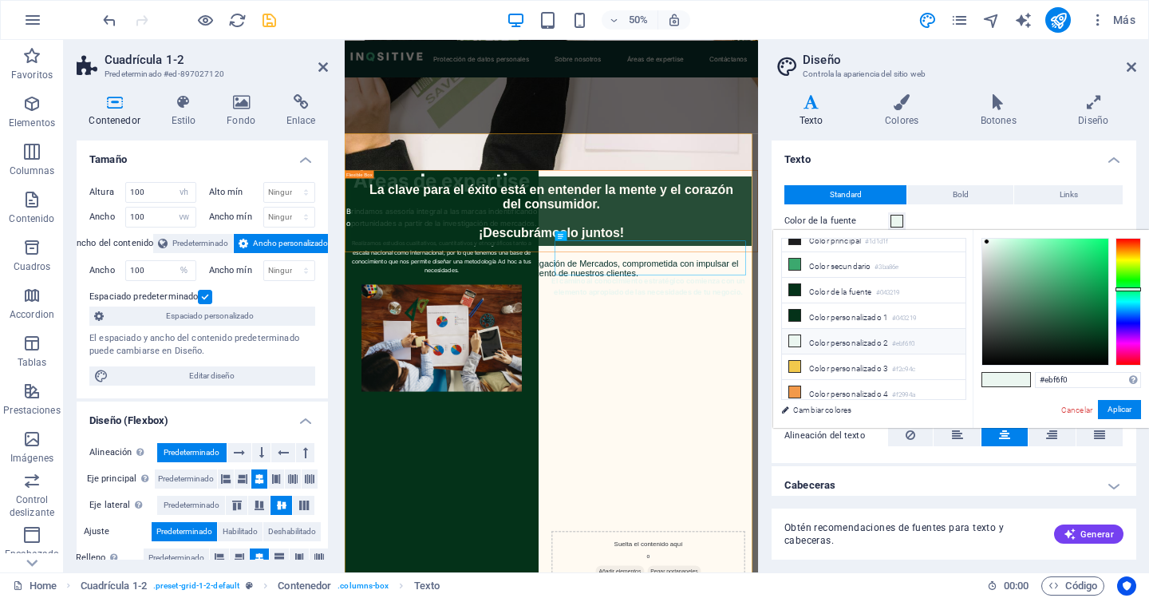
click at [868, 331] on li "Color personalizado 2 #ebf6f0" at bounding box center [874, 342] width 184 height 26
click at [1031, 592] on div "Áreas de expertise Brindamos asesoría integral a las marcas indentificando opor…" at bounding box center [895, 346] width 413 height 532
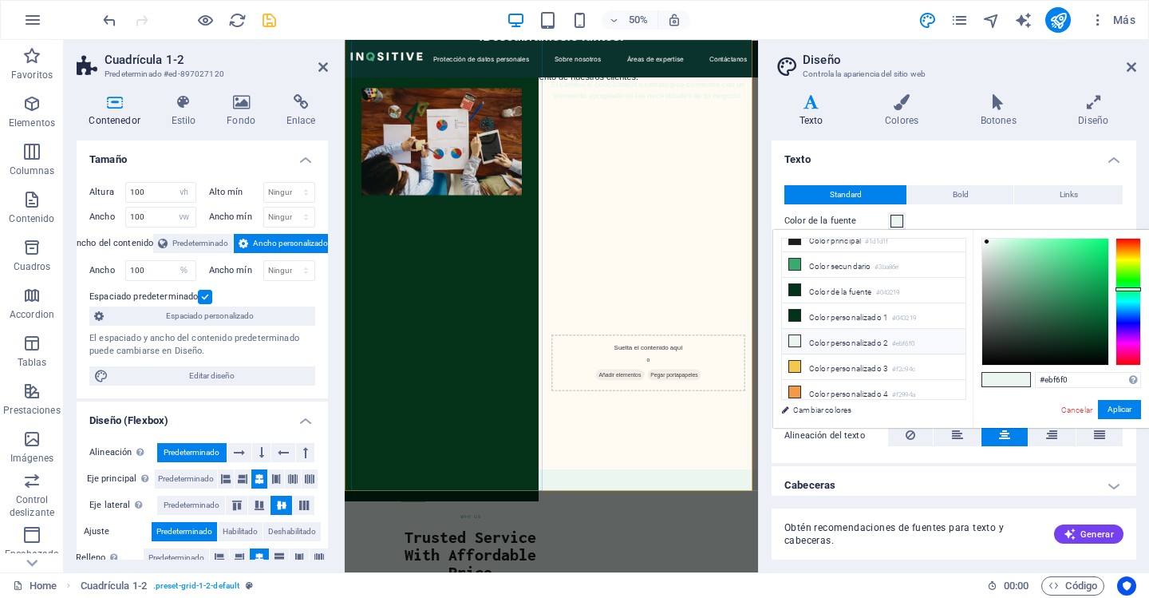
scroll to position [1277, 0]
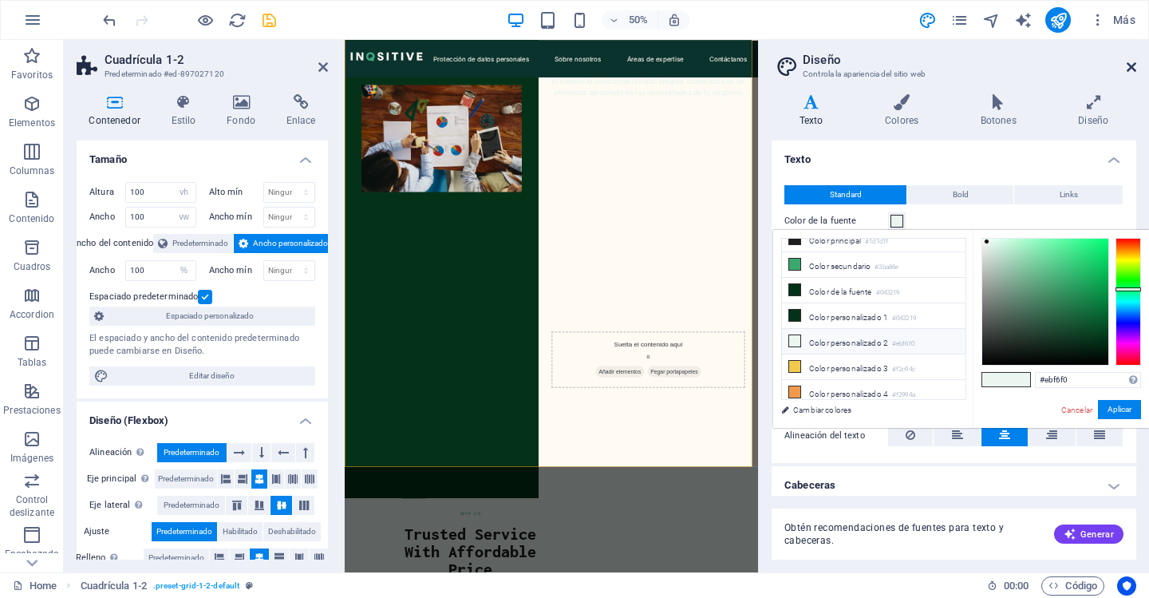
click at [1134, 65] on icon at bounding box center [1132, 67] width 10 height 13
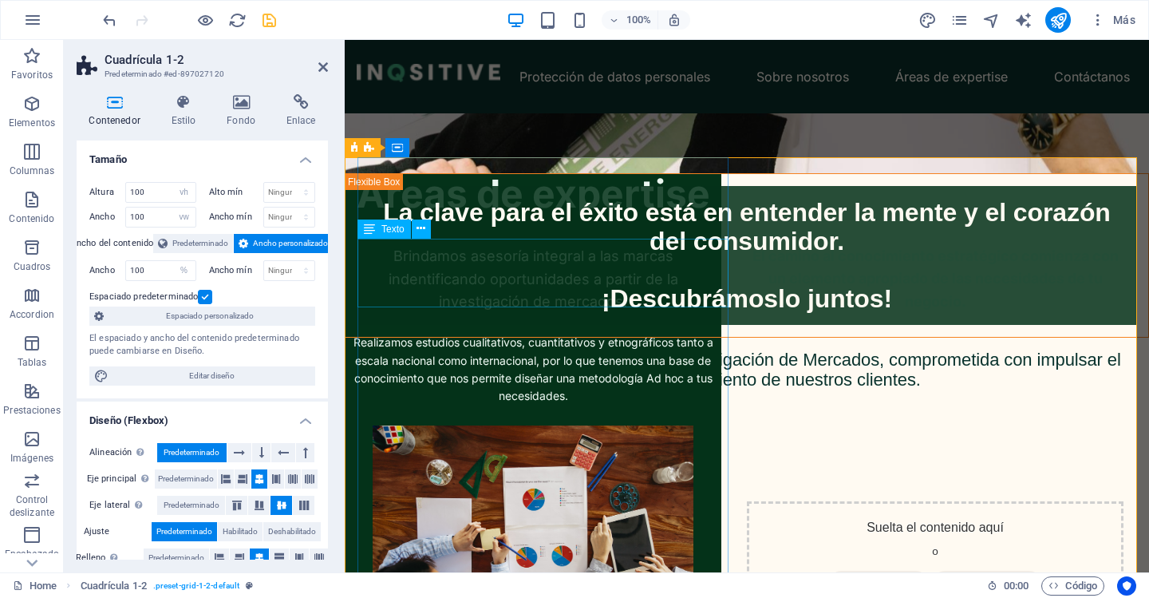
scroll to position [379, 0]
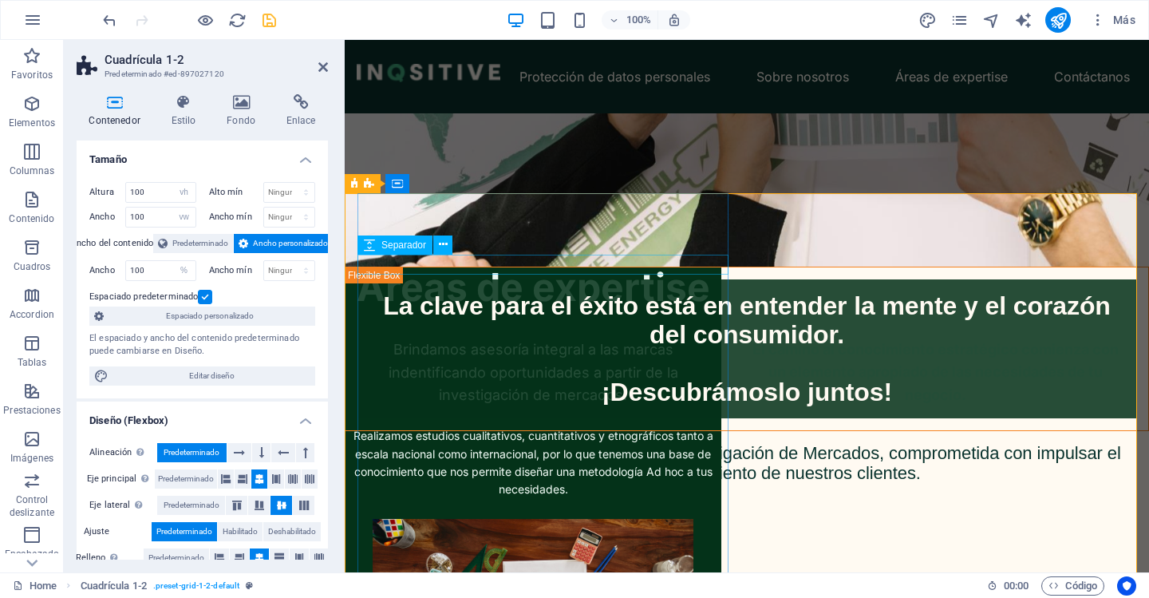
click at [583, 318] on div at bounding box center [533, 328] width 377 height 20
select select "px"
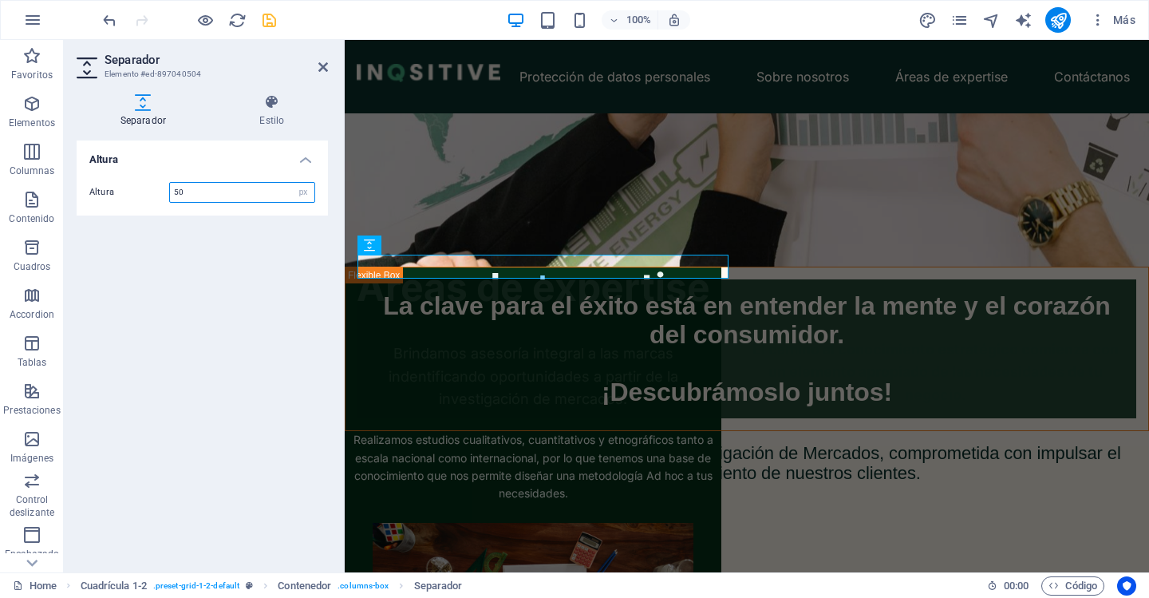
type input "50"
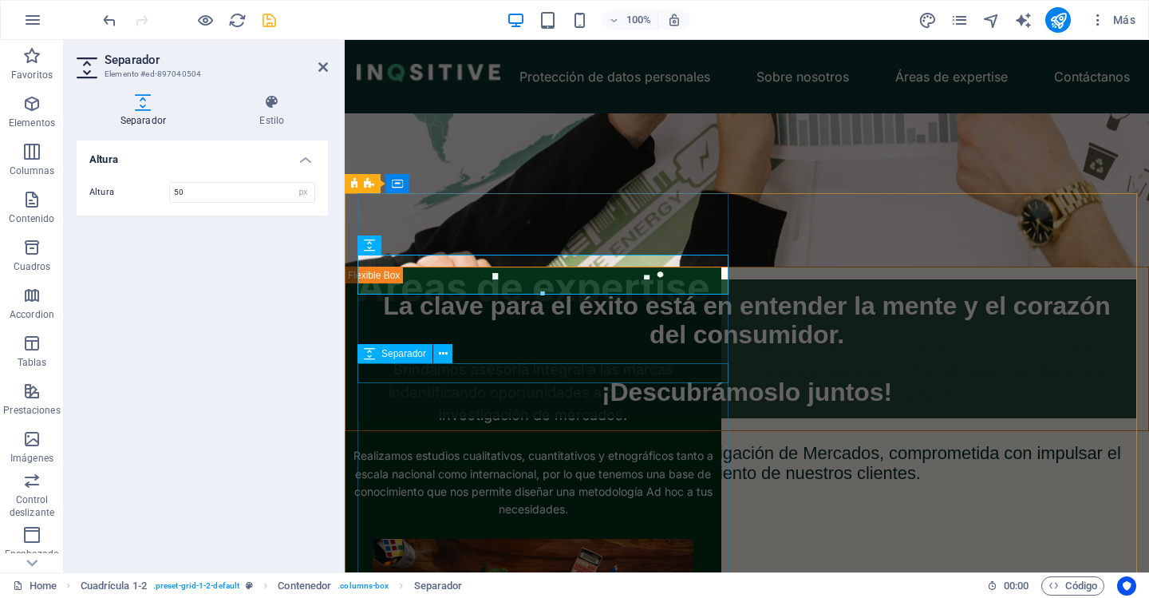
click at [419, 427] on div at bounding box center [533, 437] width 377 height 20
select select "px"
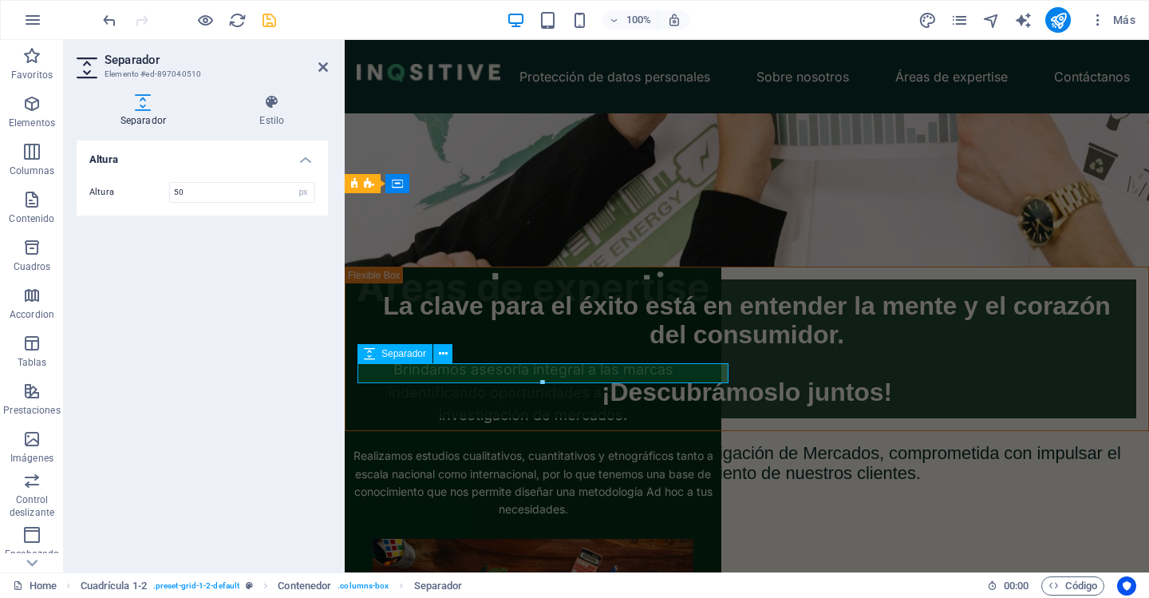
type input "50"
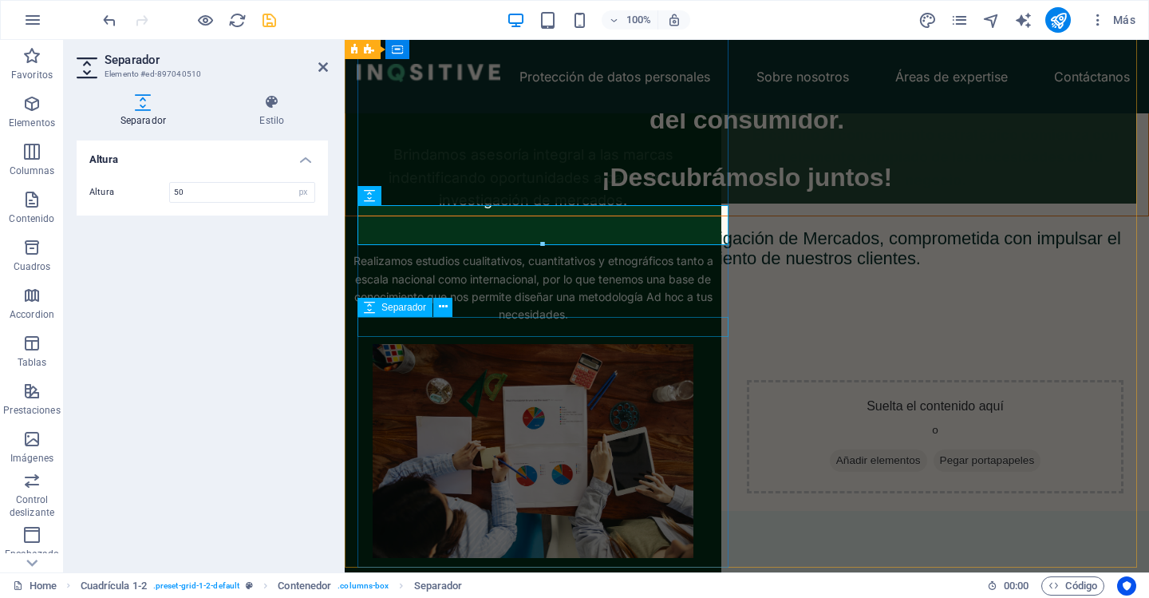
scroll to position [618, 0]
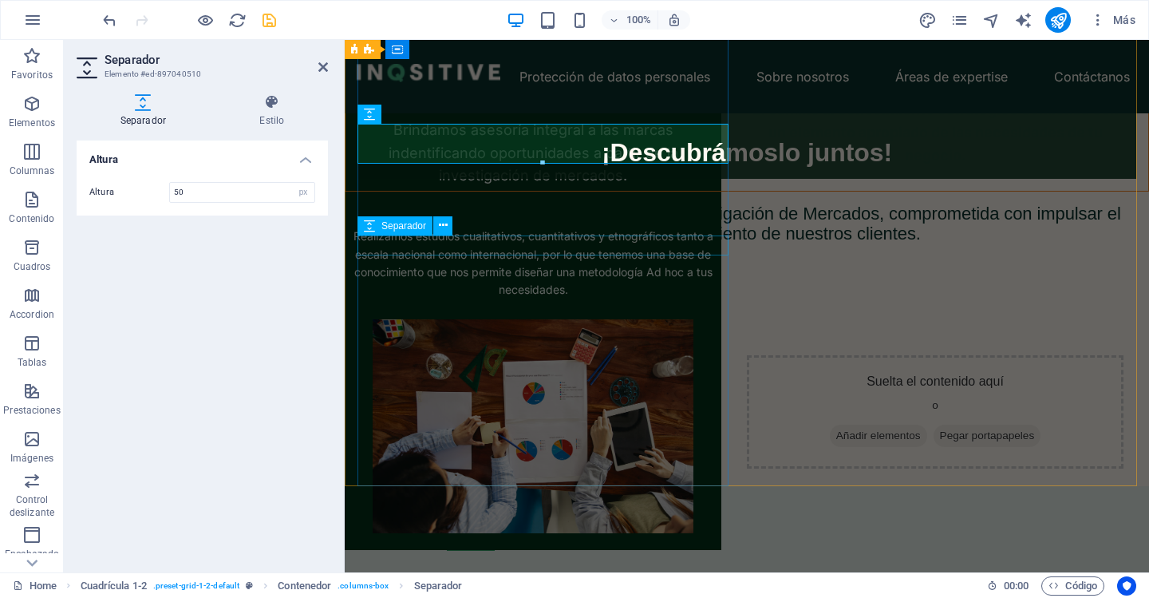
click at [481, 299] on div at bounding box center [533, 309] width 377 height 20
select select "px"
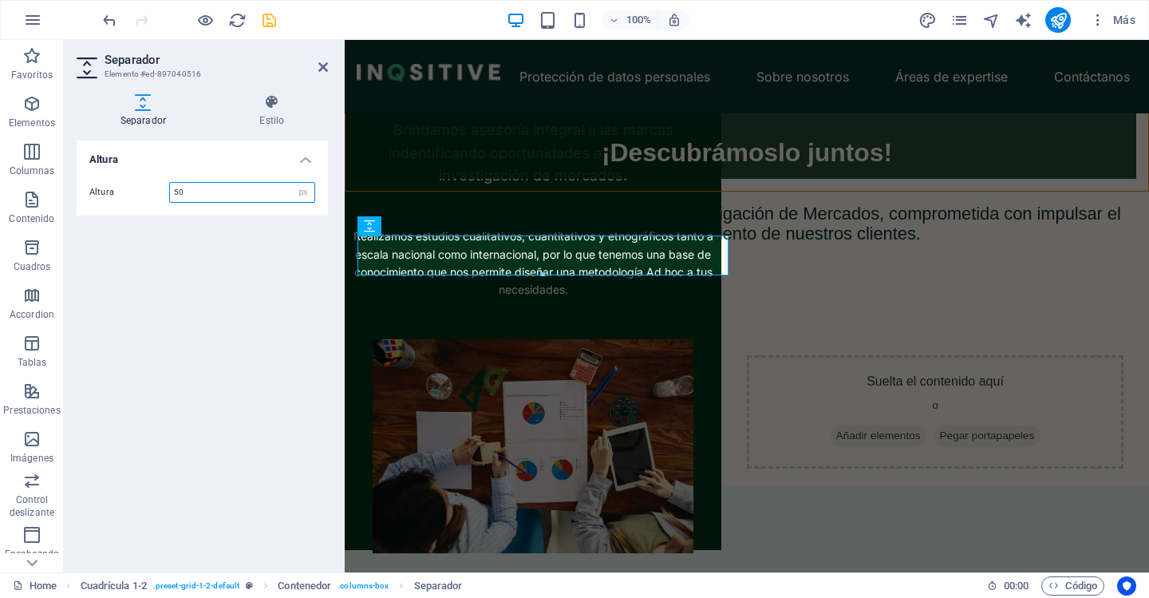
click at [227, 192] on input "50" at bounding box center [242, 192] width 144 height 19
type input "45"
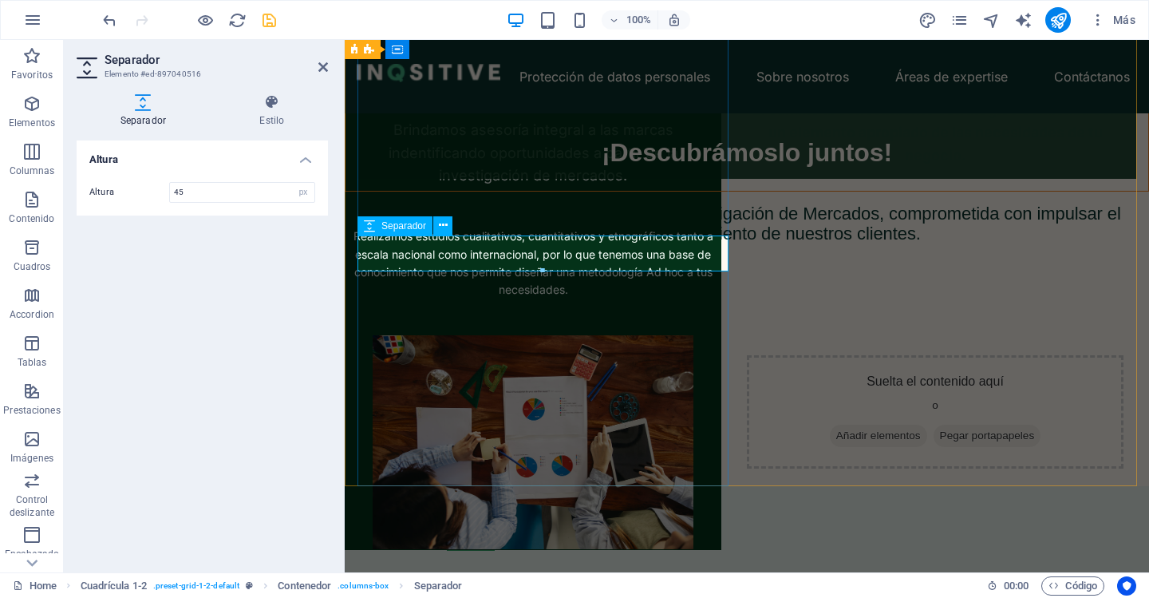
scroll to position [379, 0]
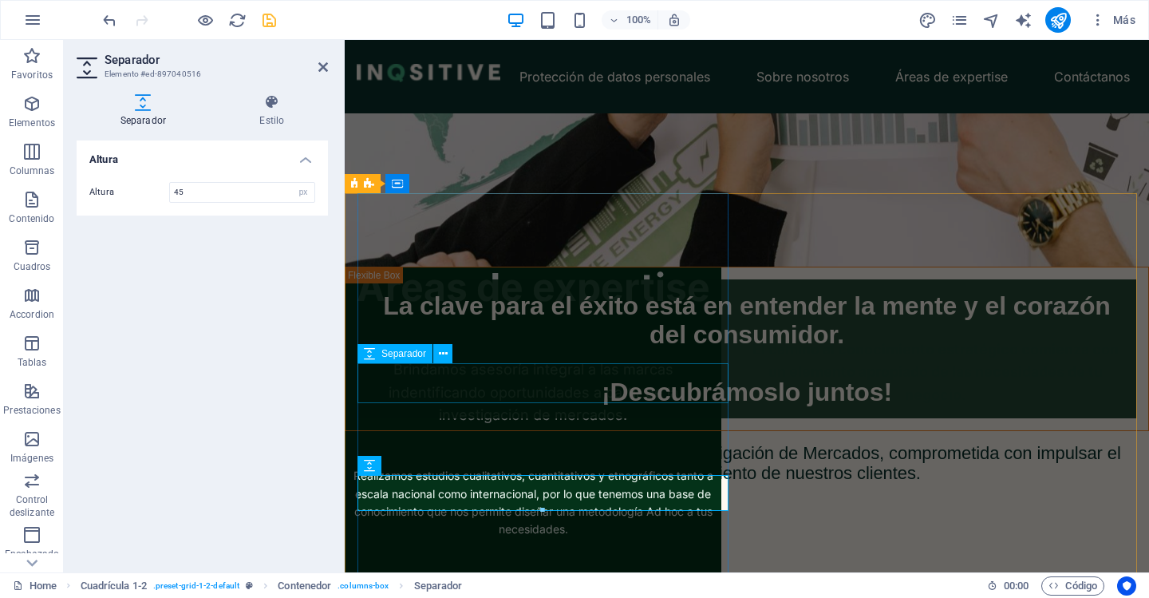
click at [507, 427] on div at bounding box center [533, 447] width 377 height 40
select select "px"
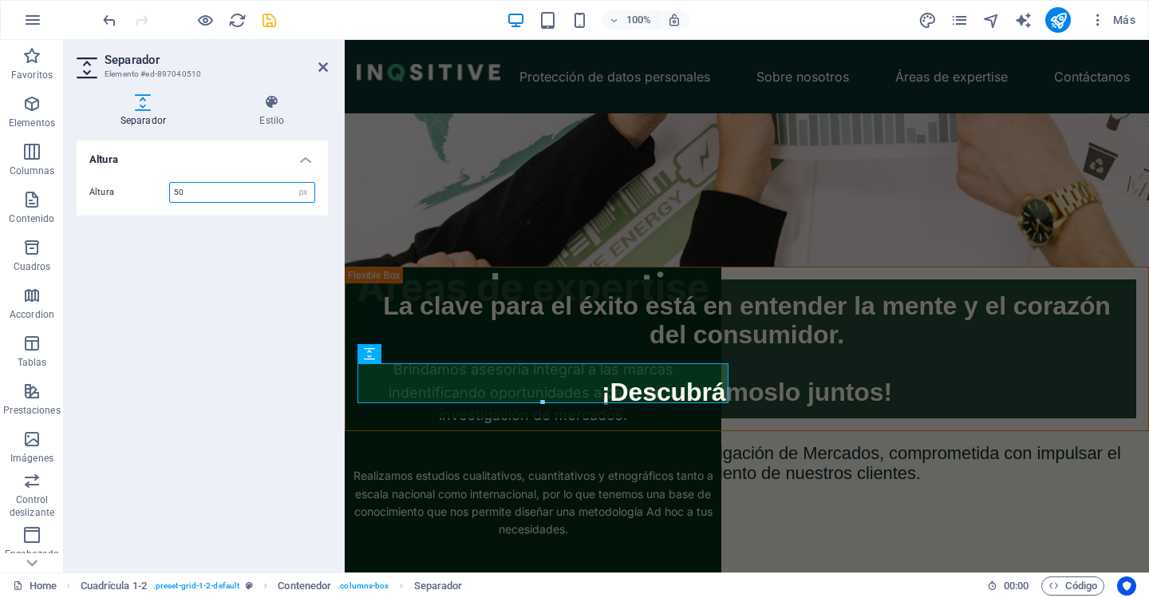
click at [199, 191] on input "50" at bounding box center [242, 192] width 144 height 19
click at [200, 191] on input "50" at bounding box center [242, 192] width 144 height 19
type input "45"
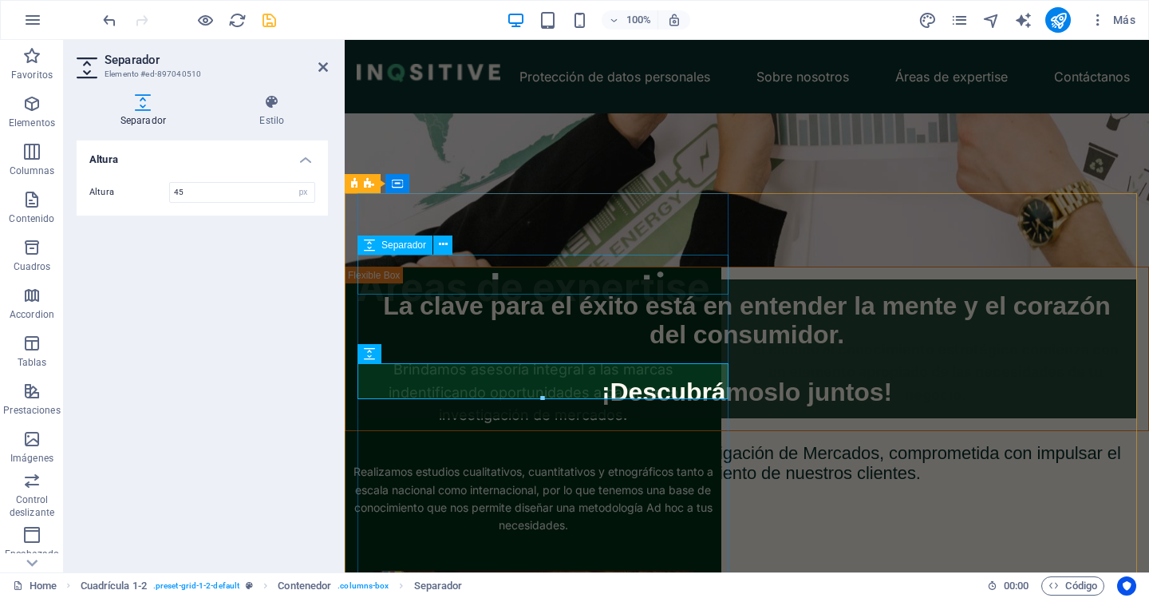
click at [493, 318] on div at bounding box center [533, 338] width 377 height 40
select select "px"
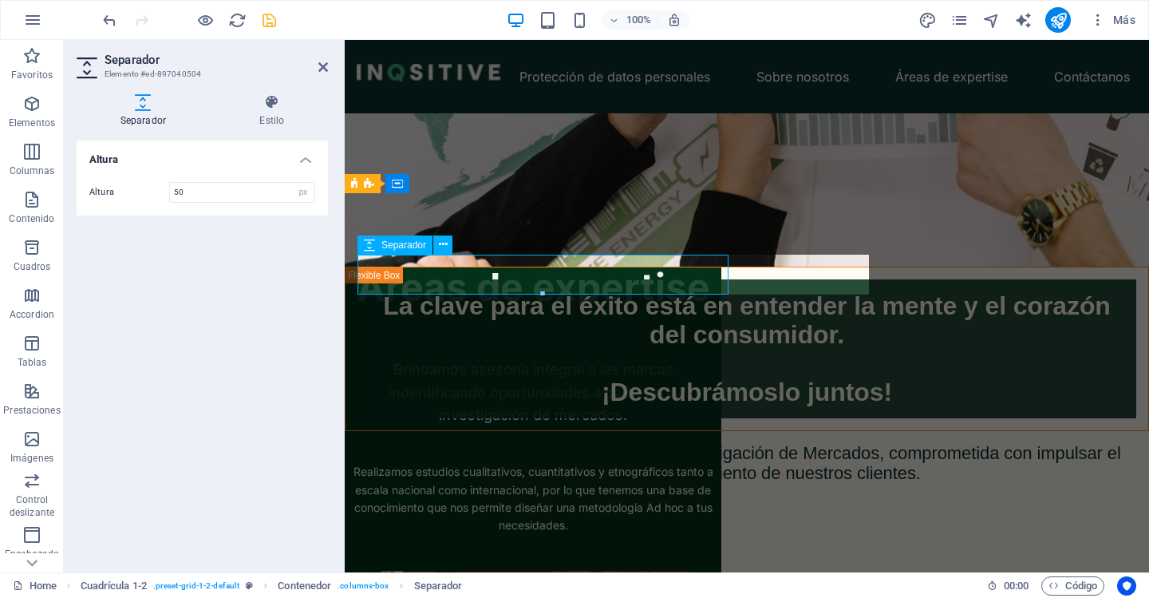
click at [493, 318] on div at bounding box center [533, 338] width 377 height 40
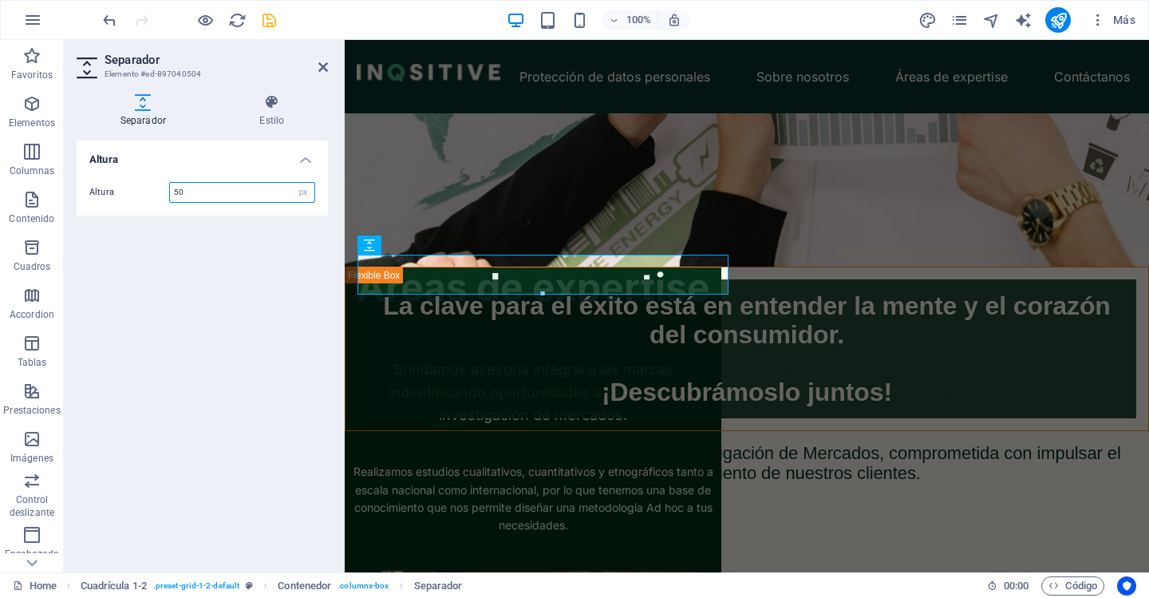
click at [227, 194] on input "50" at bounding box center [242, 192] width 144 height 19
type input "45"
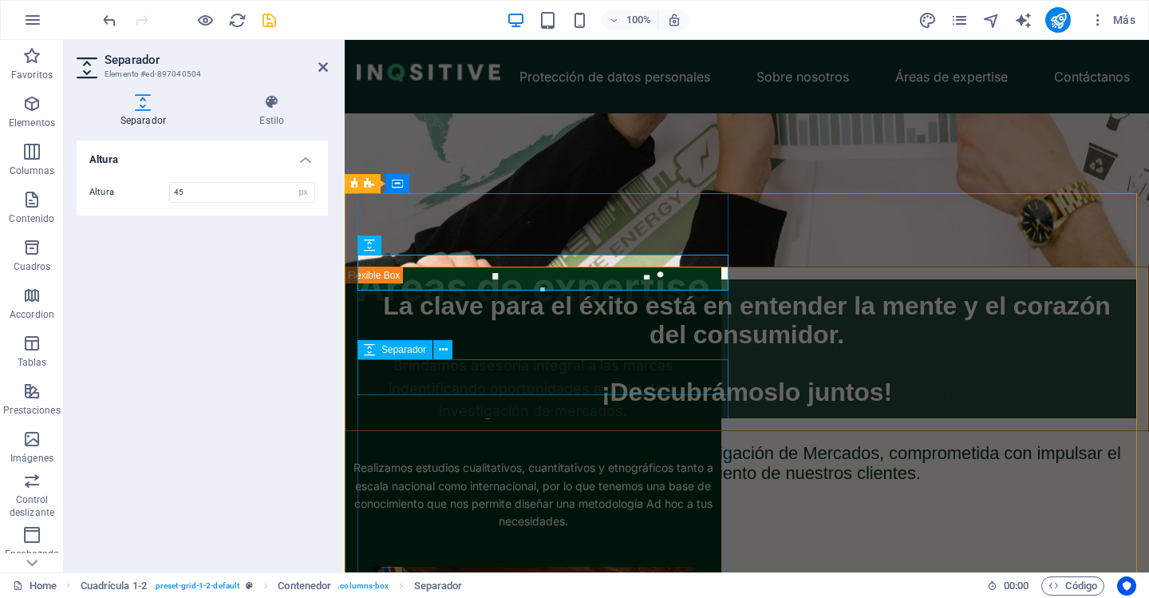
click at [659, 423] on div at bounding box center [533, 441] width 377 height 36
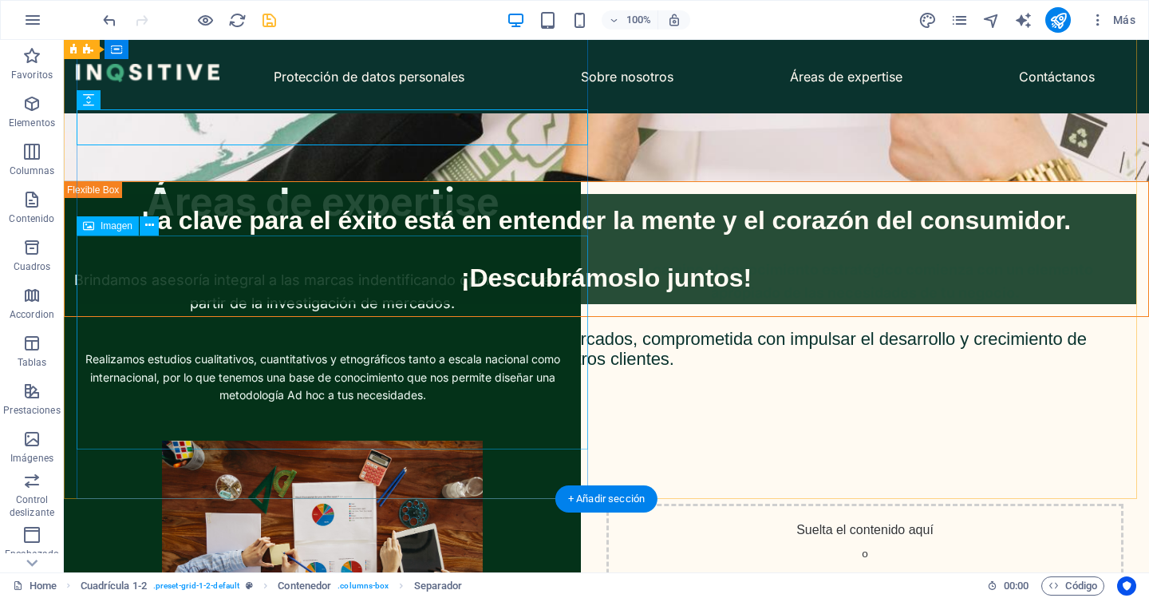
scroll to position [459, 0]
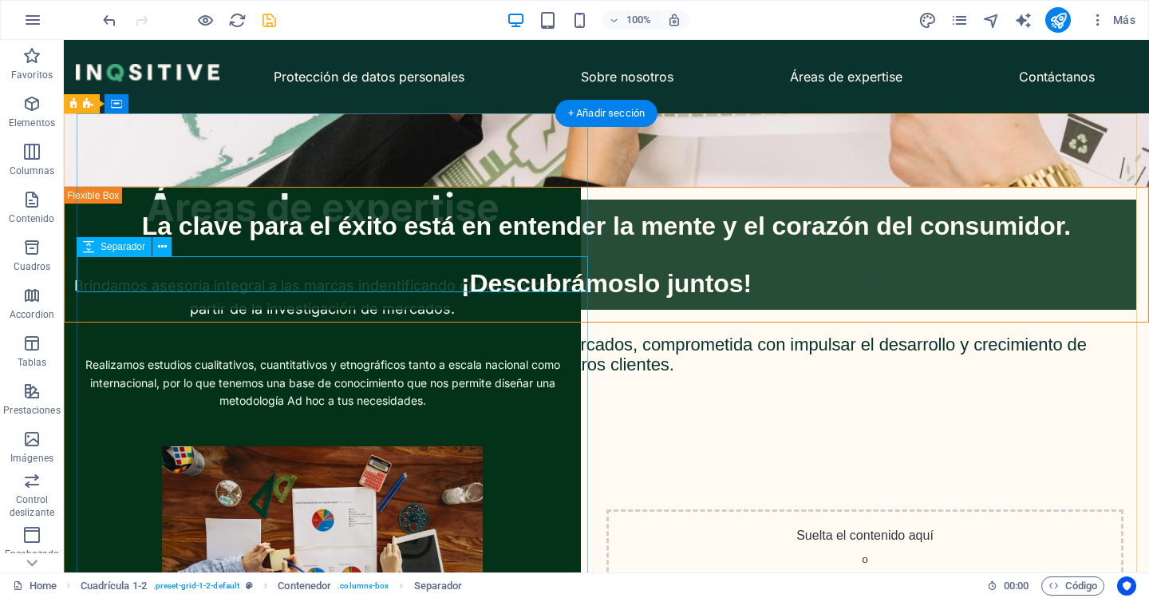
click at [316, 320] on div at bounding box center [322, 338] width 517 height 36
select select "px"
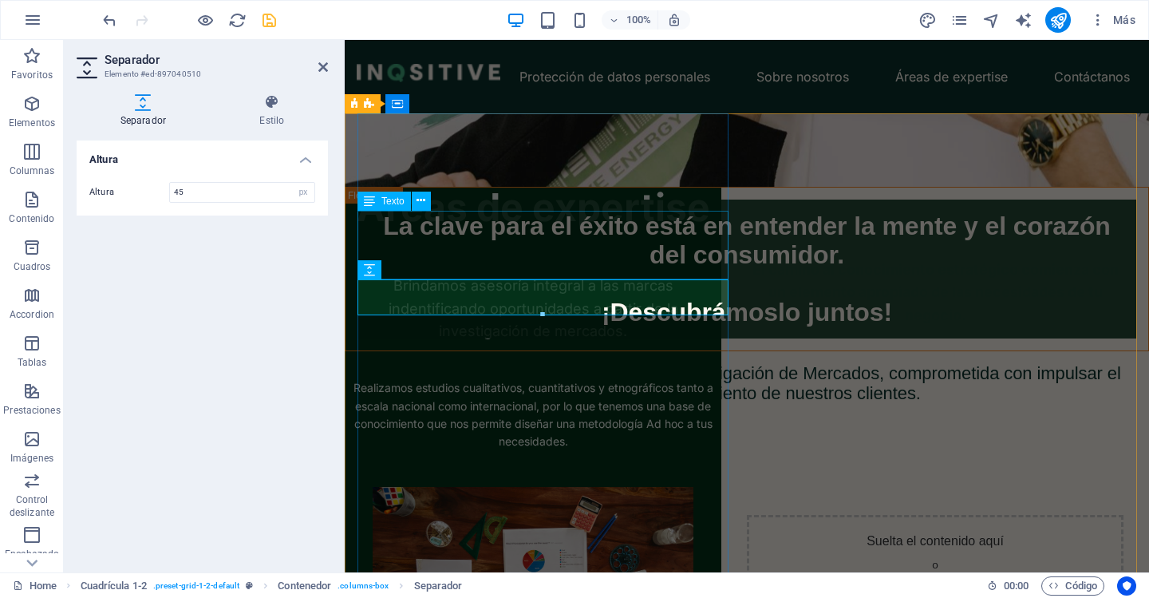
click at [490, 275] on div "Brindamos asesoría integral a las marcas indentificando oportunidades a partir …" at bounding box center [533, 309] width 377 height 69
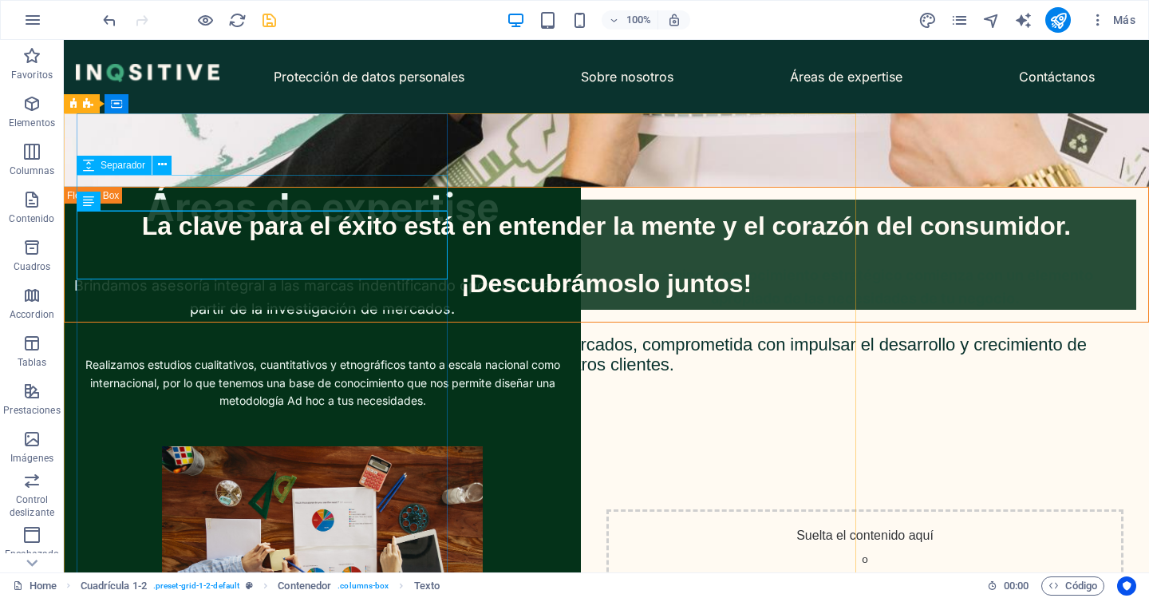
click at [464, 239] on div at bounding box center [322, 257] width 517 height 36
select select "px"
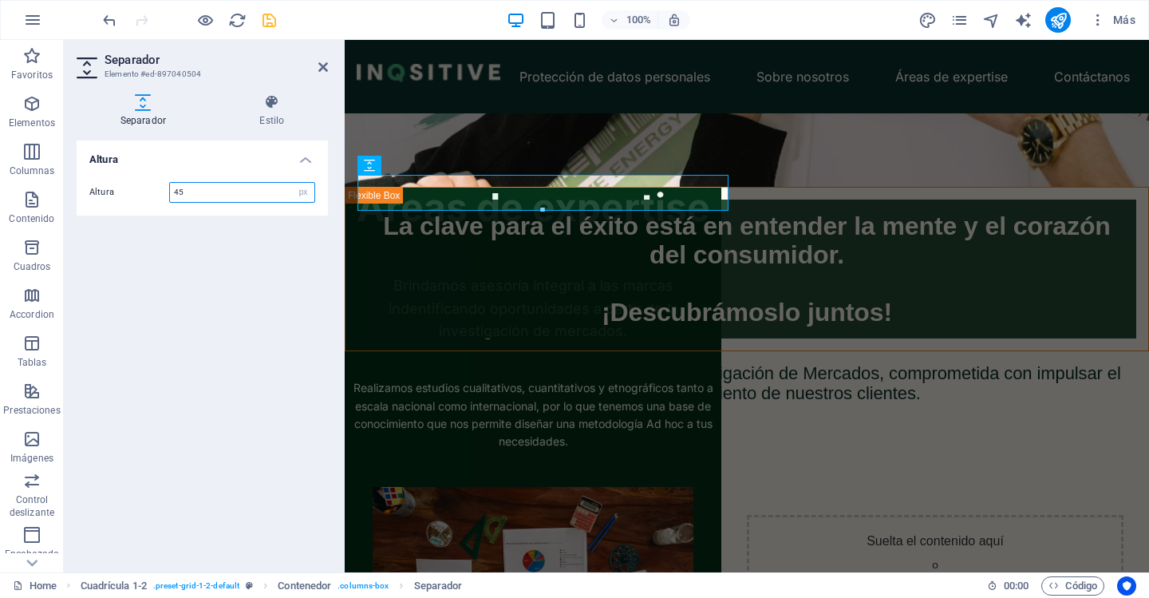
click at [211, 190] on input "45" at bounding box center [242, 192] width 144 height 19
type input "50"
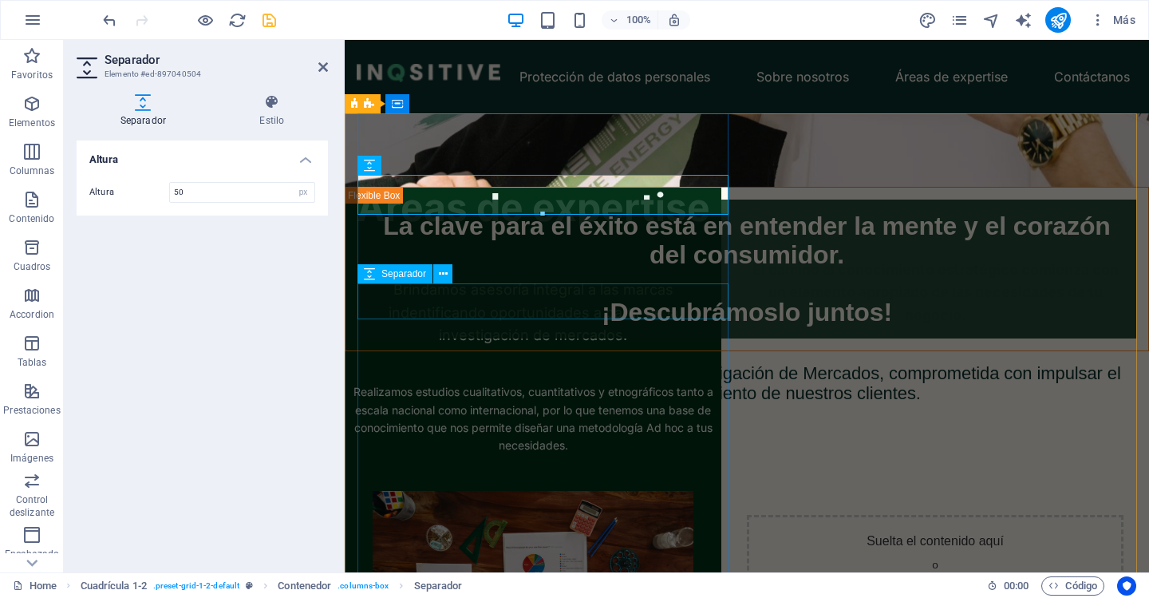
click at [445, 347] on div at bounding box center [533, 365] width 377 height 36
select select "px"
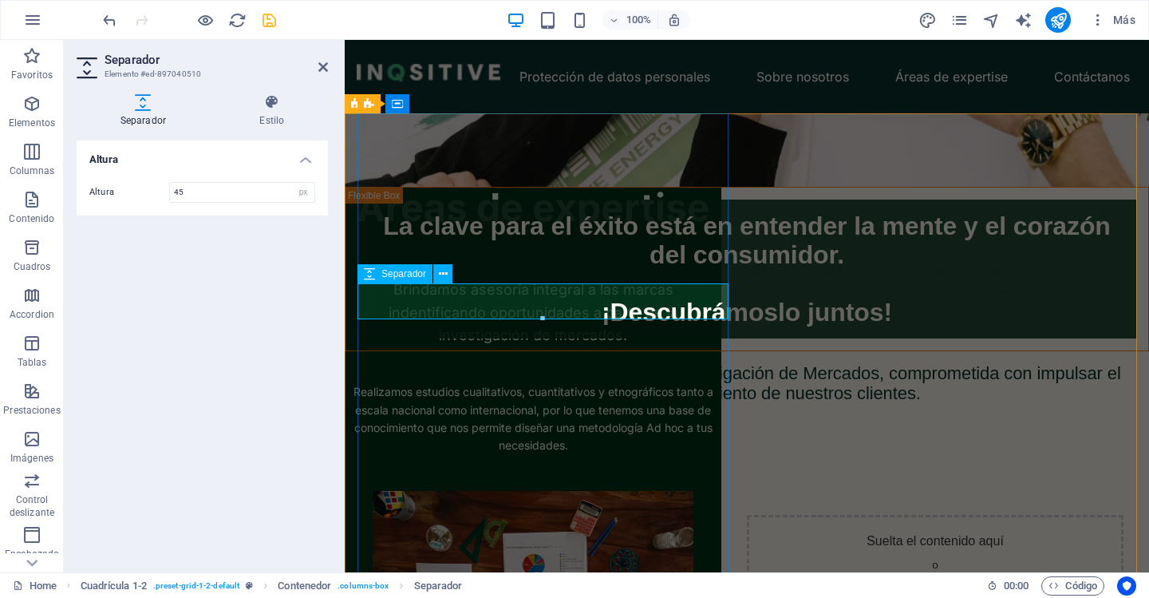
click at [447, 347] on div at bounding box center [533, 365] width 377 height 36
click at [222, 199] on input "45" at bounding box center [242, 192] width 144 height 19
type input "50"
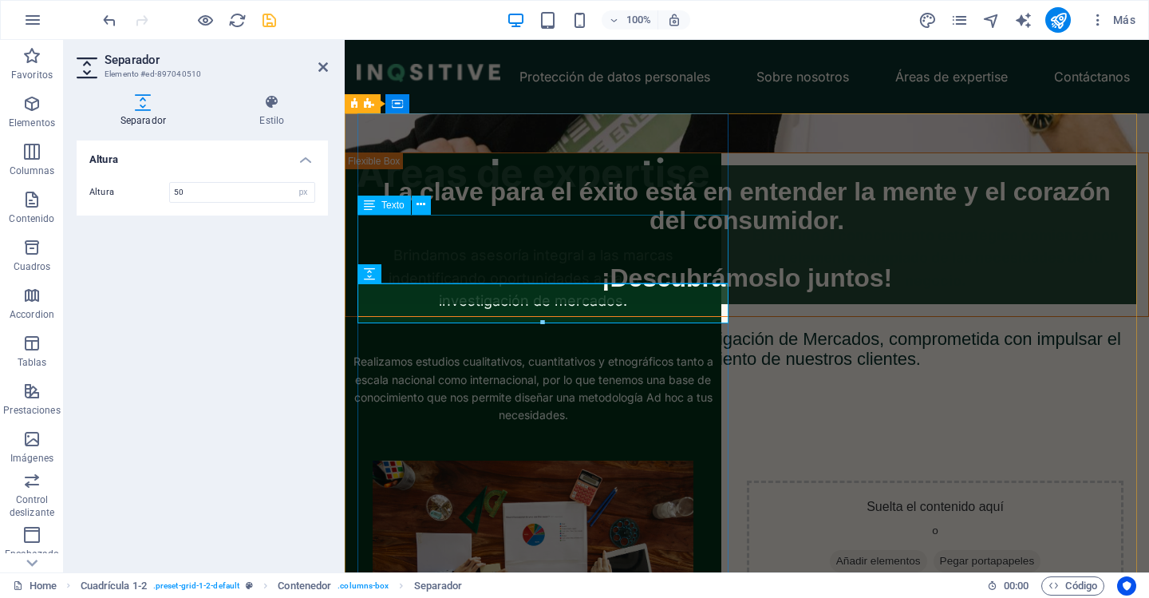
scroll to position [539, 0]
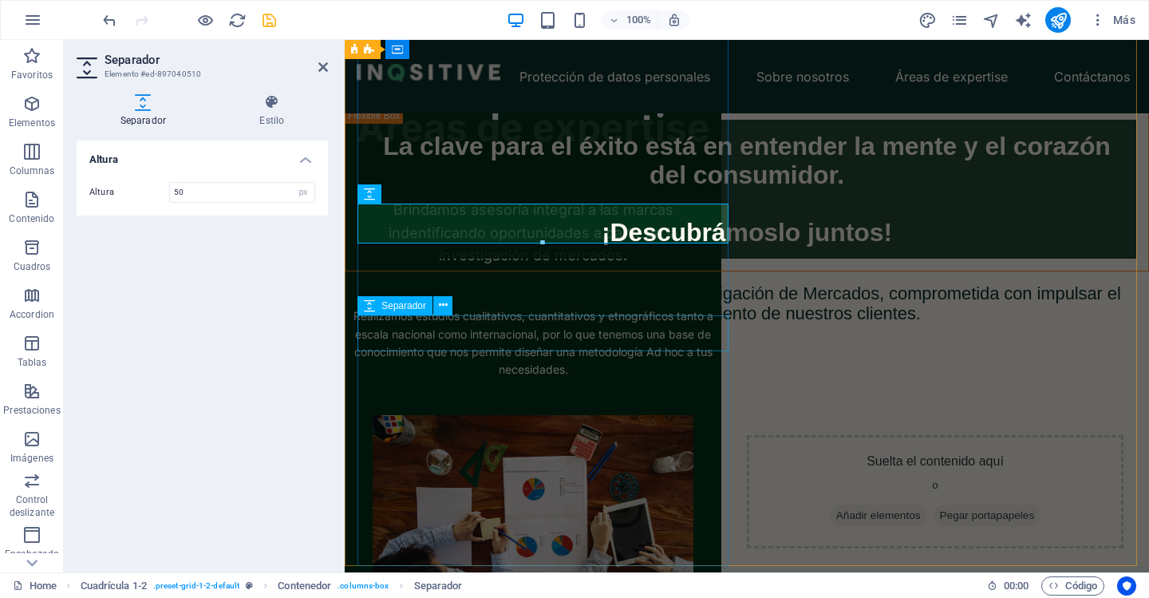
click at [462, 379] on div at bounding box center [533, 397] width 377 height 36
select select "px"
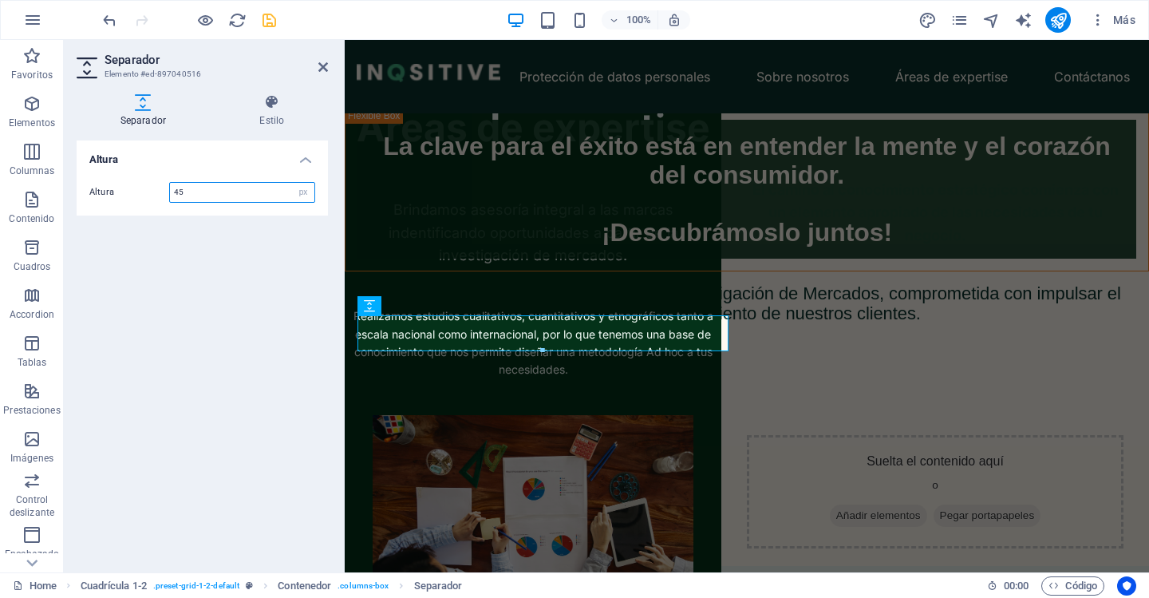
click at [232, 196] on input "45" at bounding box center [242, 192] width 144 height 19
type input "50"
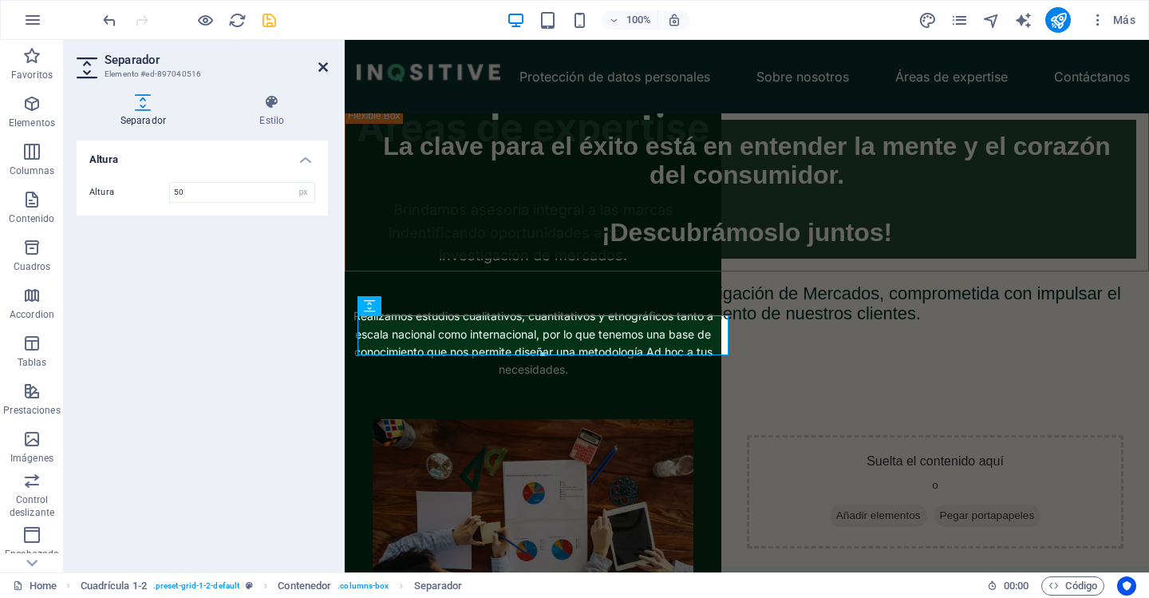
click at [327, 73] on icon at bounding box center [323, 67] width 10 height 13
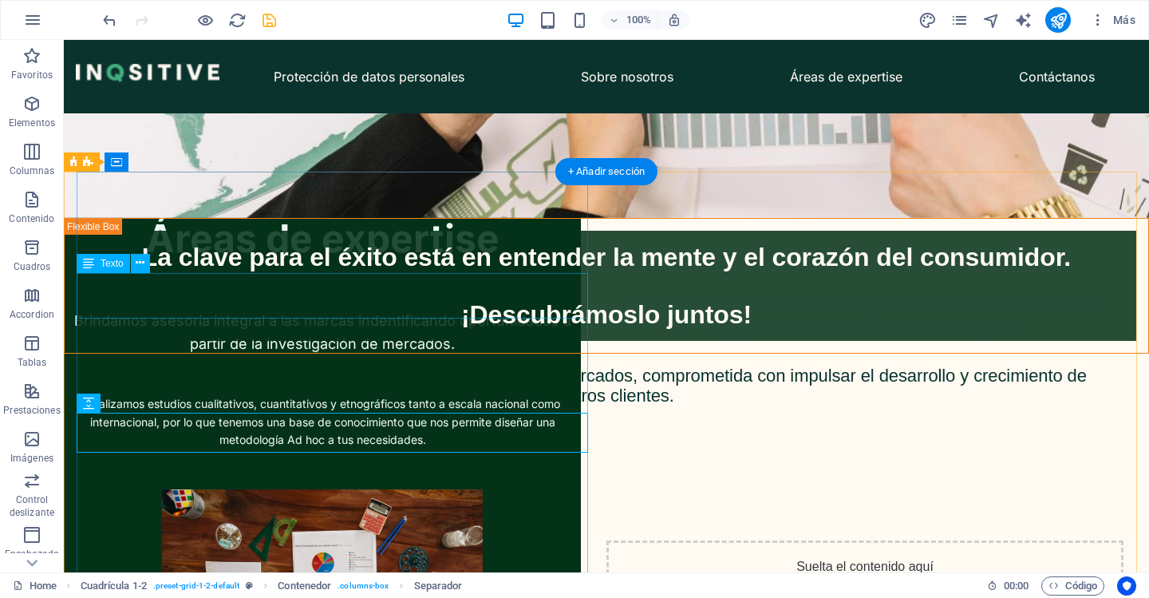
scroll to position [299, 0]
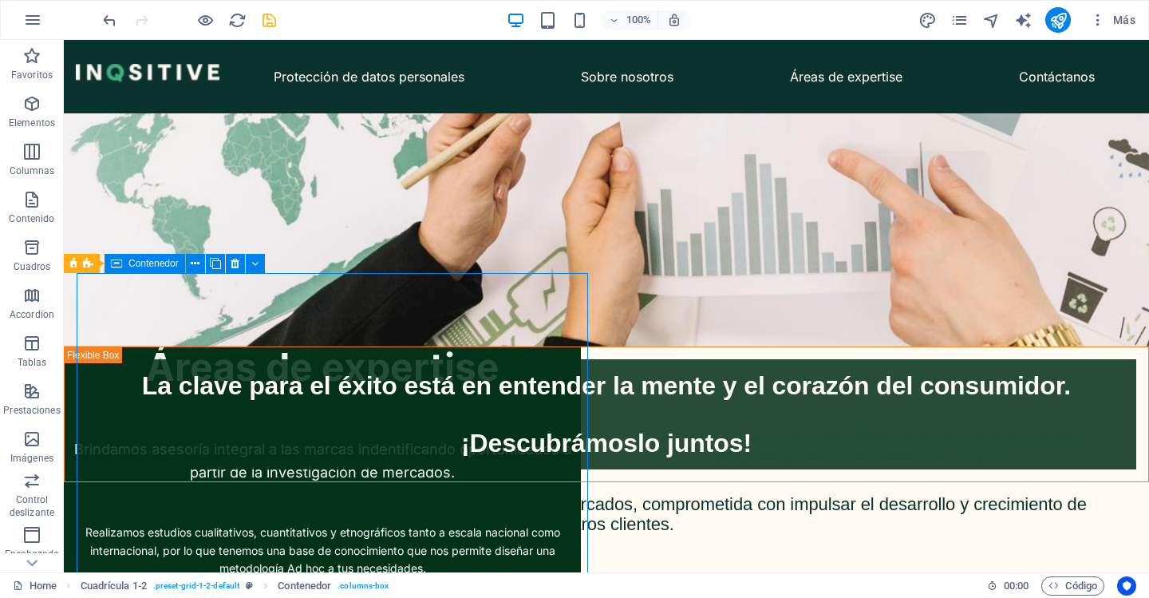
select select "vh"
select select "vw"
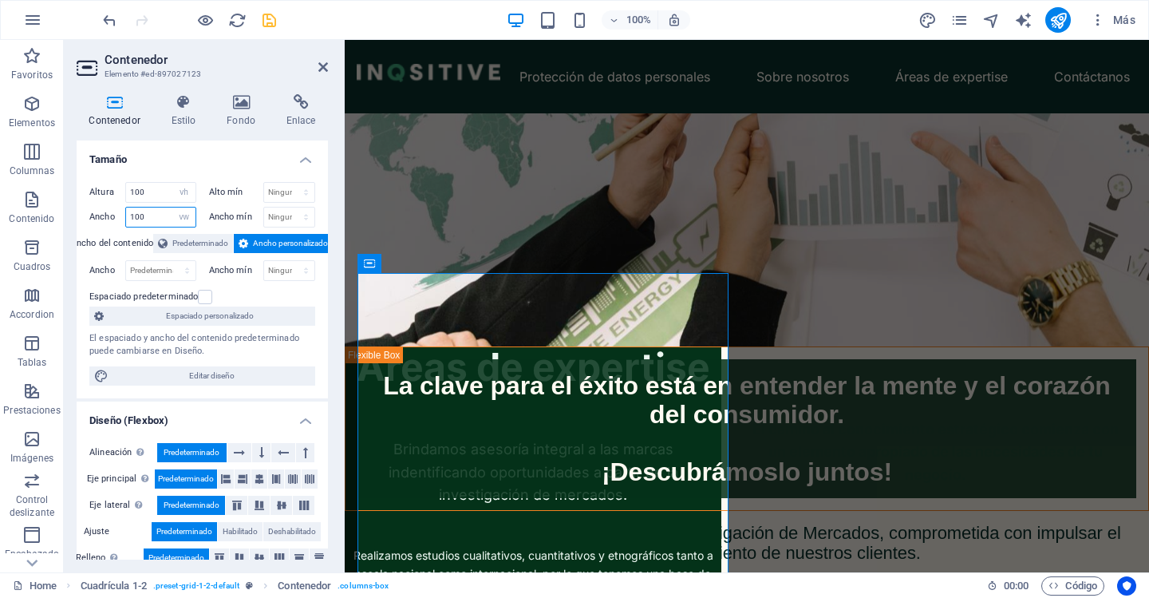
click at [158, 214] on input "100" at bounding box center [160, 216] width 69 height 19
type input "80"
click at [199, 215] on div "Ancho 80 Predeterminado px rem % em vh vw" at bounding box center [145, 217] width 113 height 21
click at [182, 219] on select "Predeterminado px rem % em vh vw" at bounding box center [184, 216] width 22 height 19
select select "px"
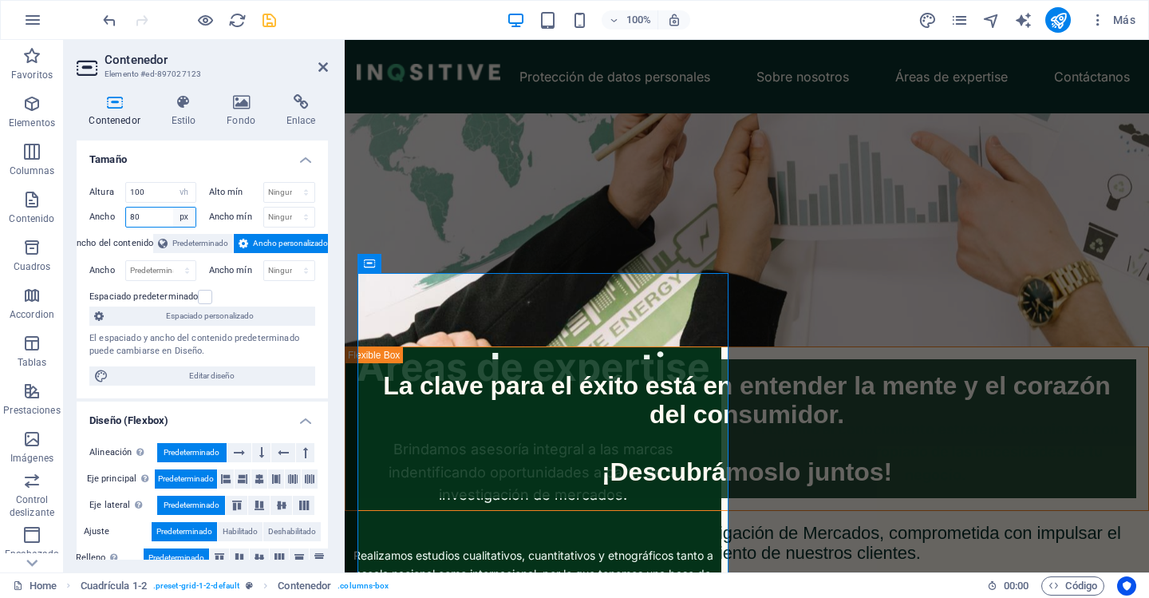
click at [173, 207] on select "Predeterminado px rem % em vh vw" at bounding box center [184, 216] width 22 height 19
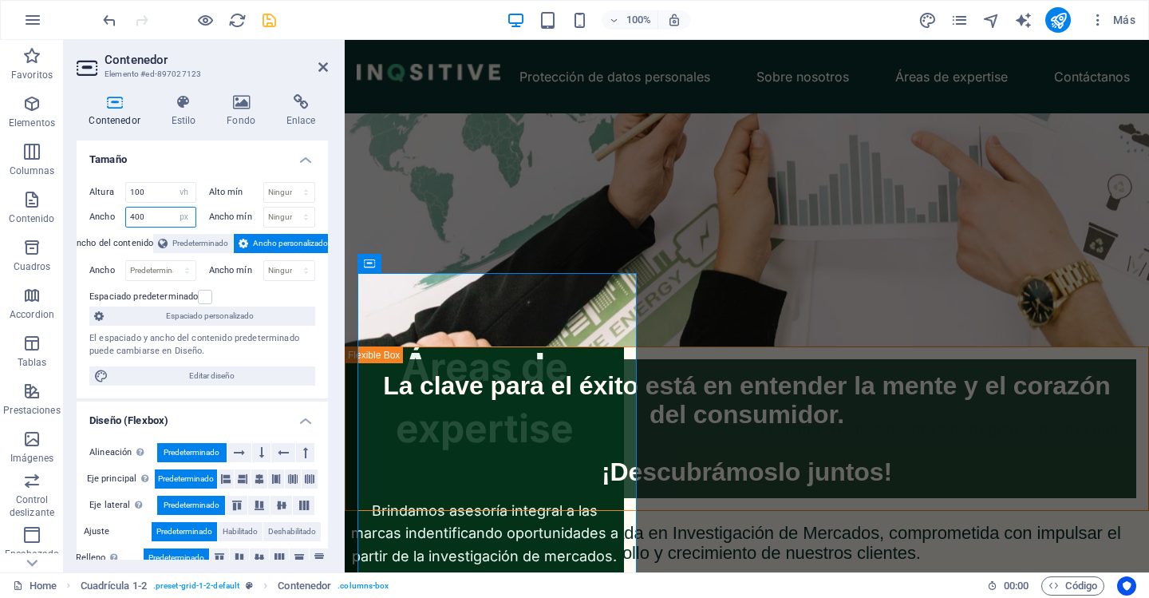
type input "400"
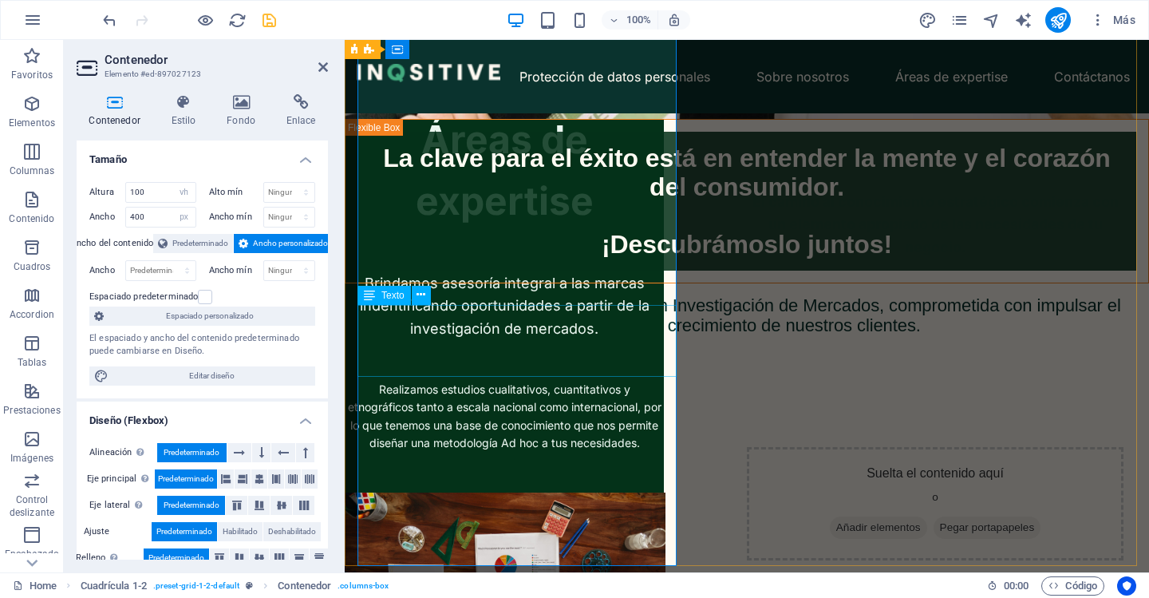
scroll to position [379, 0]
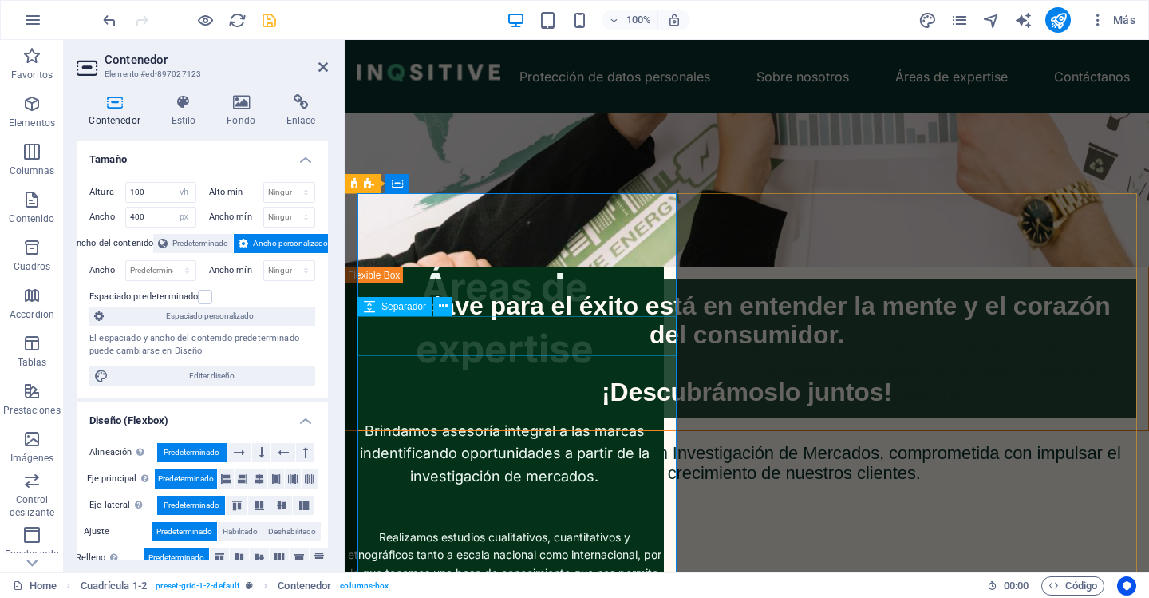
click at [556, 380] on div at bounding box center [504, 400] width 319 height 40
select select "px"
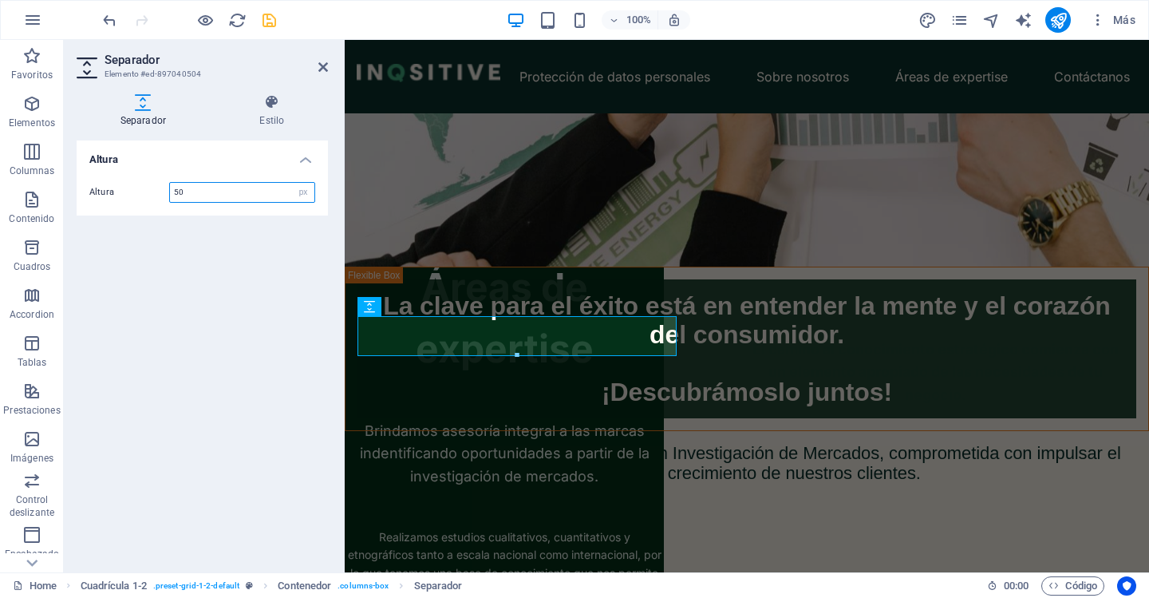
click at [203, 197] on input "50" at bounding box center [242, 192] width 144 height 19
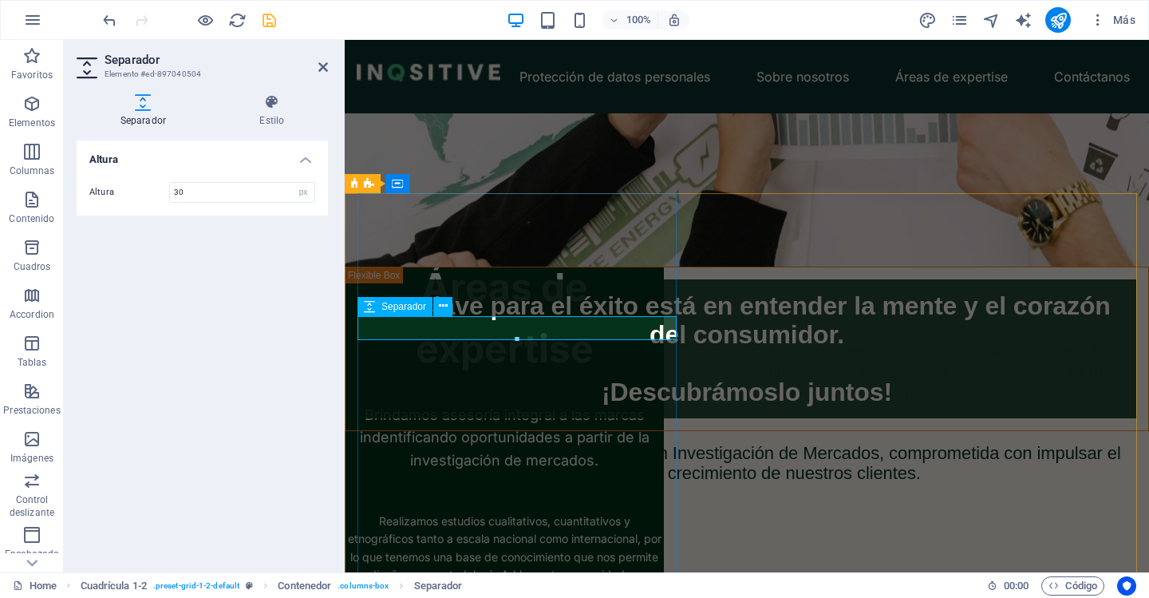
click at [450, 380] on div at bounding box center [504, 392] width 319 height 24
click at [207, 198] on input "30" at bounding box center [242, 192] width 144 height 19
type input "40"
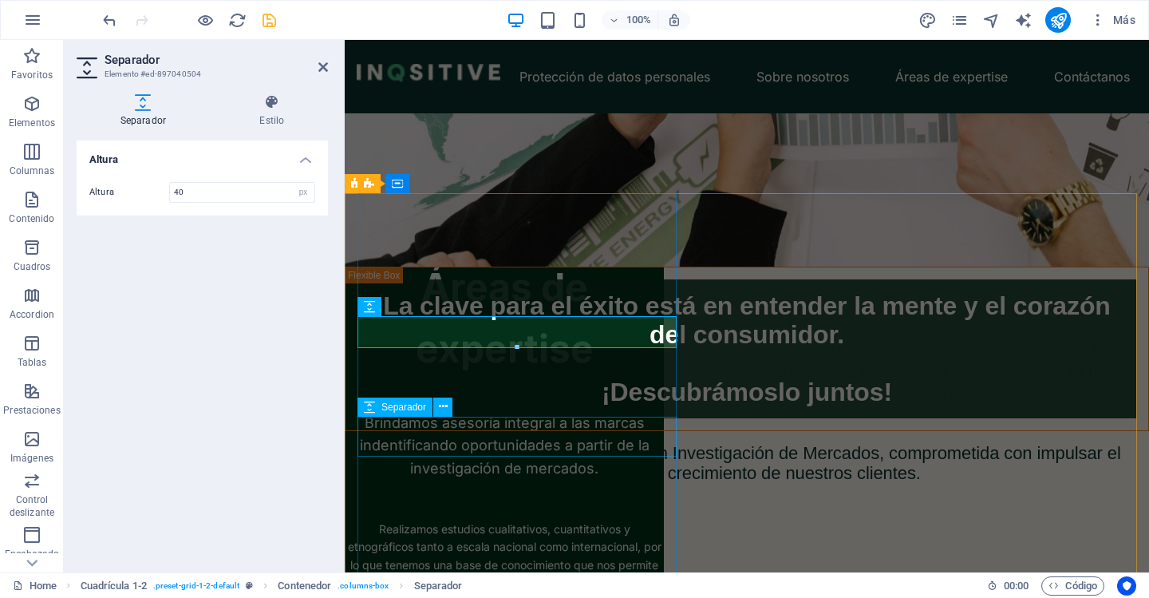
click at [492, 480] on div at bounding box center [504, 500] width 319 height 40
select select "px"
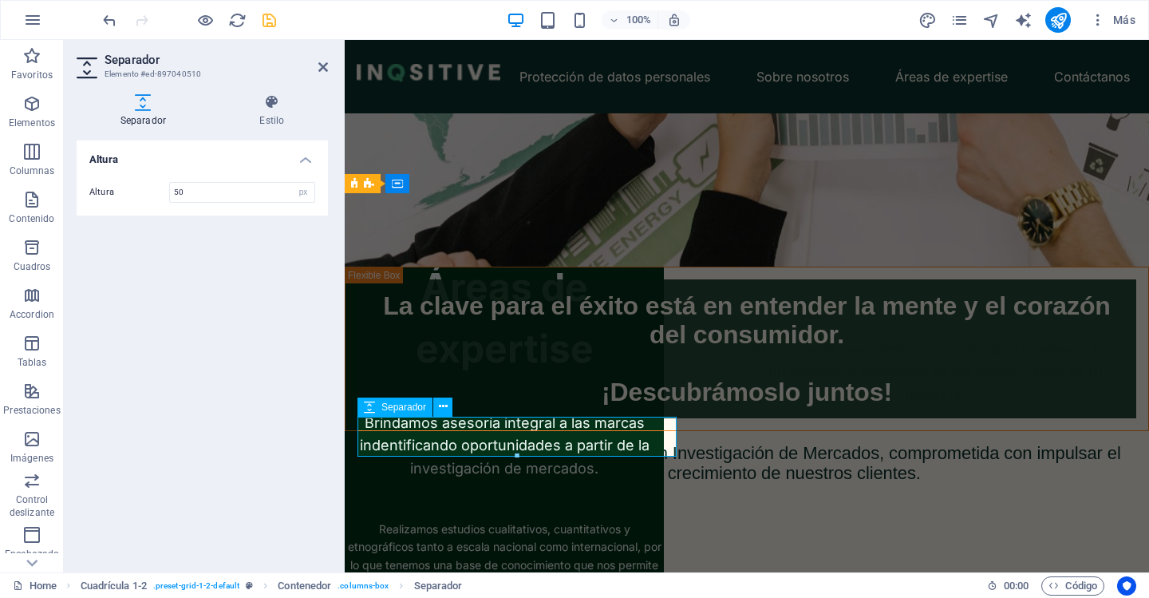
click at [492, 480] on div at bounding box center [504, 500] width 319 height 40
click at [236, 196] on input "50" at bounding box center [242, 192] width 144 height 19
type input "40"
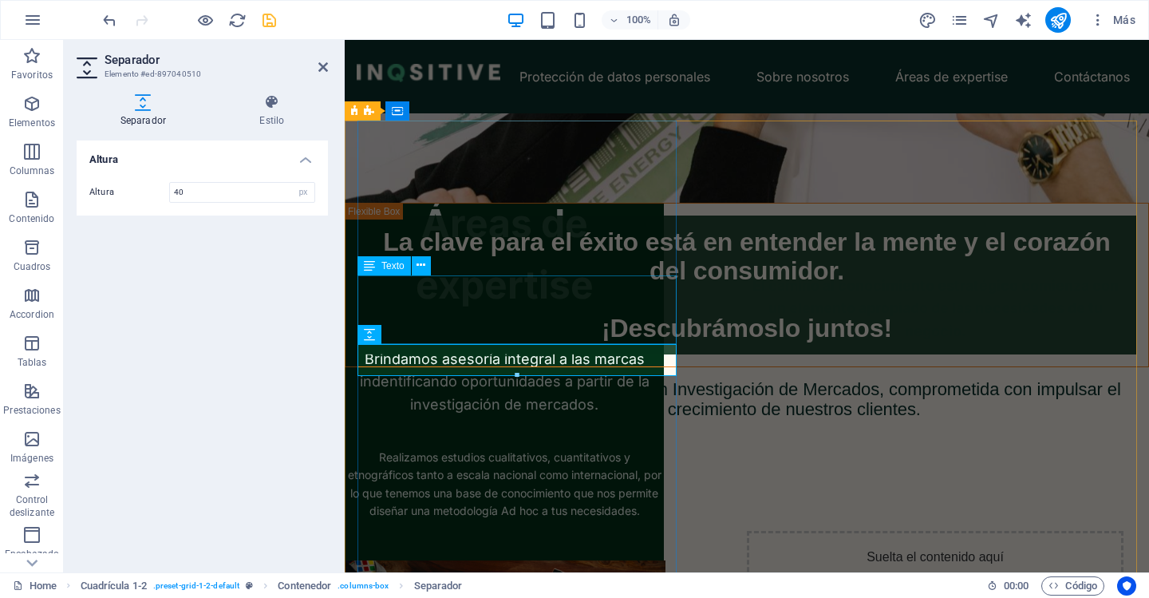
scroll to position [459, 0]
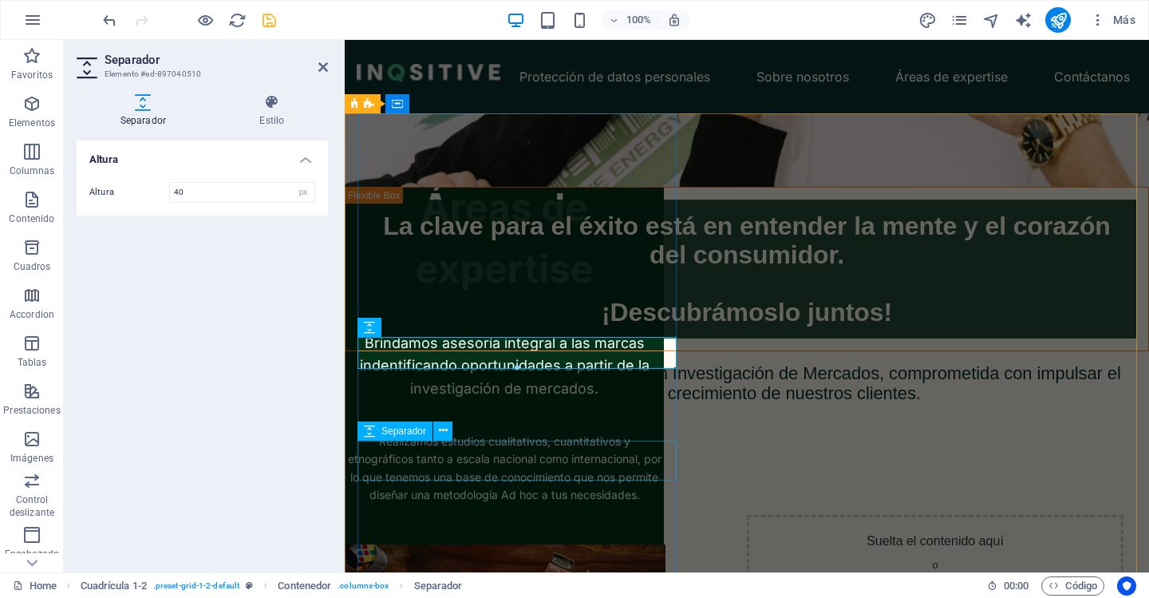
click at [484, 504] on div at bounding box center [504, 524] width 319 height 40
select select "px"
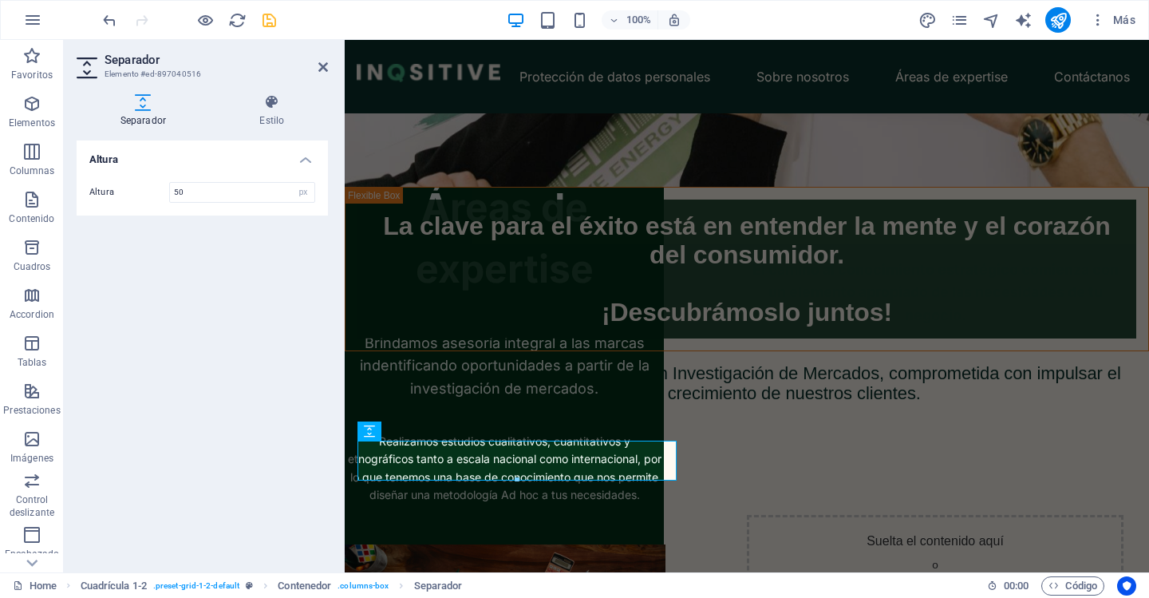
click at [201, 203] on div "Altura 50 px rem vh vw" at bounding box center [202, 192] width 251 height 46
click at [200, 197] on input "50" at bounding box center [242, 192] width 144 height 19
type input "40"
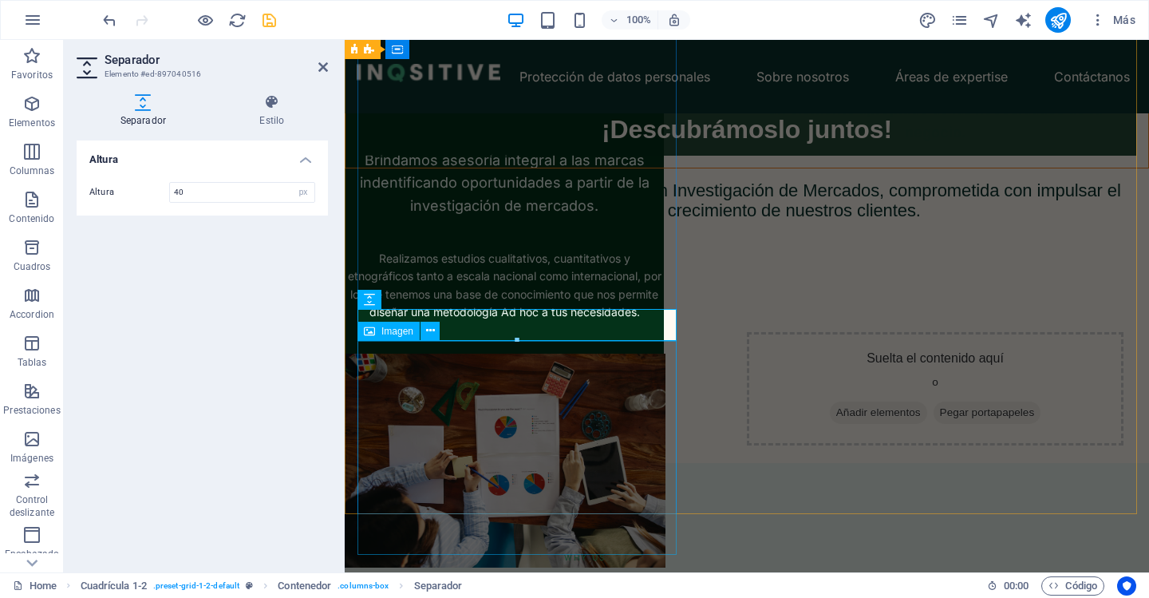
scroll to position [539, 0]
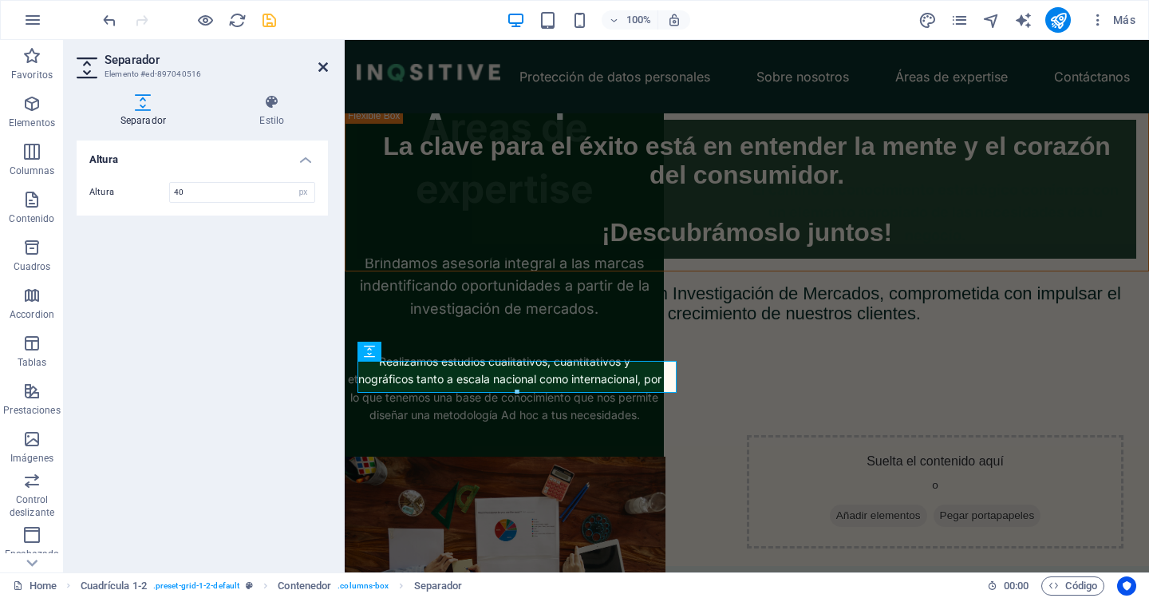
click at [327, 69] on icon at bounding box center [323, 67] width 10 height 13
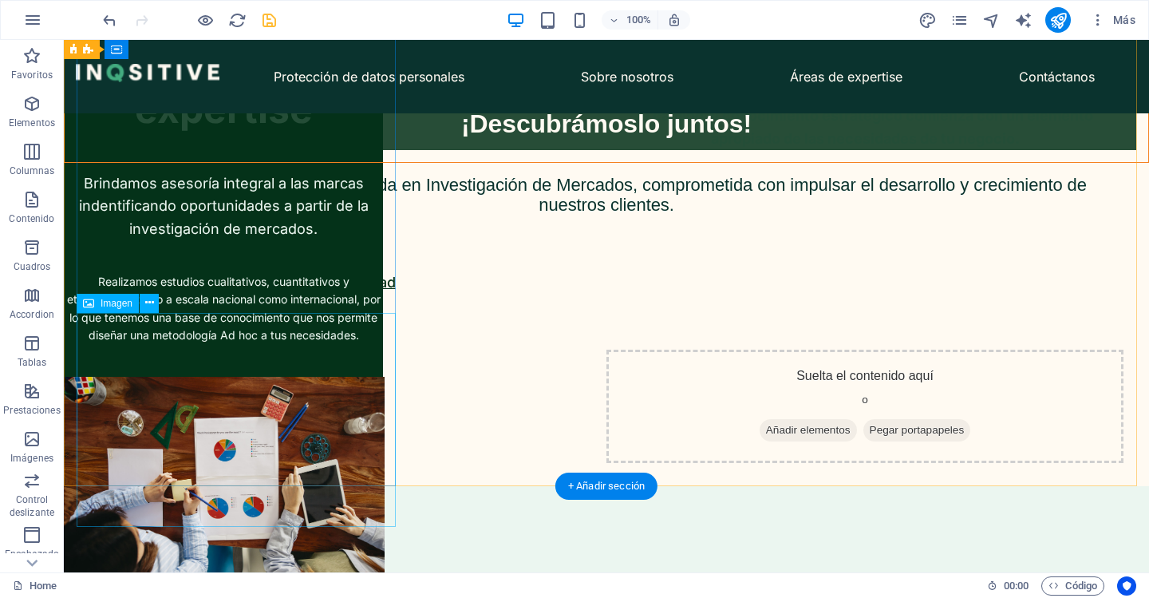
scroll to position [379, 0]
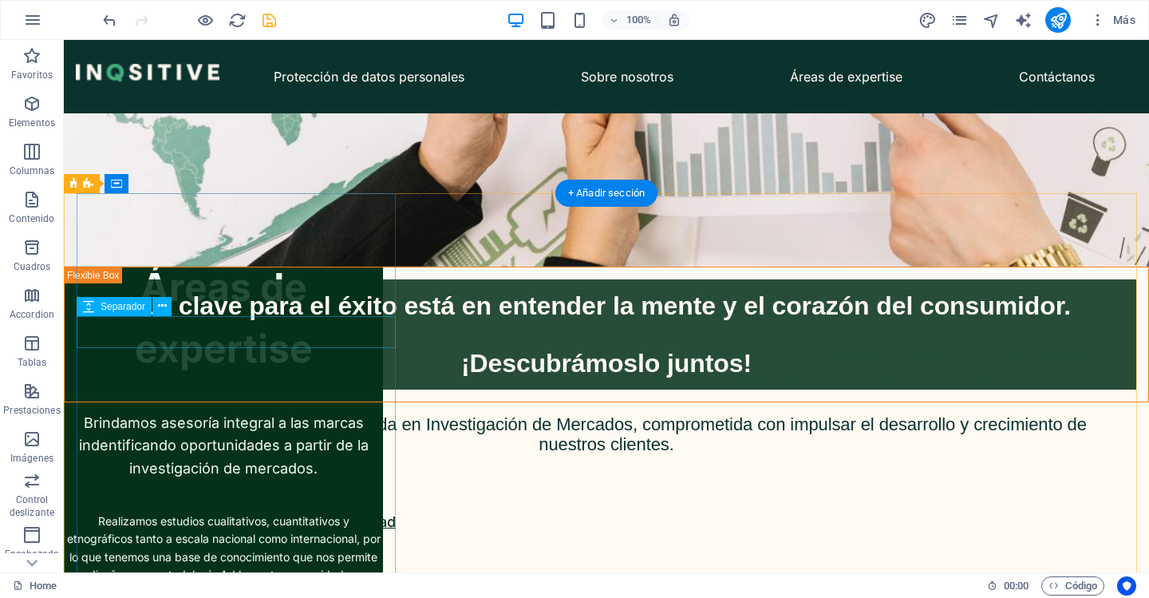
click at [265, 380] on div at bounding box center [223, 396] width 319 height 32
select select "px"
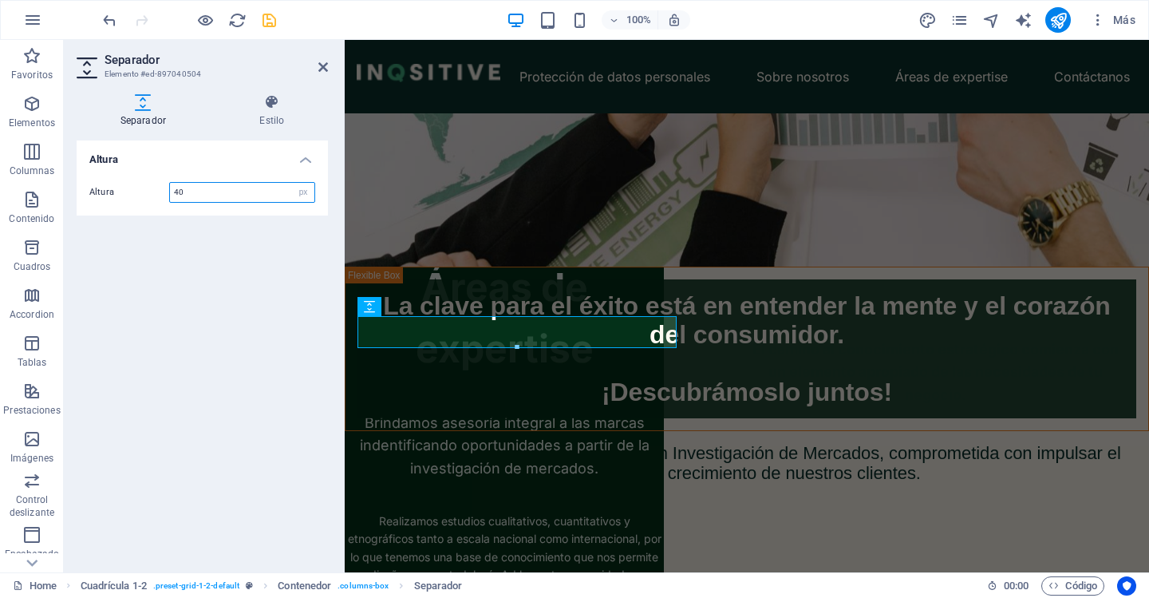
click at [188, 185] on input "40" at bounding box center [242, 192] width 144 height 19
type input "30"
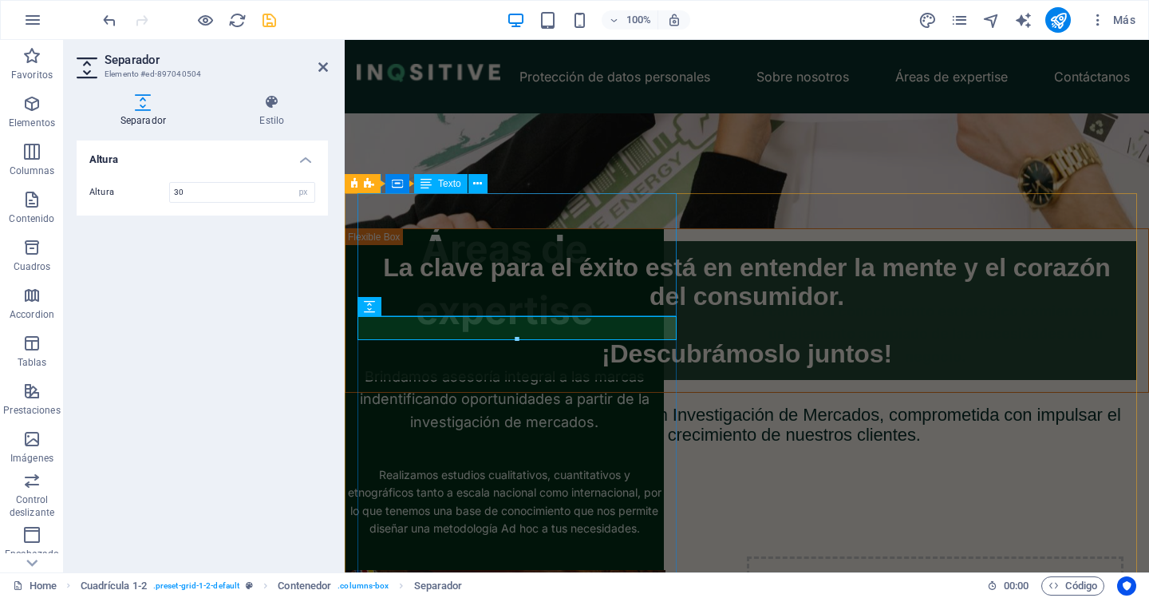
scroll to position [459, 0]
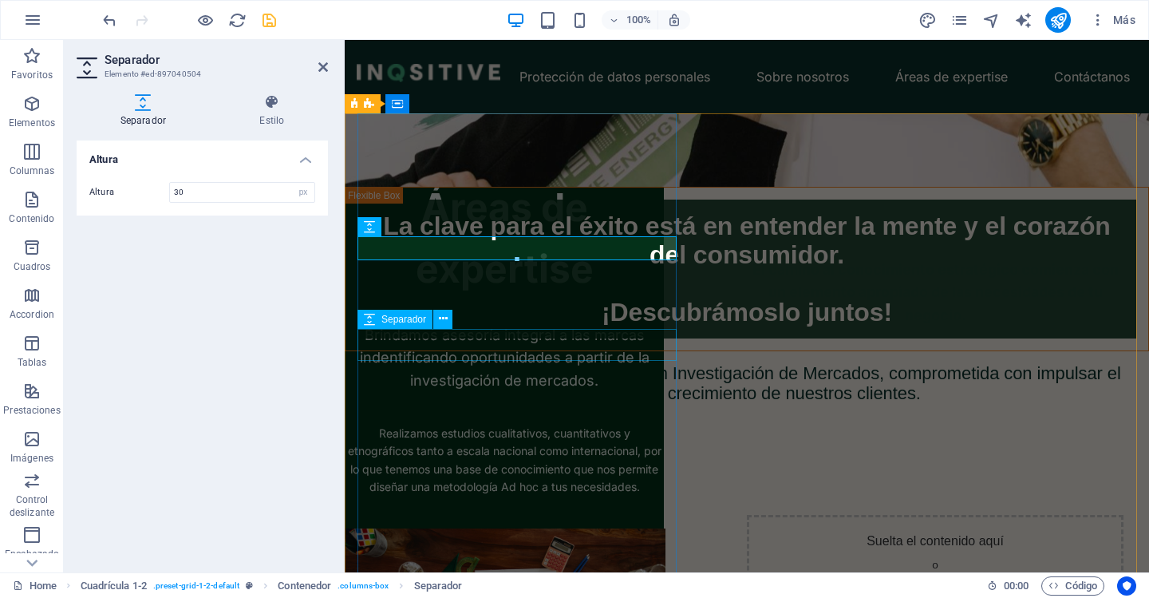
click at [452, 393] on div at bounding box center [504, 409] width 319 height 32
select select "px"
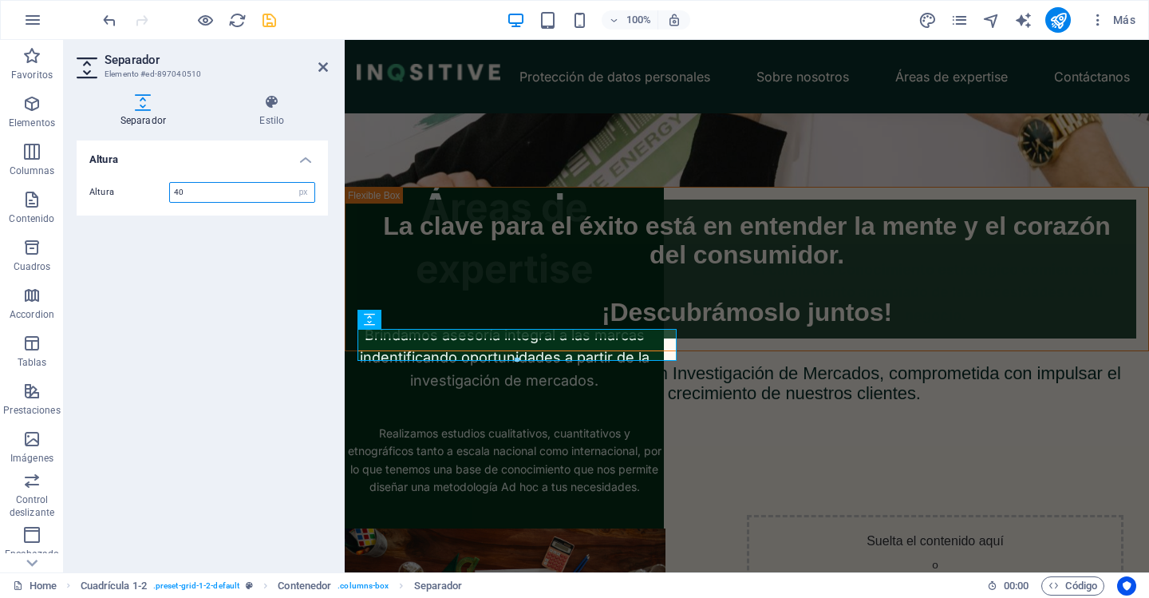
click at [205, 196] on input "40" at bounding box center [242, 192] width 144 height 19
type input "30"
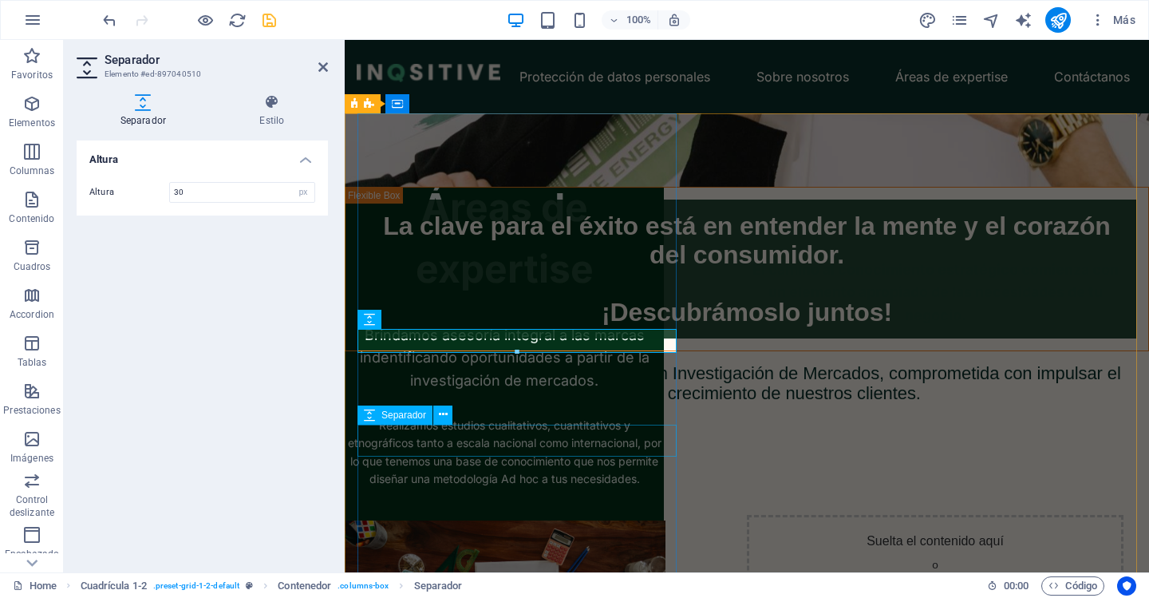
click at [418, 488] on div at bounding box center [504, 504] width 319 height 32
select select "px"
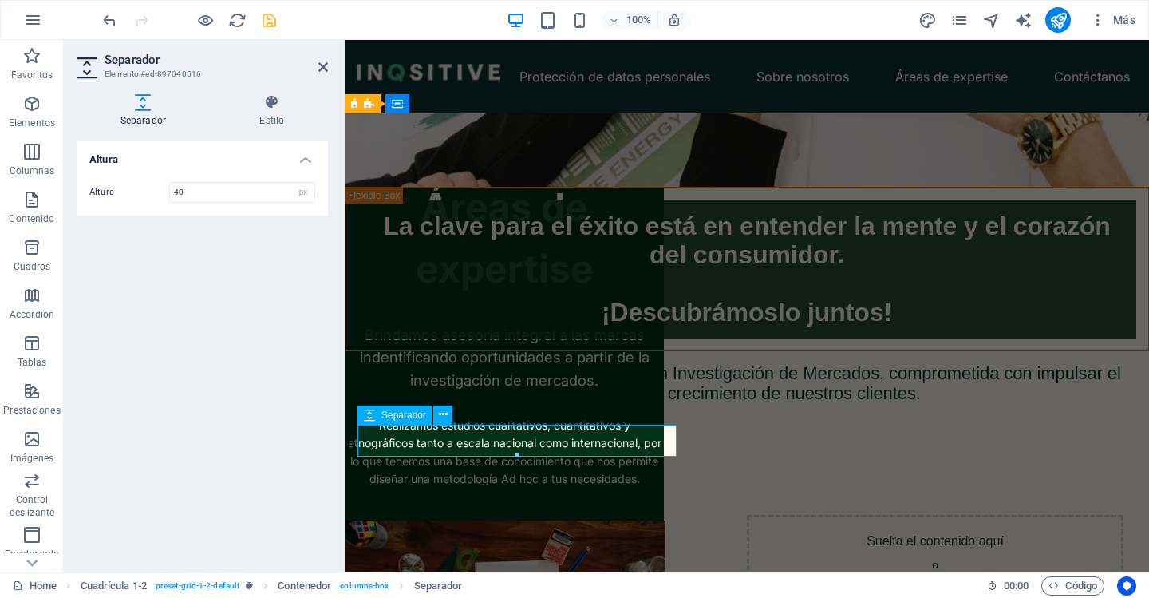
click at [418, 488] on div at bounding box center [504, 504] width 319 height 32
click at [219, 200] on input "40" at bounding box center [242, 192] width 144 height 19
type input "30"
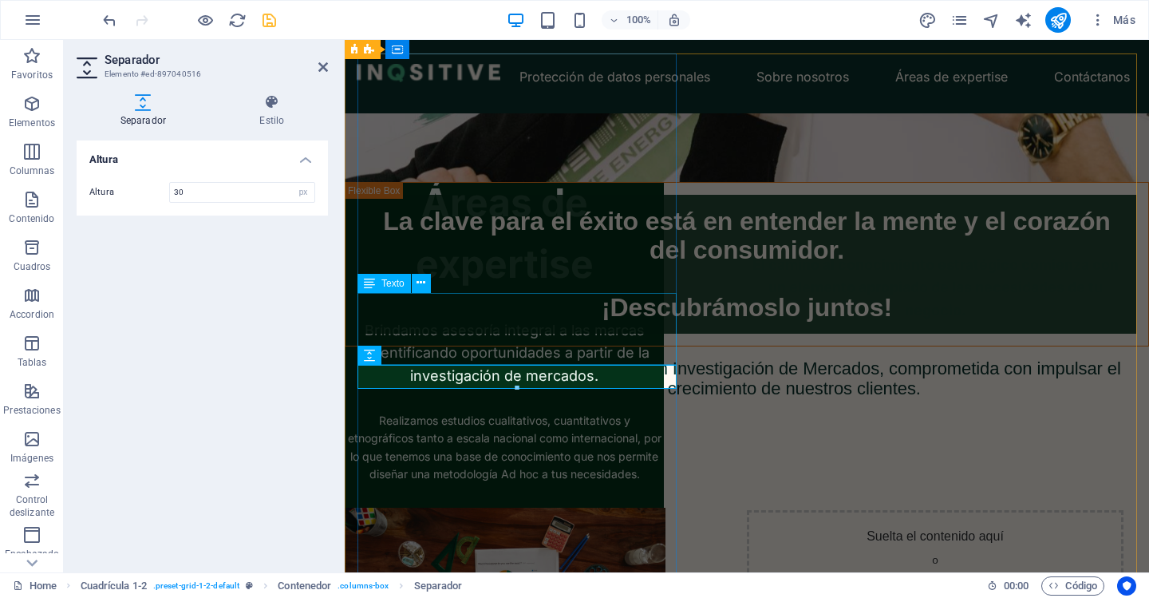
scroll to position [299, 0]
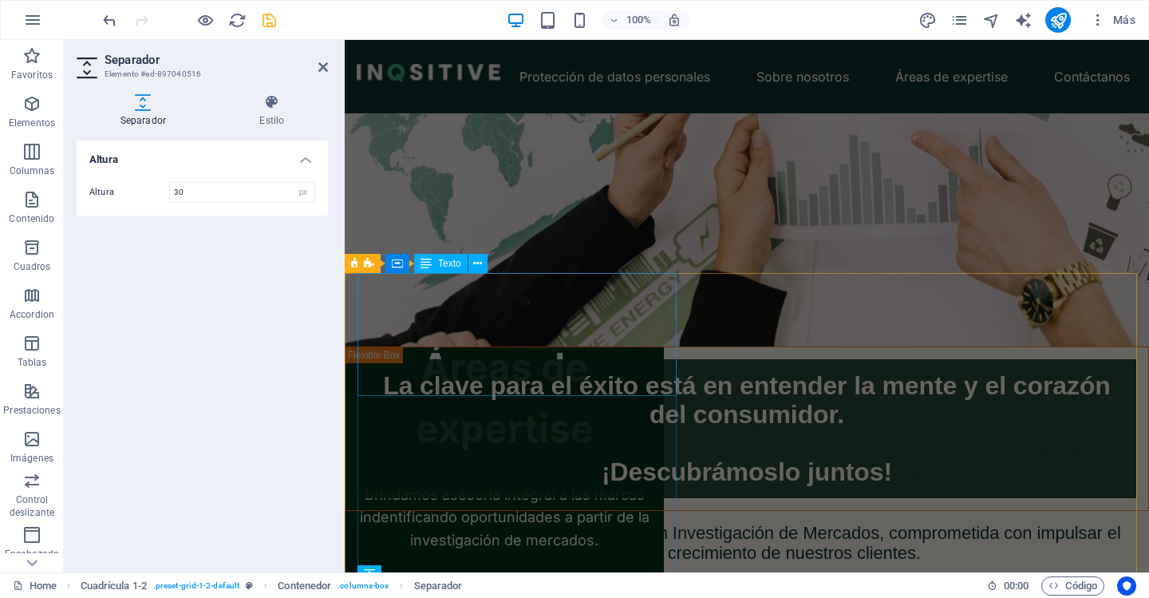
click at [489, 394] on div "Áreas de expertise" at bounding box center [504, 398] width 319 height 123
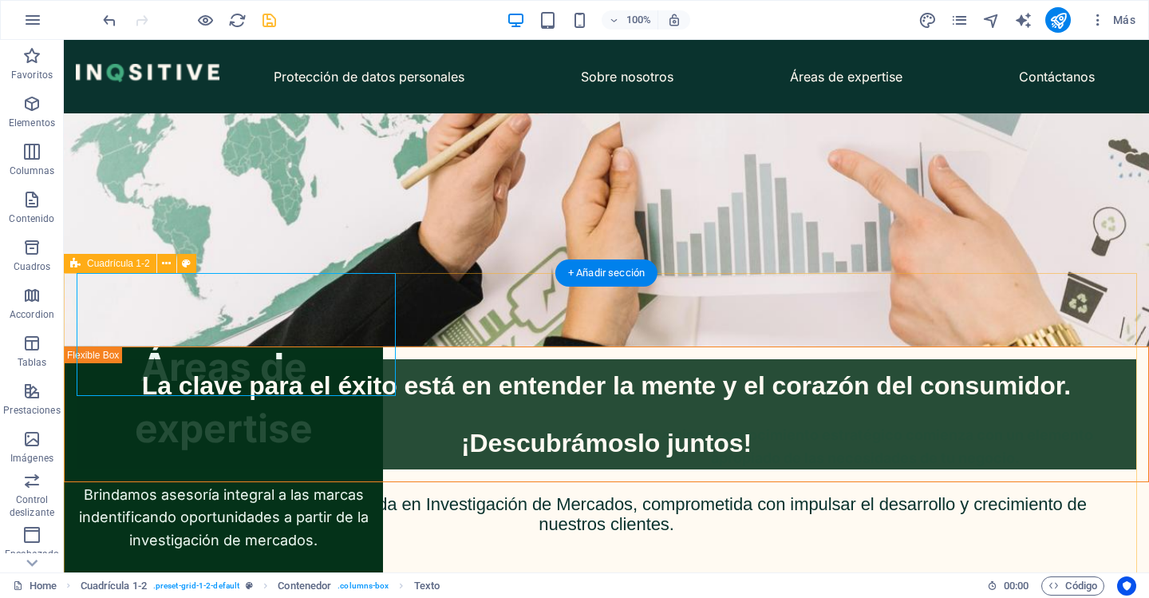
click at [489, 399] on div "Áreas de expertise Brindamos asesoría integral a las marcas indentificando opor…" at bounding box center [670, 346] width 1085 height 532
select select "vh"
select select "vw"
select select "%"
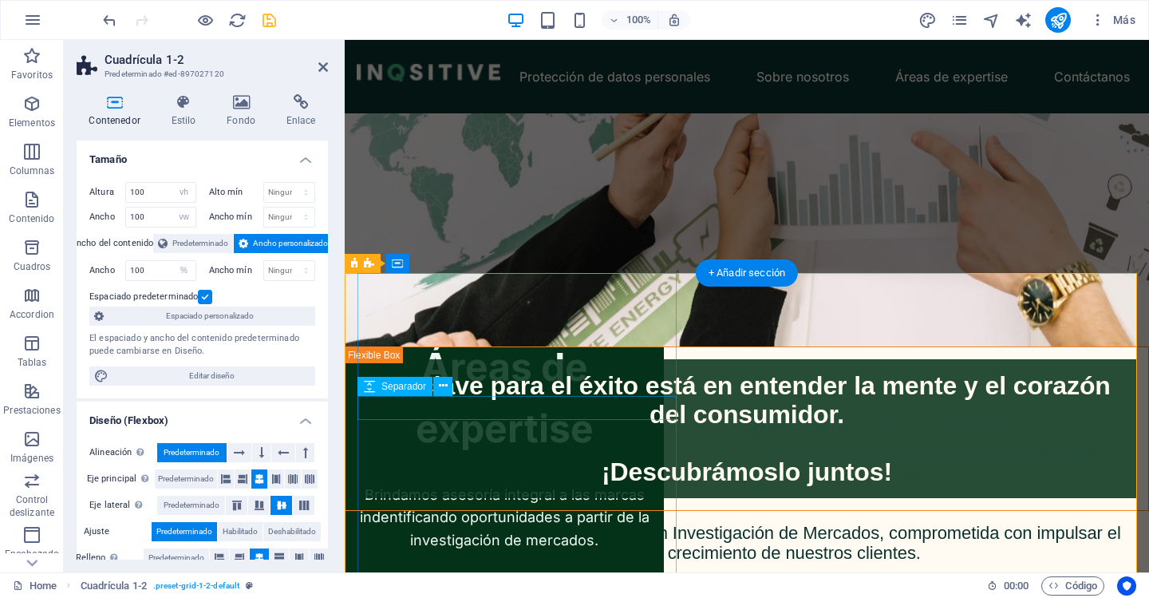
click at [489, 460] on div at bounding box center [504, 472] width 319 height 24
select select "px"
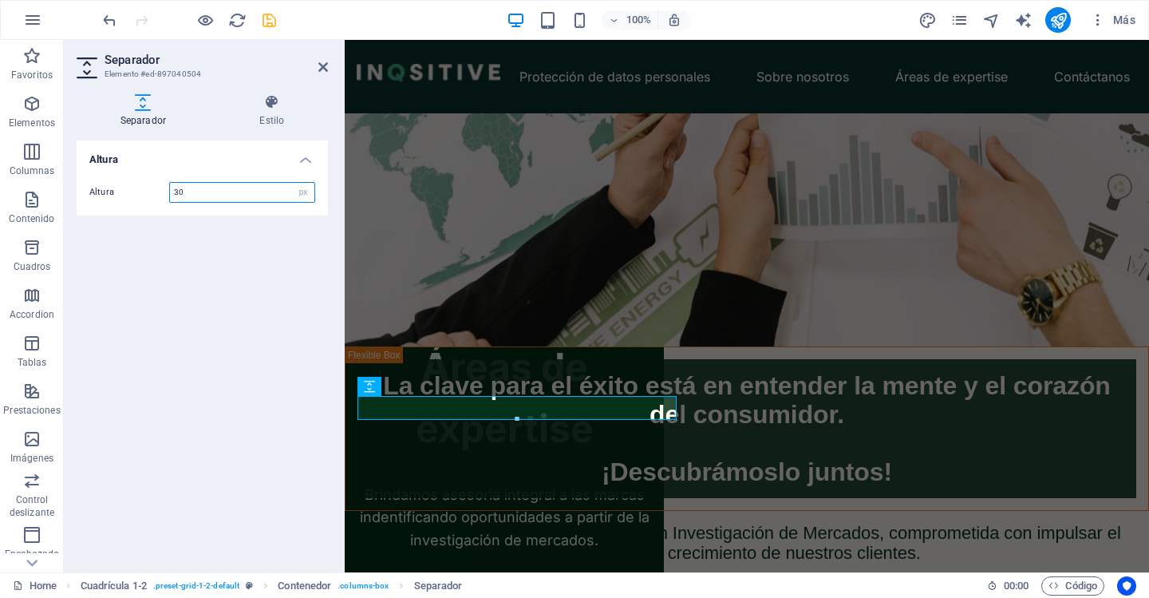
click at [199, 188] on input "30" at bounding box center [242, 192] width 144 height 19
type input "20"
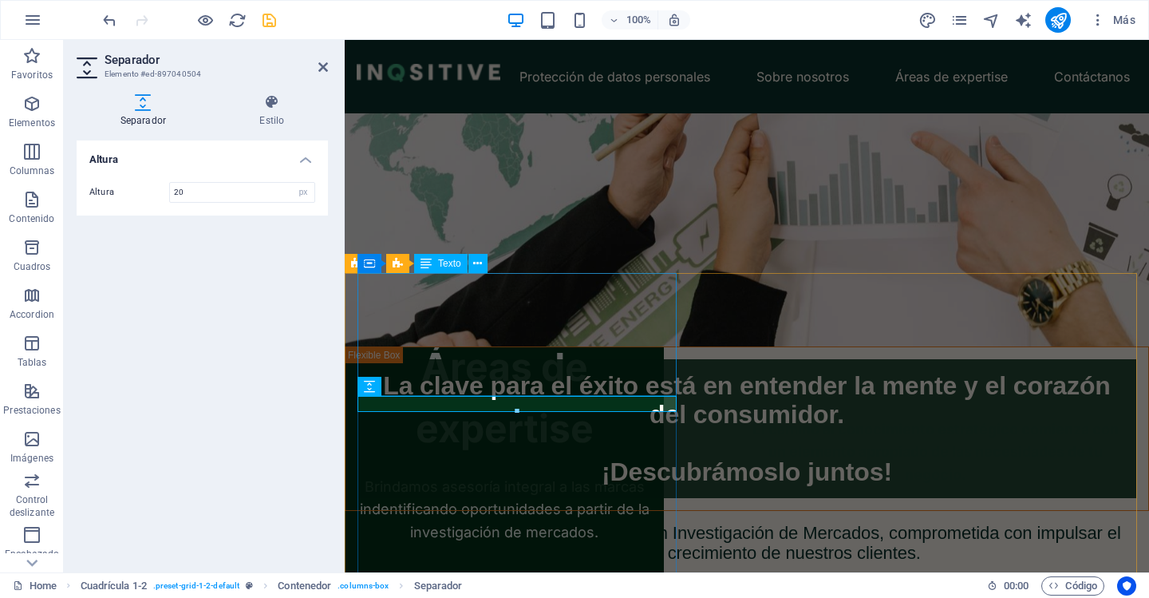
click at [642, 346] on div "Áreas de expertise" at bounding box center [504, 398] width 319 height 123
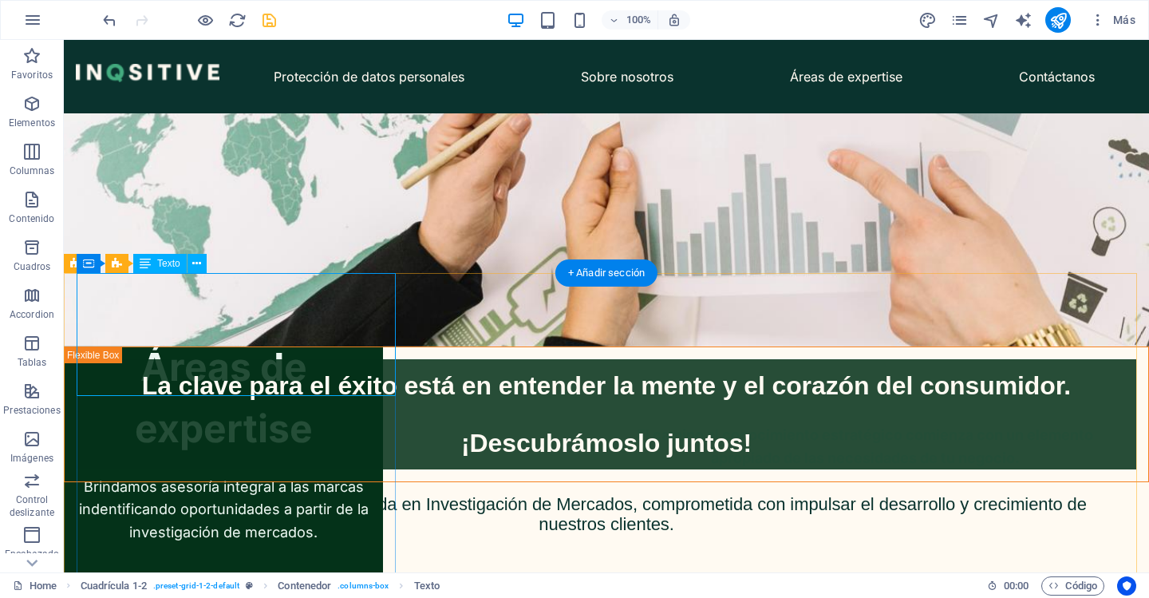
click at [93, 337] on div "Áreas de expertise" at bounding box center [223, 398] width 319 height 123
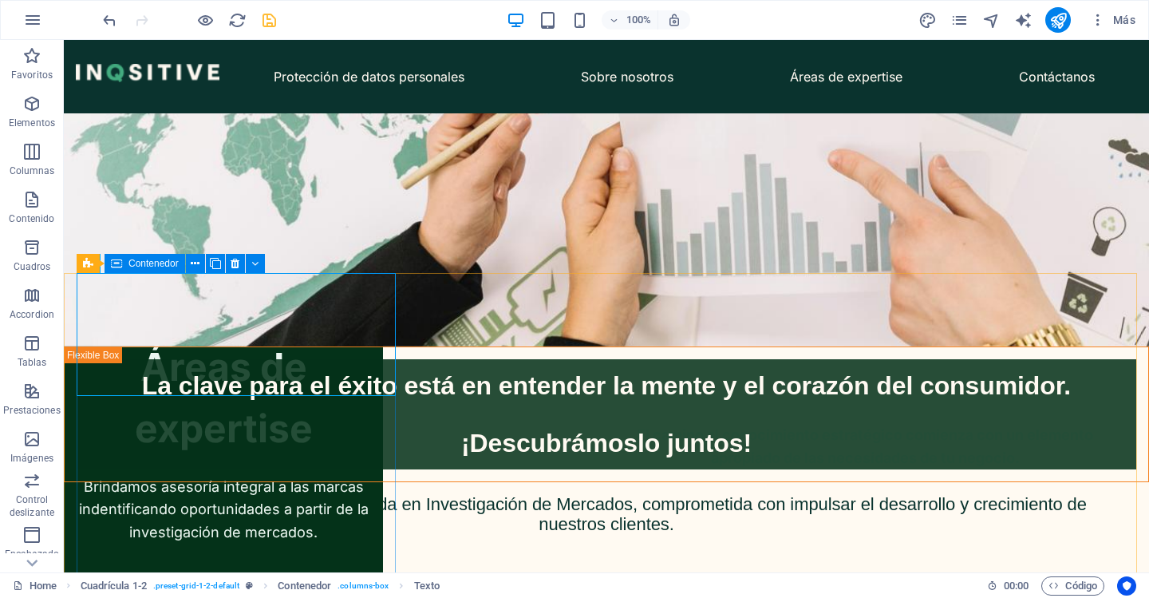
click at [125, 264] on div "Contenedor" at bounding box center [145, 263] width 81 height 19
click at [125, 263] on div "Contenedor" at bounding box center [145, 263] width 81 height 19
select select "vh"
select select "px"
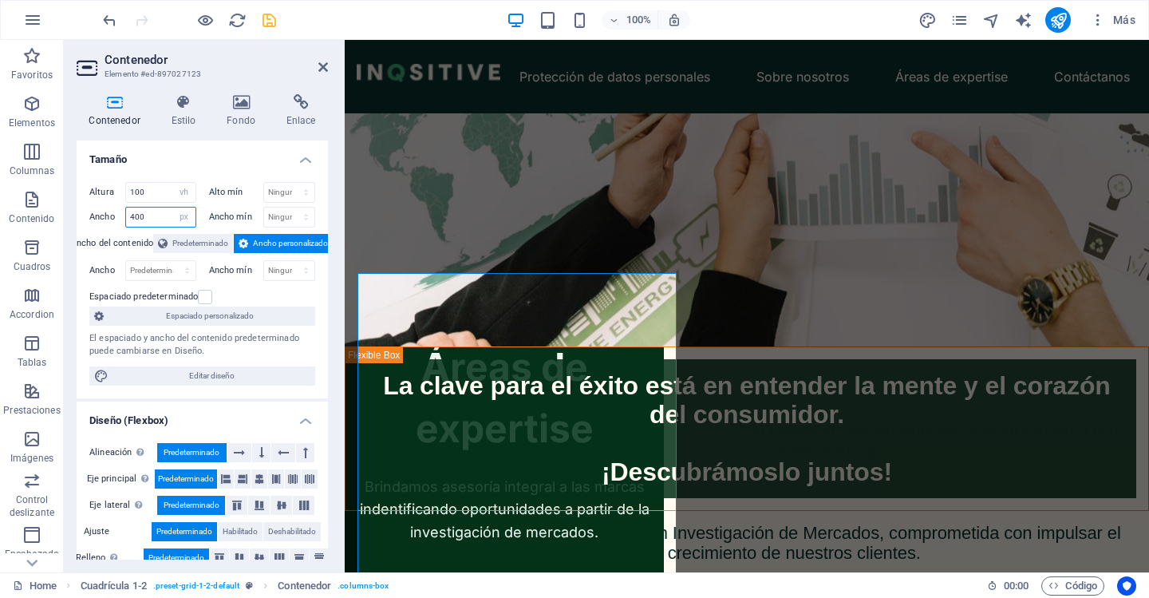
click at [153, 223] on input "400" at bounding box center [160, 216] width 69 height 19
type input "401"
click at [751, 356] on div "Áreas de expertise Brindamos asesoría integral a las marcas indentificando opor…" at bounding box center [1091, 346] width 804 height 532
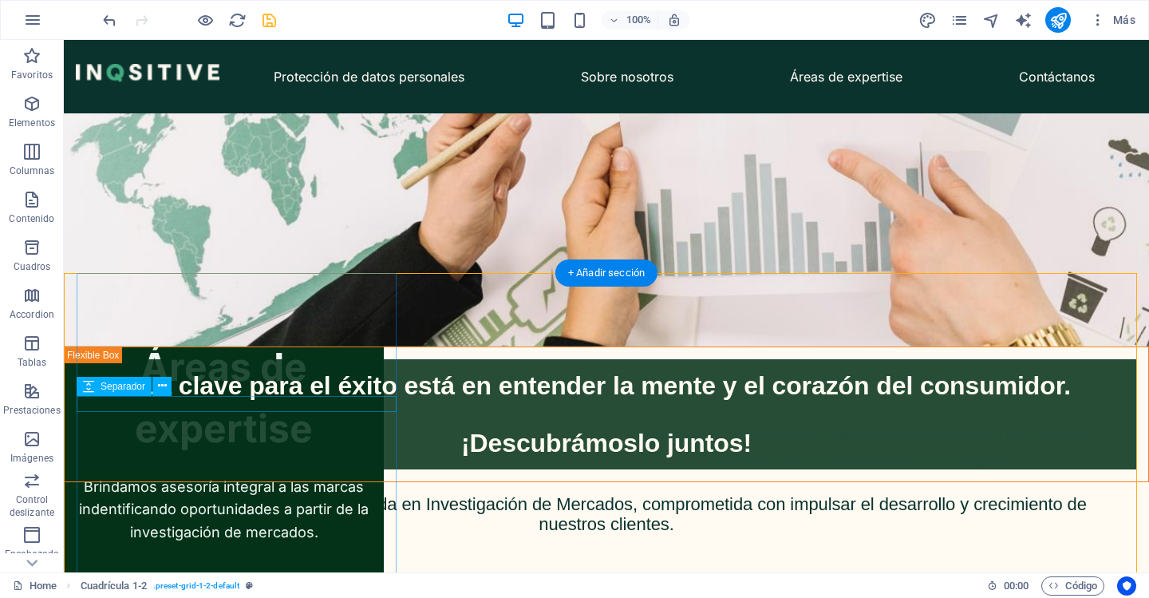
click at [271, 460] on div at bounding box center [224, 468] width 320 height 16
select select "px"
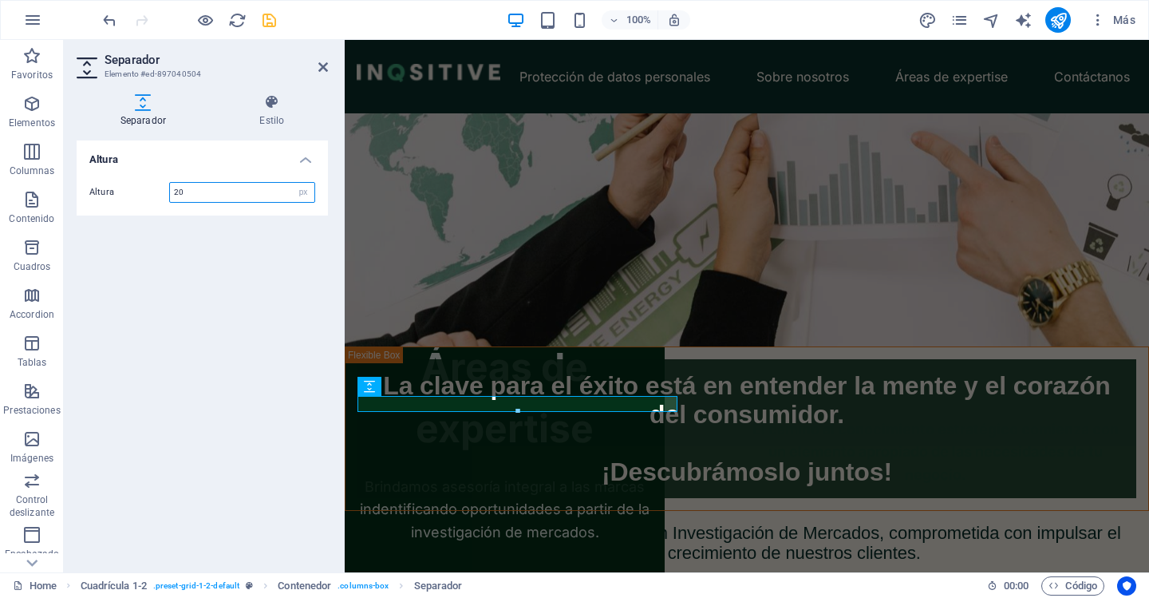
click at [199, 186] on input "20" at bounding box center [242, 192] width 144 height 19
type input "15"
click at [405, 472] on div "Brindamos asesoría integral a las marcas indentificando oportunidades a partir …" at bounding box center [505, 506] width 320 height 69
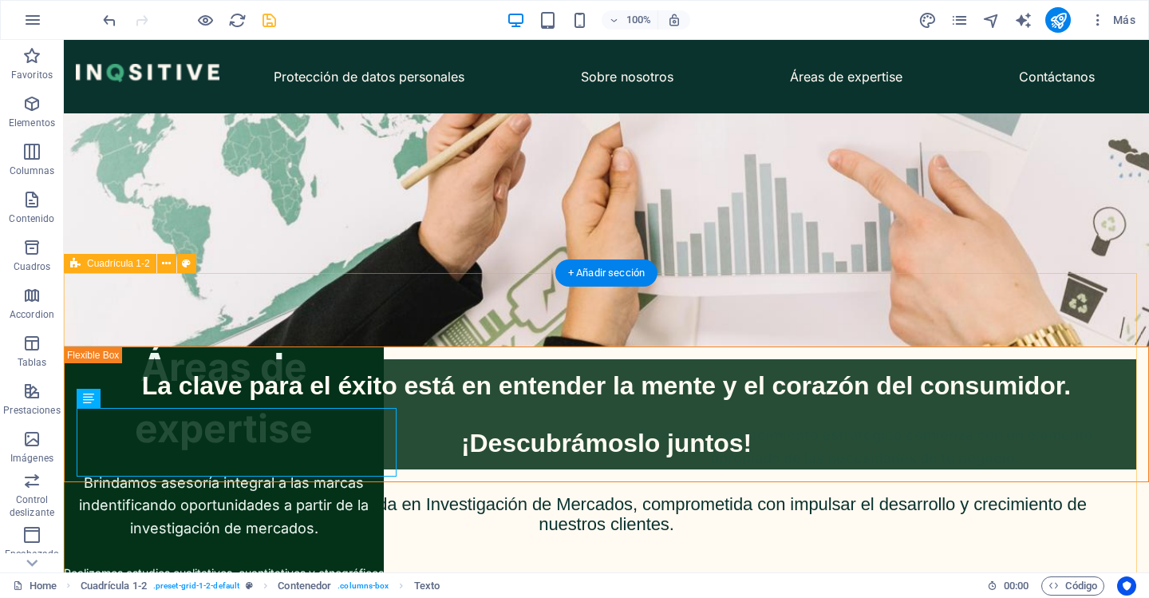
click at [410, 483] on div "Áreas de expertise Brindamos asesoría integral a las marcas indentificando opor…" at bounding box center [670, 346] width 1085 height 532
select select "vh"
select select "vw"
select select "%"
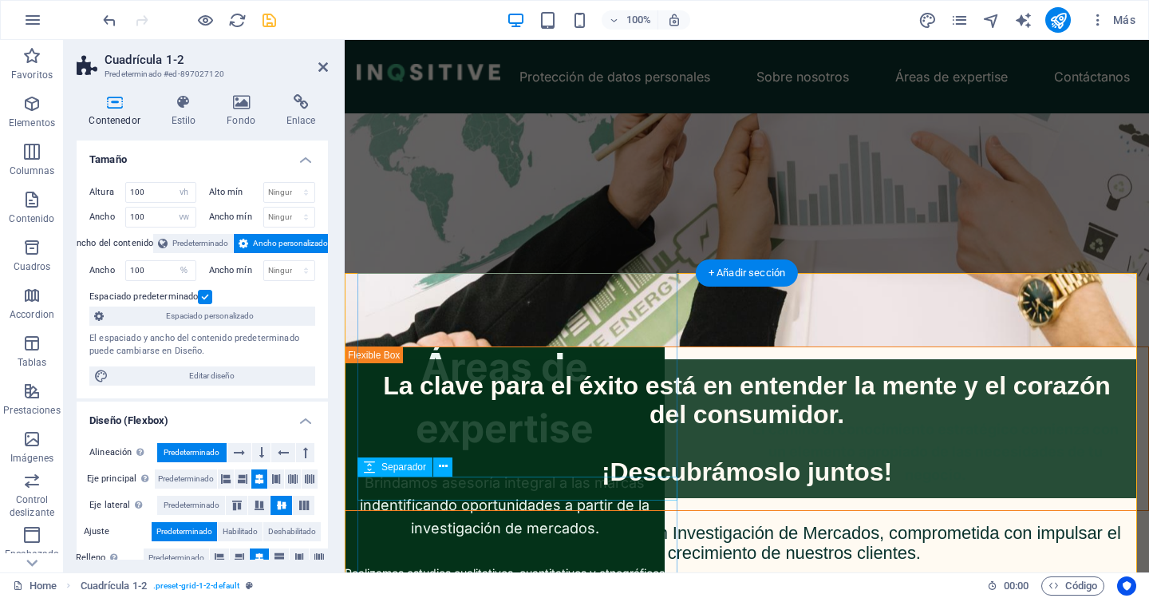
click at [397, 540] on div at bounding box center [505, 552] width 320 height 24
select select "px"
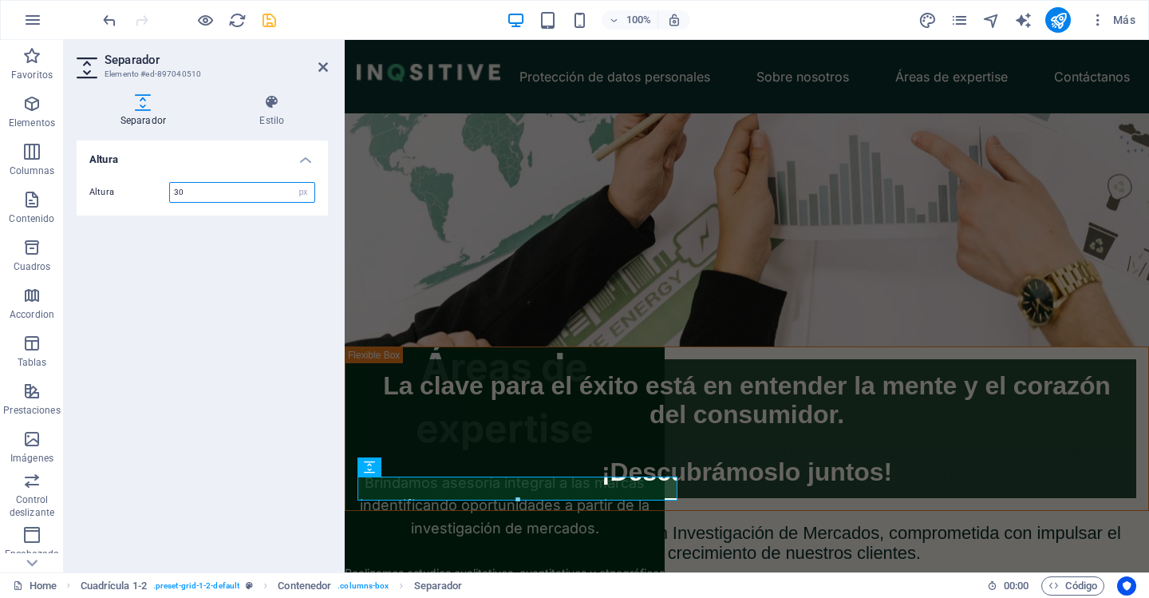
click at [200, 199] on input "30" at bounding box center [242, 192] width 144 height 19
type input "15"
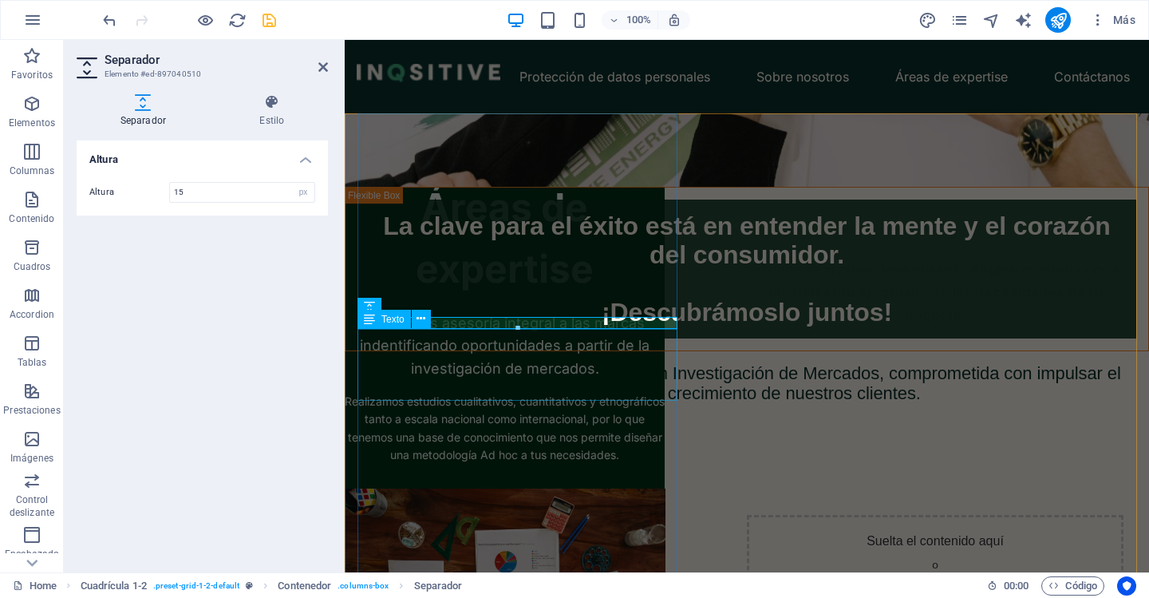
scroll to position [539, 0]
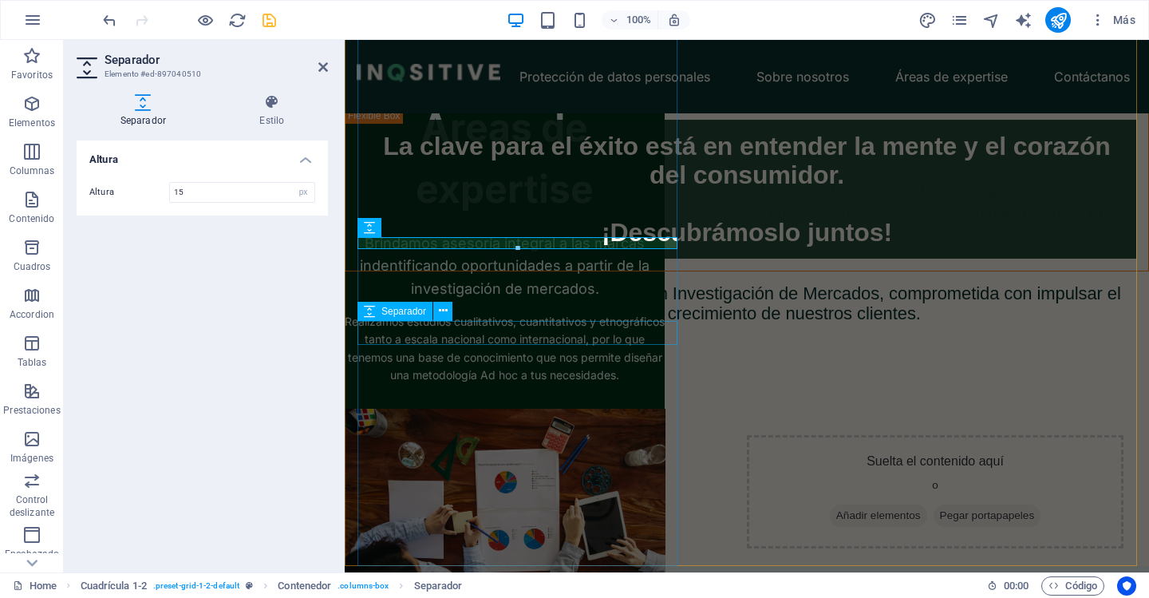
click at [521, 385] on div at bounding box center [505, 397] width 320 height 24
select select "px"
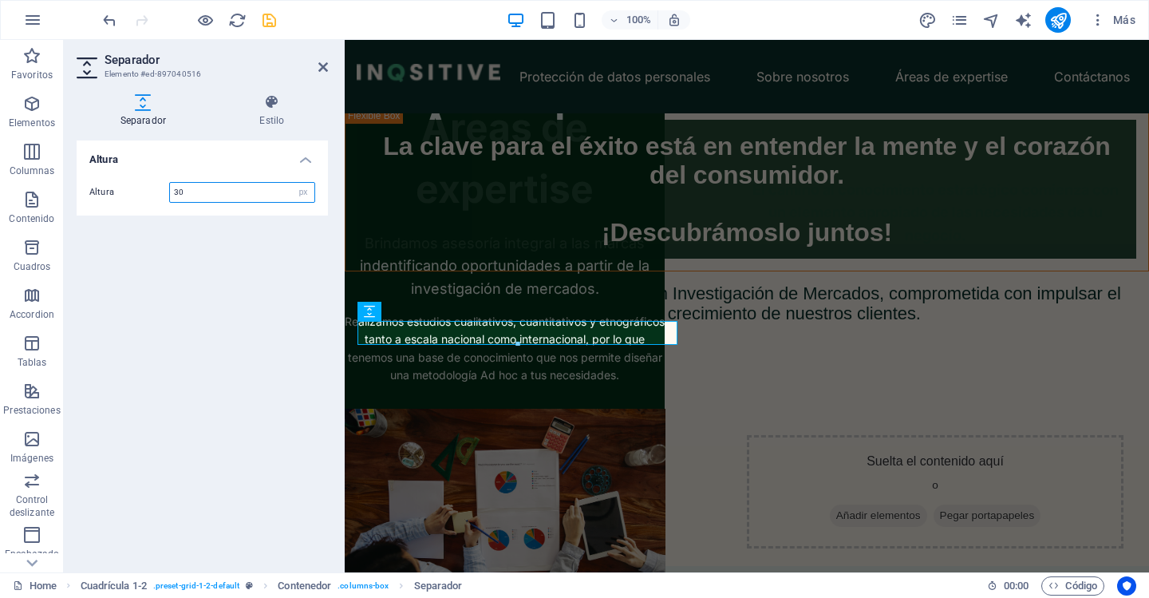
click at [233, 201] on input "30" at bounding box center [242, 192] width 144 height 19
type input "15"
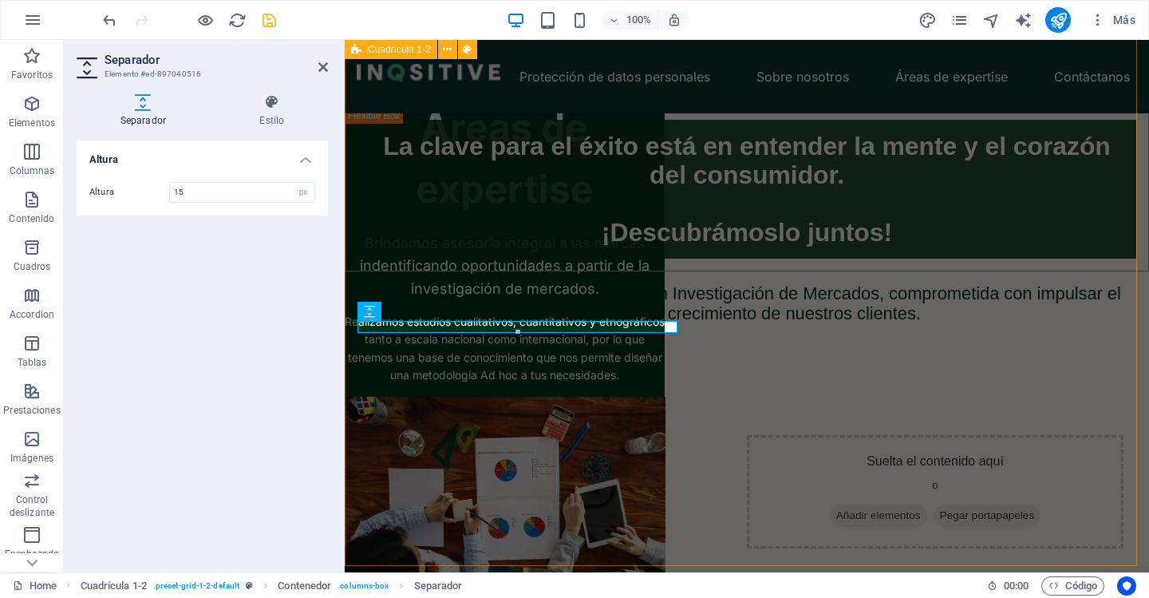
click at [777, 292] on div "Áreas de expertise Brindamos asesoría integral a las marcas indentificando opor…" at bounding box center [1091, 346] width 804 height 532
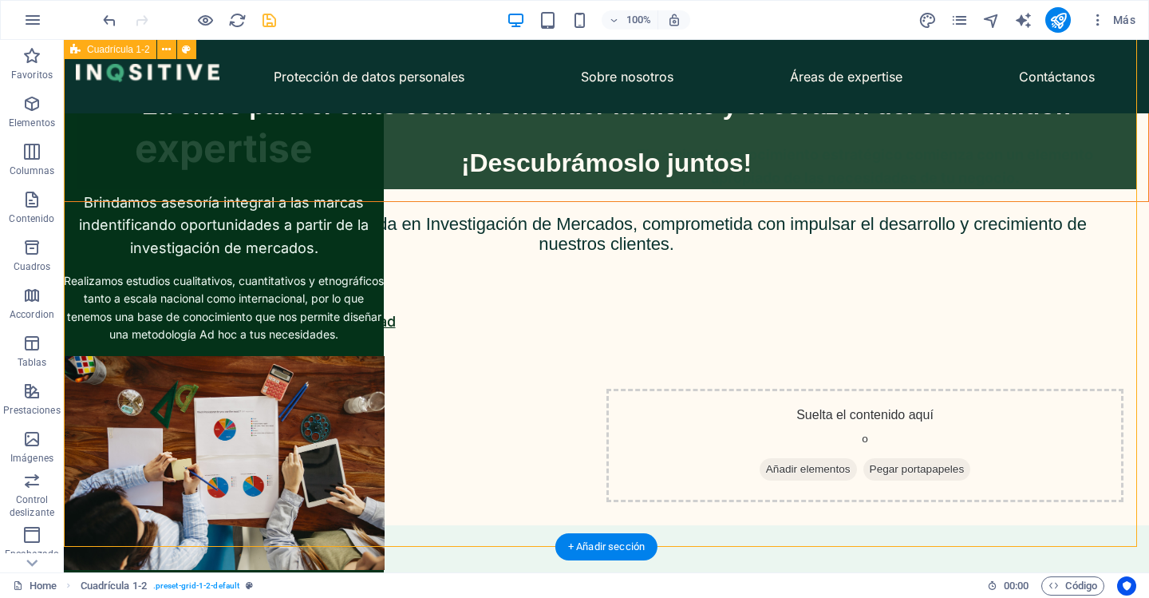
scroll to position [618, 0]
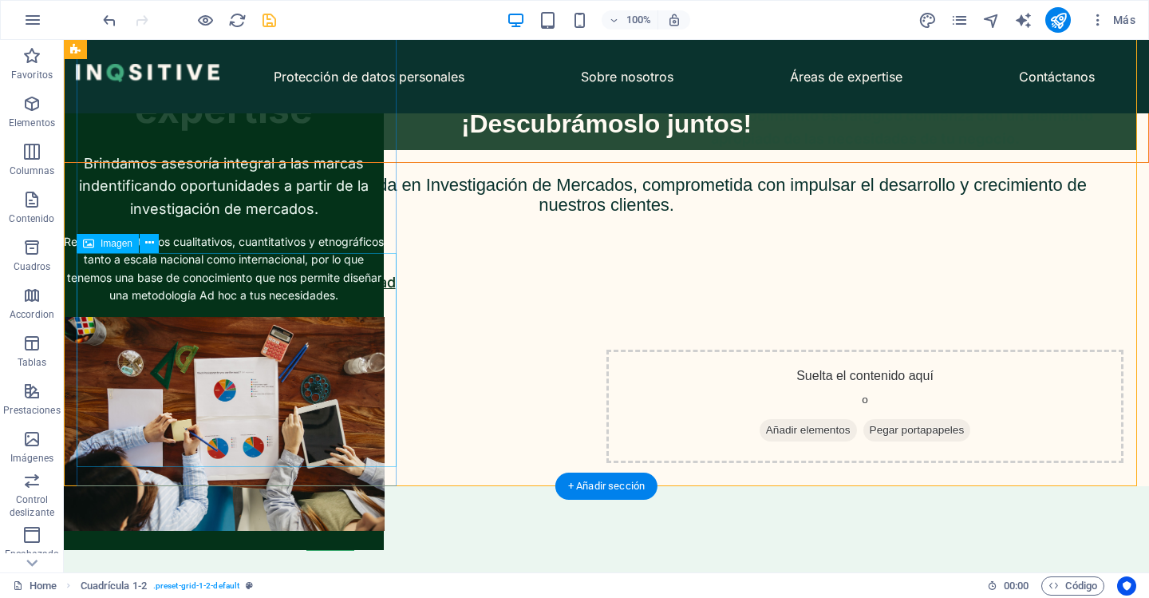
click at [244, 324] on figure at bounding box center [224, 424] width 320 height 214
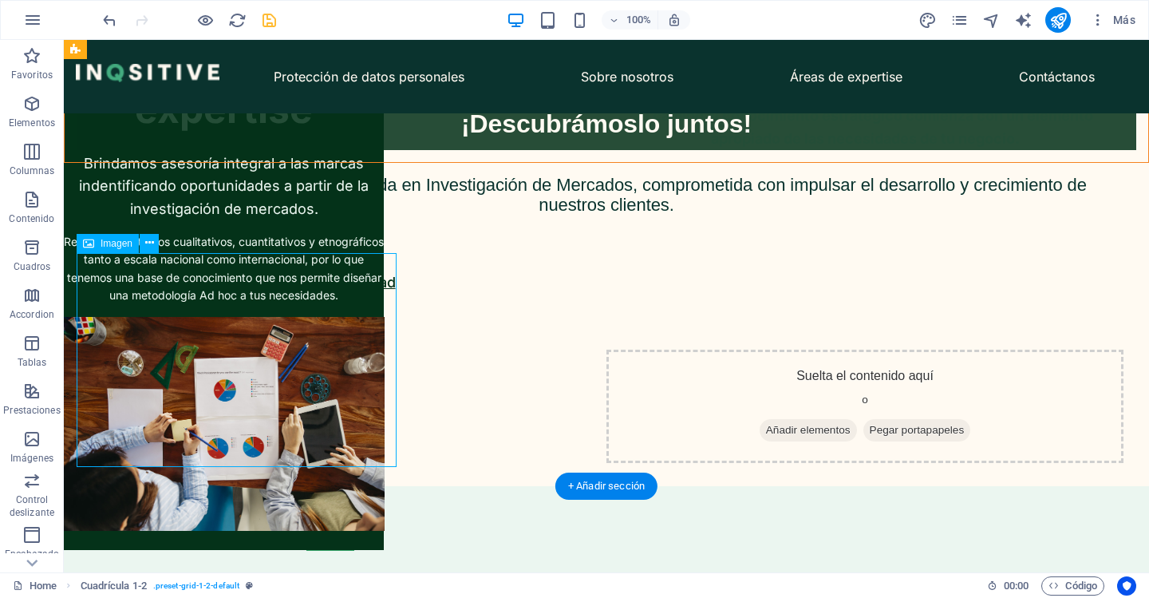
click at [244, 324] on figure at bounding box center [224, 424] width 320 height 214
select select "px"
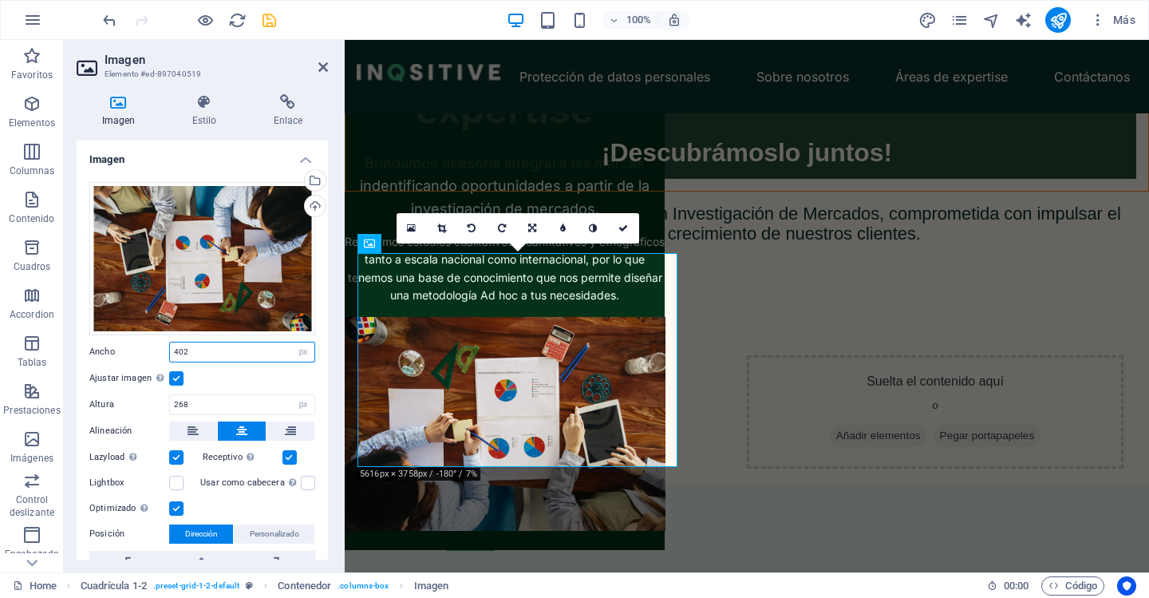
click at [208, 345] on input "402" at bounding box center [242, 351] width 144 height 19
type input "400"
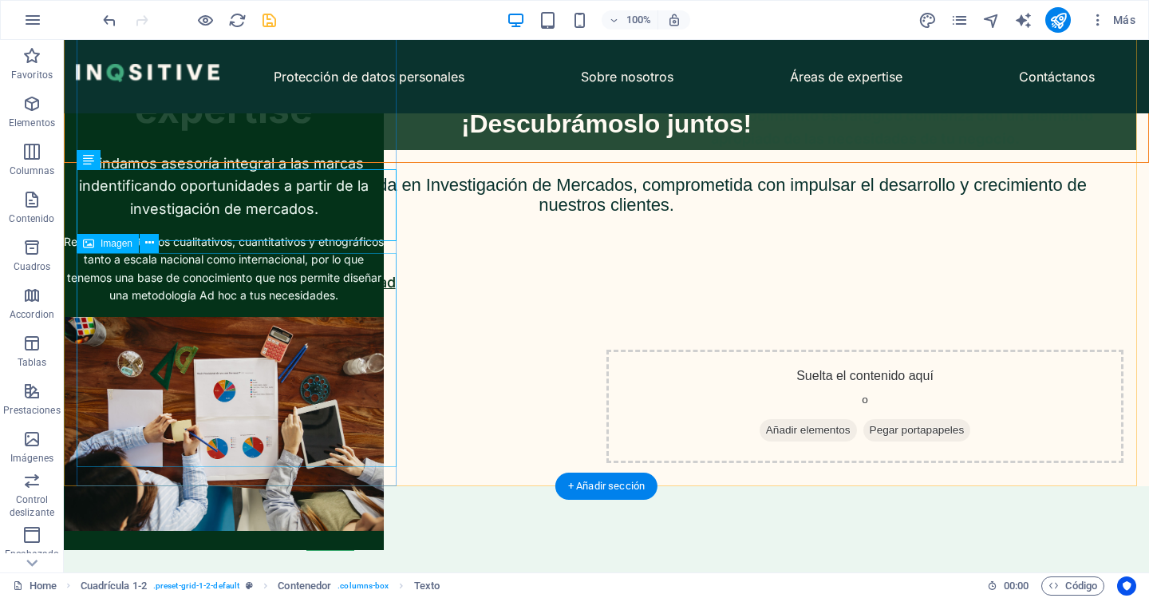
click at [209, 348] on figure at bounding box center [224, 424] width 320 height 214
select select "px"
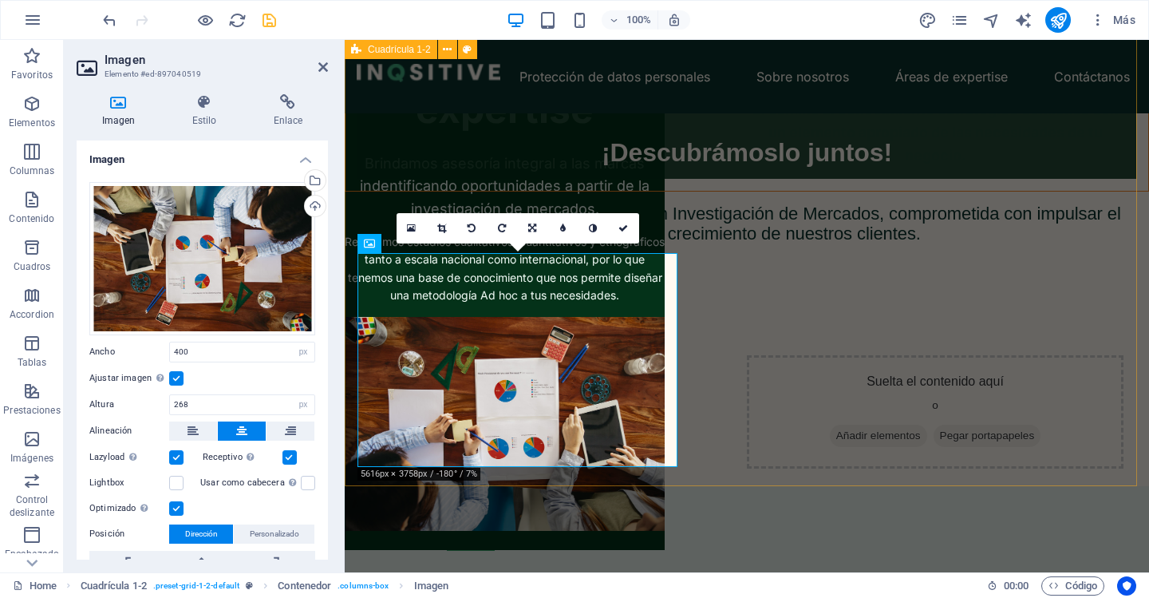
click at [717, 391] on div "Áreas de expertise Brindamos asesoría integral a las marcas indentificando opor…" at bounding box center [1091, 346] width 804 height 532
select select "vh"
select select "vw"
select select "%"
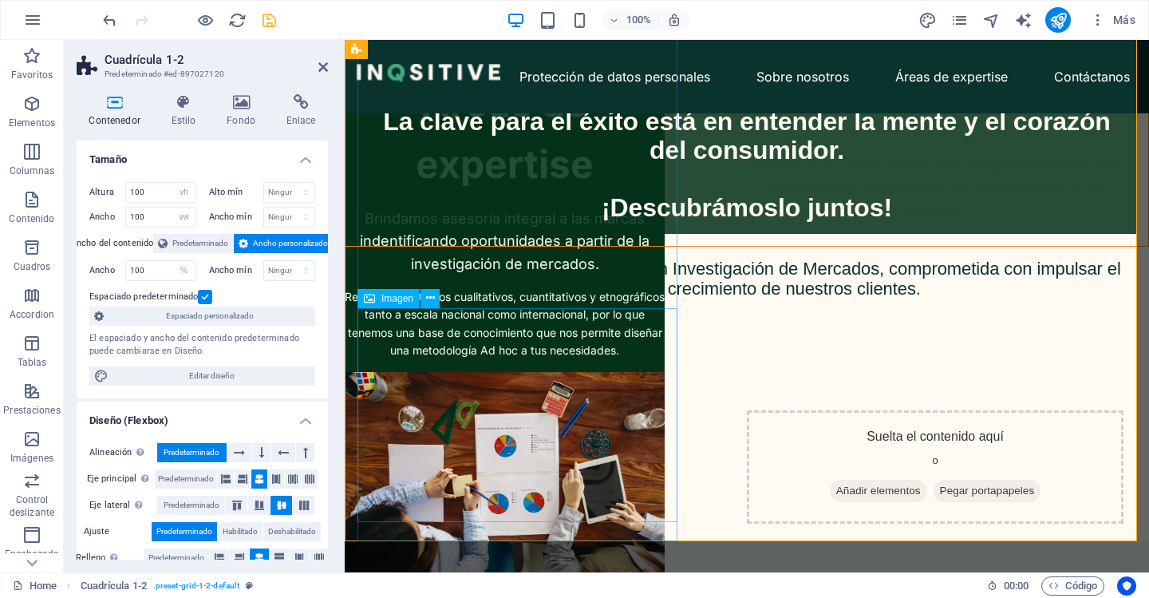
scroll to position [539, 0]
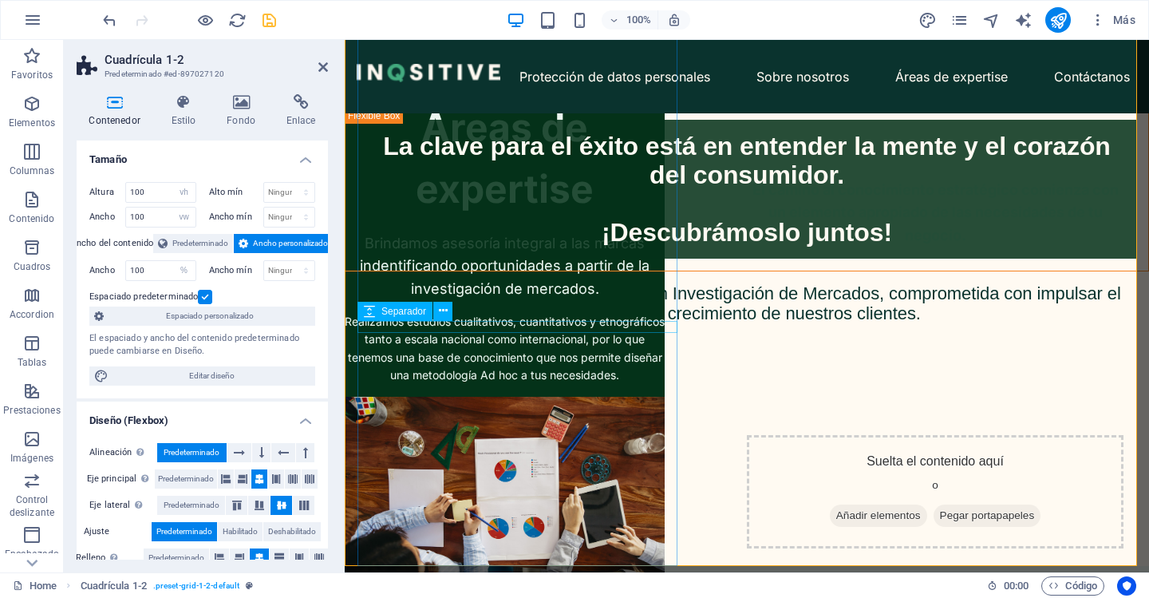
click at [508, 385] on div at bounding box center [505, 391] width 320 height 12
select select "px"
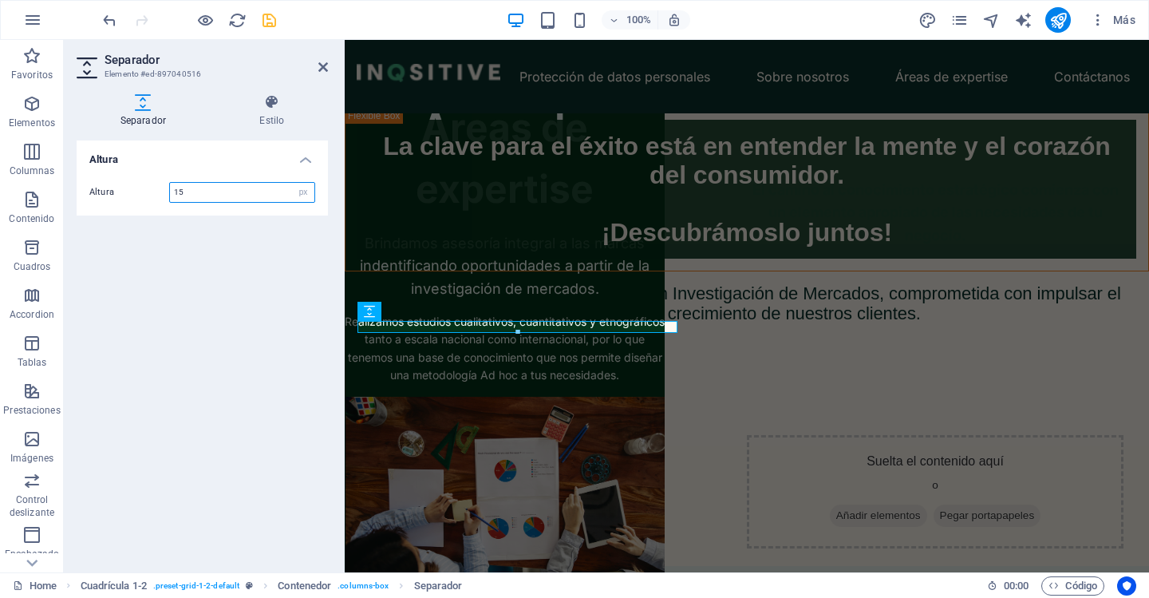
click at [206, 195] on input "15" at bounding box center [242, 192] width 144 height 19
type input "20"
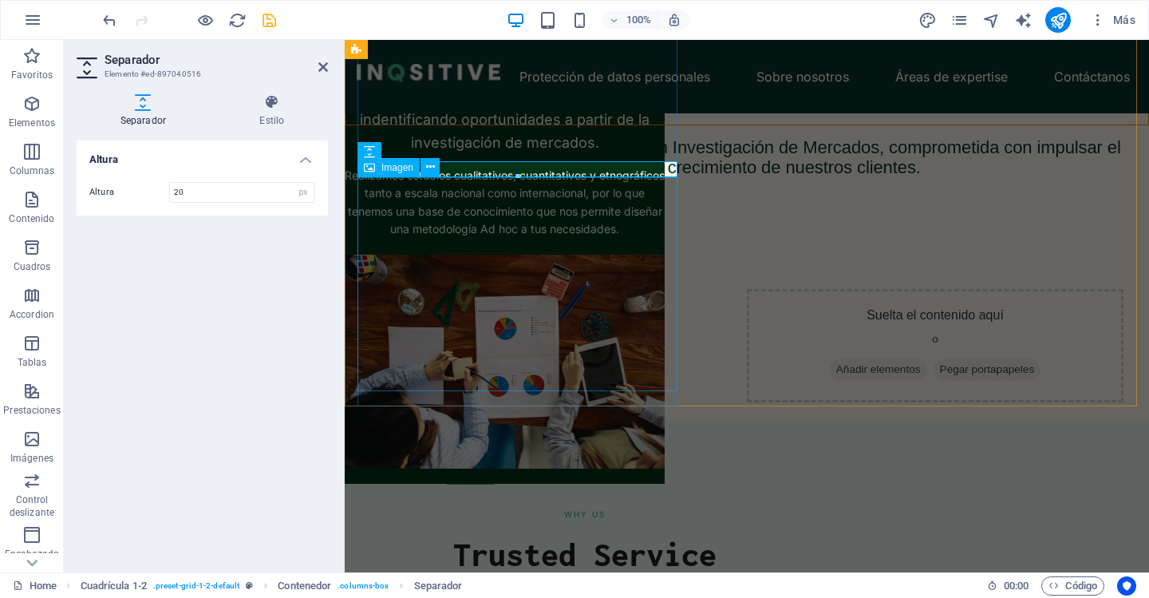
scroll to position [459, 0]
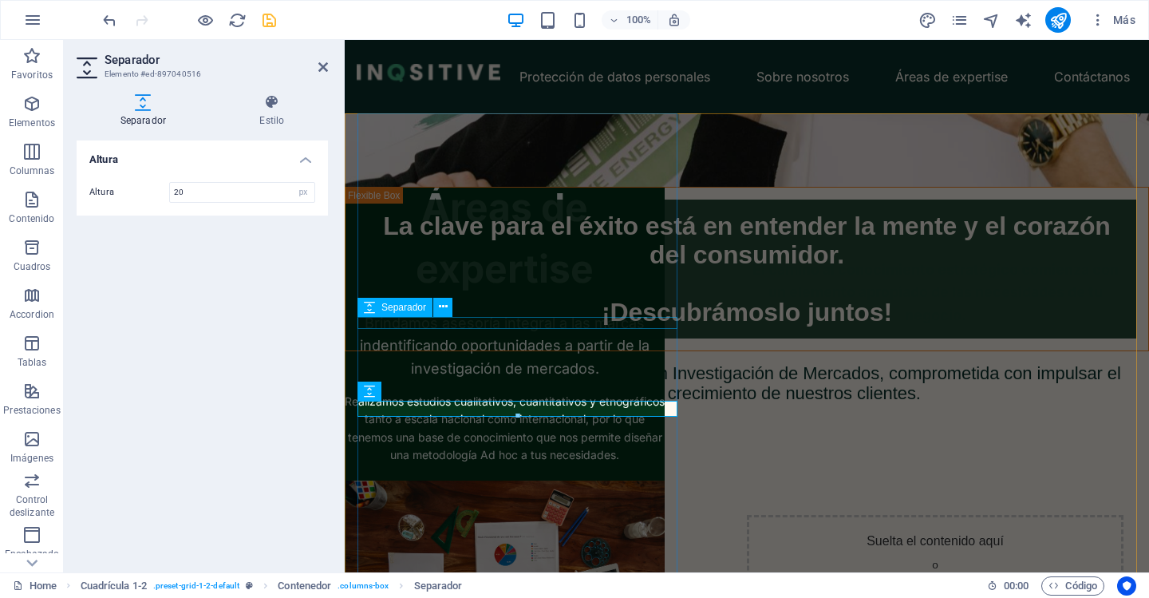
click at [504, 381] on div at bounding box center [505, 387] width 320 height 12
select select "px"
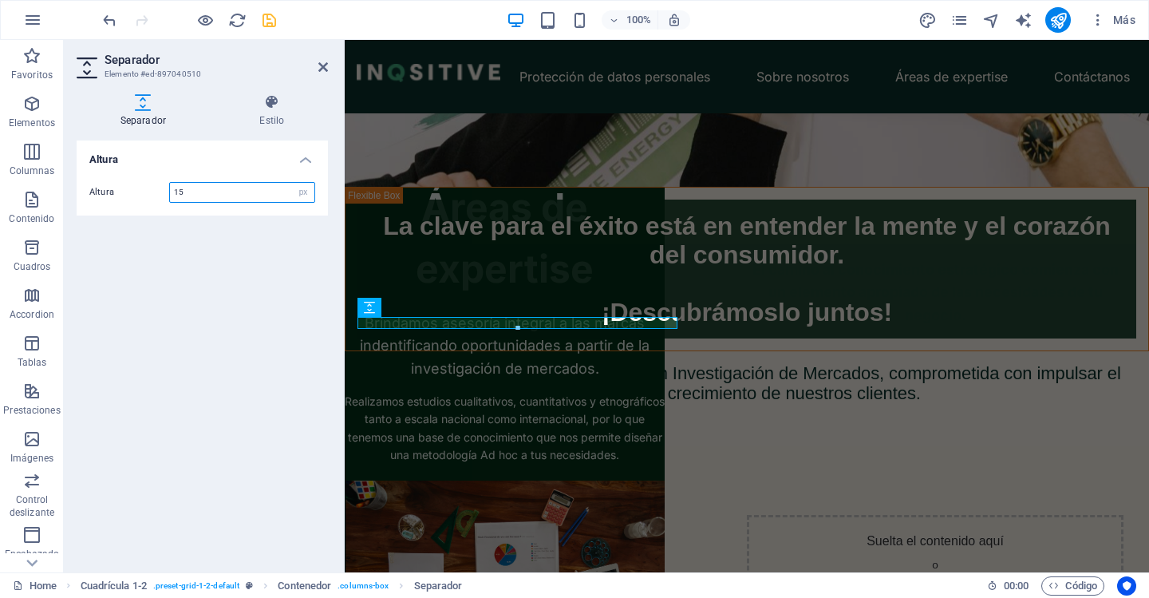
click at [197, 192] on input "15" at bounding box center [242, 192] width 144 height 19
click at [196, 192] on input "15" at bounding box center [242, 192] width 144 height 19
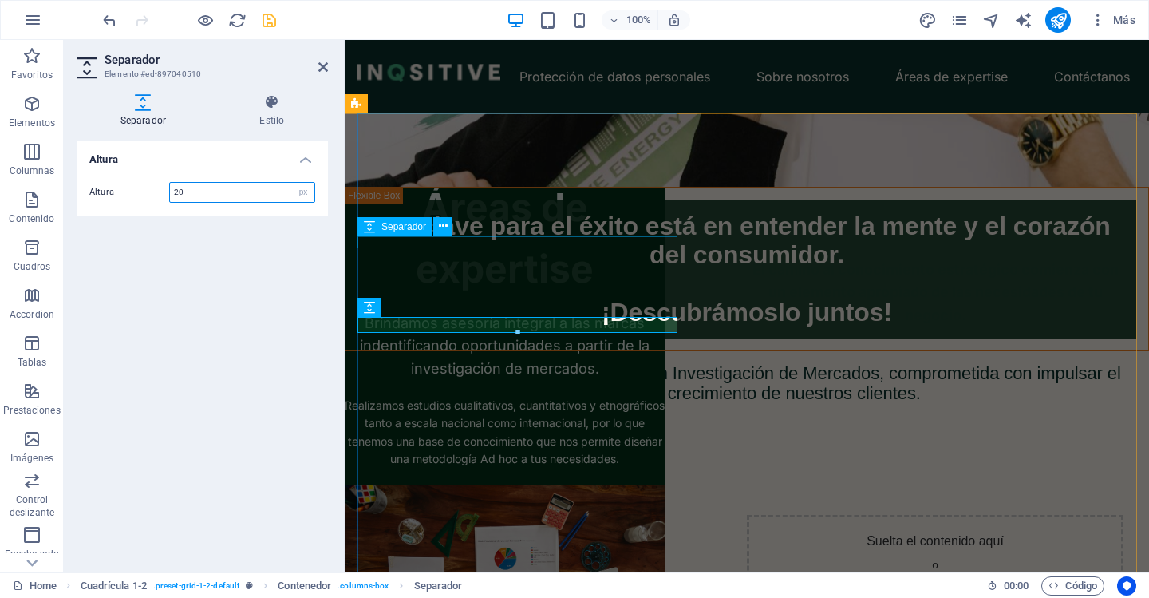
type input "20"
click at [502, 300] on div at bounding box center [505, 306] width 320 height 12
click at [500, 300] on div at bounding box center [505, 306] width 320 height 12
select select "px"
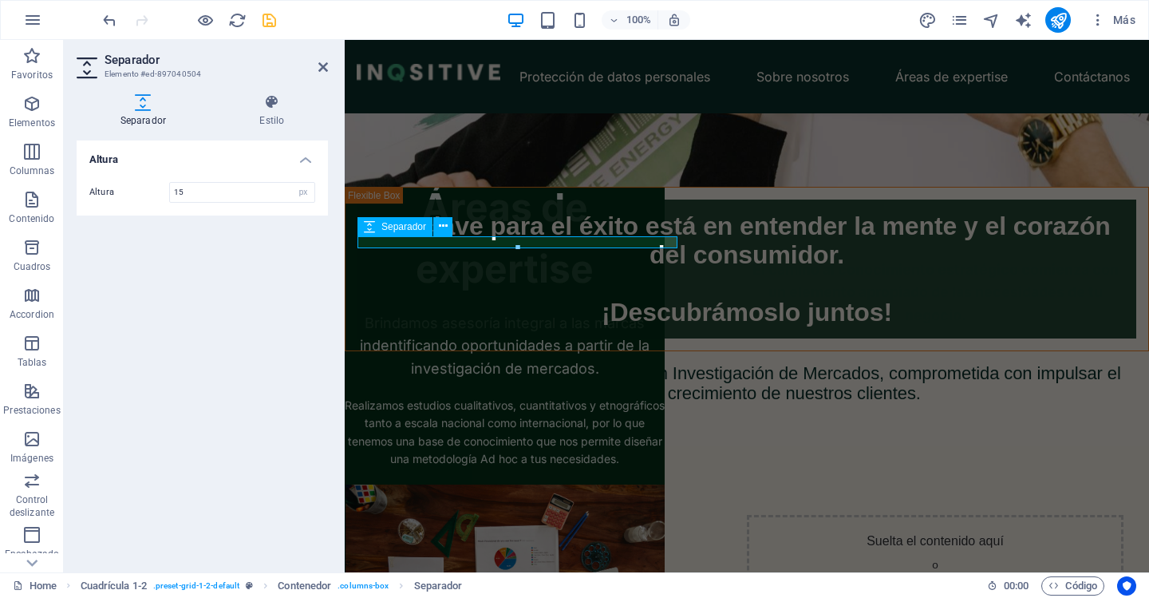
click at [500, 300] on div at bounding box center [505, 306] width 320 height 12
click at [236, 186] on input "15" at bounding box center [242, 192] width 144 height 19
type input "20"
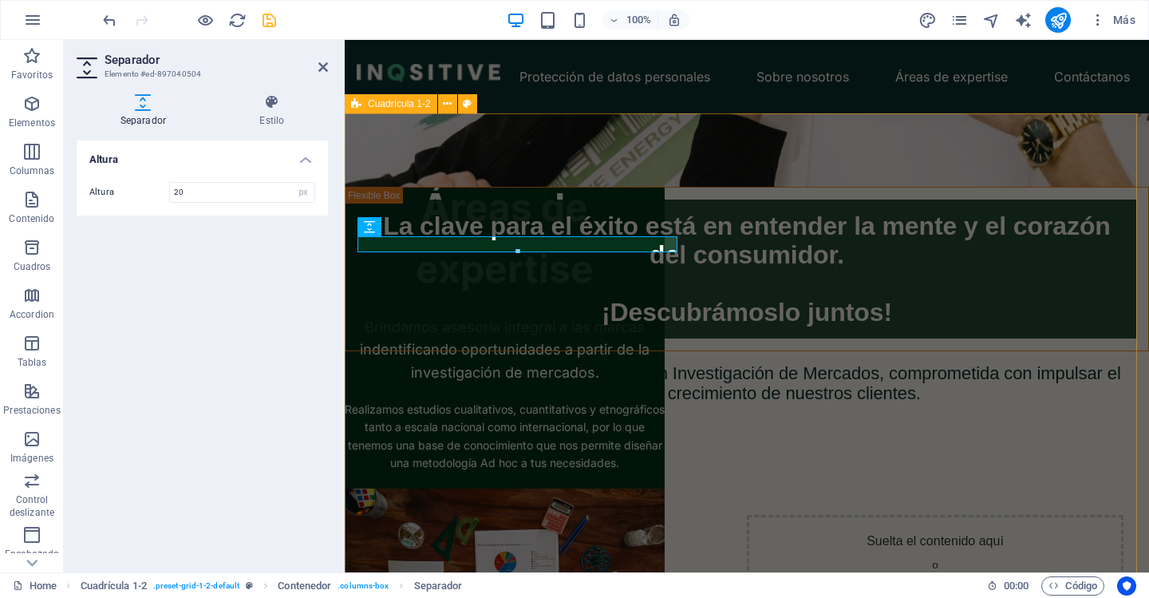
click at [834, 272] on div "Áreas de expertise Brindamos asesoría integral a las marcas indentificando opor…" at bounding box center [1091, 346] width 804 height 532
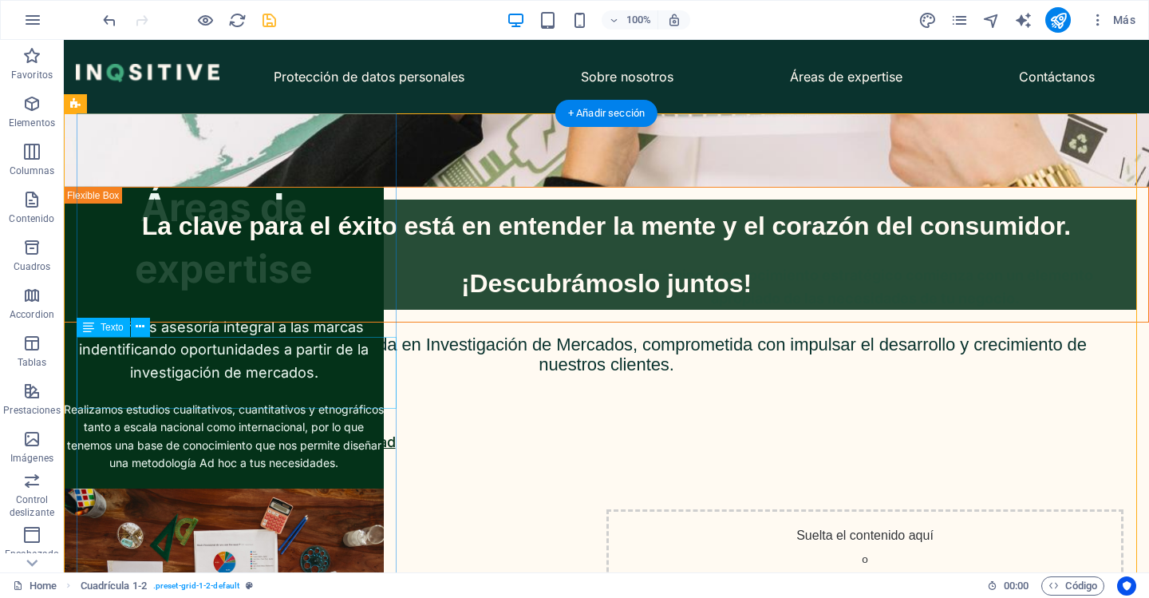
click at [214, 401] on div "Realizamos estudios cualitativos, cuantitativos y etnográficos tanto a escala n…" at bounding box center [224, 437] width 320 height 72
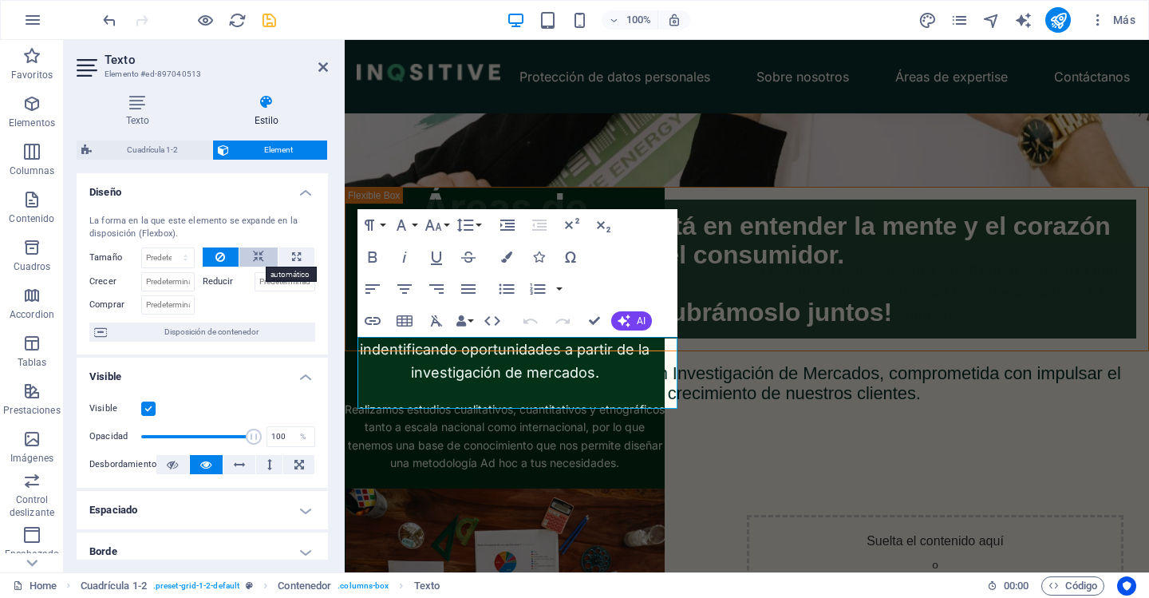
click at [255, 255] on icon at bounding box center [258, 256] width 11 height 19
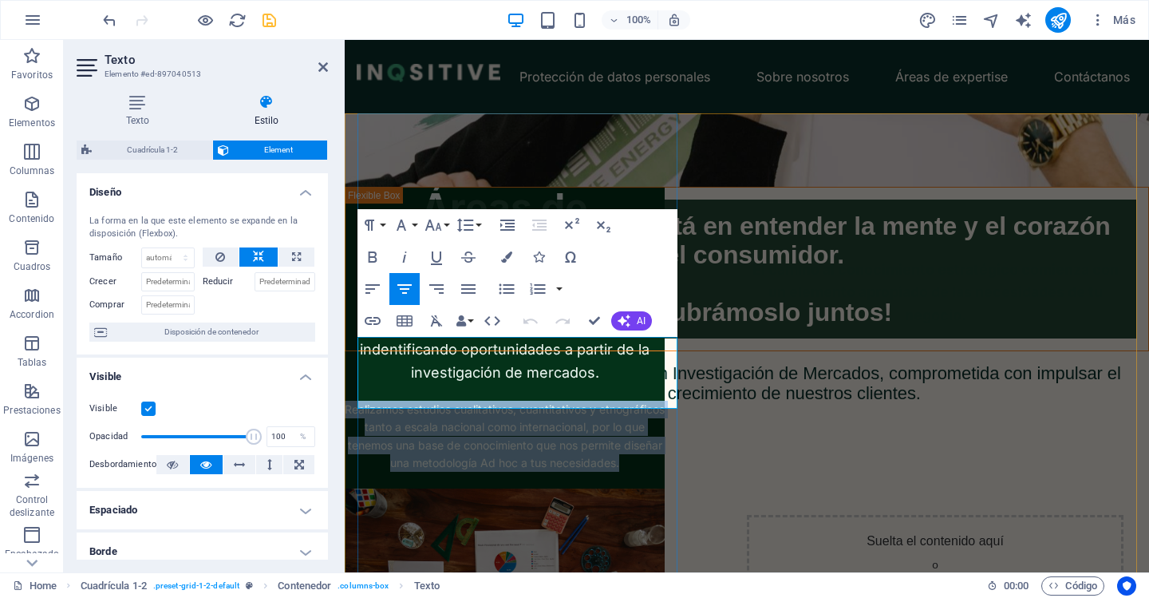
drag, startPoint x: 665, startPoint y: 400, endPoint x: 713, endPoint y: 359, distance: 62.8
click at [369, 327] on div "Áreas de expertise Brindamos asesoría integral a las marcas indentificando opor…" at bounding box center [505, 439] width 320 height 525
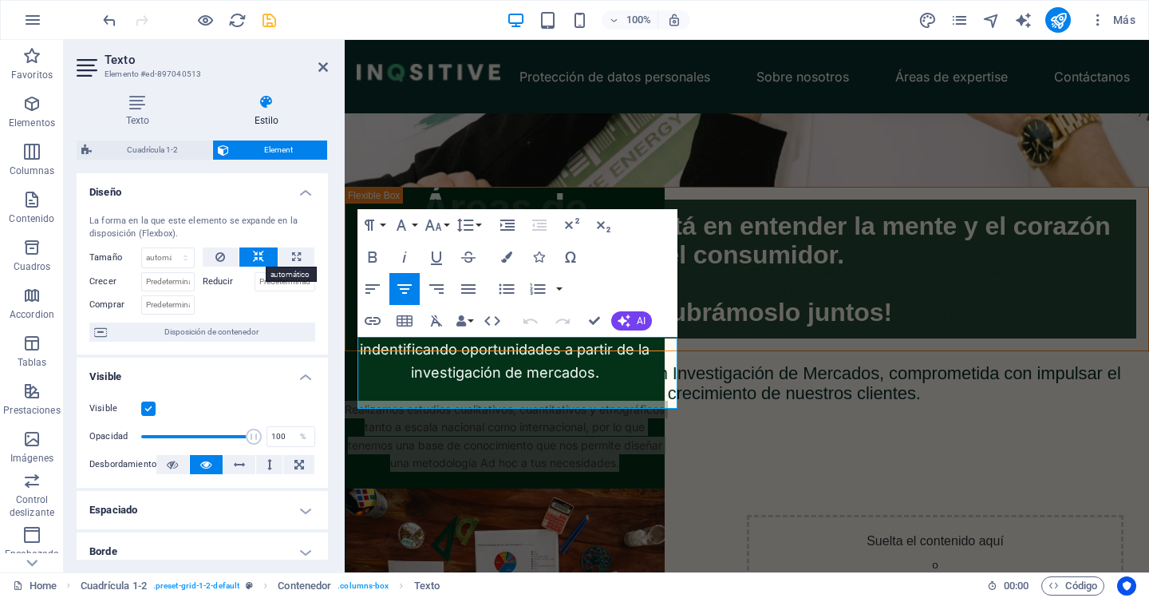
click at [264, 258] on button at bounding box center [258, 256] width 38 height 19
click at [299, 256] on button at bounding box center [297, 256] width 36 height 19
type input "100"
select select "%"
click at [274, 254] on button at bounding box center [258, 256] width 38 height 19
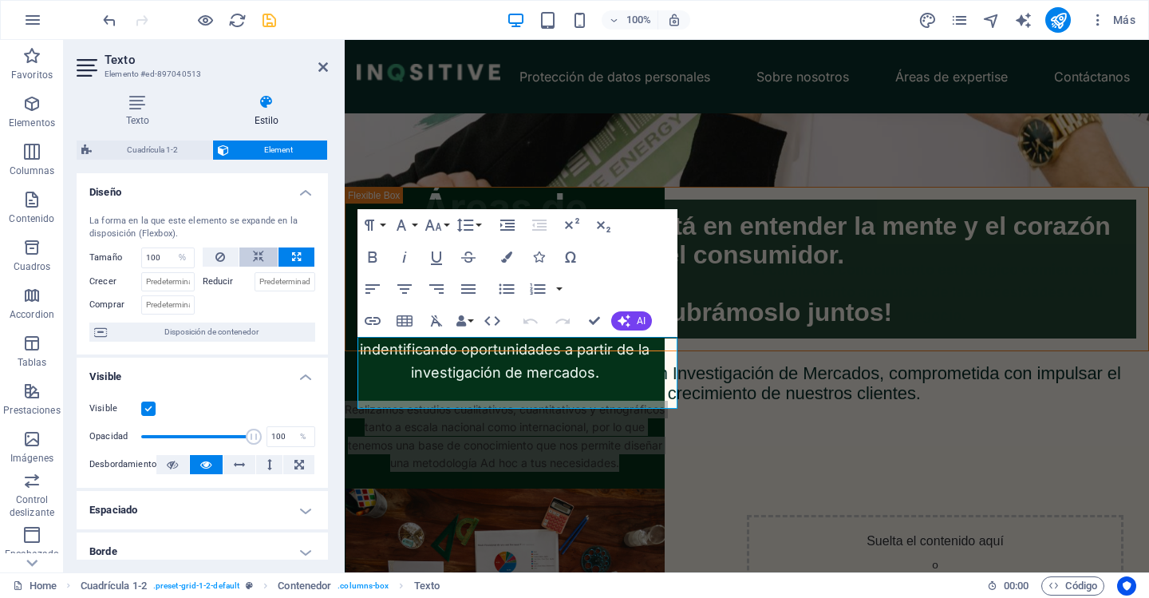
select select "DISABLED_OPTION_VALUE"
click at [215, 332] on span "Disposición de contenedor" at bounding box center [211, 331] width 199 height 19
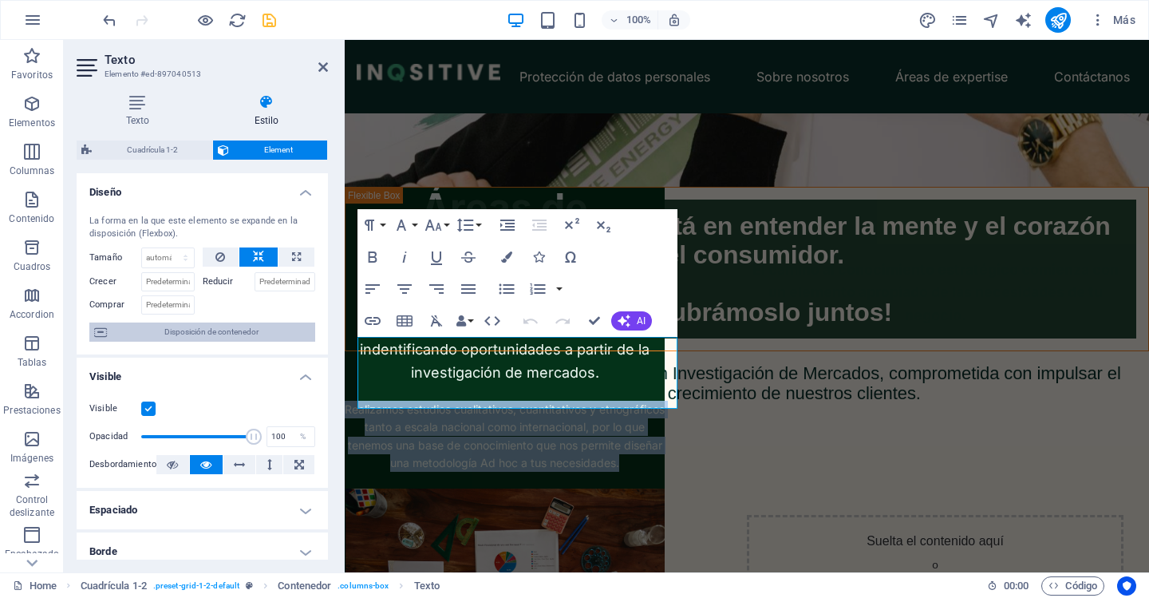
select select "vh"
select select "px"
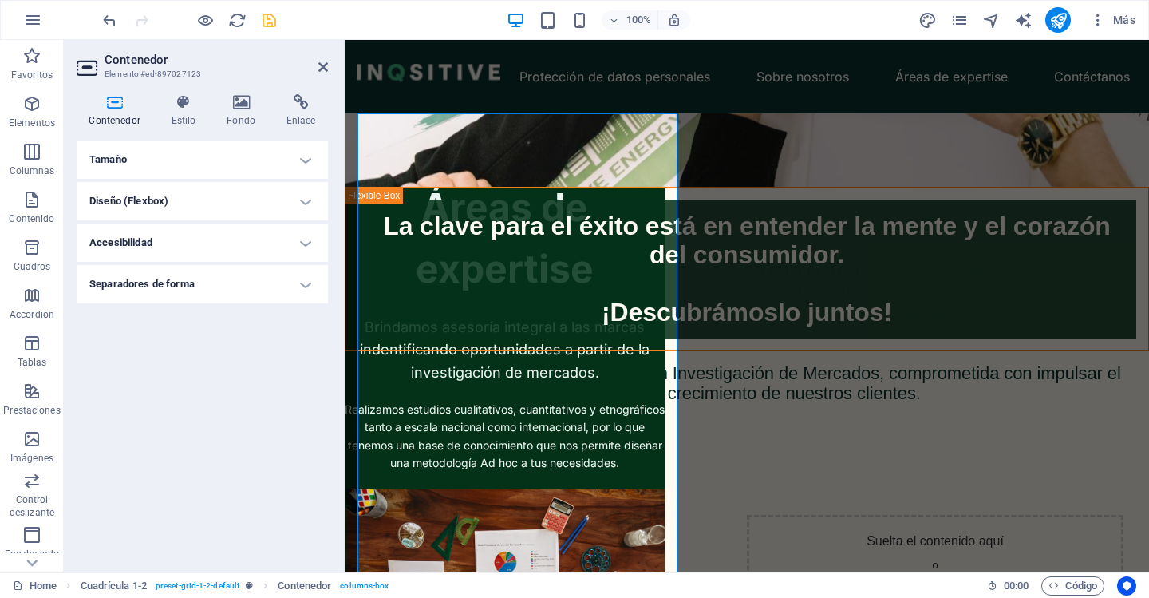
click at [224, 157] on h4 "Tamaño" at bounding box center [202, 159] width 251 height 38
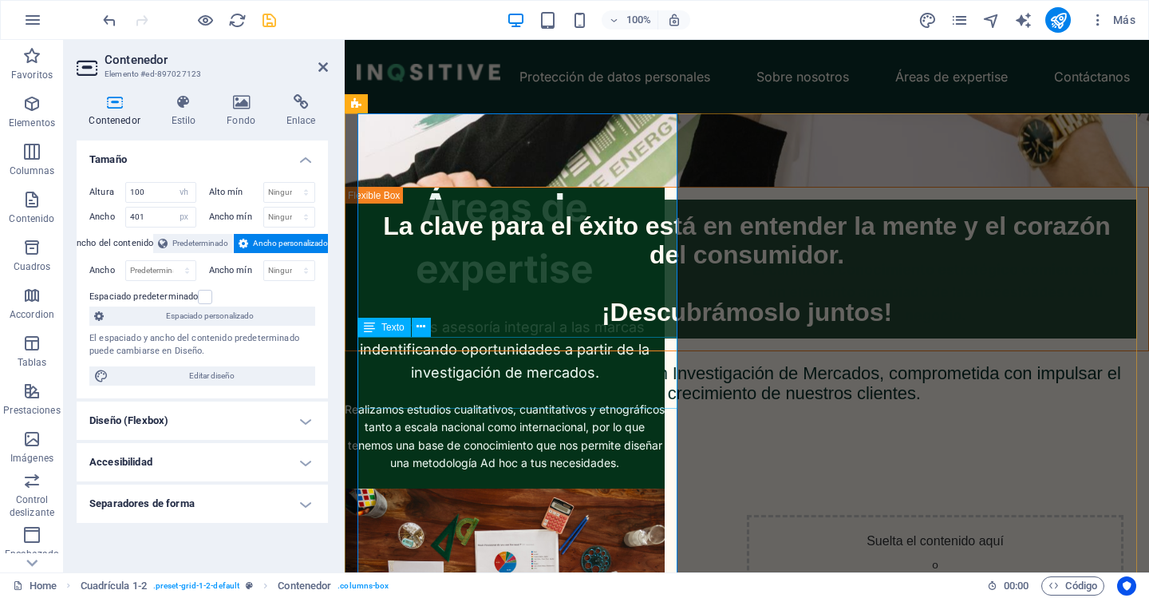
click at [491, 401] on div "Realizamos estudios cualitativos, cuantitativos y etnográficos tanto a escala n…" at bounding box center [505, 437] width 320 height 72
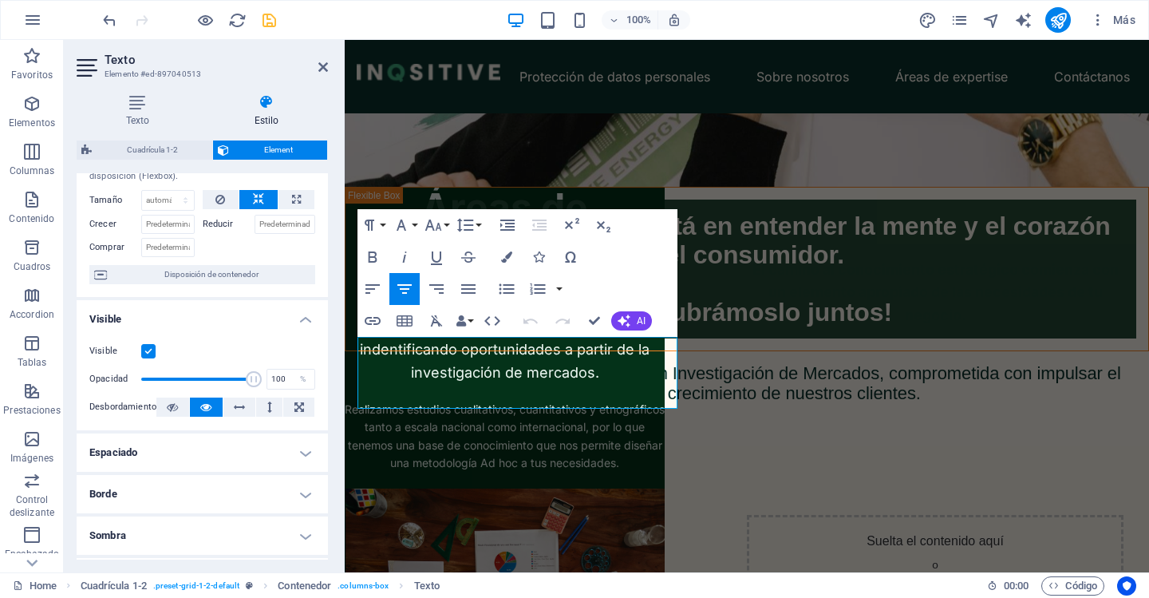
scroll to position [80, 0]
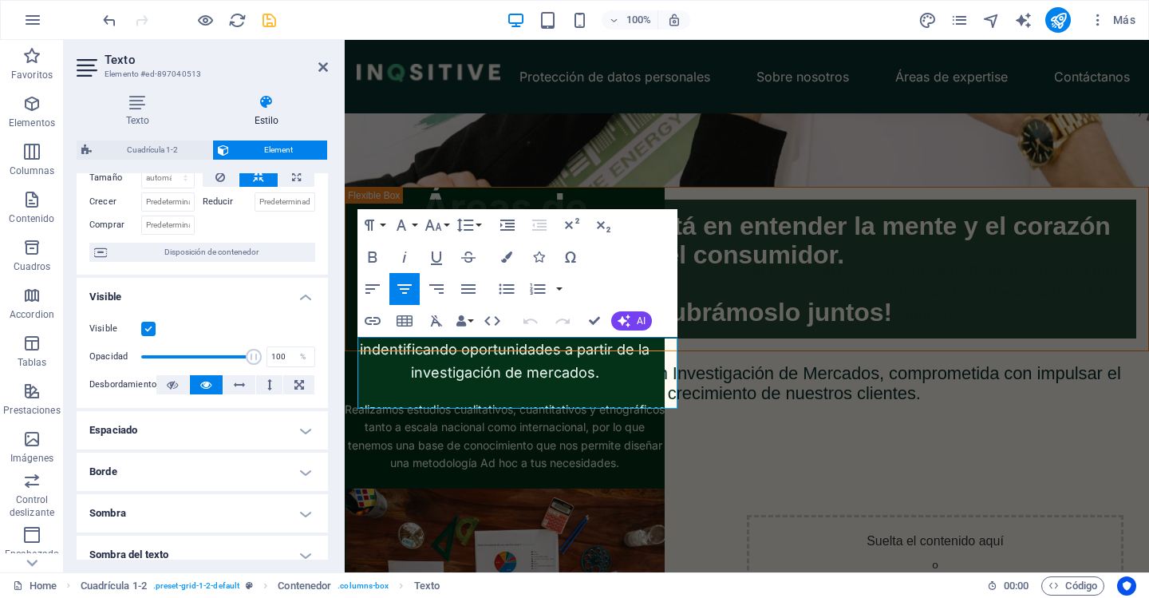
click at [180, 437] on h4 "Espaciado" at bounding box center [202, 430] width 251 height 38
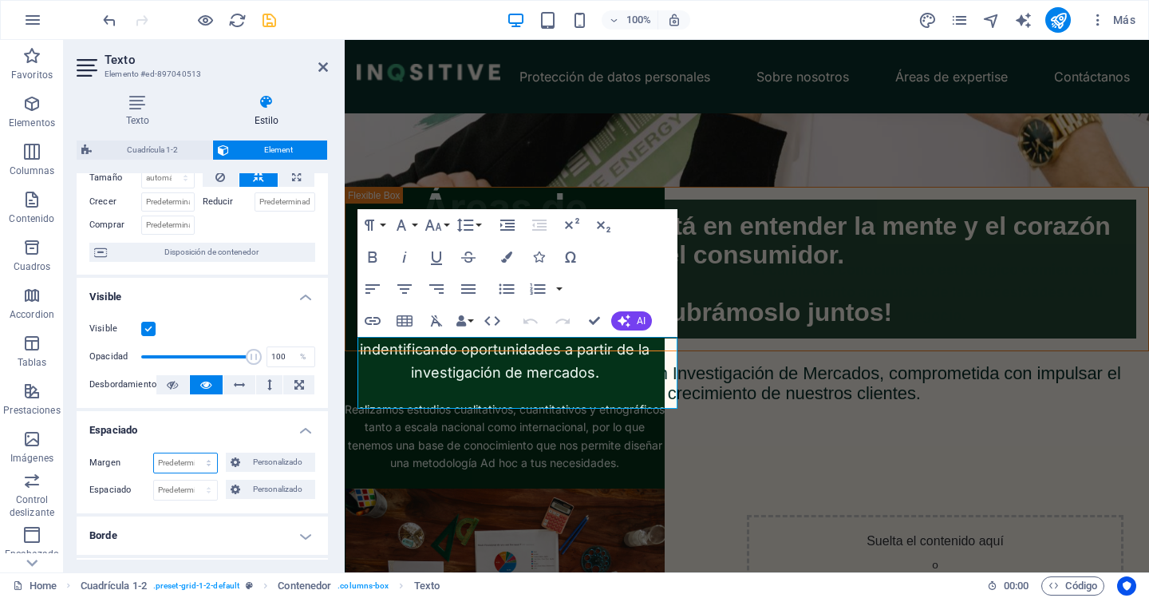
click at [177, 463] on select "Predeterminado automático px % rem vw vh Personalizado" at bounding box center [185, 462] width 63 height 19
select select "px"
click at [192, 453] on select "Predeterminado automático px % rem vw vh Personalizado" at bounding box center [185, 462] width 63 height 19
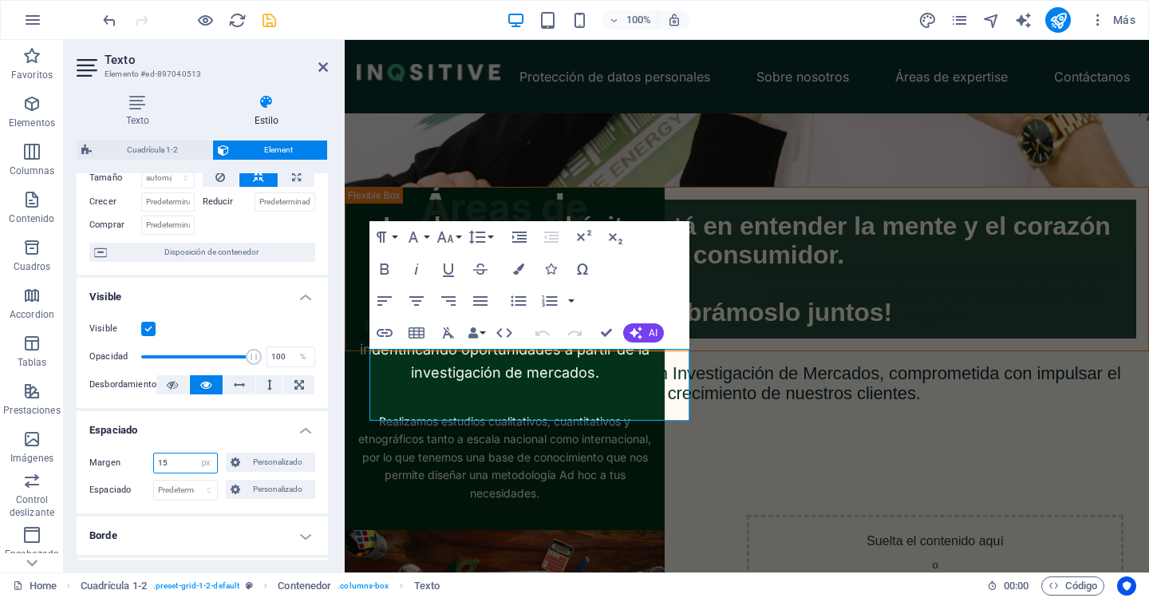
click at [168, 468] on input "15" at bounding box center [185, 462] width 63 height 19
type input "5"
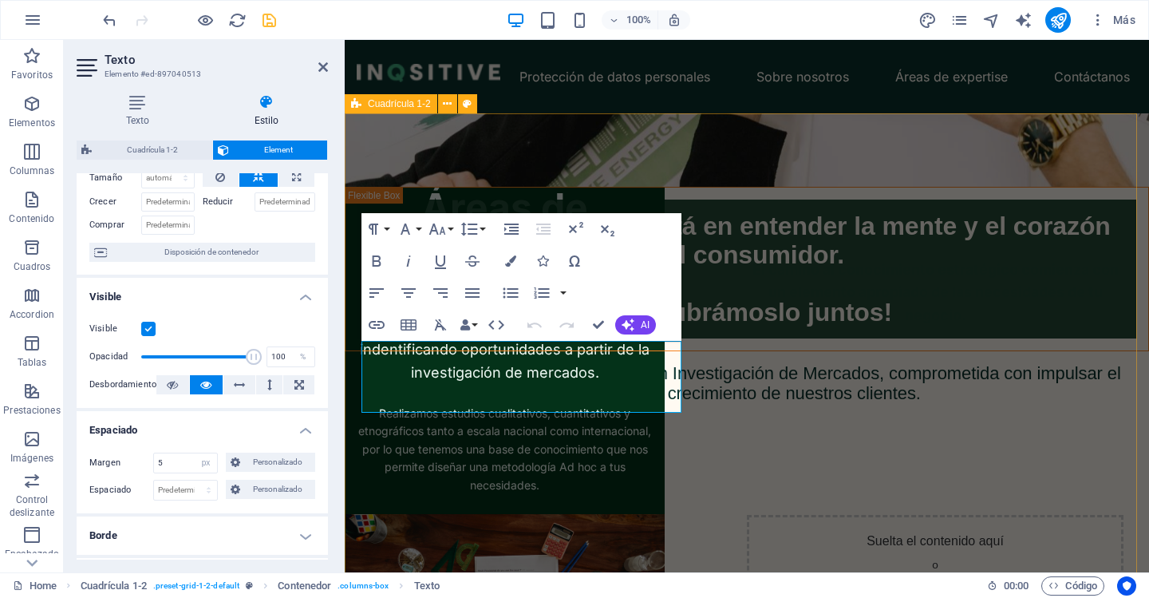
click at [778, 327] on div "Áreas de expertise Brindamos asesoría integral a las marcas indentificando opor…" at bounding box center [1091, 346] width 804 height 532
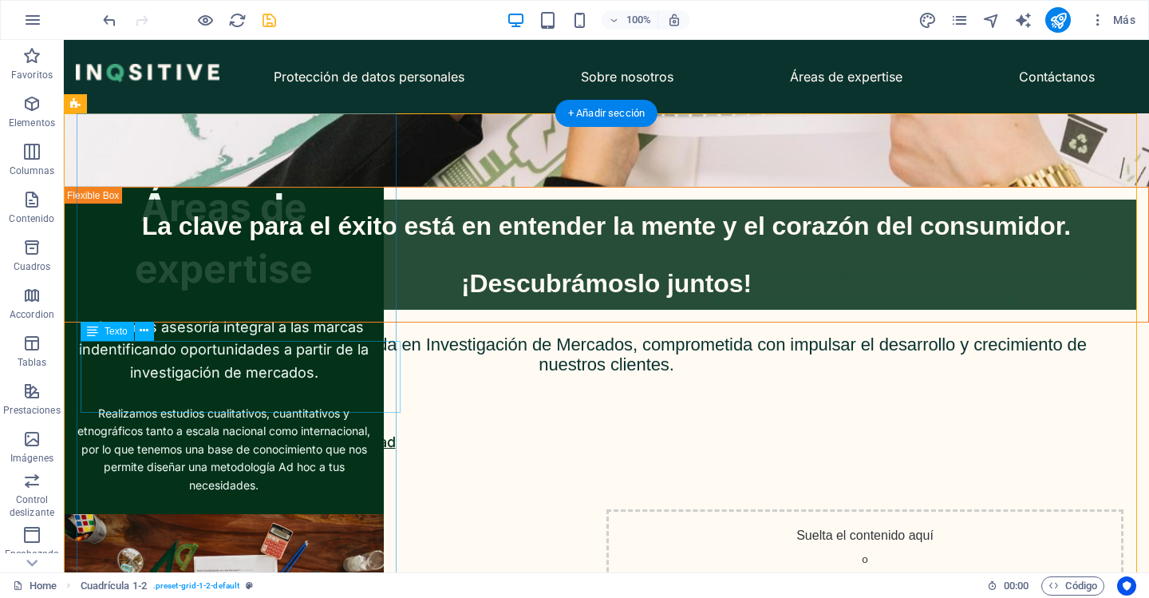
click at [309, 405] on div "Realizamos estudios cualitativos, cuantitativos y etnográficos tanto a escala n…" at bounding box center [224, 449] width 312 height 89
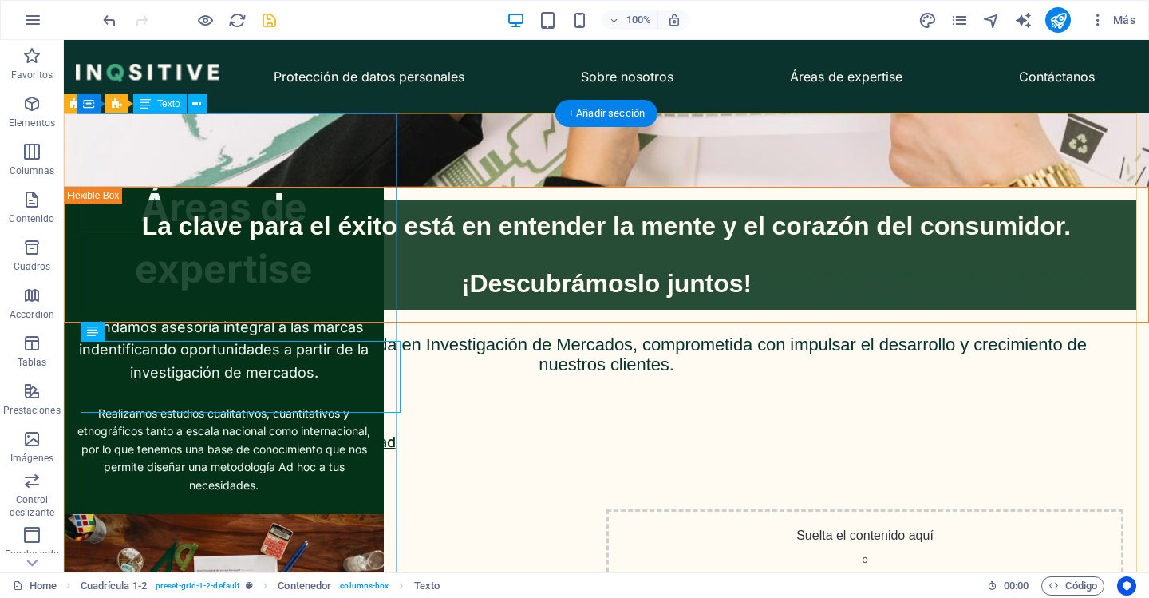
click at [85, 177] on div "Áreas de expertise" at bounding box center [224, 238] width 320 height 123
click at [360, 405] on div "Realizamos estudios cualitativos, cuantitativos y etnográficos tanto a escala n…" at bounding box center [224, 449] width 312 height 89
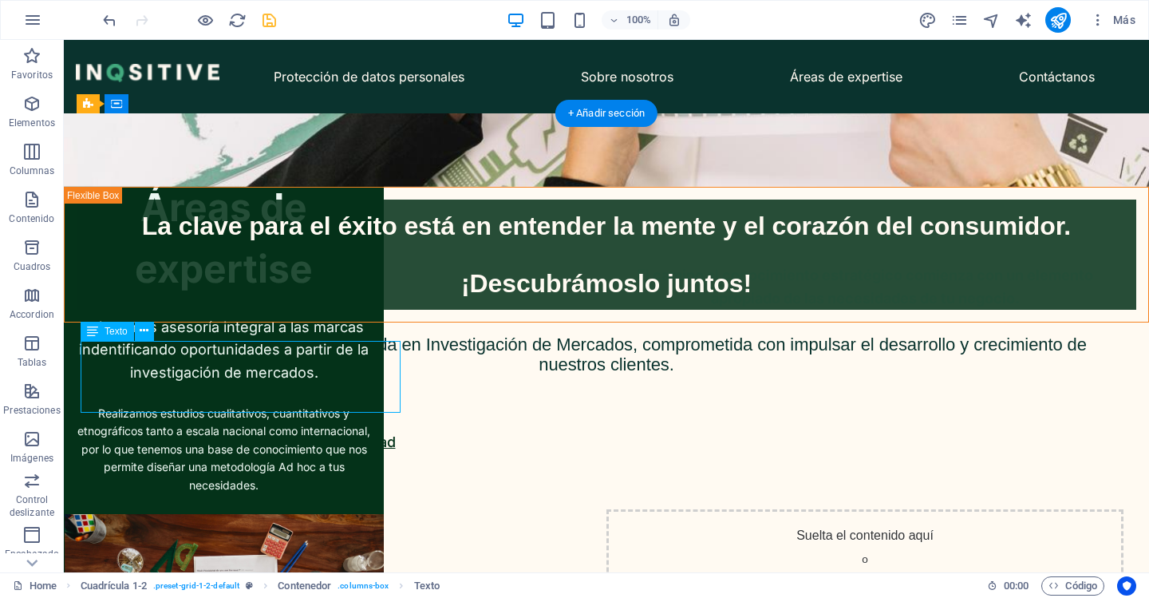
click at [360, 405] on div "Realizamos estudios cualitativos, cuantitativos y etnográficos tanto a escala n…" at bounding box center [224, 449] width 312 height 89
select select "px"
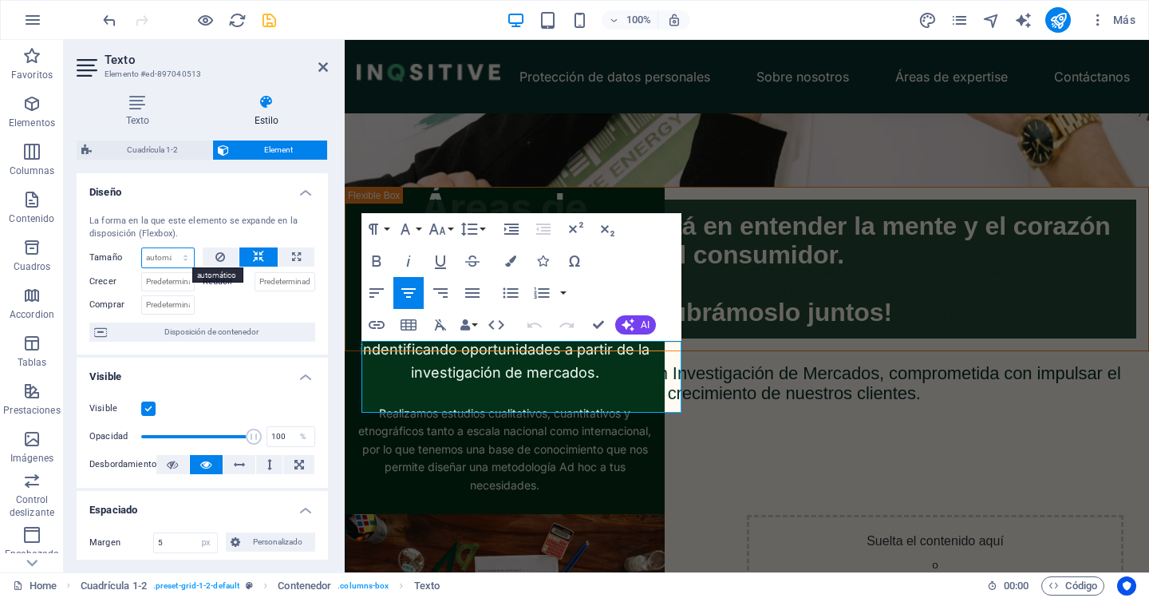
click at [170, 256] on select "Predeterminado automático px % 1/1 1/2 1/3 1/4 1/5 1/6 1/7 1/8 1/9 1/10" at bounding box center [168, 257] width 52 height 19
select select "px"
click at [169, 248] on select "Predeterminado automático px % 1/1 1/2 1/3 1/4 1/5 1/6 1/7 1/8 1/9 1/10" at bounding box center [168, 257] width 52 height 19
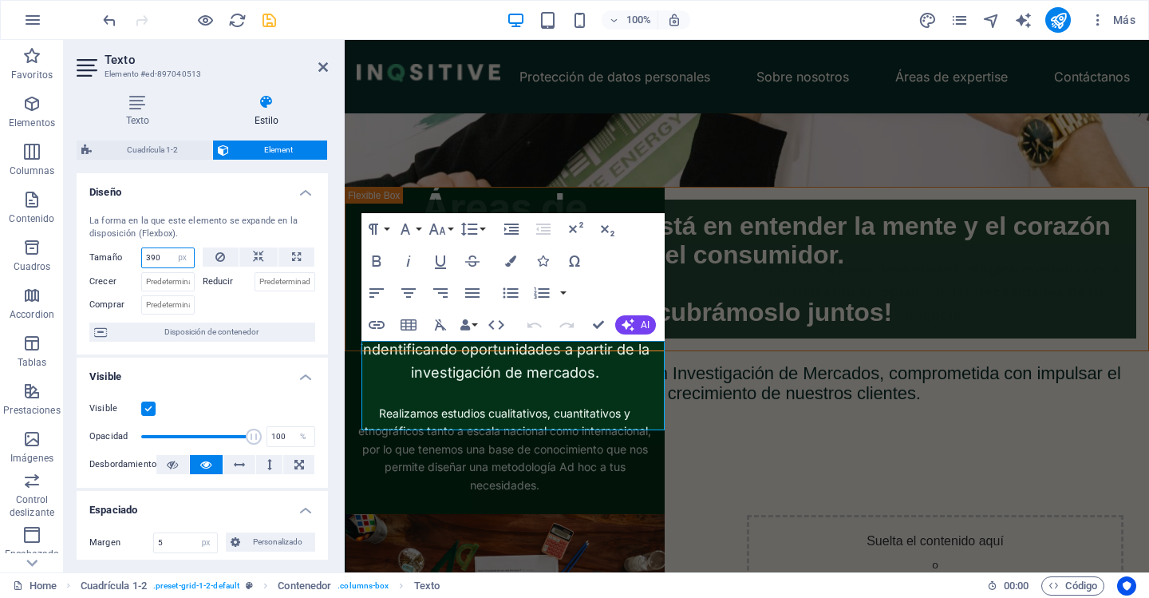
type input "390"
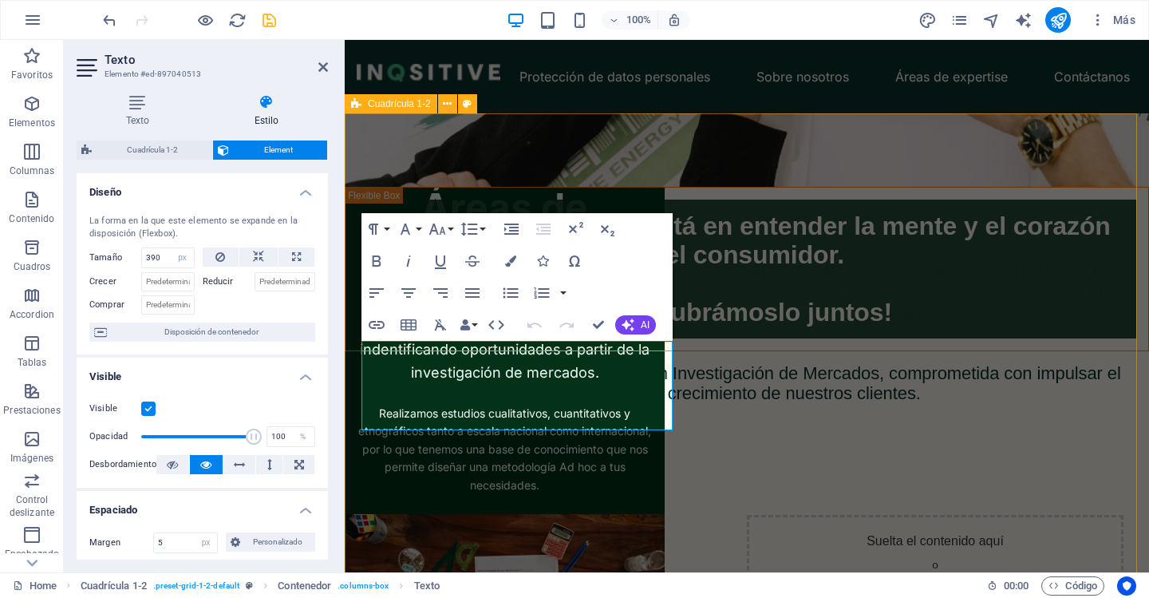
click at [715, 330] on div "Áreas de expertise Brindamos asesoría integral a las marcas indentificando opor…" at bounding box center [1091, 346] width 804 height 532
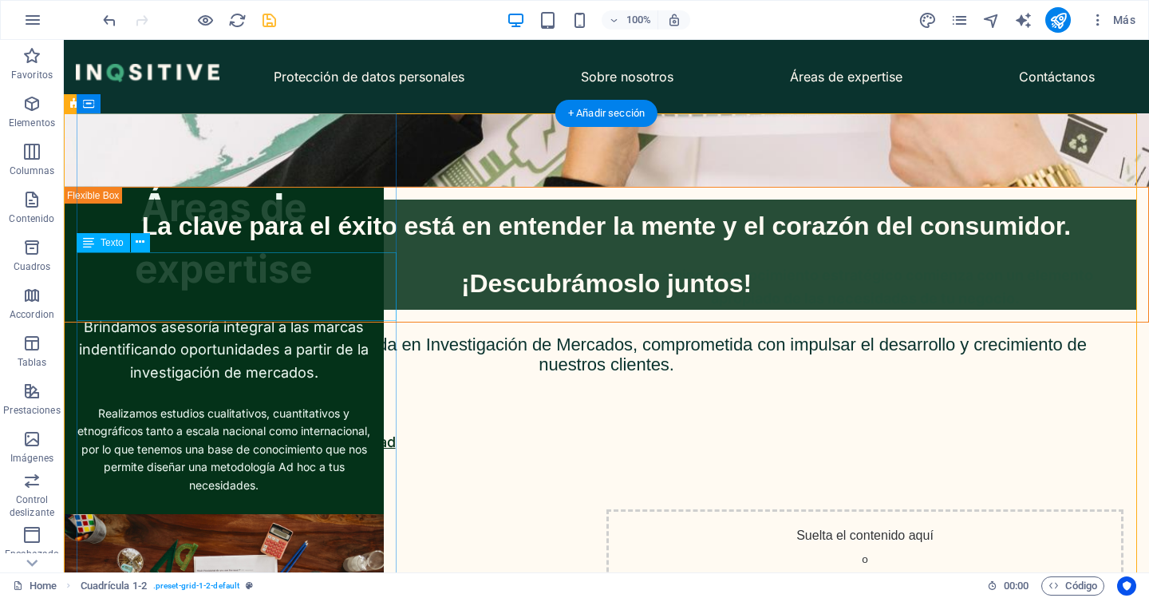
click at [279, 316] on div "Brindamos asesoría integral a las marcas indentificando oportunidades a partir …" at bounding box center [224, 350] width 320 height 69
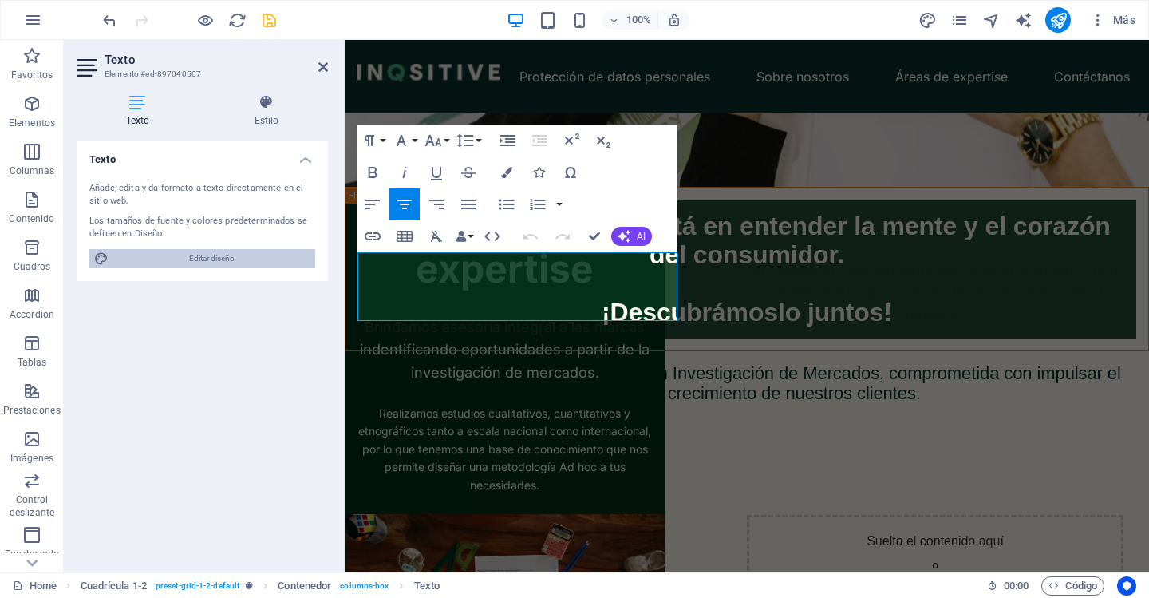
click at [167, 257] on span "Editar diseño" at bounding box center [211, 258] width 197 height 19
select select "px"
select select "400"
select select "px"
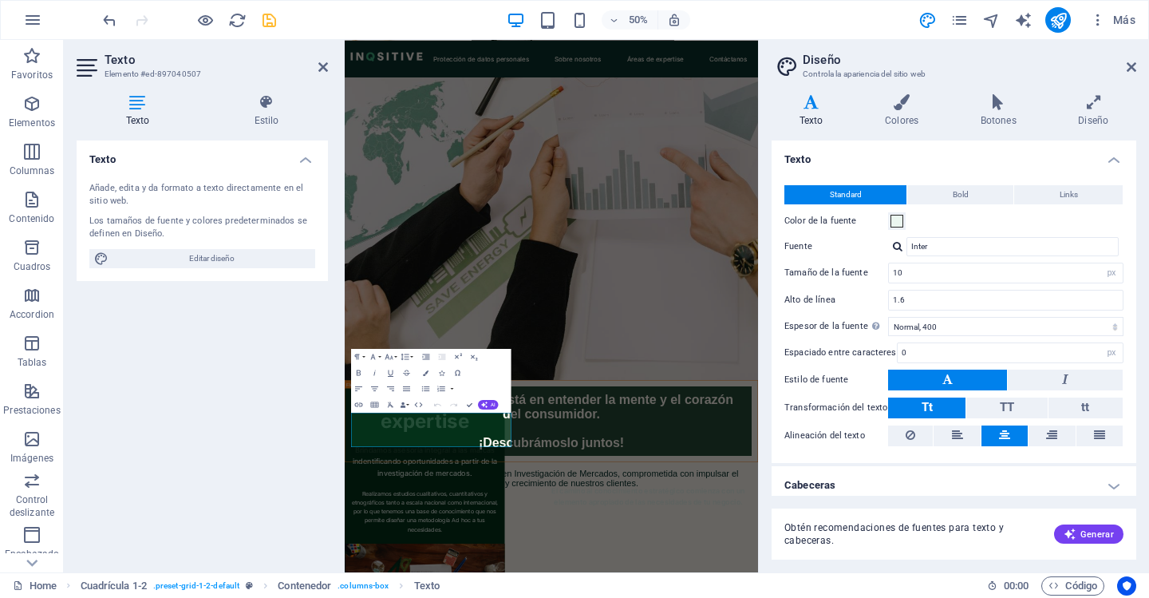
click at [1140, 67] on aside "Diseño Controla la apariencia del sitio web Variantes Texto Colores Botones Dis…" at bounding box center [953, 306] width 391 height 532
drag, startPoint x: 1133, startPoint y: 61, endPoint x: 579, endPoint y: 26, distance: 555.8
click at [1133, 61] on icon at bounding box center [1132, 67] width 10 height 13
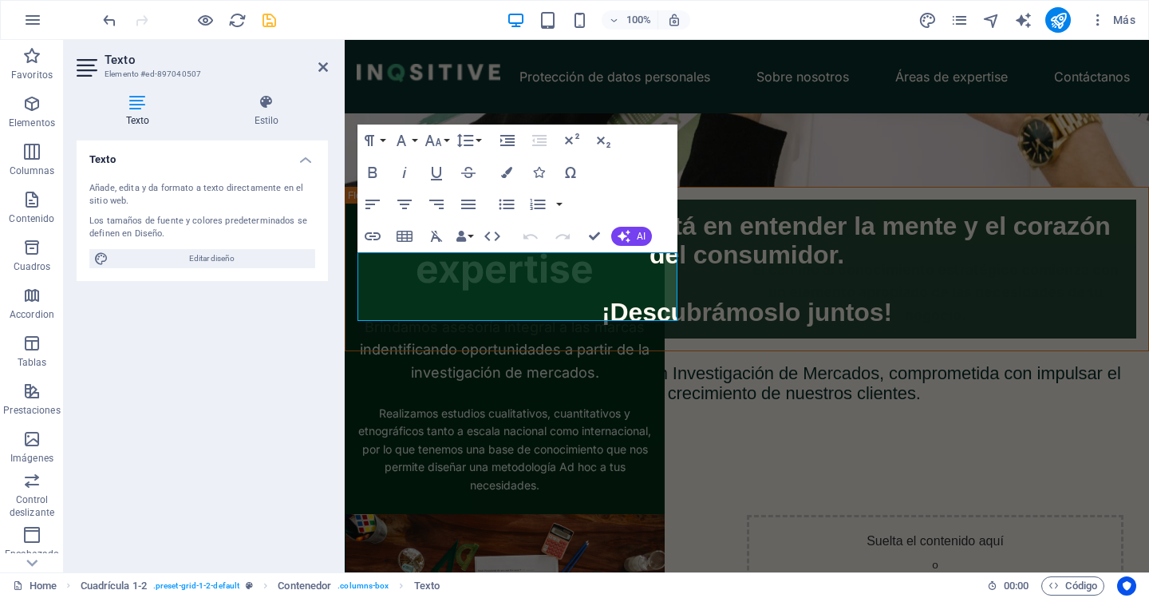
click at [269, 88] on div "Texto Estilo Texto Añade, edita y da formato a texto directamente en el sitio w…" at bounding box center [202, 326] width 277 height 491
click at [265, 109] on icon at bounding box center [266, 102] width 123 height 16
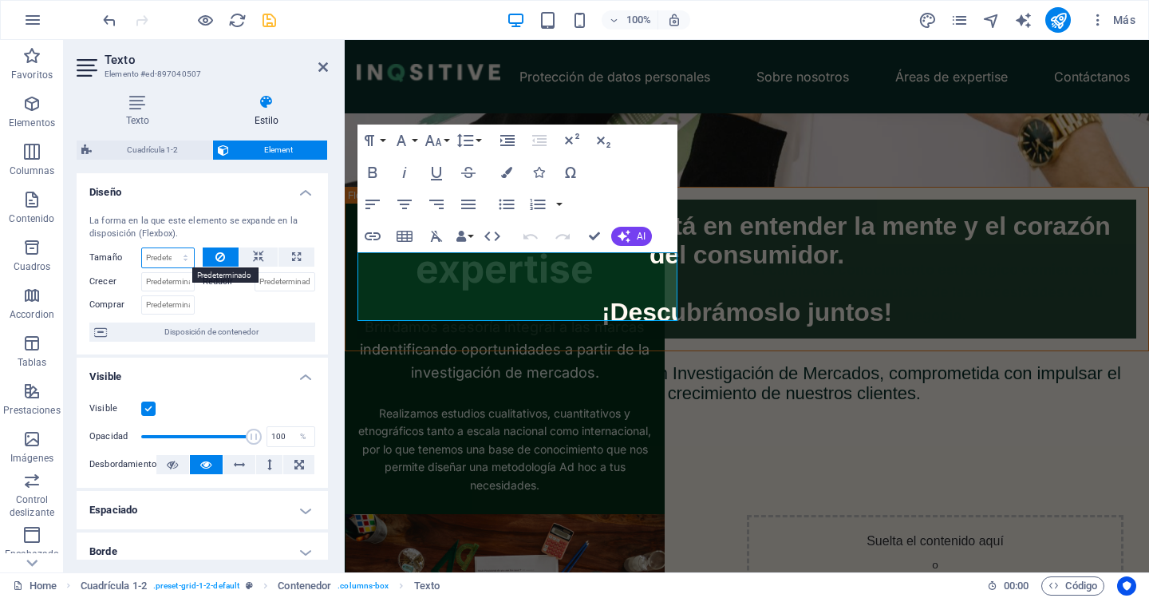
click at [160, 255] on select "Predeterminado automático px % 1/1 1/2 1/3 1/4 1/5 1/6 1/7 1/8 1/9 1/10" at bounding box center [168, 257] width 52 height 19
select select "%"
click at [169, 248] on select "Predeterminado automático px % 1/1 1/2 1/3 1/4 1/5 1/6 1/7 1/8 1/9 1/10" at bounding box center [168, 257] width 52 height 19
type input "100"
click at [180, 255] on select "Predeterminado automático px % 1/1 1/2 1/3 1/4 1/5 1/6 1/7 1/8 1/9 1/10" at bounding box center [183, 257] width 22 height 19
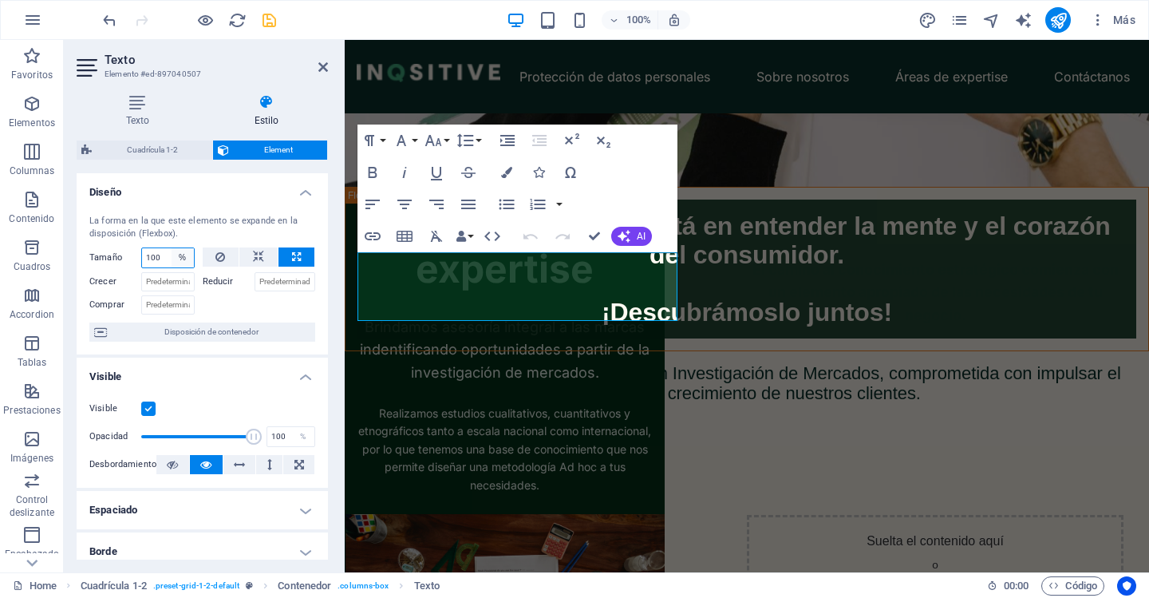
select select "px"
click at [172, 248] on select "Predeterminado automático px % 1/1 1/2 1/3 1/4 1/5 1/6 1/7 1/8 1/9 1/10" at bounding box center [183, 257] width 22 height 19
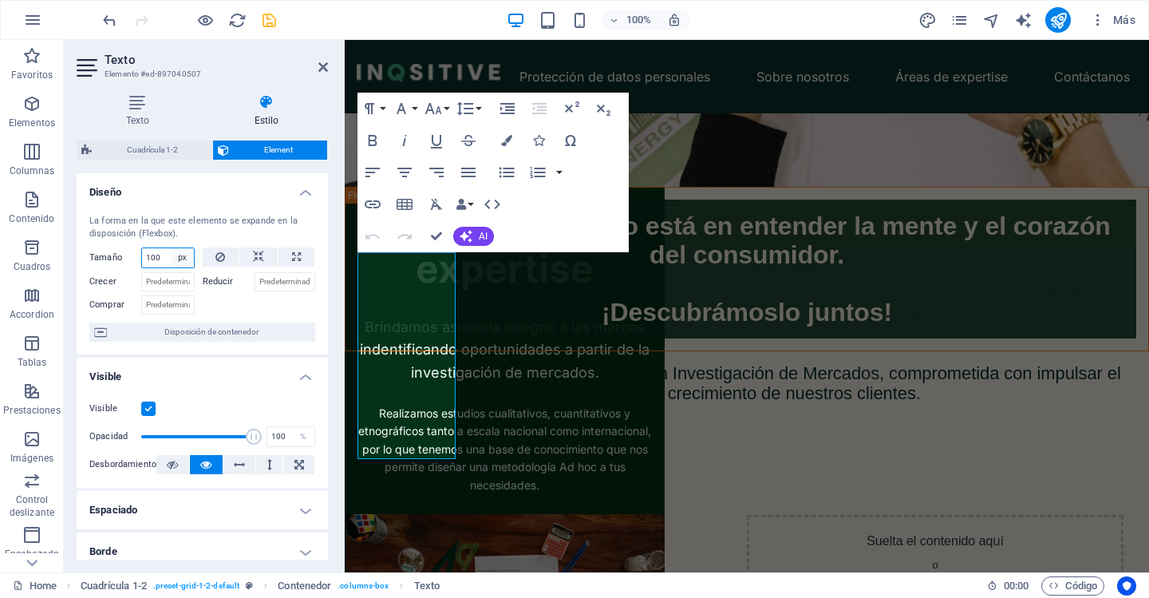
click at [172, 256] on select "Predeterminado automático px % 1/1 1/2 1/3 1/4 1/5 1/6 1/7 1/8 1/9 1/10" at bounding box center [183, 257] width 22 height 19
click at [149, 257] on input "100" at bounding box center [168, 257] width 52 height 19
type input "390"
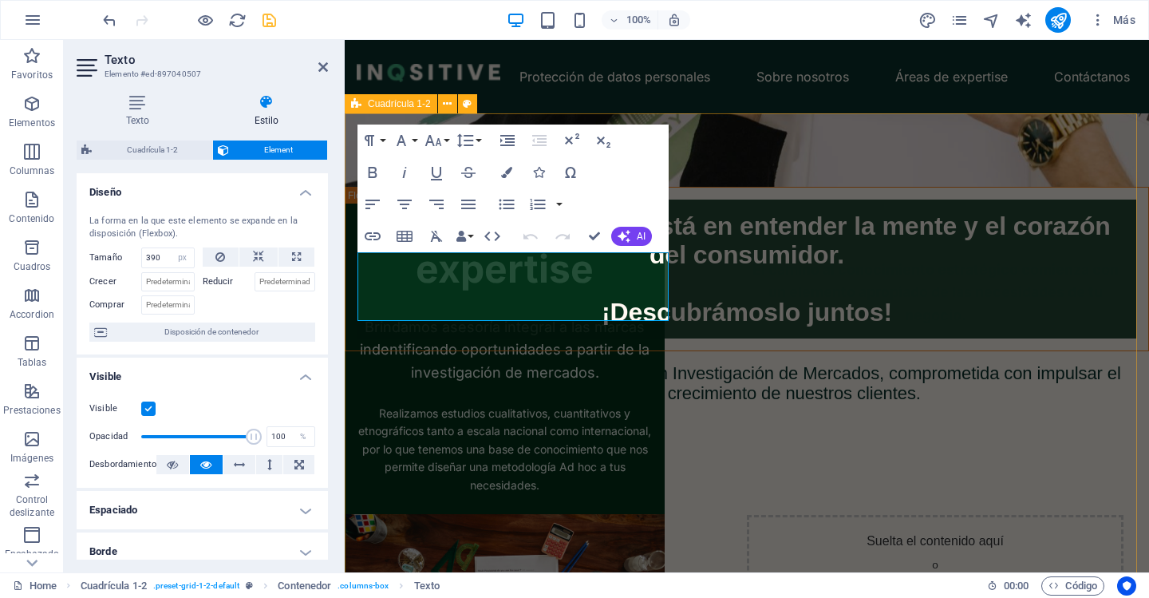
click at [788, 341] on div "Áreas de expertise Brindamos asesoría integral a las marcas indentificando opor…" at bounding box center [1091, 346] width 804 height 532
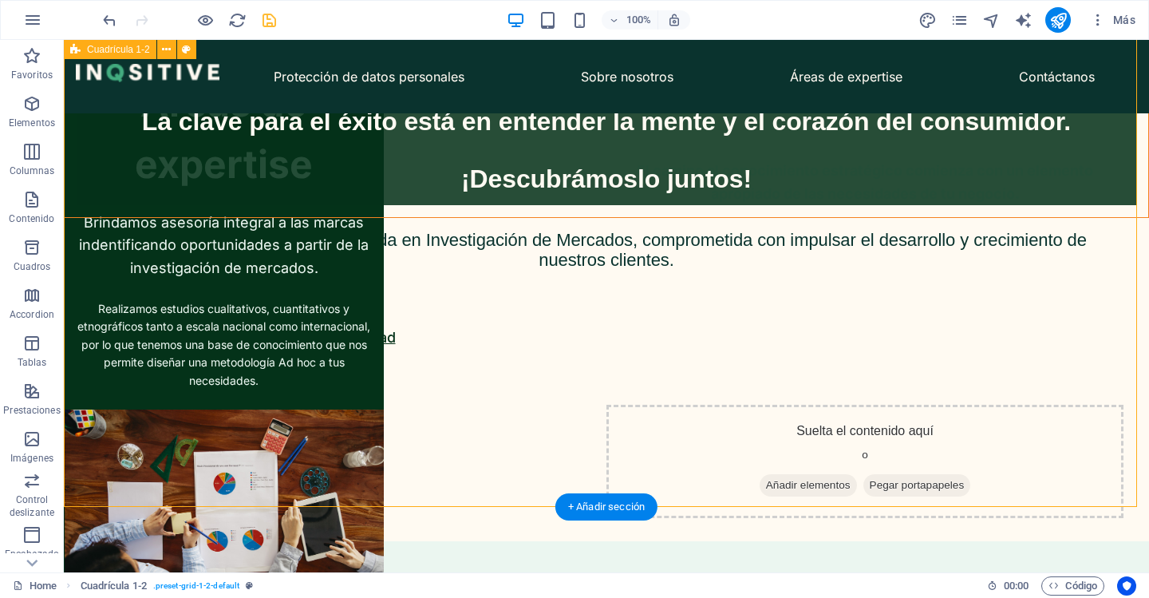
scroll to position [539, 0]
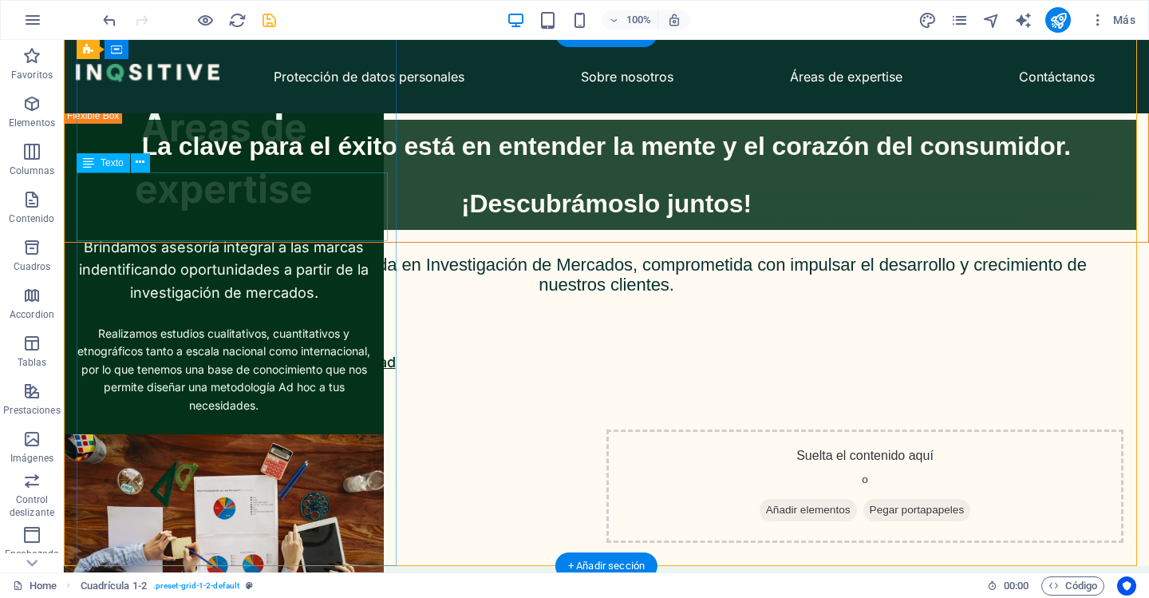
click at [247, 236] on div "Brindamos asesoría integral a las marcas indentificando oportunidades a partir …" at bounding box center [224, 270] width 320 height 69
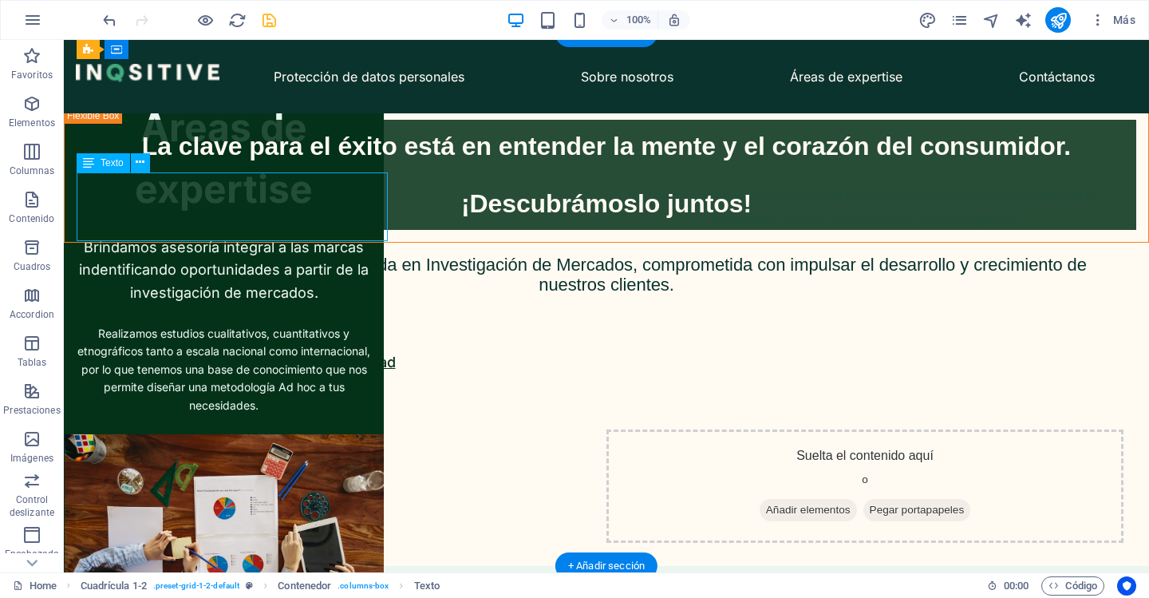
click at [247, 236] on div "Brindamos asesoría integral a las marcas indentificando oportunidades a partir …" at bounding box center [224, 270] width 320 height 69
select select "px"
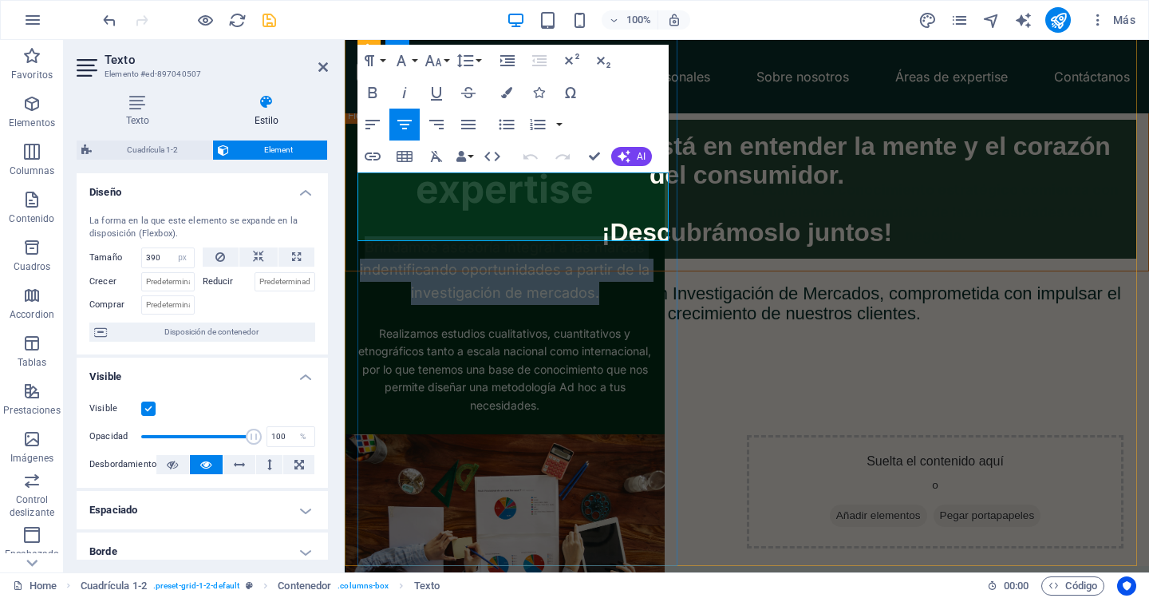
drag, startPoint x: 614, startPoint y: 231, endPoint x: 362, endPoint y: 184, distance: 256.5
click at [362, 236] on p "Brindamos asesoría integral a las marcas indentificando oportunidades a partir …" at bounding box center [505, 270] width 320 height 69
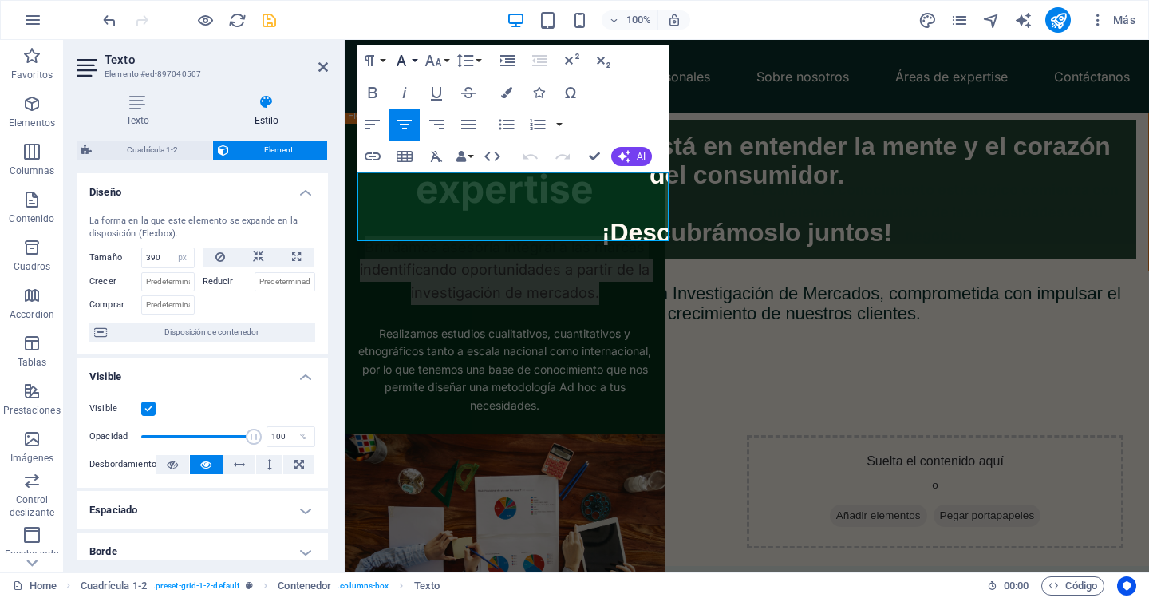
click at [407, 57] on icon "button" at bounding box center [401, 60] width 19 height 19
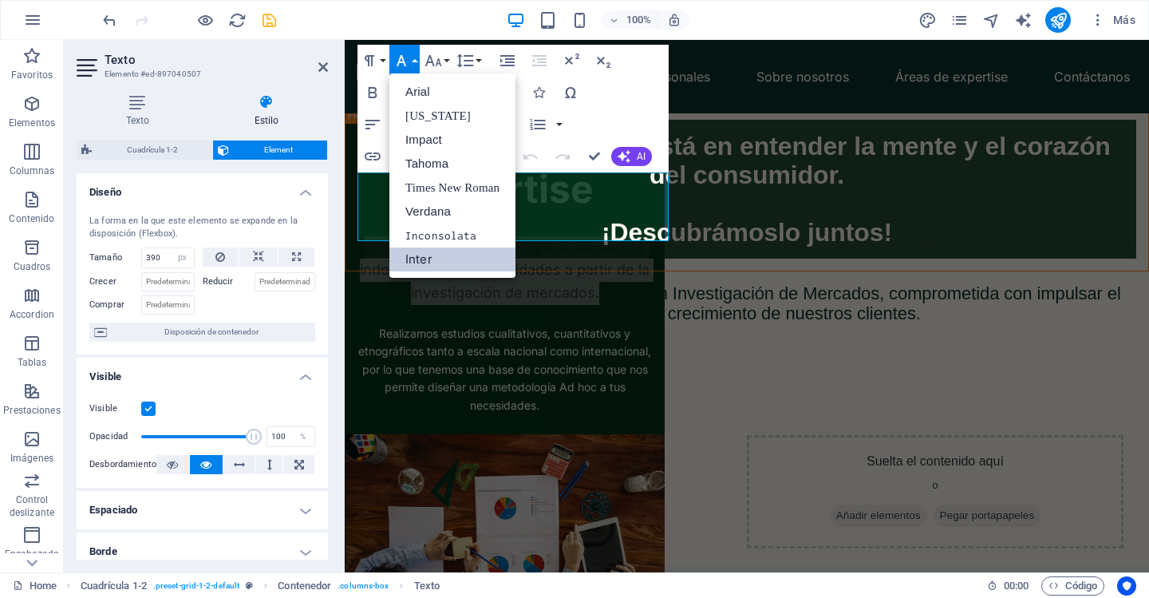
scroll to position [0, 0]
click at [407, 57] on icon "button" at bounding box center [401, 60] width 19 height 19
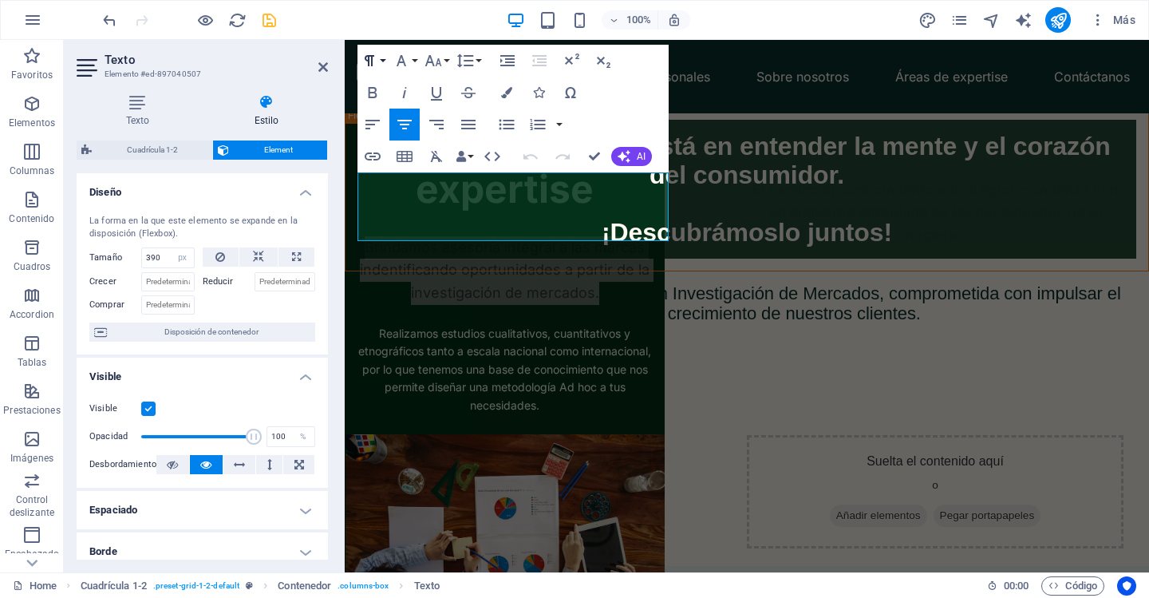
click at [376, 65] on icon "button" at bounding box center [369, 60] width 19 height 19
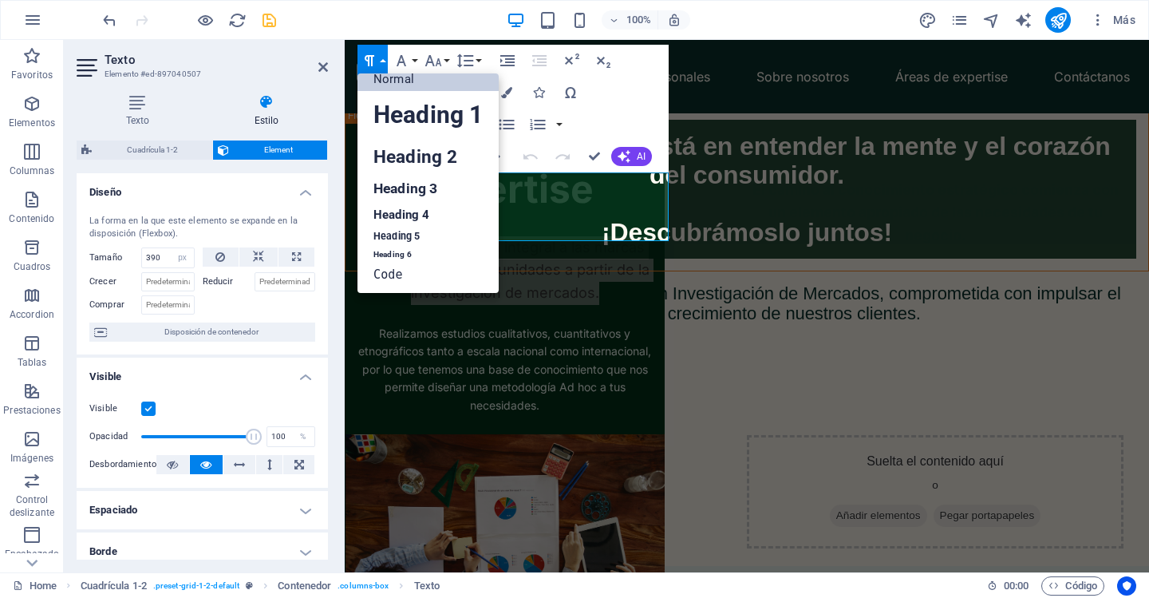
scroll to position [13, 0]
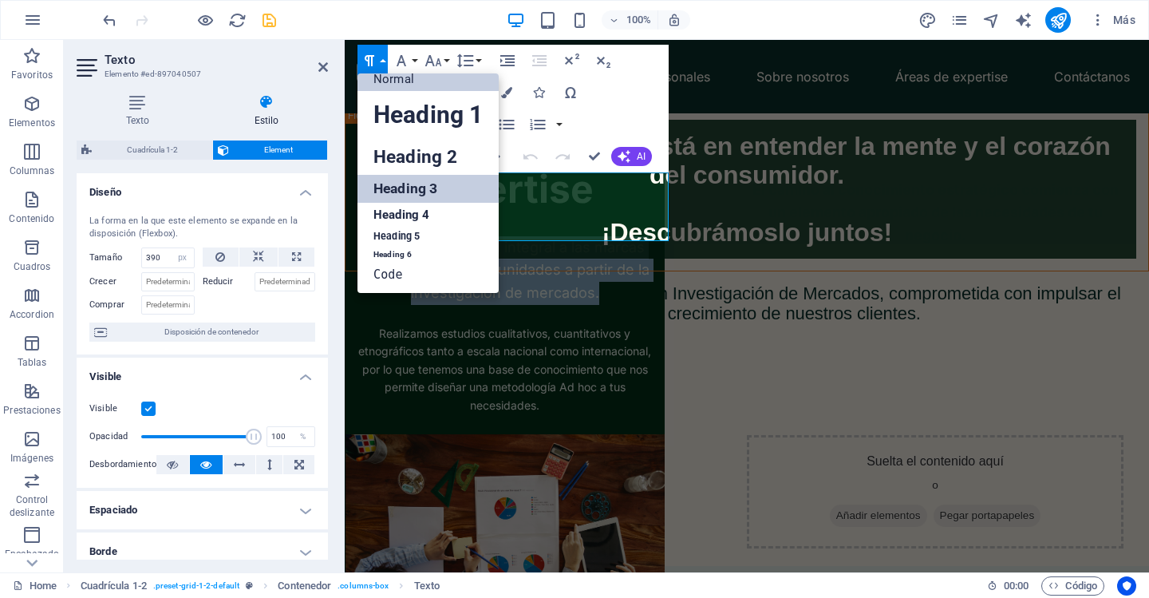
click at [428, 195] on link "Heading 3" at bounding box center [428, 189] width 141 height 28
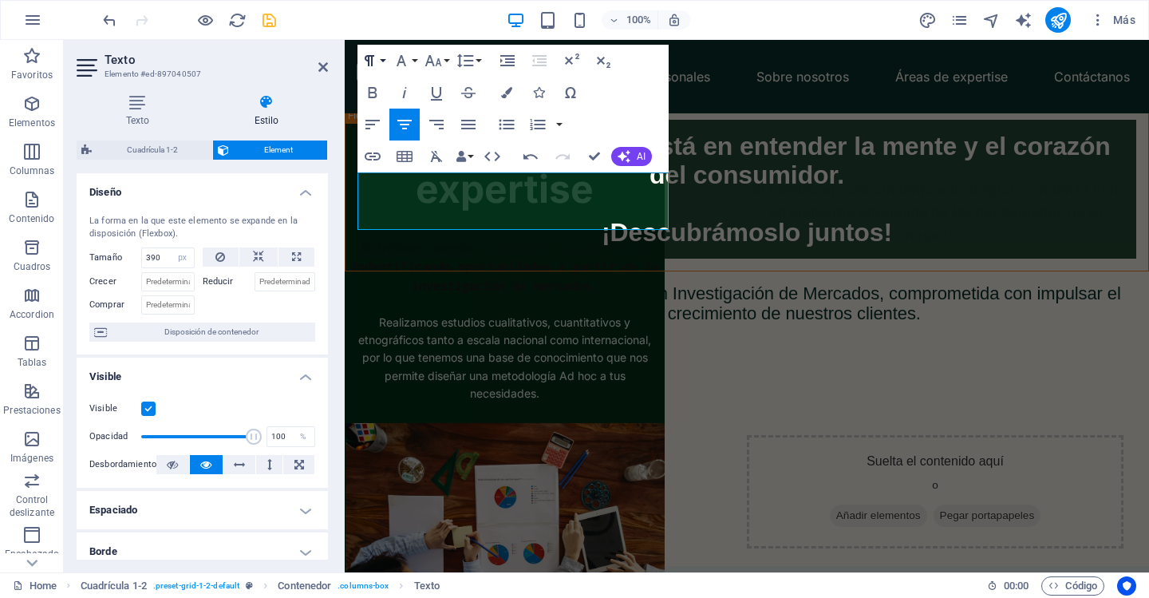
click at [385, 65] on button "Paragraph Format" at bounding box center [373, 61] width 30 height 32
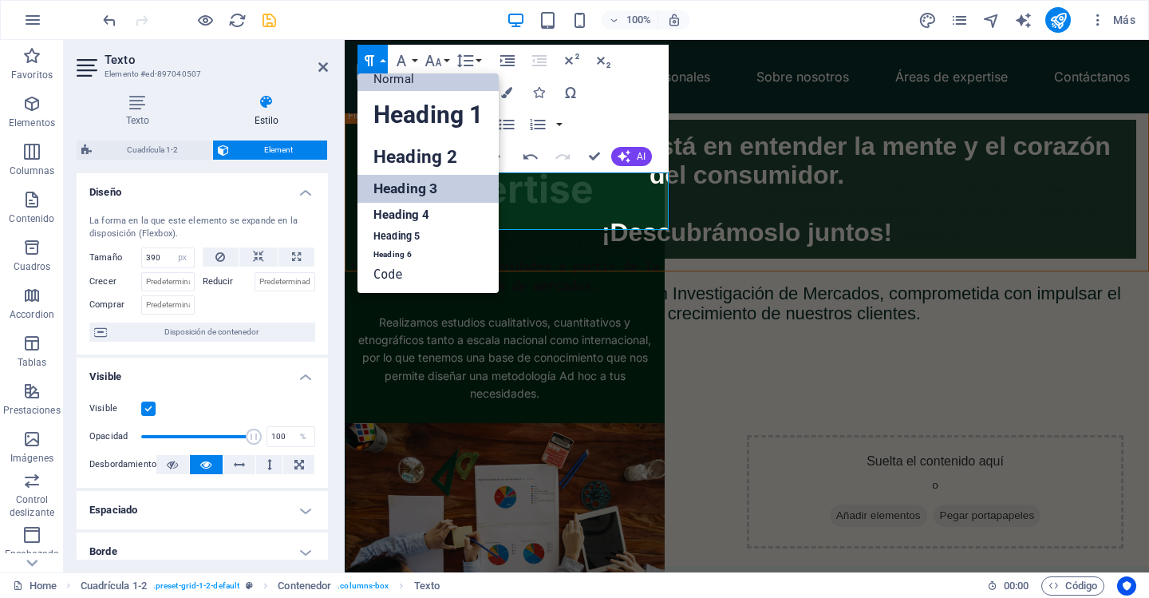
click at [404, 83] on link "Normal" at bounding box center [428, 79] width 141 height 24
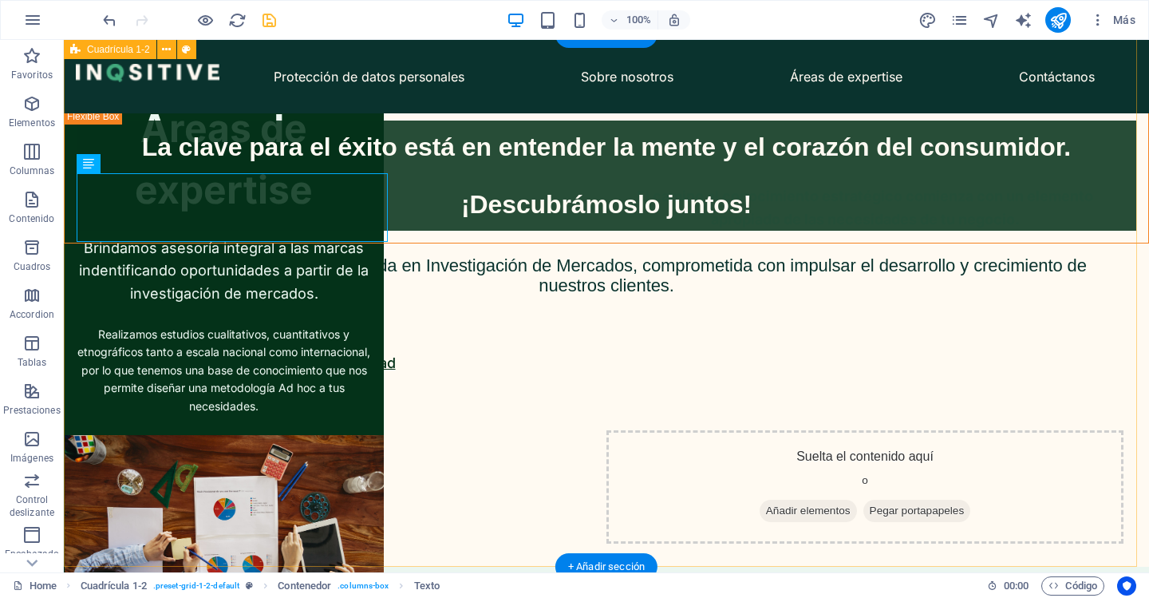
scroll to position [459, 0]
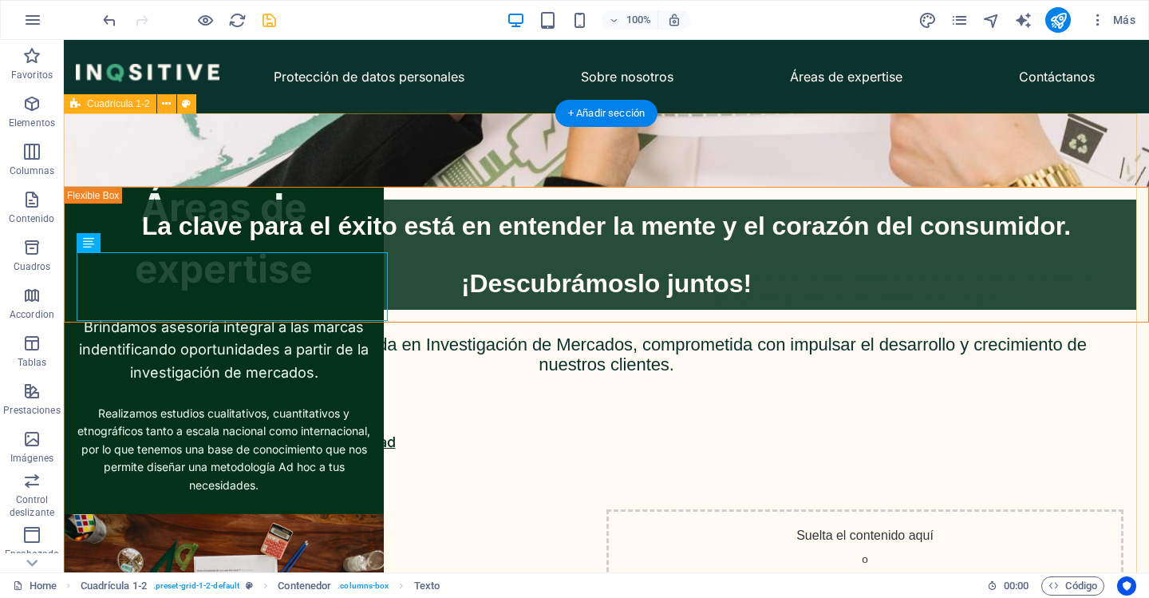
click at [651, 247] on div "Áreas de expertise Brindamos asesoría integral a las marcas indentificando opor…" at bounding box center [670, 346] width 1085 height 532
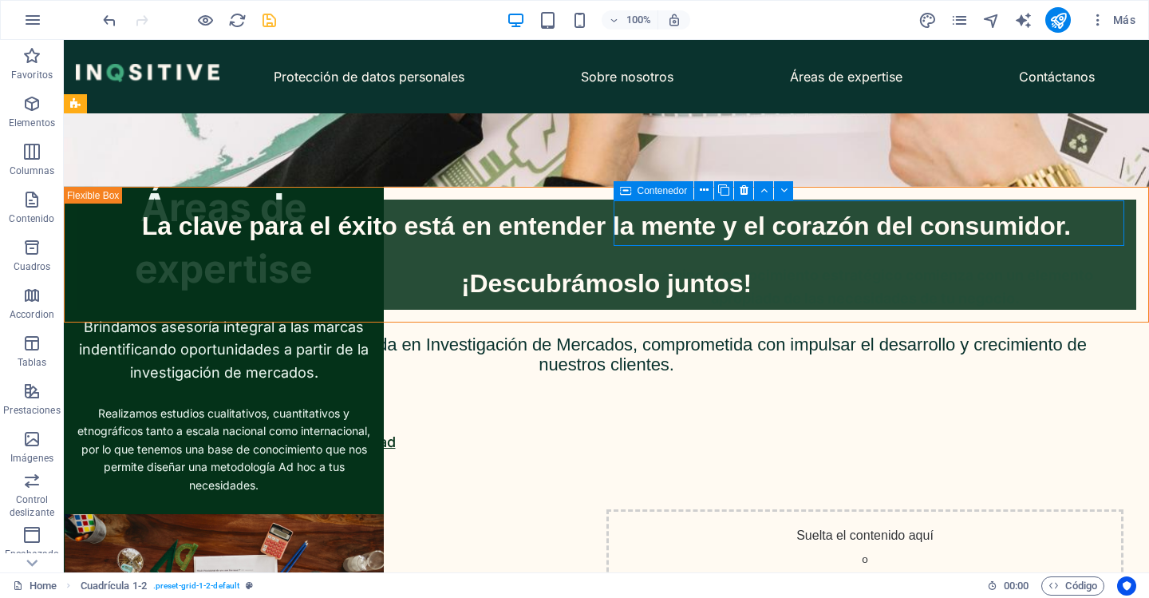
select select "%"
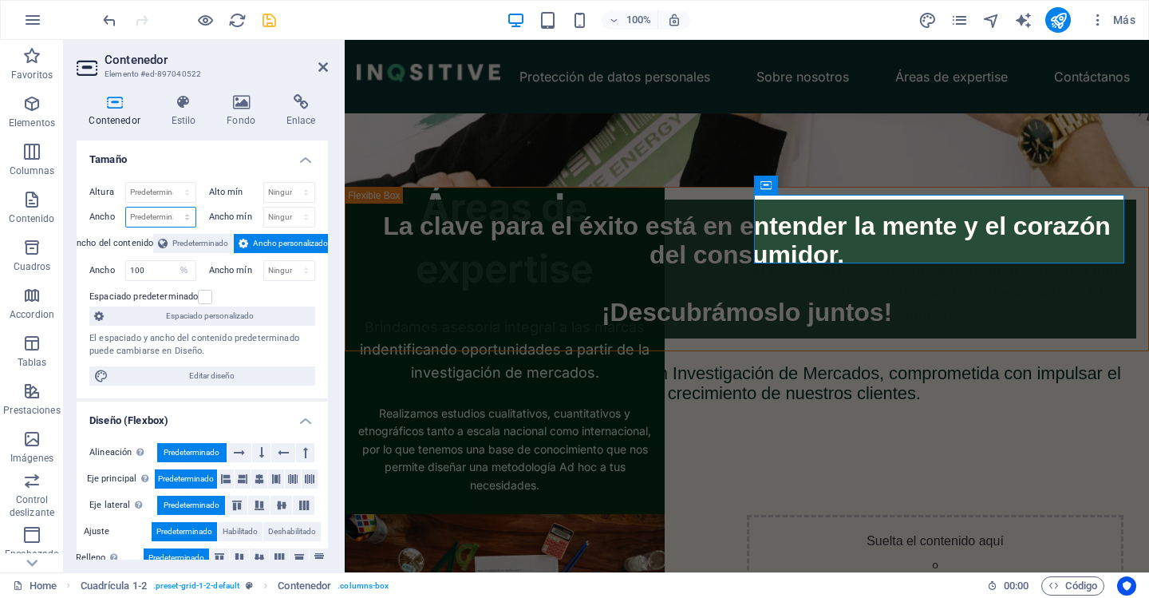
click at [148, 217] on select "Predeterminado px rem % em vh vw" at bounding box center [160, 216] width 69 height 19
select select "vw"
click at [171, 207] on select "Predeterminado px rem % em vh vw" at bounding box center [160, 216] width 69 height 19
type input "100"
click at [154, 194] on select "Predeterminado px rem % vh vw" at bounding box center [160, 192] width 69 height 19
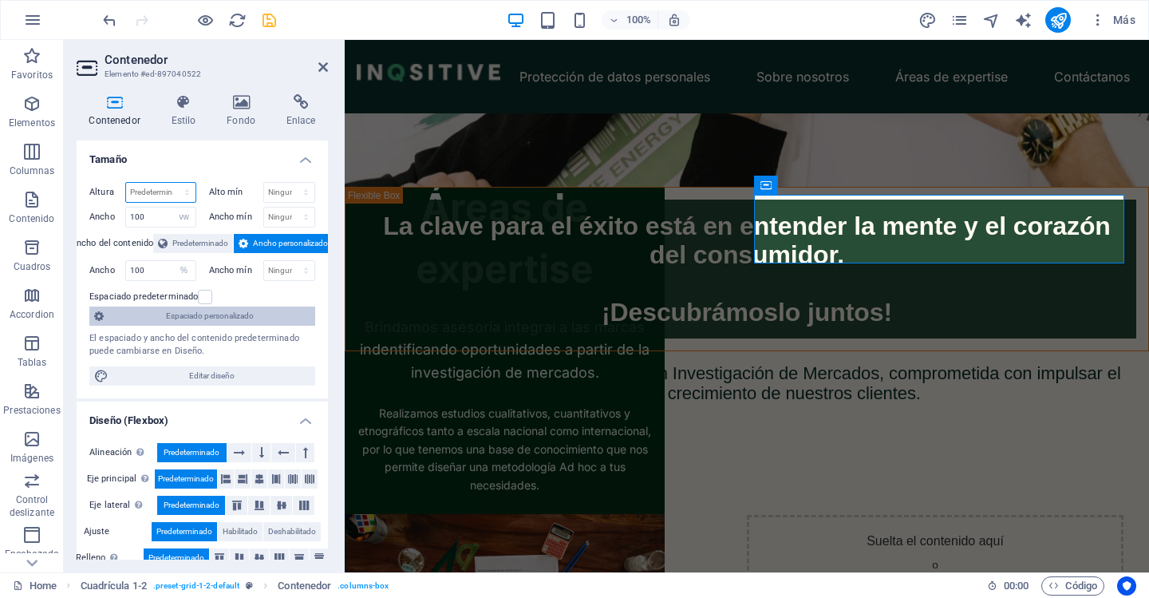
select select "vh"
click at [171, 183] on select "Predeterminado px rem % vh vw" at bounding box center [160, 192] width 69 height 19
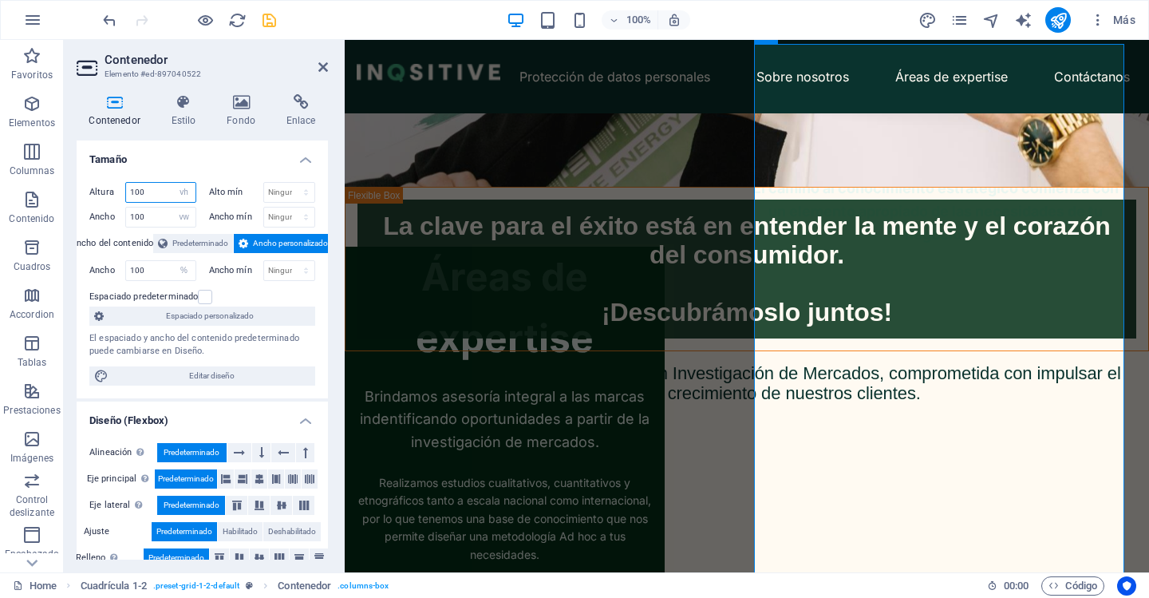
click at [157, 199] on input "100" at bounding box center [160, 192] width 69 height 19
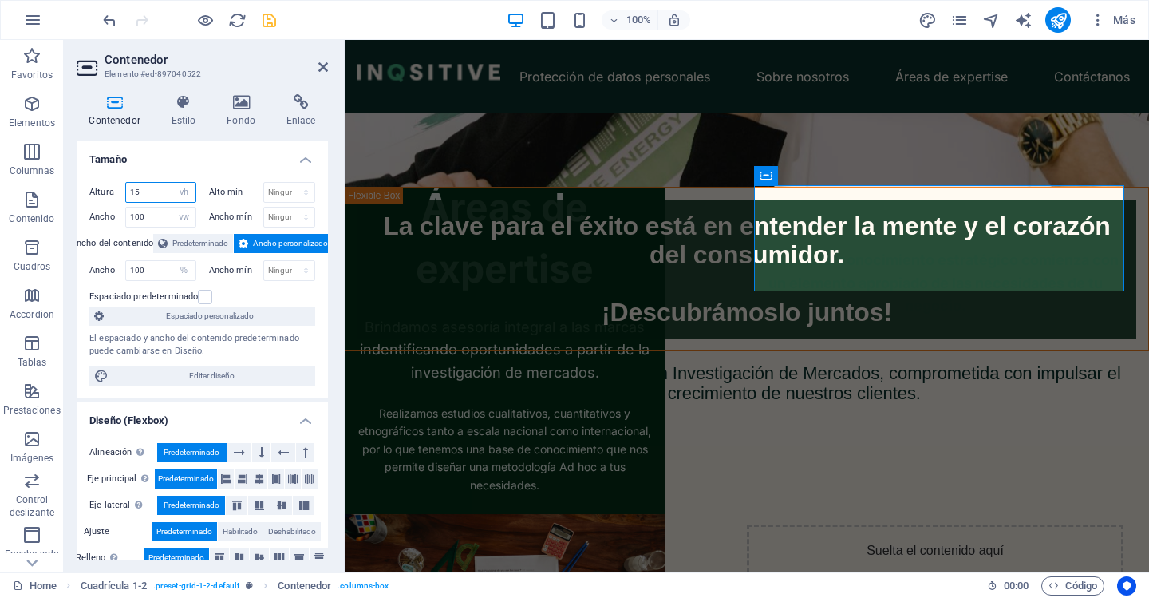
type input "15"
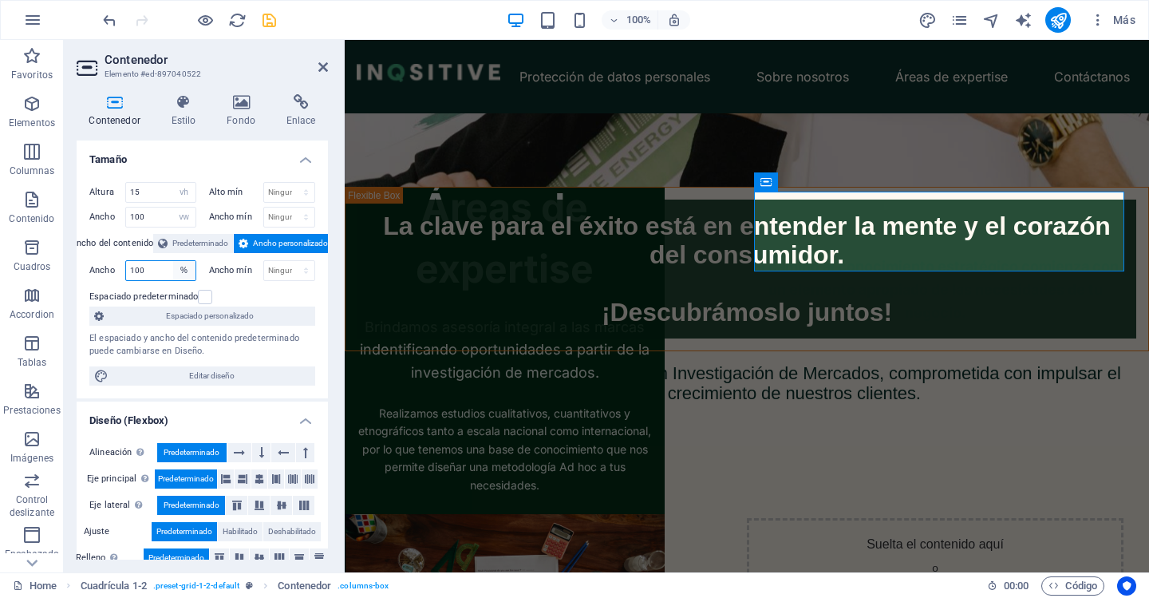
click at [186, 271] on select "Predeterminado px rem % em vh vw" at bounding box center [184, 270] width 22 height 19
select select "px"
click at [173, 261] on select "Predeterminado px rem % em vh vw" at bounding box center [184, 270] width 22 height 19
type input "400"
click at [204, 295] on label at bounding box center [205, 297] width 14 height 14
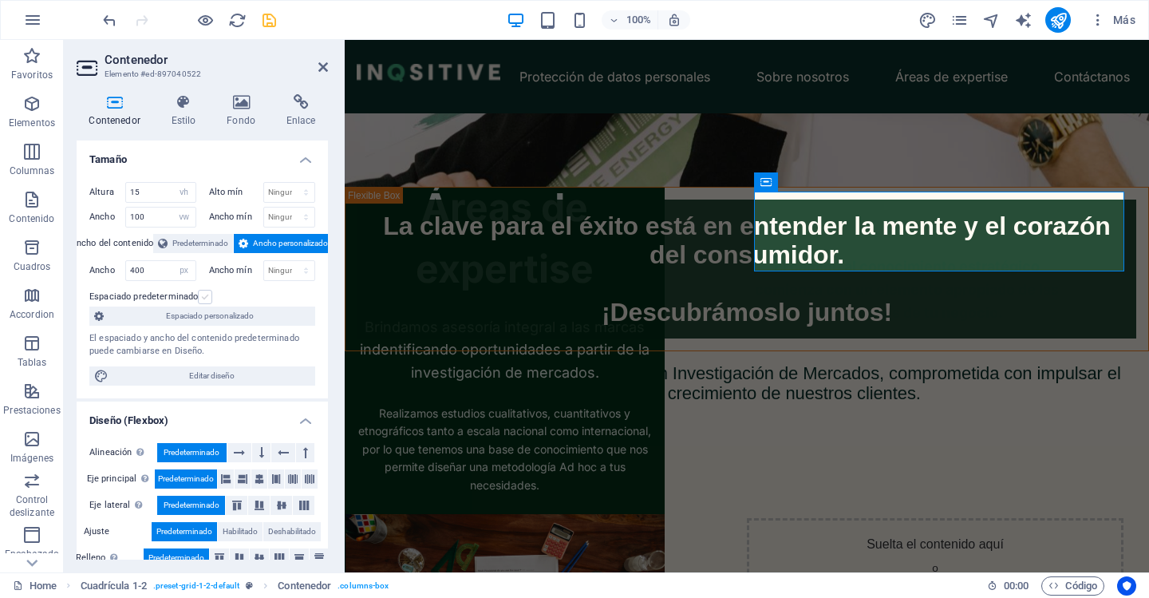
click at [0, 0] on input "Espaciado predeterminado" at bounding box center [0, 0] width 0 height 0
click at [204, 295] on label at bounding box center [205, 297] width 14 height 14
click at [0, 0] on input "Espaciado predeterminado" at bounding box center [0, 0] width 0 height 0
click at [188, 271] on select "Predeterminado px rem % em vh vw" at bounding box center [184, 270] width 22 height 19
select select "%"
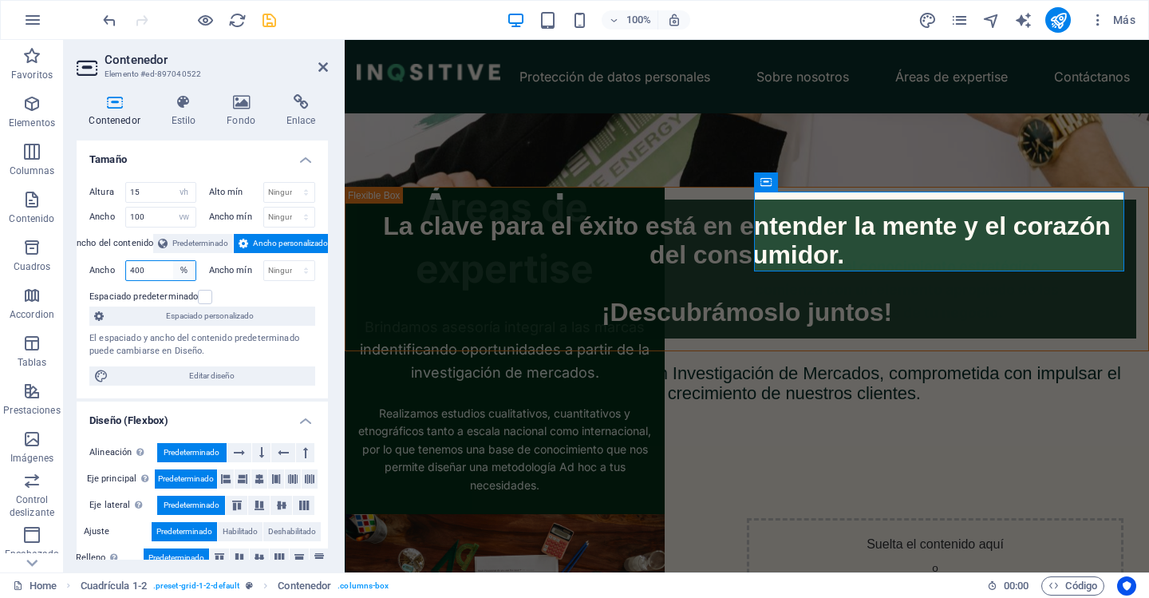
click at [173, 261] on select "Predeterminado px rem % em vh vw" at bounding box center [184, 270] width 22 height 19
type input "100"
click at [202, 245] on span "Predeterminado" at bounding box center [200, 243] width 56 height 19
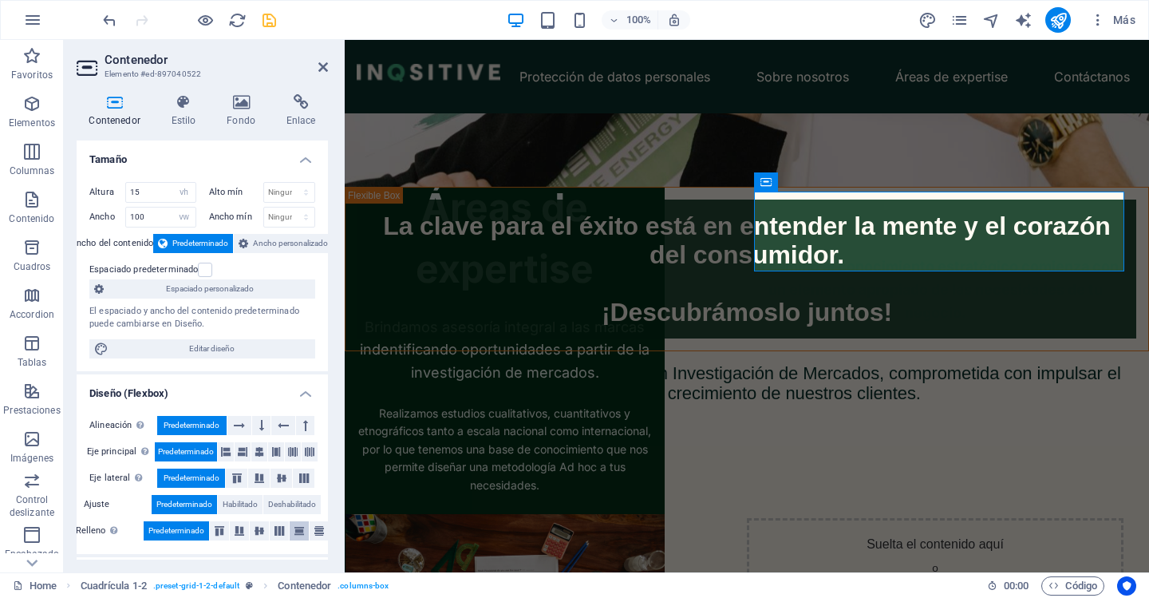
click at [298, 534] on icon at bounding box center [299, 531] width 19 height 10
click at [281, 450] on button at bounding box center [276, 451] width 16 height 19
click at [225, 452] on icon at bounding box center [226, 451] width 10 height 19
click at [264, 454] on button at bounding box center [259, 451] width 16 height 19
click at [279, 483] on button at bounding box center [282, 477] width 22 height 19
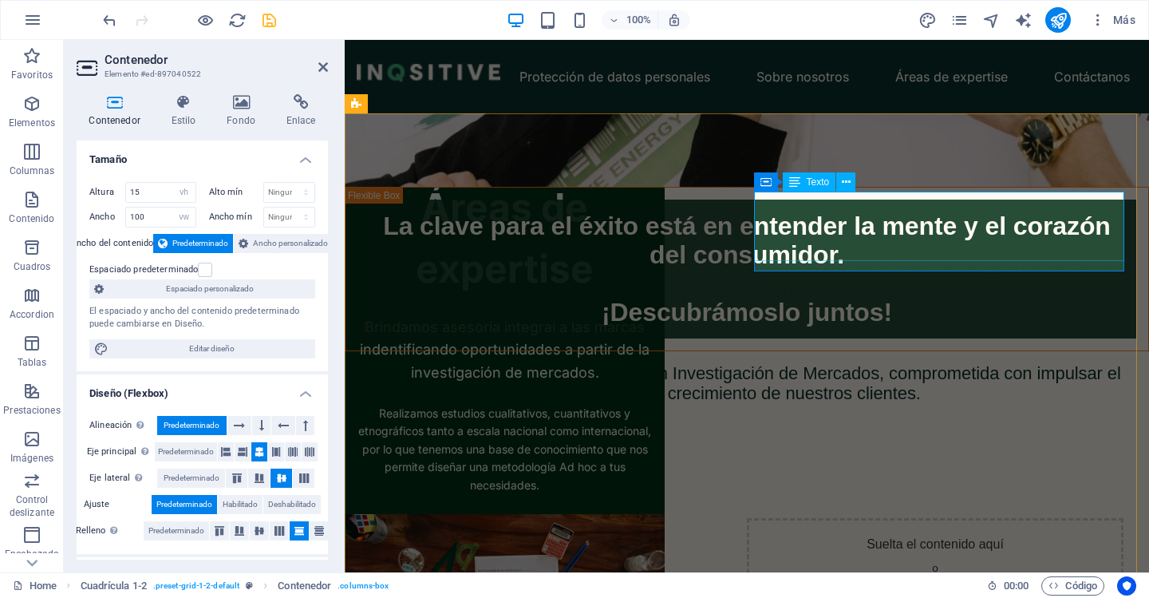
click at [808, 255] on div "El camino al conocimiento estratégico comienza con un elemento apropiado de las…" at bounding box center [935, 289] width 377 height 69
click at [810, 255] on div "El camino al conocimiento estratégico comienza con un elemento apropiado de las…" at bounding box center [935, 289] width 377 height 69
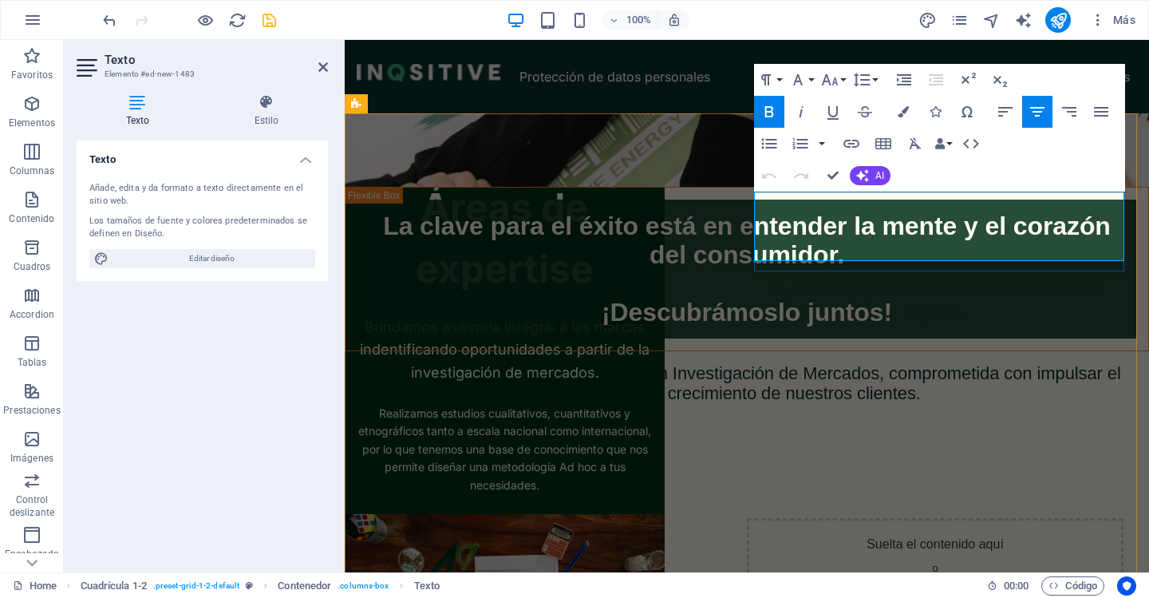
click at [810, 258] on span "El camino al conocimiento estratégico comienza con un elemento apropiado de las…" at bounding box center [936, 289] width 366 height 63
click at [905, 115] on icon "button" at bounding box center [903, 111] width 11 height 11
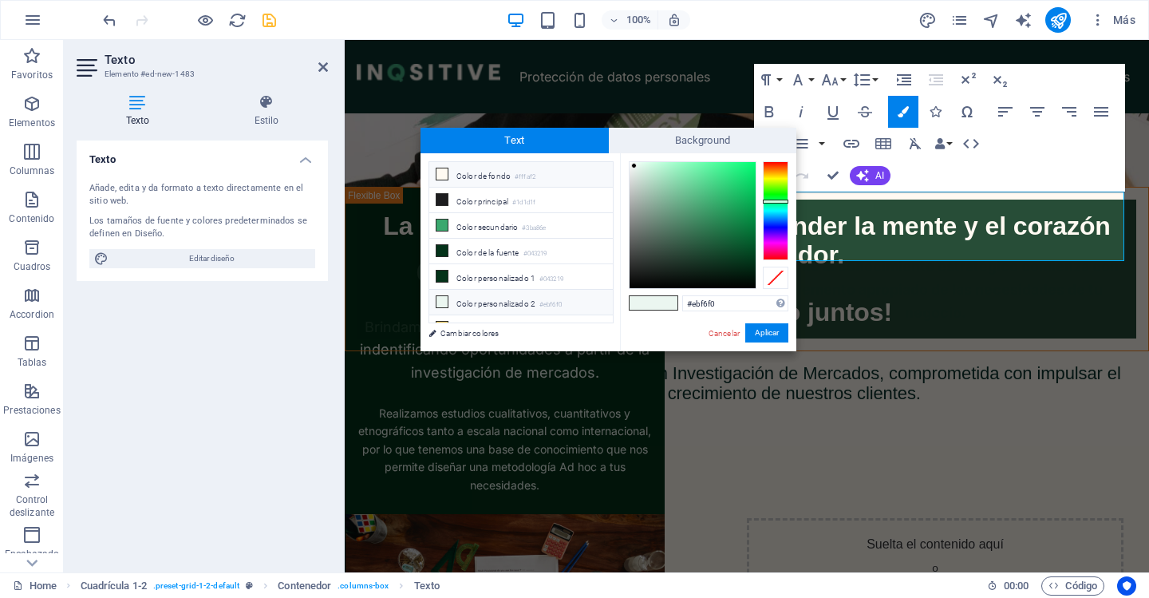
click at [484, 180] on li "Color de fondo #fffaf2" at bounding box center [521, 175] width 184 height 26
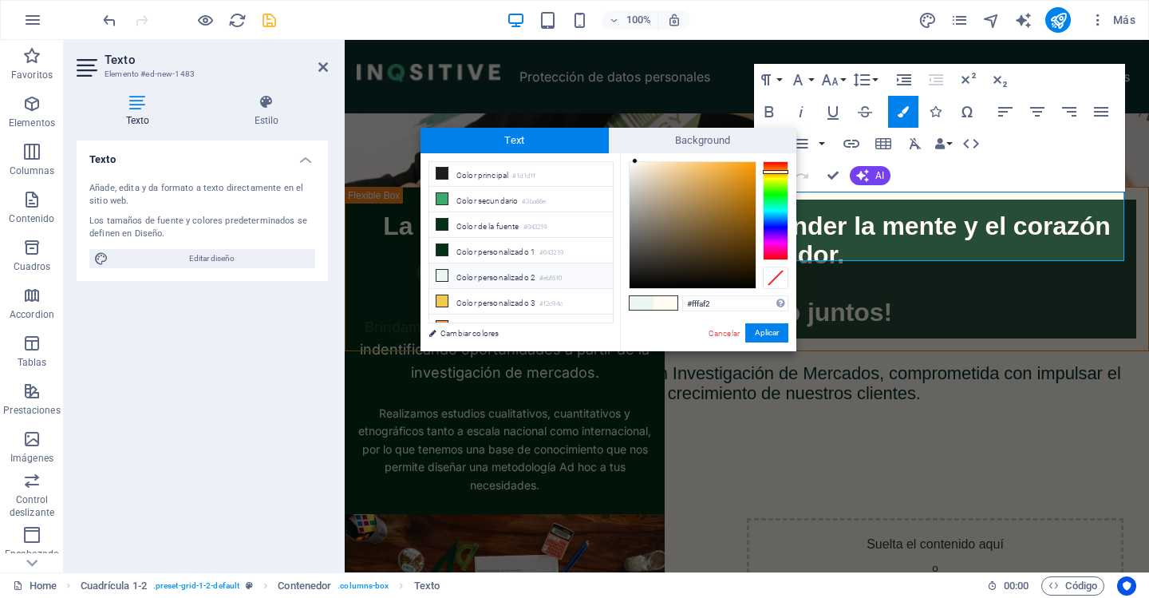
scroll to position [38, 0]
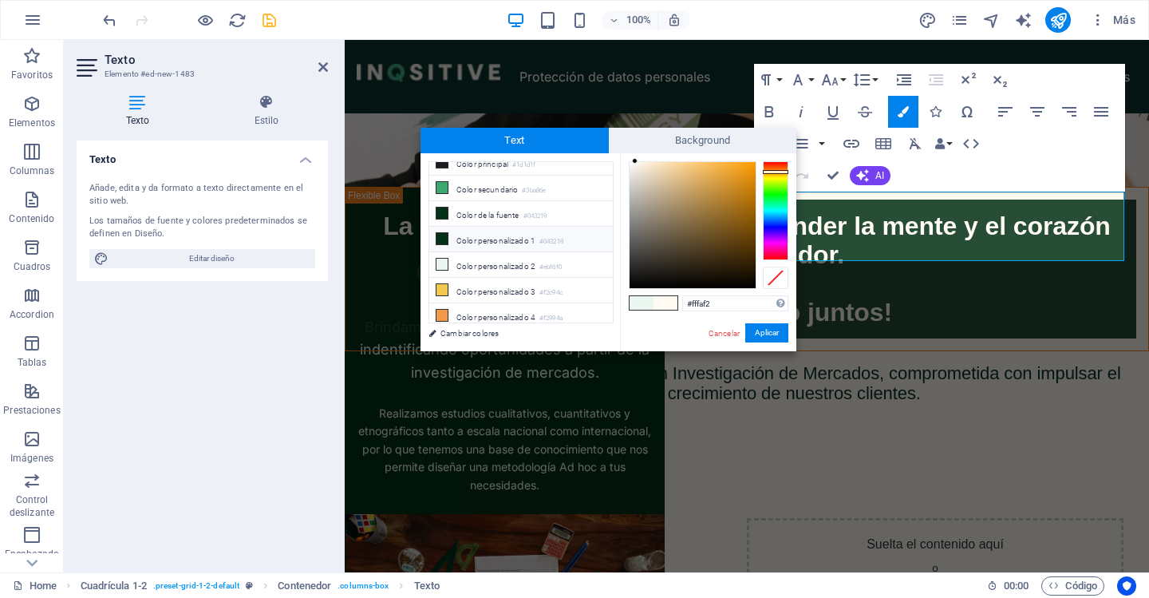
click at [500, 240] on li "Color personalizado 1 #043219" at bounding box center [521, 240] width 184 height 26
type input "#043219"
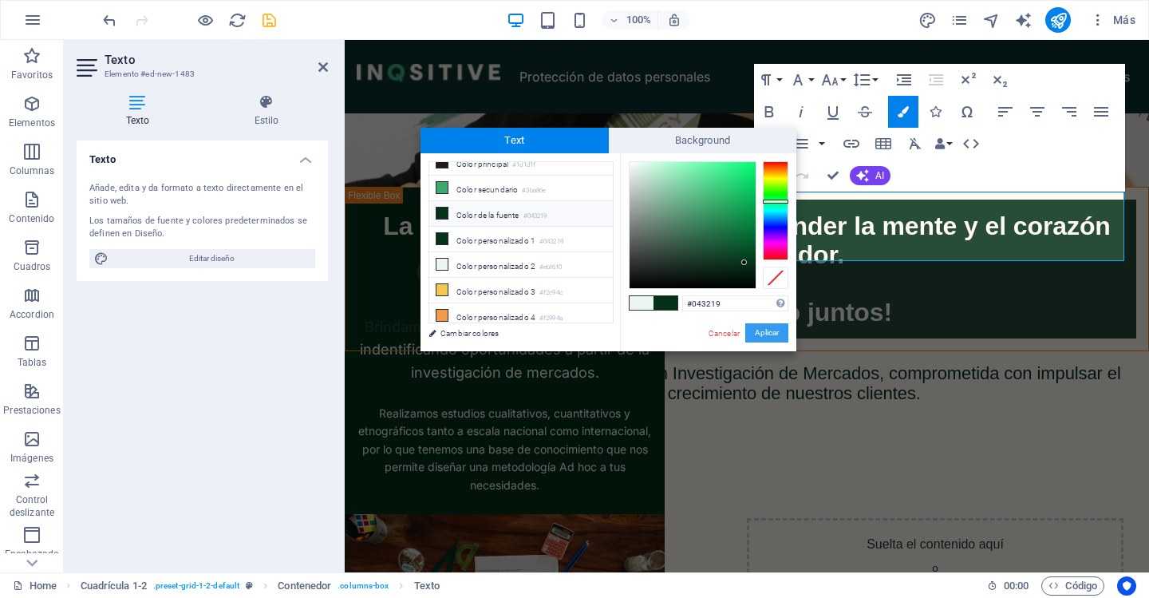
click at [765, 332] on button "Aplicar" at bounding box center [766, 332] width 43 height 19
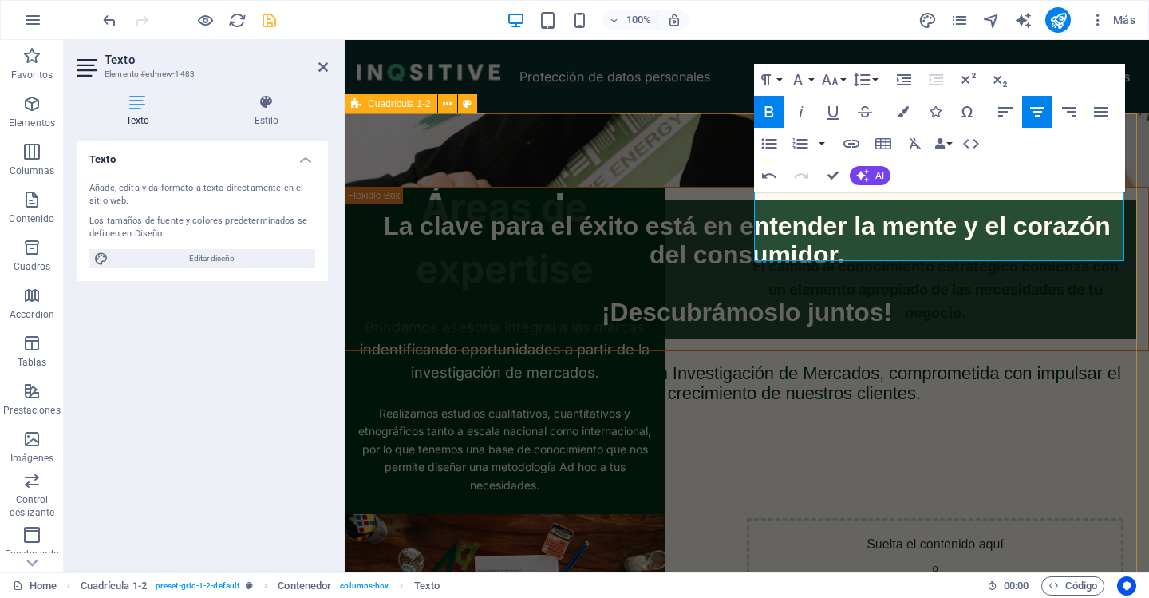
click at [849, 283] on div "Áreas de expertise Brindamos asesoría integral a las marcas indentificando opor…" at bounding box center [1091, 346] width 804 height 532
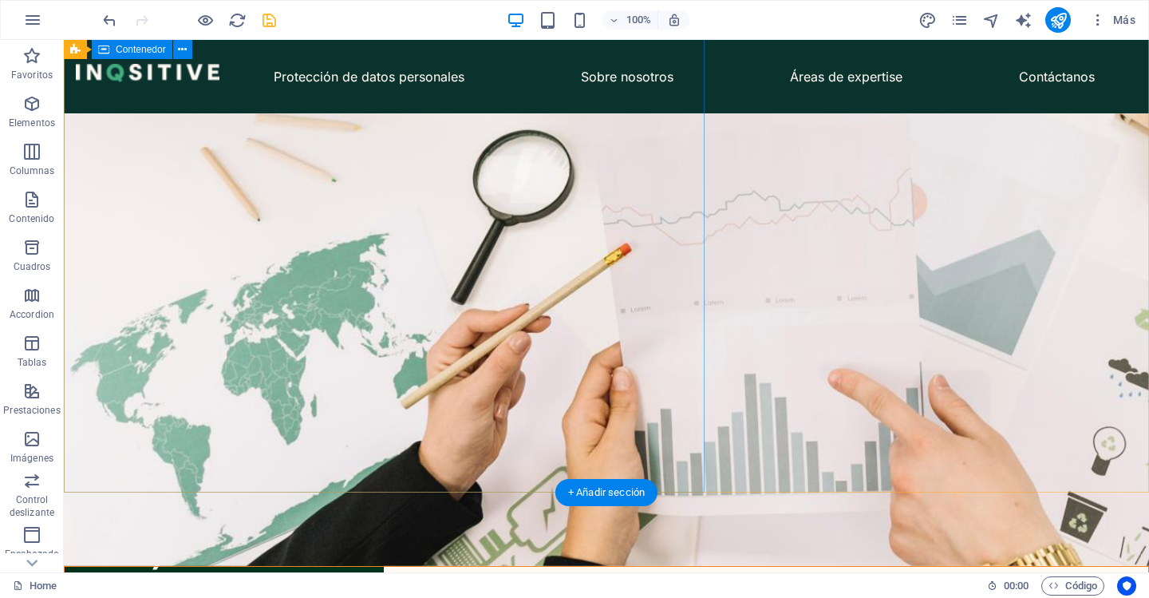
scroll to position [479, 0]
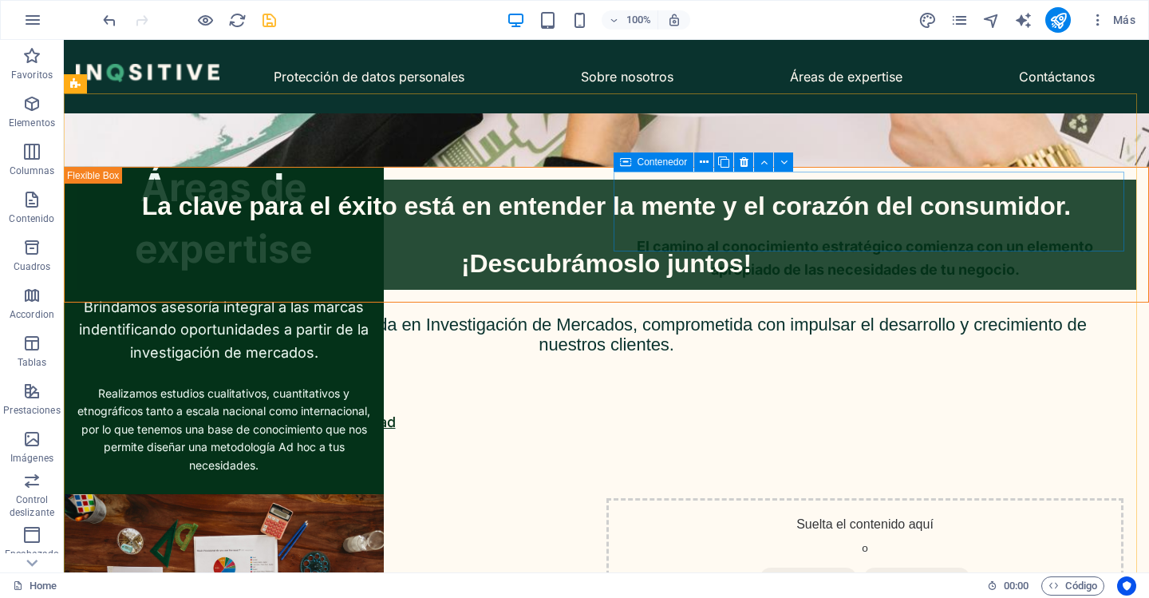
select select "vh"
select select "vw"
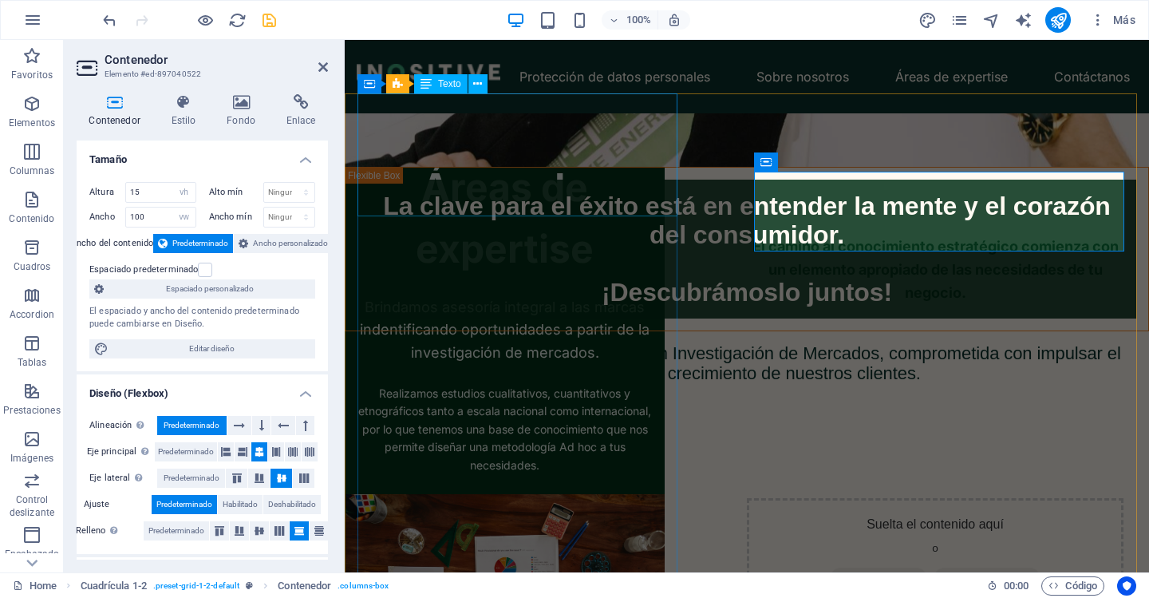
scroll to position [399, 0]
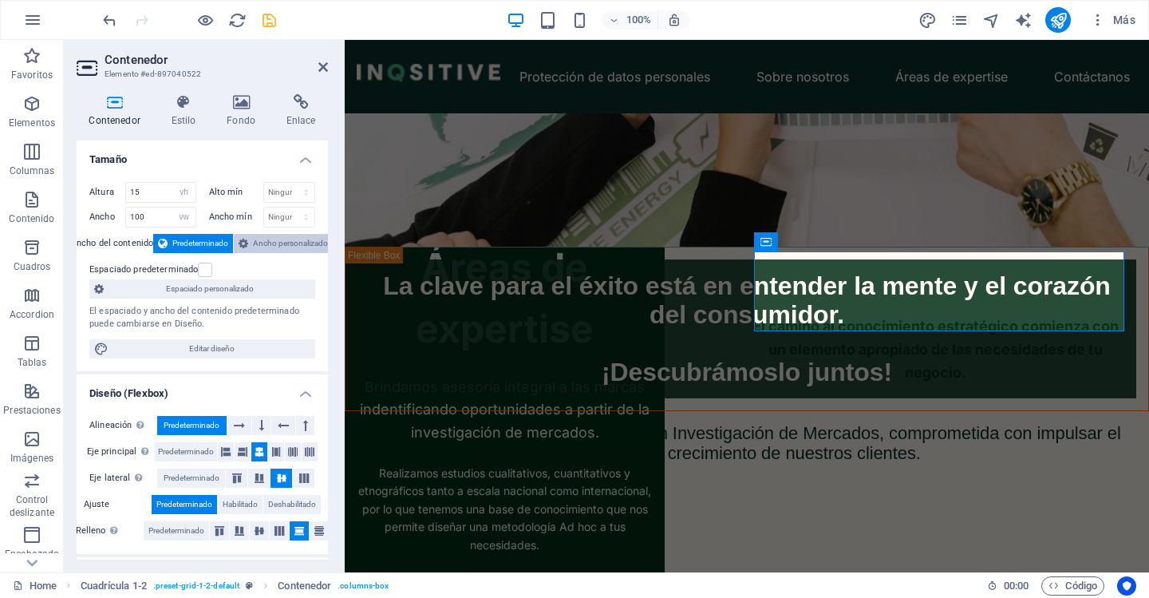
click at [259, 243] on span "Ancho personalizado" at bounding box center [290, 243] width 75 height 19
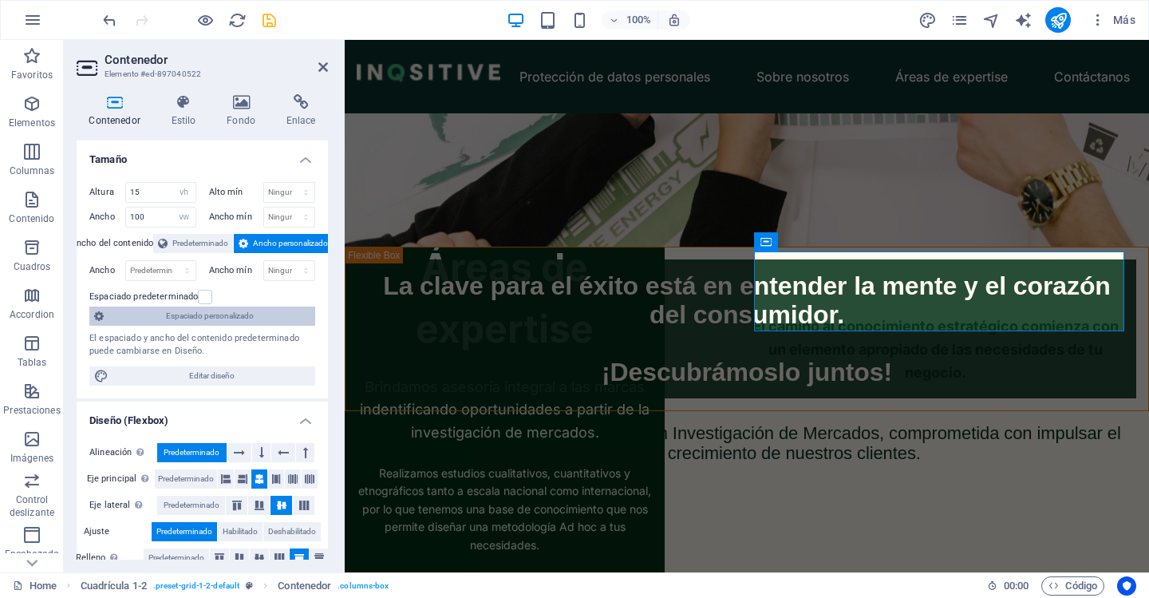
click at [210, 317] on span "Espaciado personalizado" at bounding box center [210, 315] width 202 height 19
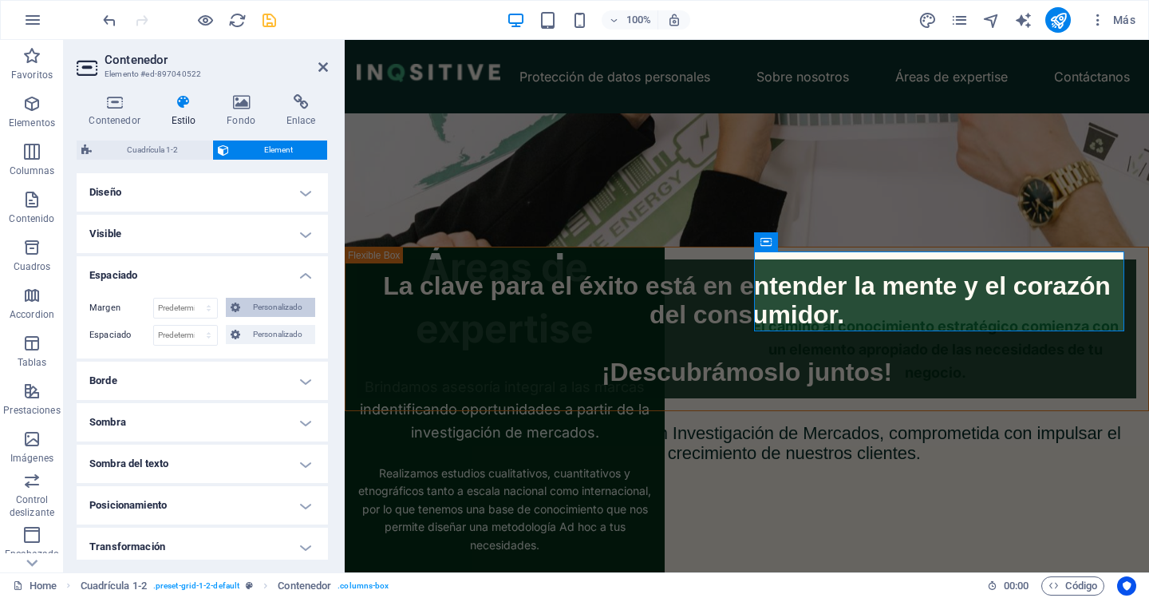
click at [263, 308] on span "Personalizado" at bounding box center [277, 307] width 65 height 19
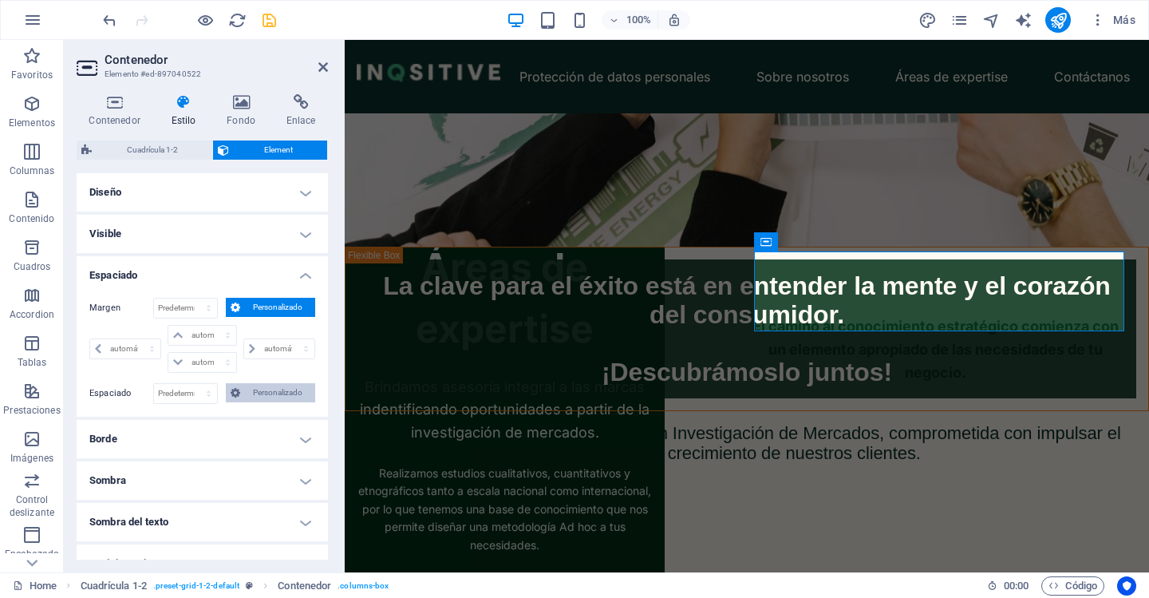
click at [271, 386] on span "Personalizado" at bounding box center [277, 392] width 65 height 19
click at [211, 188] on h4 "Diseño" at bounding box center [202, 192] width 251 height 38
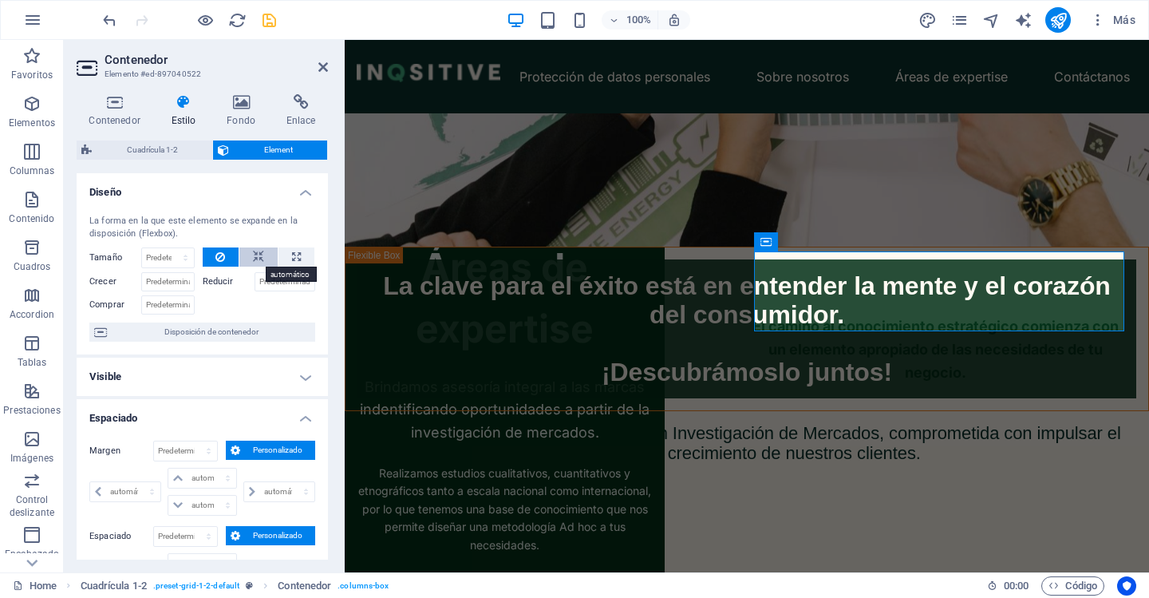
click at [248, 253] on button at bounding box center [258, 256] width 38 height 19
click at [215, 255] on icon at bounding box center [220, 256] width 10 height 19
click at [793, 342] on div "Áreas de expertise Brindamos asesoría integral a las marcas indentificando opor…" at bounding box center [1091, 346] width 804 height 532
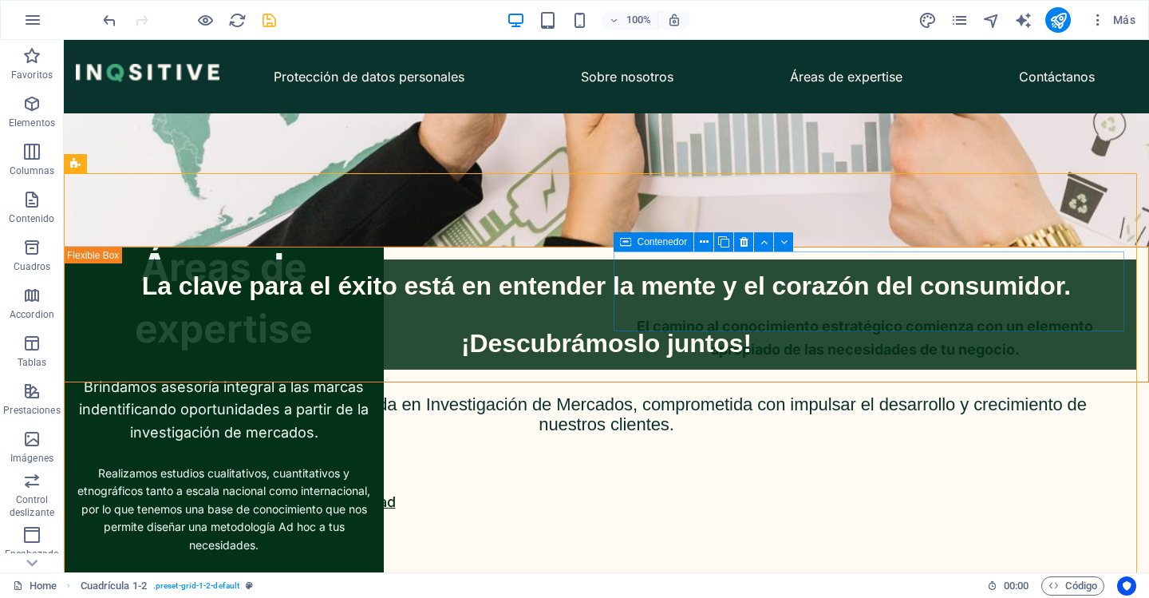
select select "px"
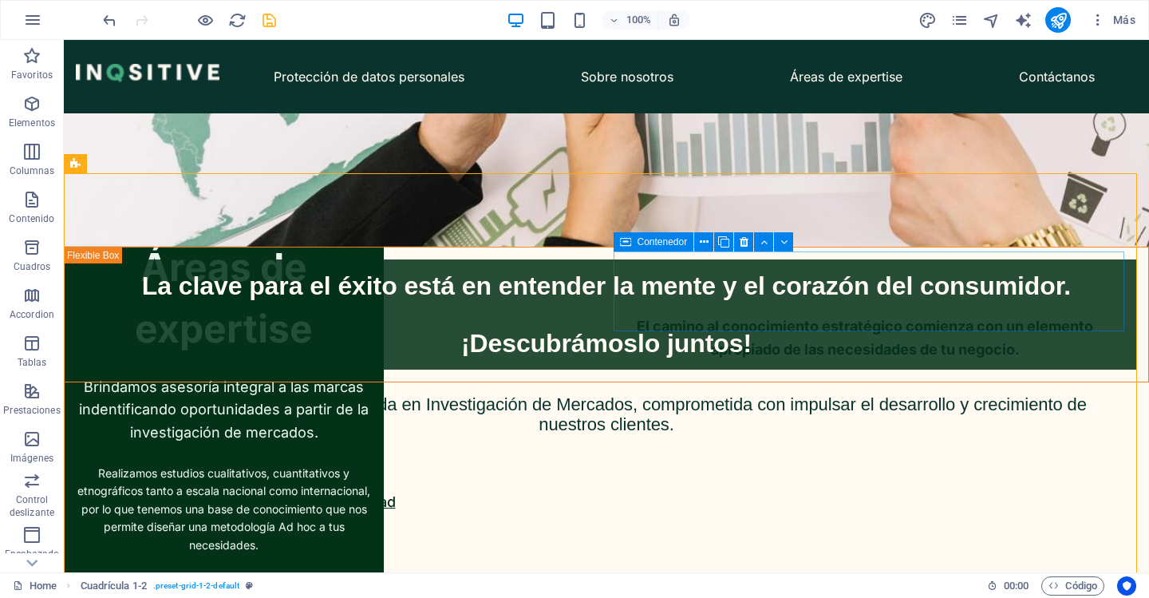
select select "px"
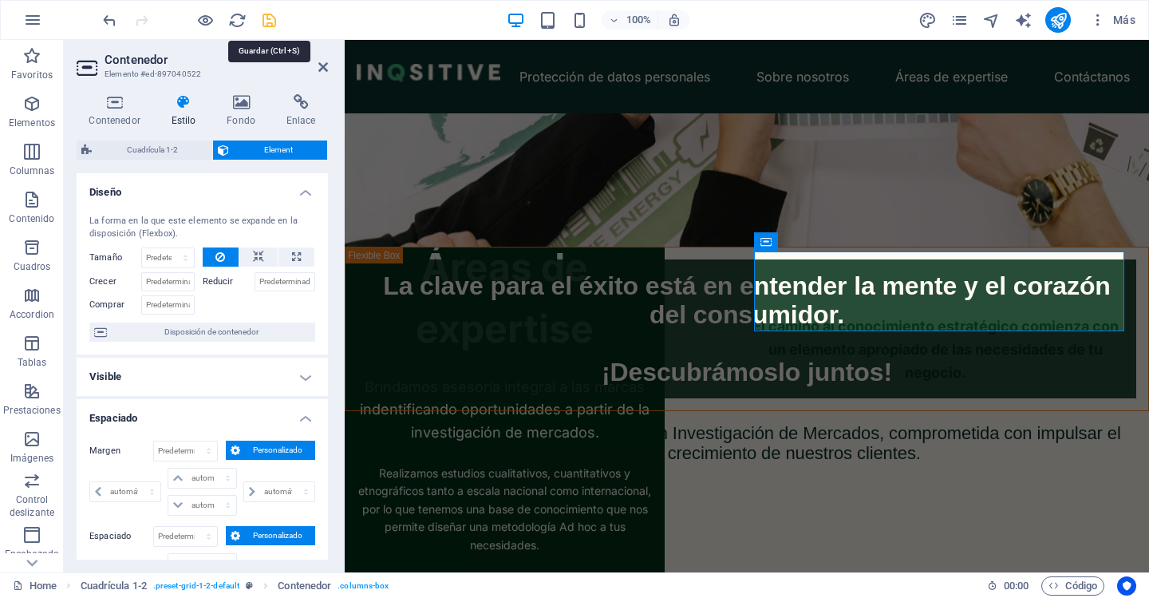
click at [276, 19] on icon "save" at bounding box center [269, 20] width 18 height 18
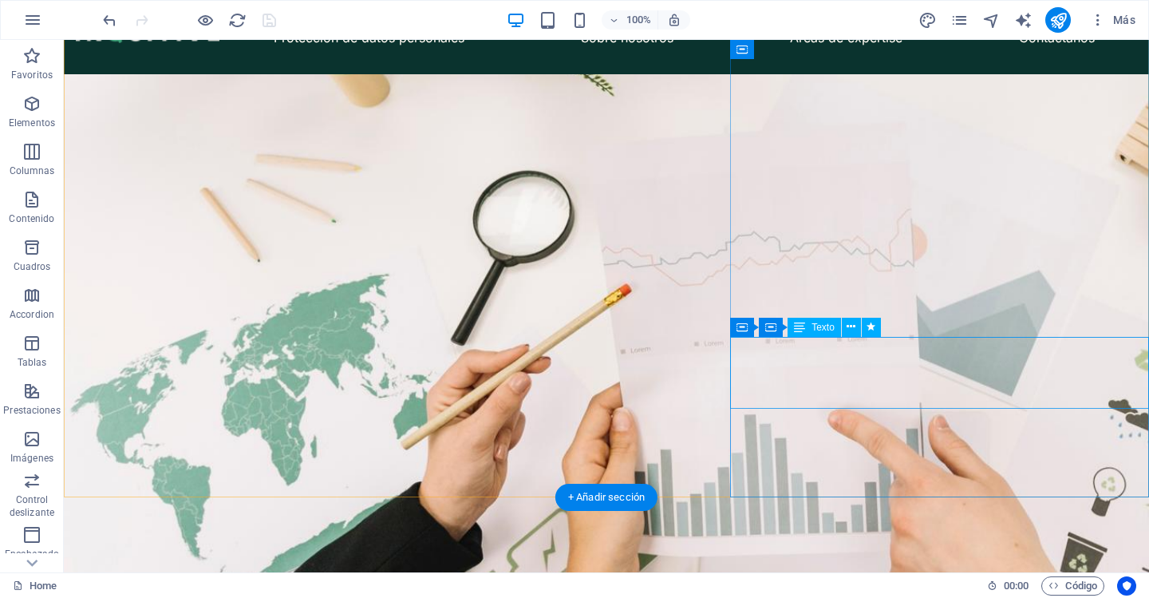
scroll to position [0, 0]
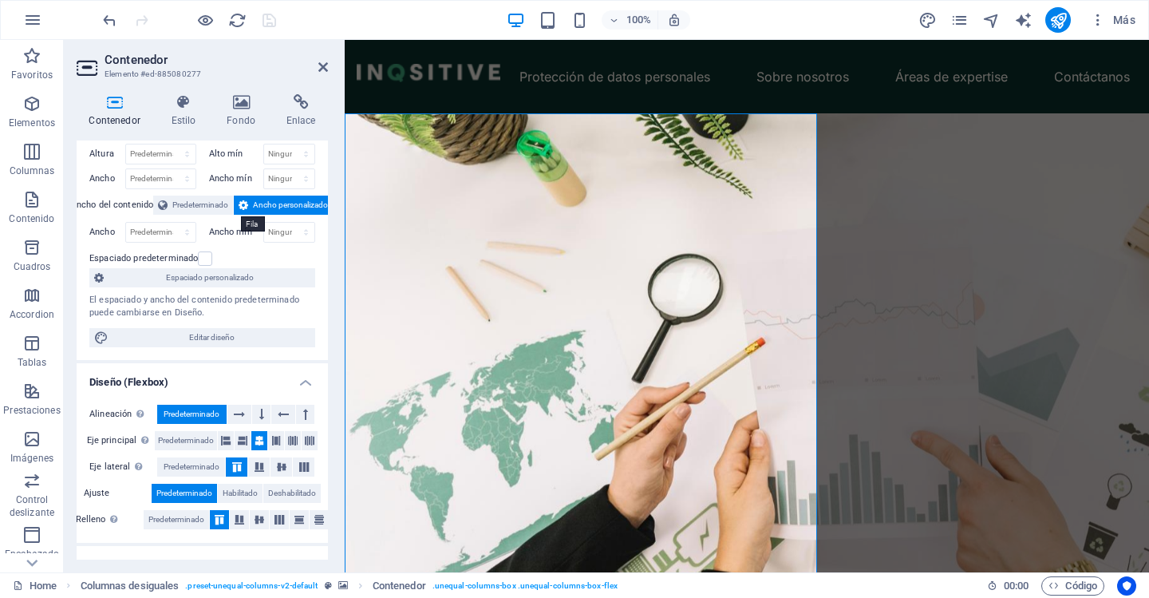
scroll to position [6, 0]
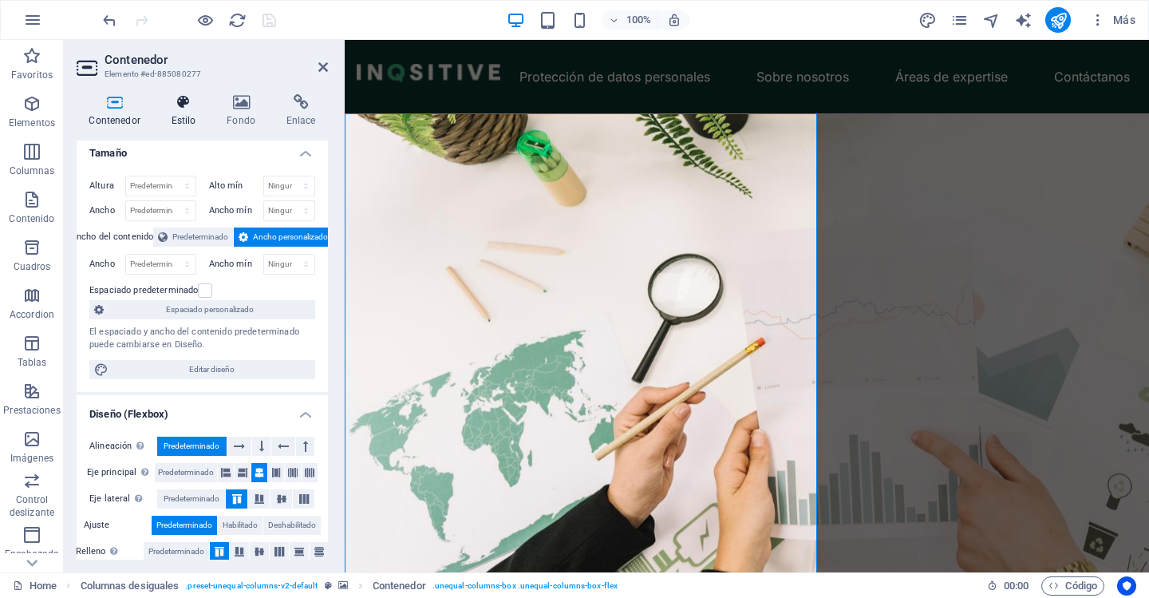
click at [194, 100] on icon at bounding box center [183, 102] width 49 height 16
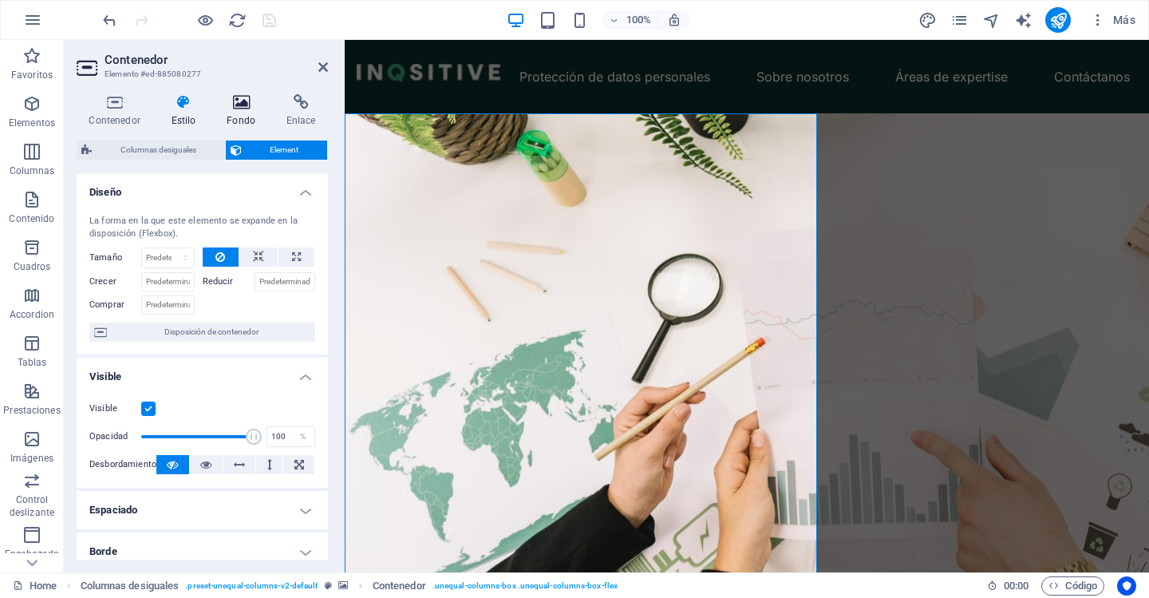
click at [219, 101] on icon at bounding box center [241, 102] width 53 height 16
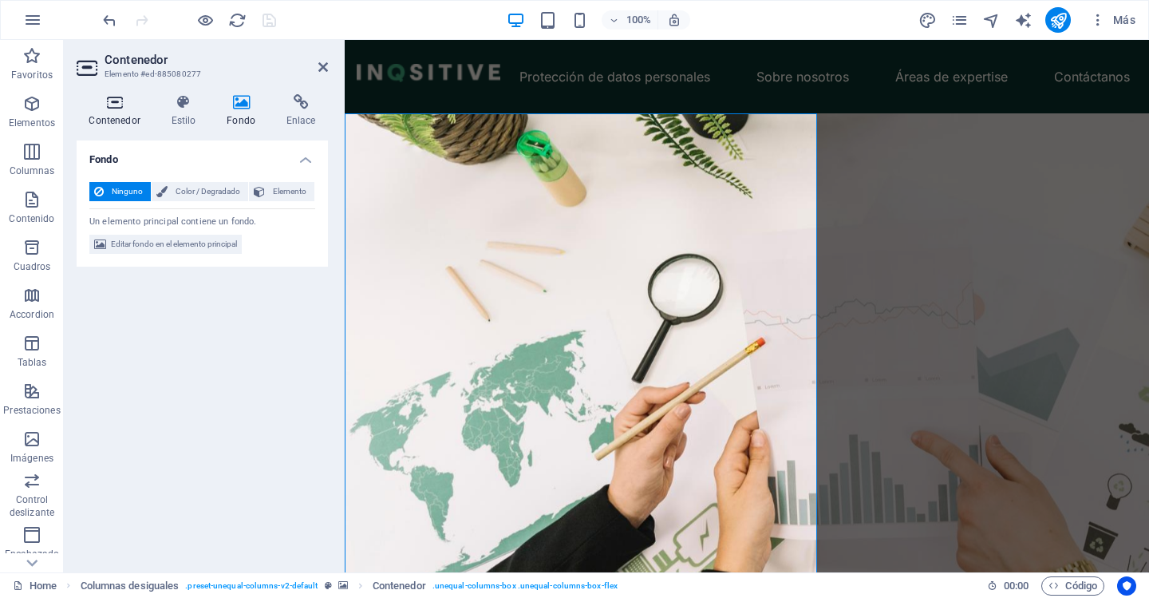
click at [112, 114] on h4 "Contenedor" at bounding box center [118, 111] width 82 height 34
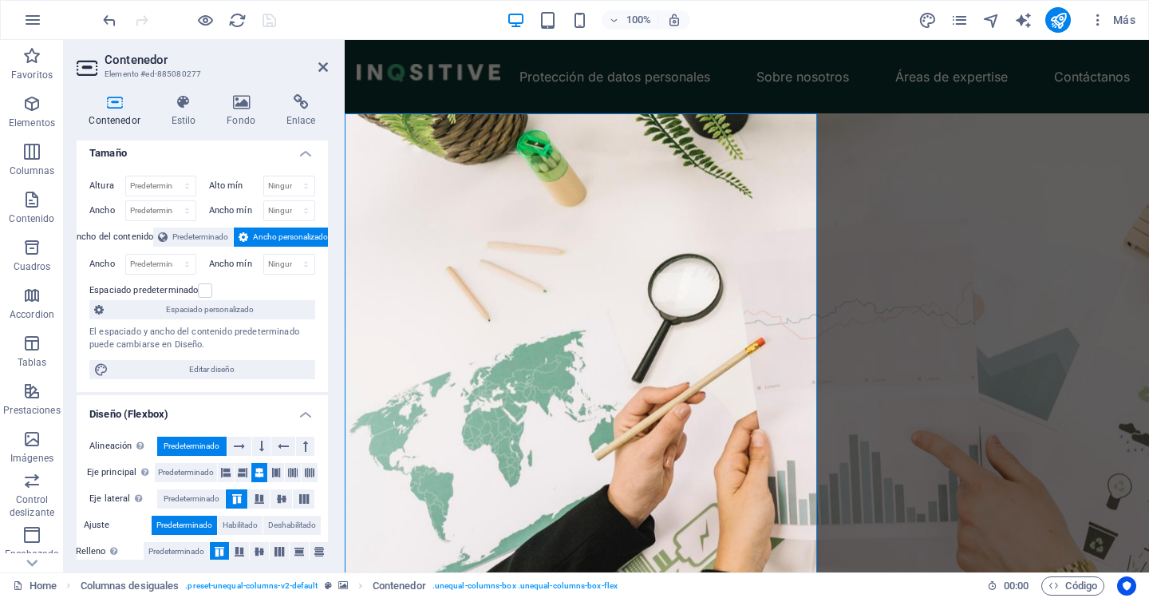
click at [829, 115] on figure at bounding box center [747, 379] width 804 height 532
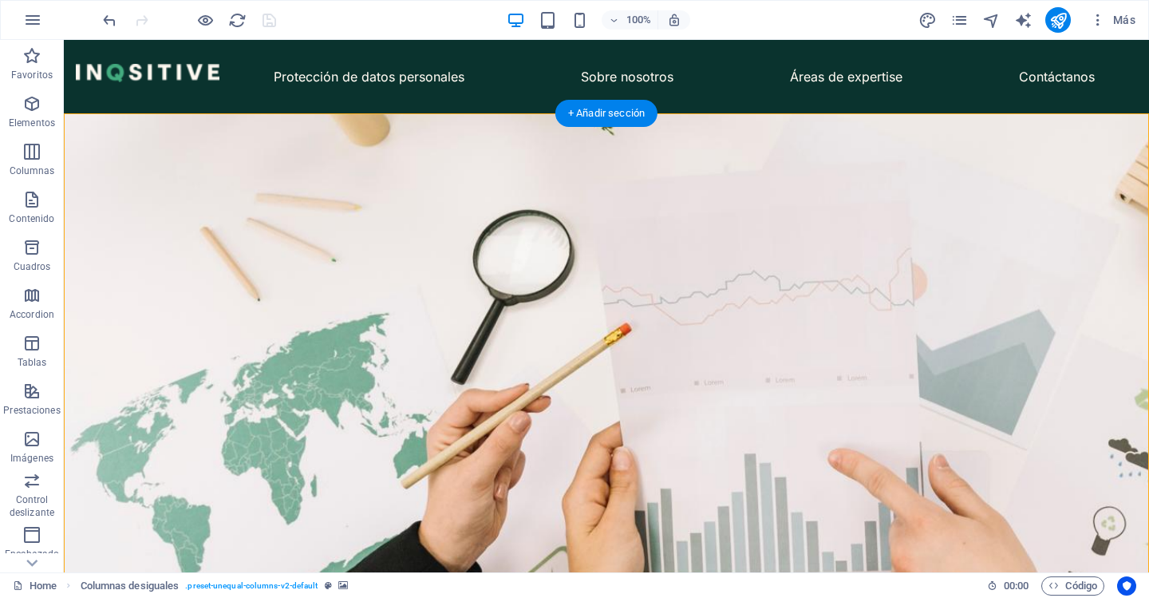
click at [724, 162] on figure at bounding box center [606, 379] width 1085 height 532
select select "vh"
select select "vw"
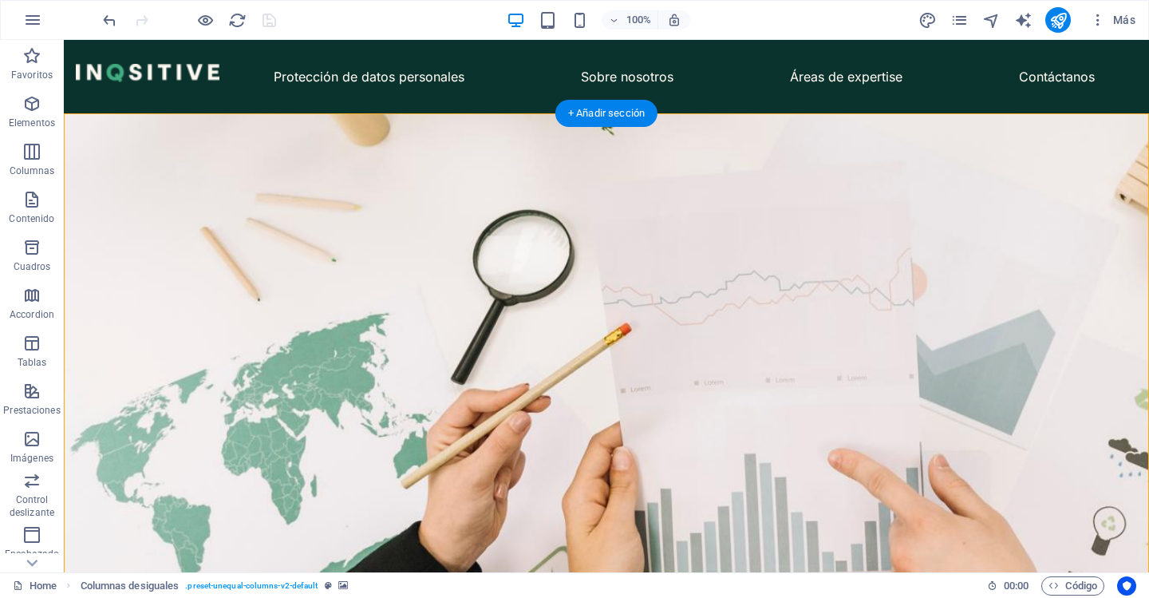
select select "vw"
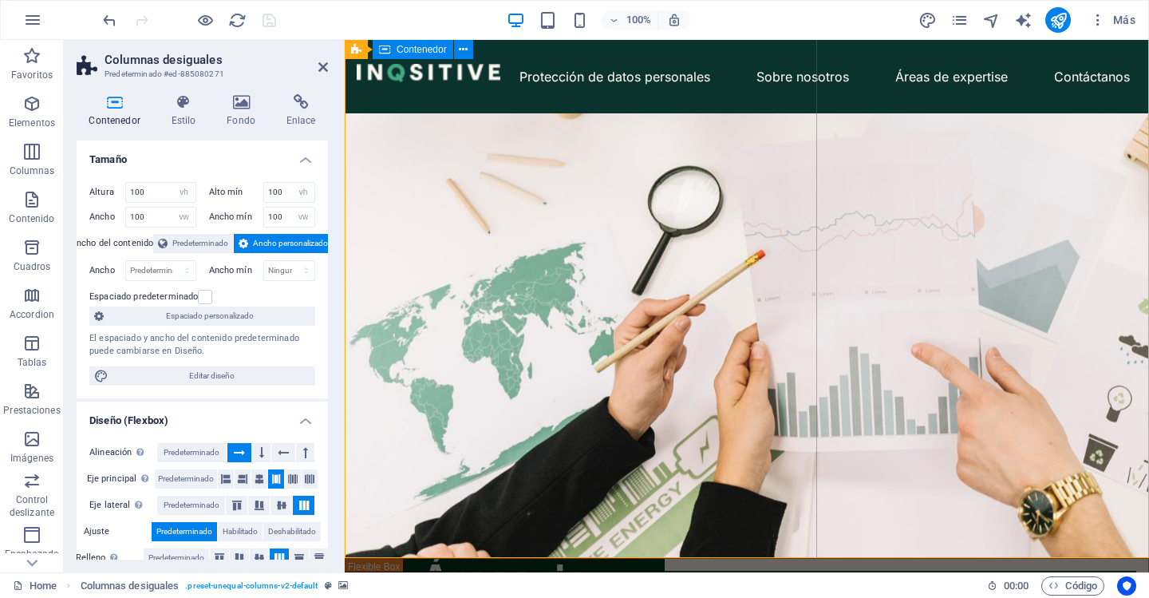
scroll to position [239, 0]
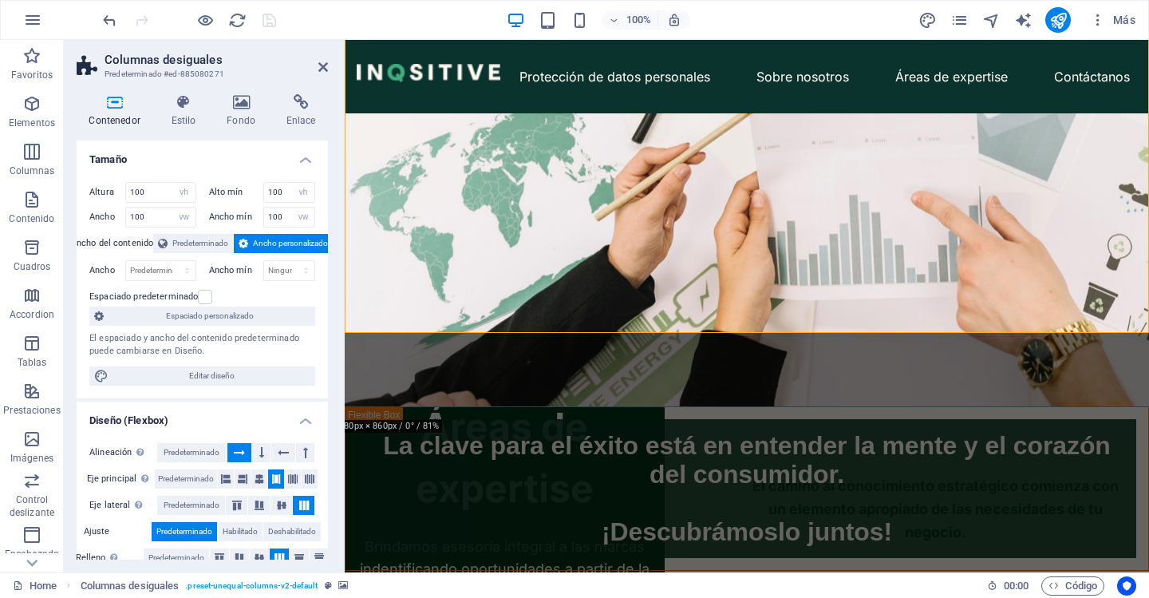
click at [836, 314] on figure at bounding box center [747, 140] width 804 height 532
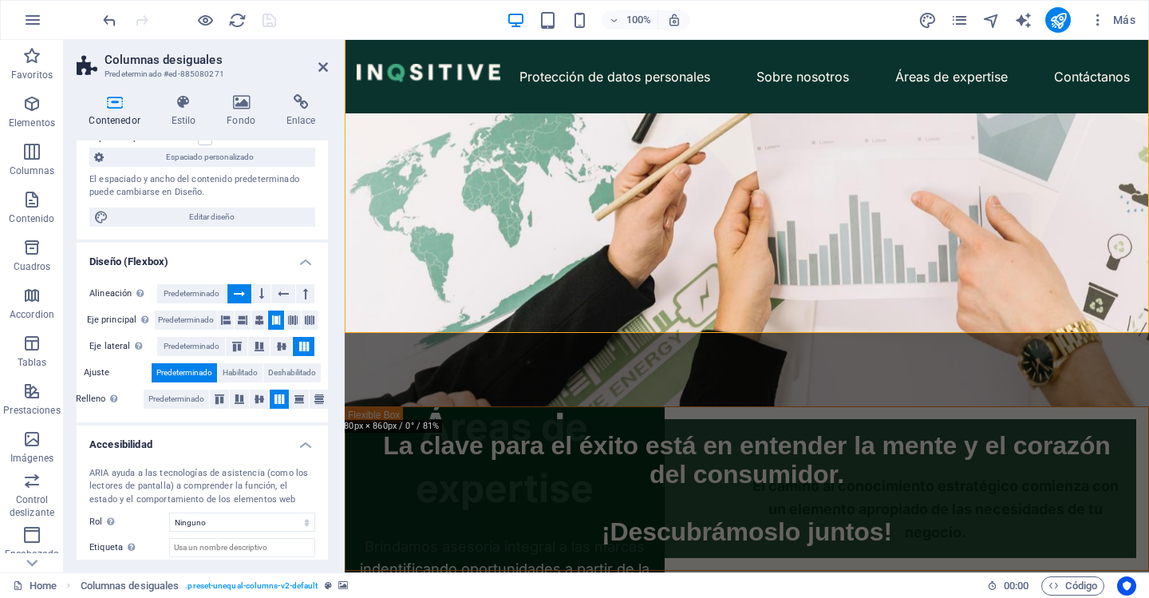
scroll to position [160, 0]
click at [735, 436] on div "Áreas de expertise Brindamos asesoría integral a las marcas indentificando opor…" at bounding box center [1091, 346] width 804 height 532
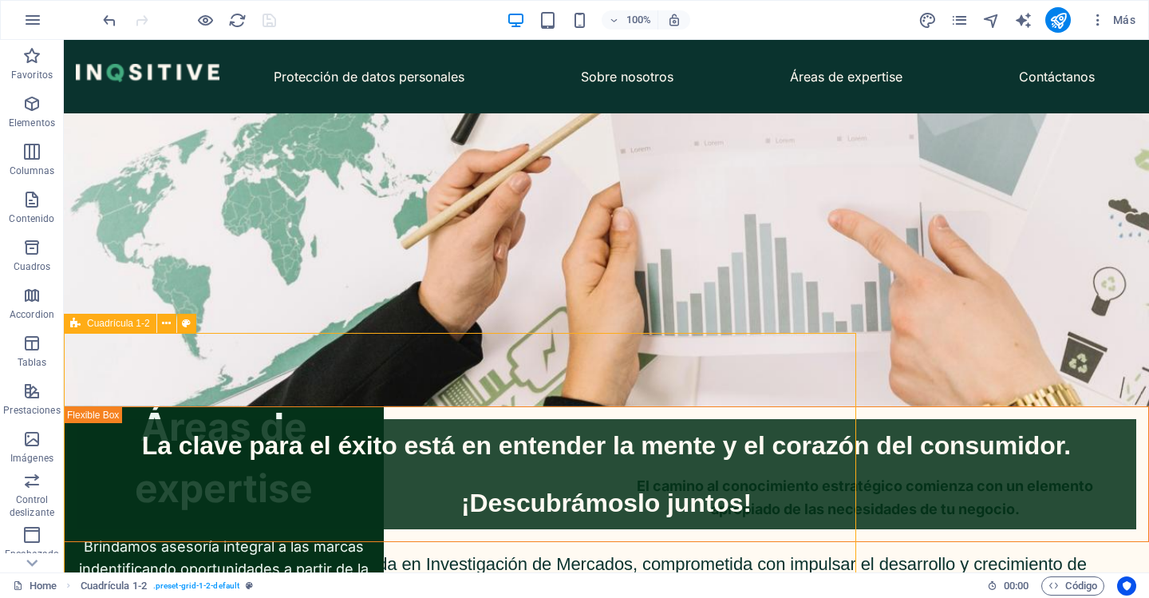
click at [729, 373] on div "Áreas de expertise Brindamos asesoría integral a las marcas indentificando opor…" at bounding box center [670, 346] width 1085 height 532
select select "vh"
select select "vw"
select select "%"
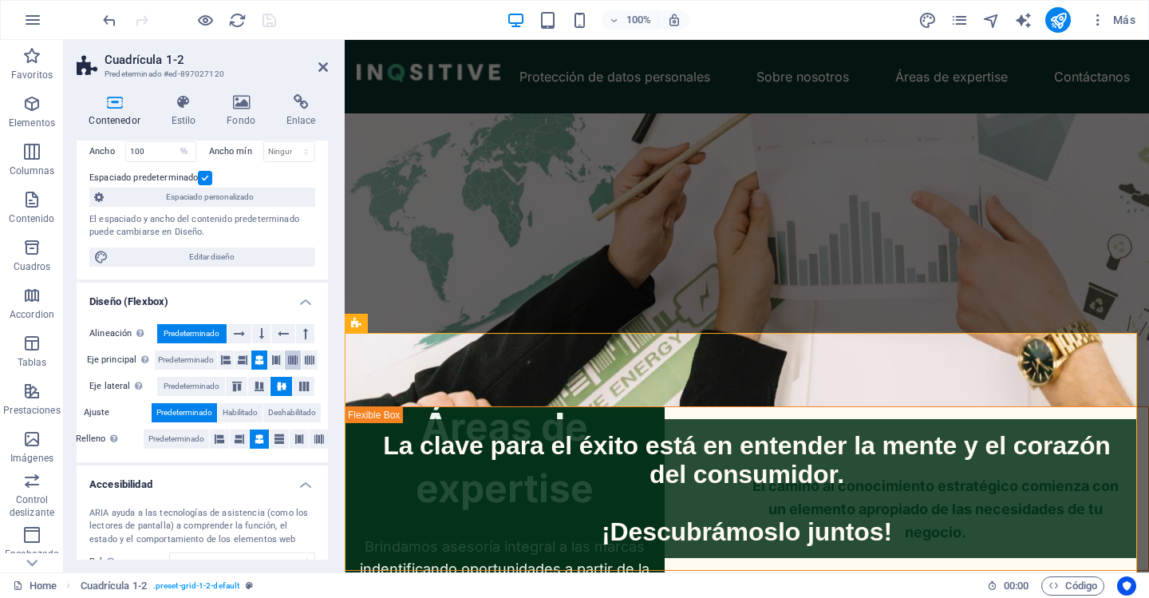
scroll to position [239, 0]
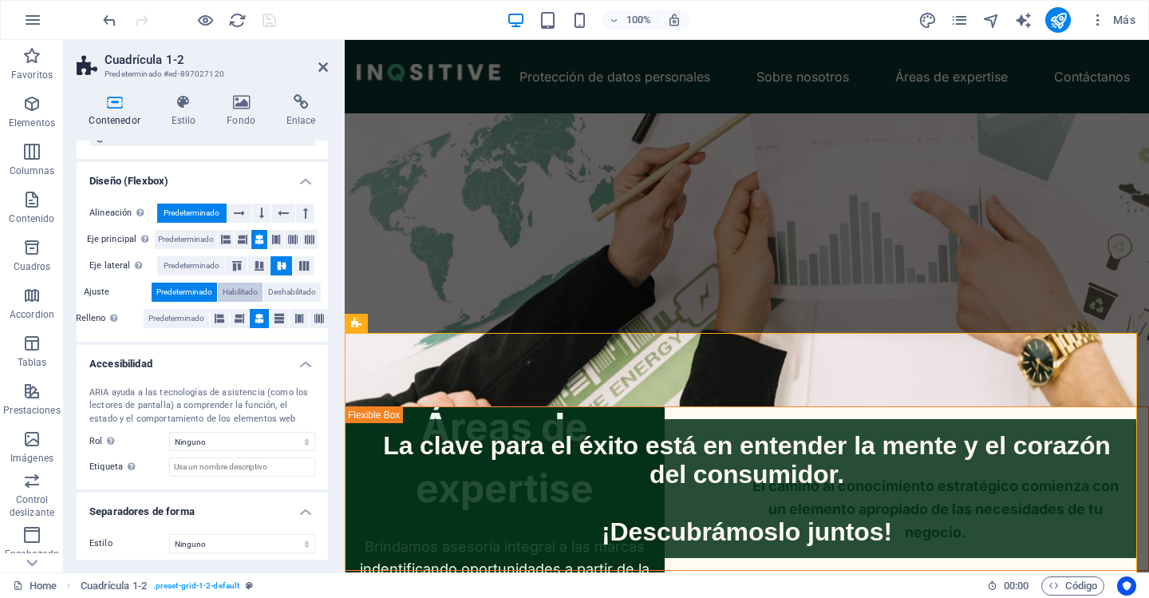
click at [241, 294] on span "Habilitado" at bounding box center [240, 292] width 35 height 19
click at [290, 290] on span "Deshabilitado" at bounding box center [292, 292] width 48 height 19
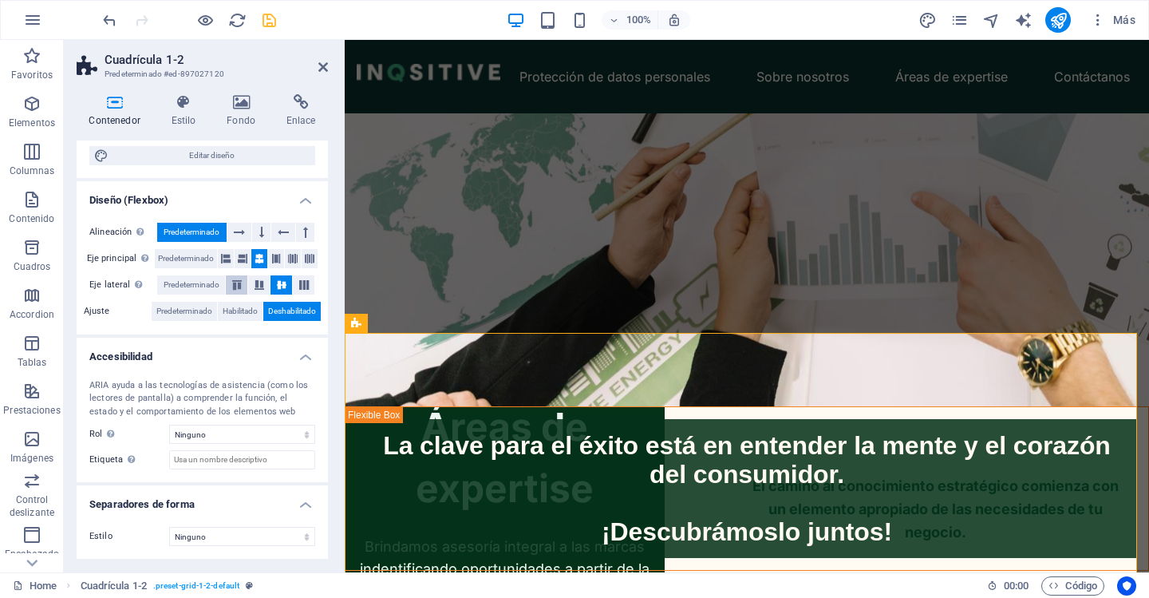
scroll to position [220, 0]
click at [189, 311] on span "Predeterminado" at bounding box center [184, 311] width 56 height 19
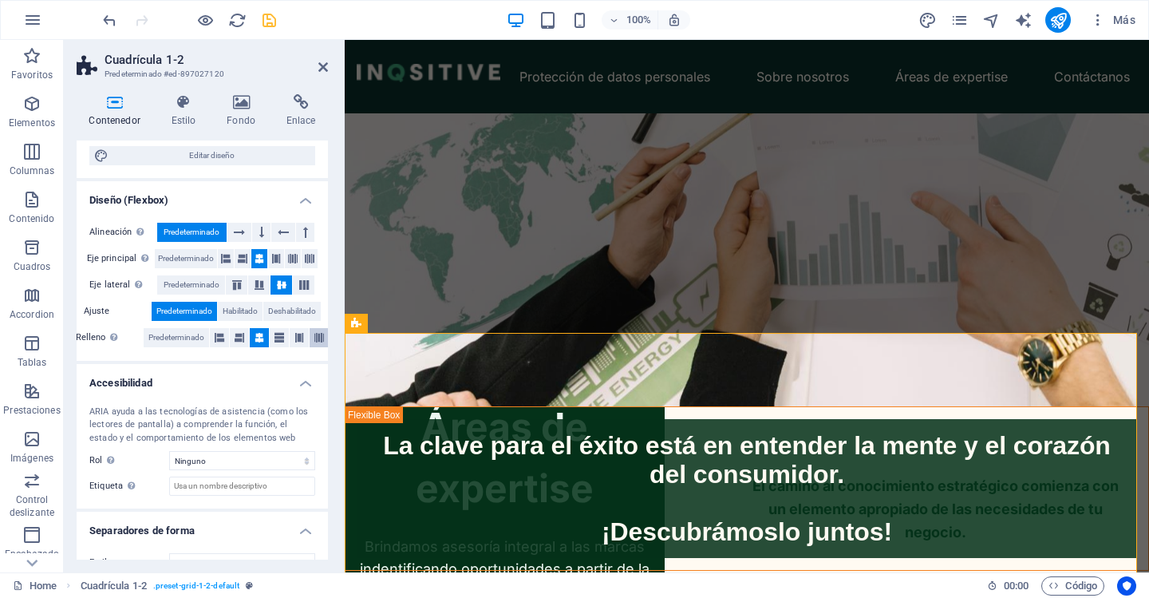
click at [312, 337] on button at bounding box center [319, 337] width 19 height 19
click at [300, 286] on icon at bounding box center [303, 285] width 19 height 10
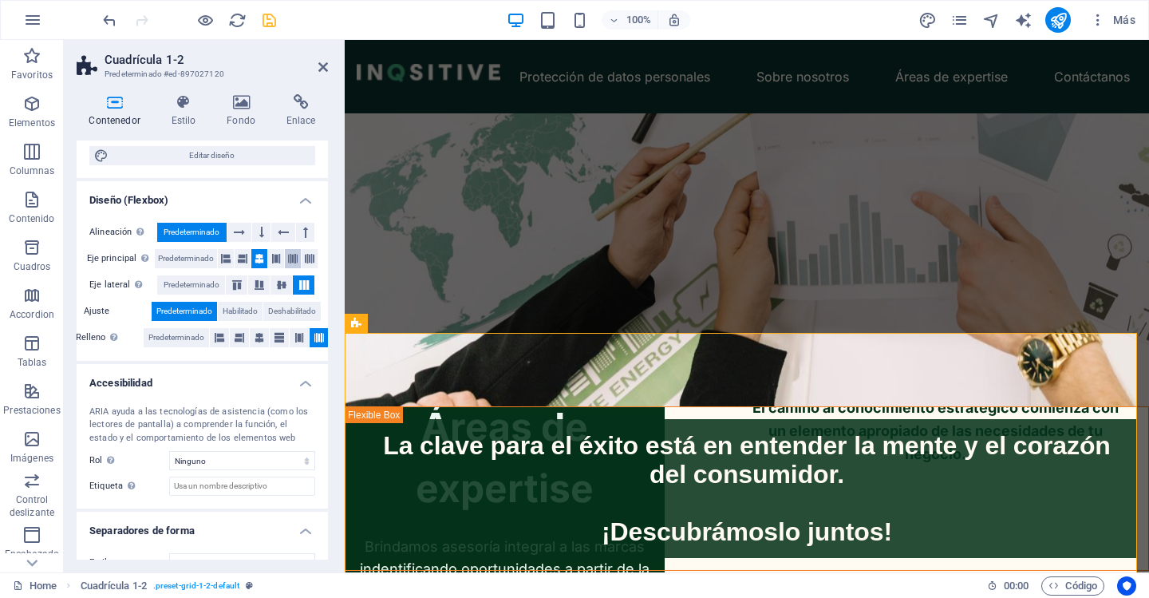
click at [289, 256] on icon at bounding box center [293, 258] width 10 height 19
click at [275, 256] on icon at bounding box center [276, 258] width 10 height 19
click at [298, 337] on icon at bounding box center [299, 337] width 10 height 19
click at [263, 335] on button at bounding box center [259, 337] width 19 height 19
click at [272, 336] on button at bounding box center [279, 337] width 19 height 19
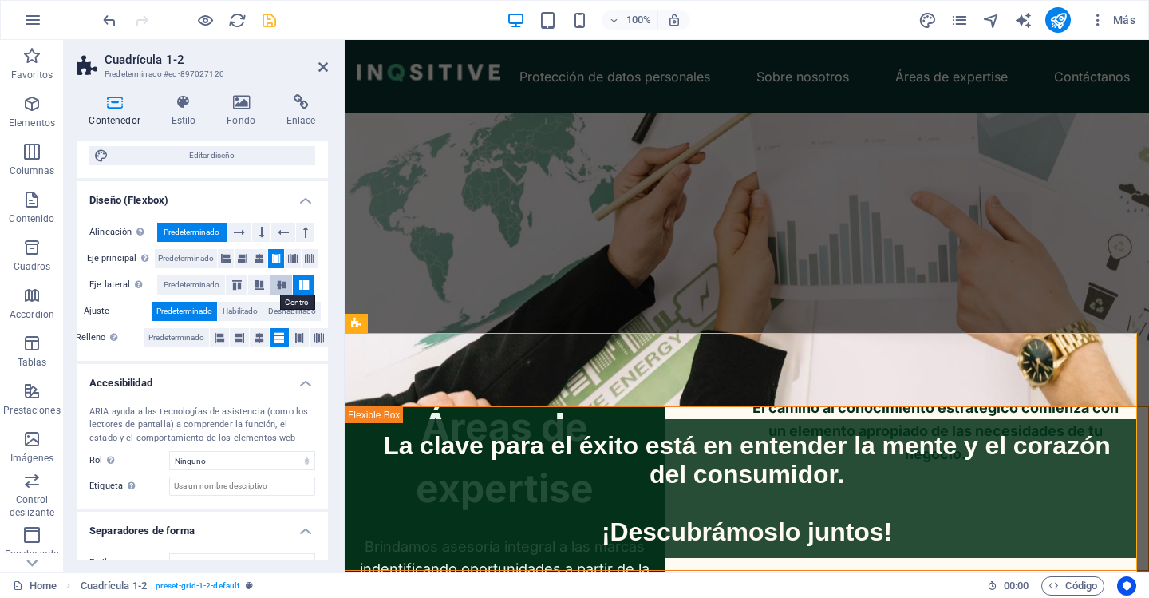
click at [281, 285] on icon at bounding box center [281, 285] width 19 height 10
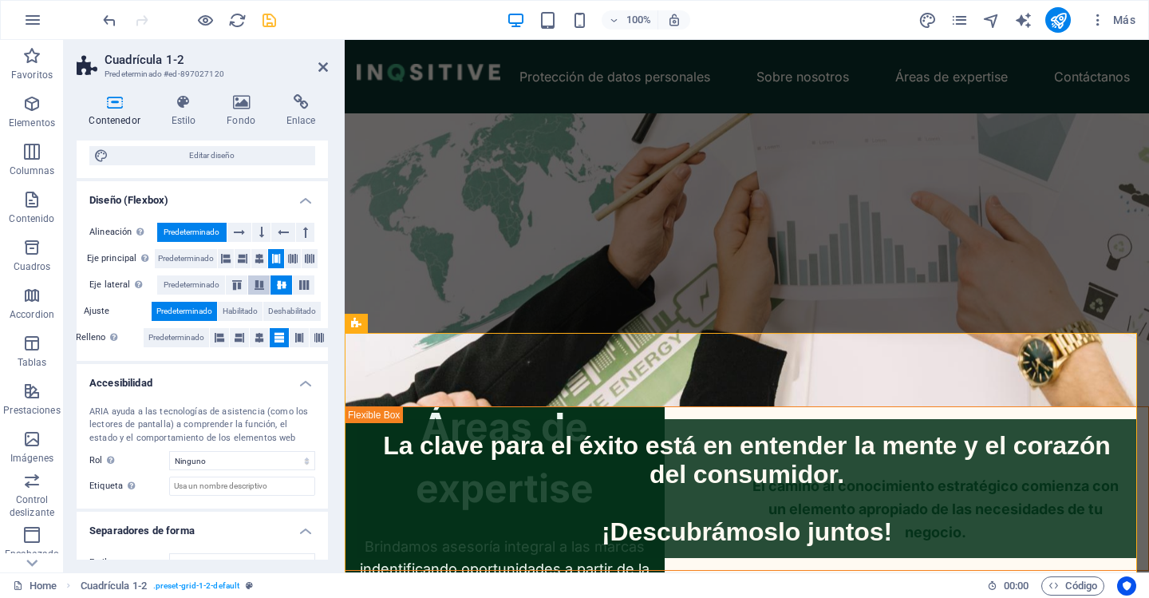
click at [255, 285] on icon at bounding box center [259, 285] width 19 height 10
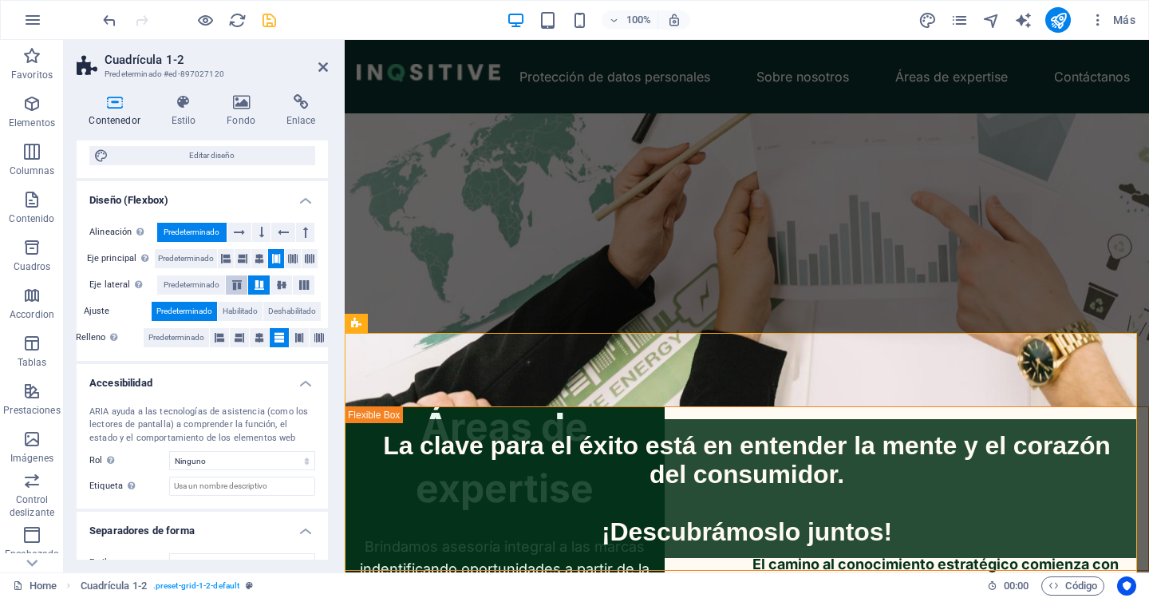
click at [242, 283] on icon at bounding box center [236, 285] width 19 height 10
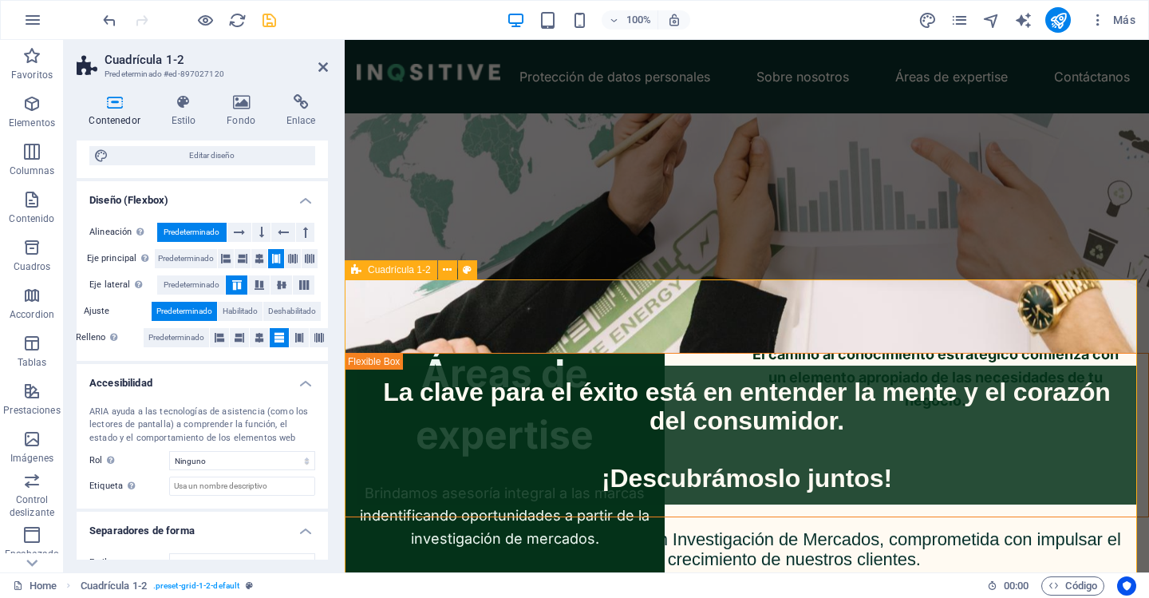
scroll to position [239, 0]
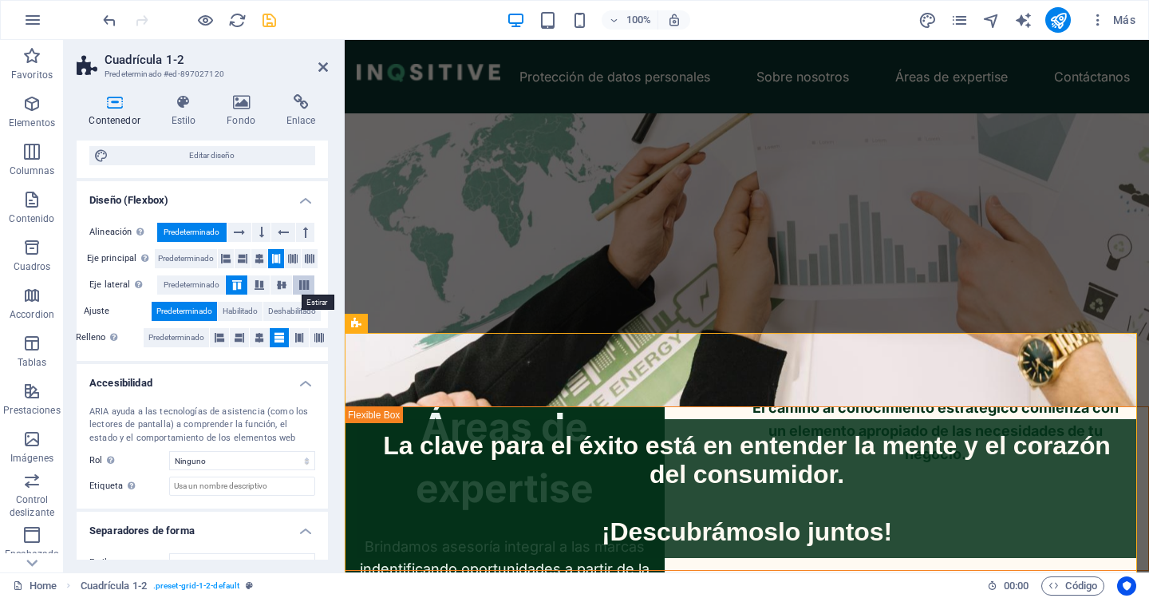
click at [298, 279] on button at bounding box center [304, 284] width 22 height 19
click at [246, 280] on button at bounding box center [237, 284] width 22 height 19
click at [255, 263] on icon at bounding box center [260, 258] width 10 height 19
click at [291, 260] on icon at bounding box center [293, 258] width 10 height 19
click at [316, 259] on button at bounding box center [310, 258] width 16 height 19
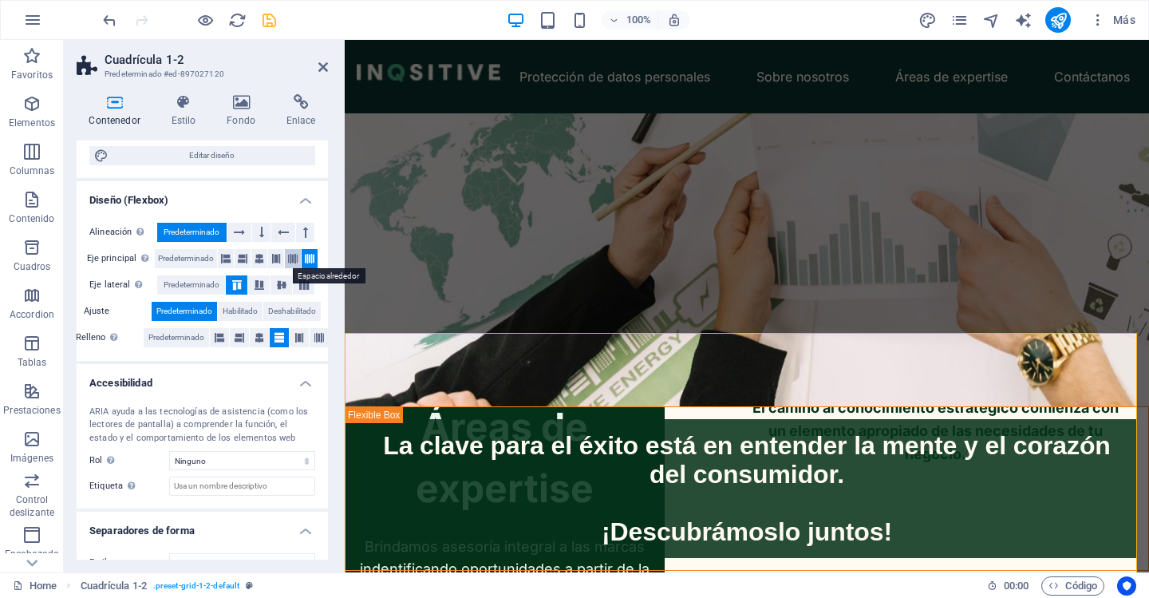
click at [296, 261] on icon at bounding box center [293, 258] width 10 height 19
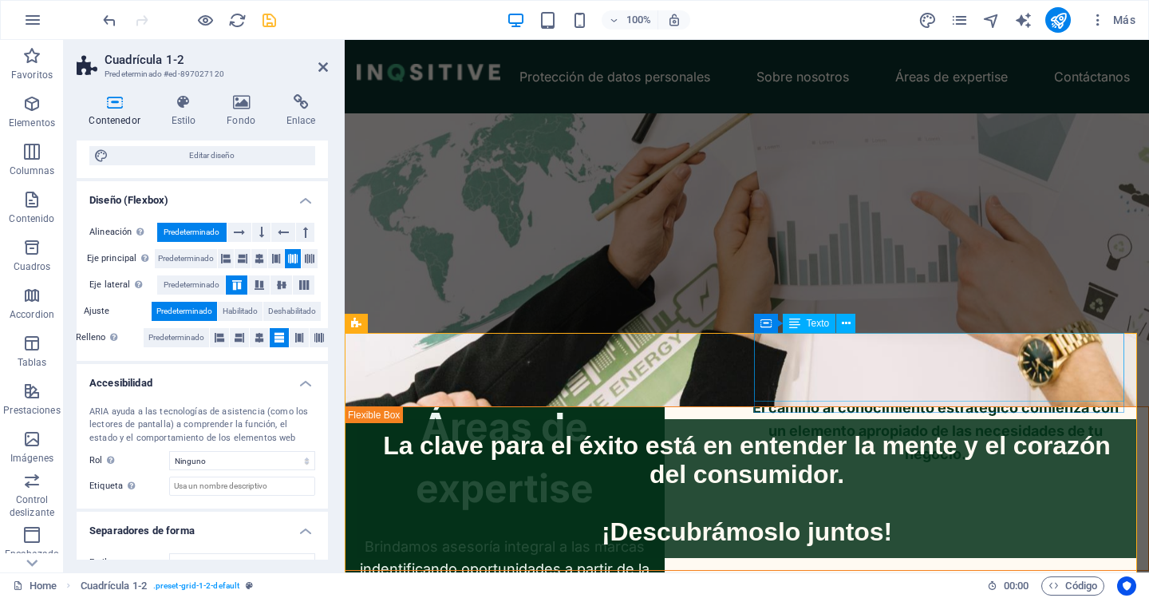
click at [786, 397] on div "El camino al conocimiento estratégico comienza con un elemento apropiado de las…" at bounding box center [935, 431] width 377 height 69
click at [767, 397] on div "El camino al conocimiento estratégico comienza con un elemento apropiado de las…" at bounding box center [935, 431] width 377 height 69
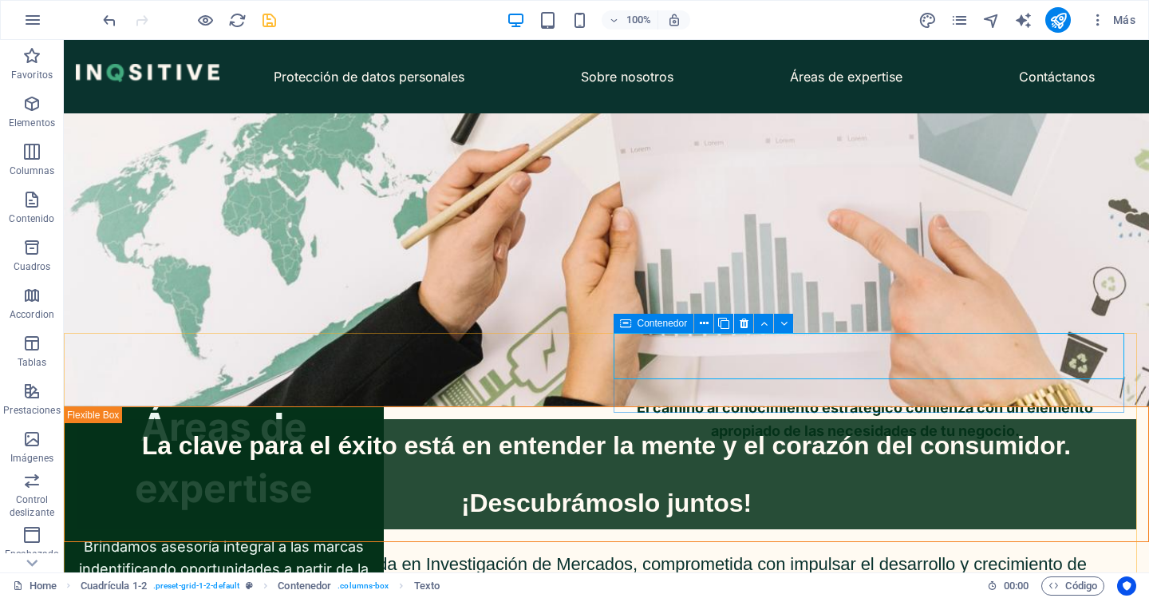
select select "px"
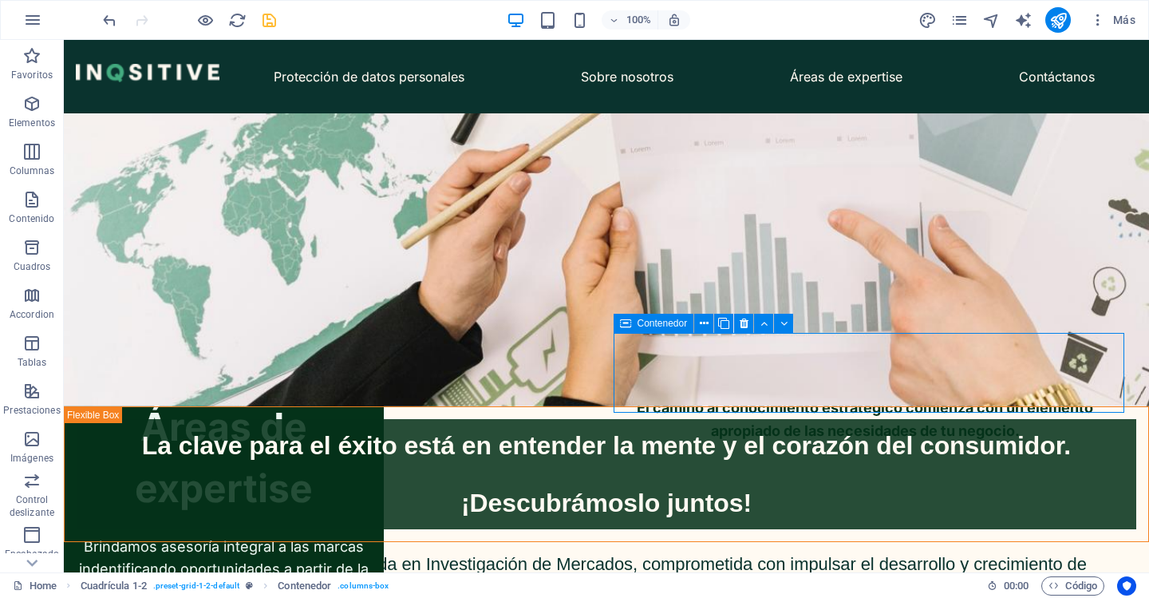
select select "px"
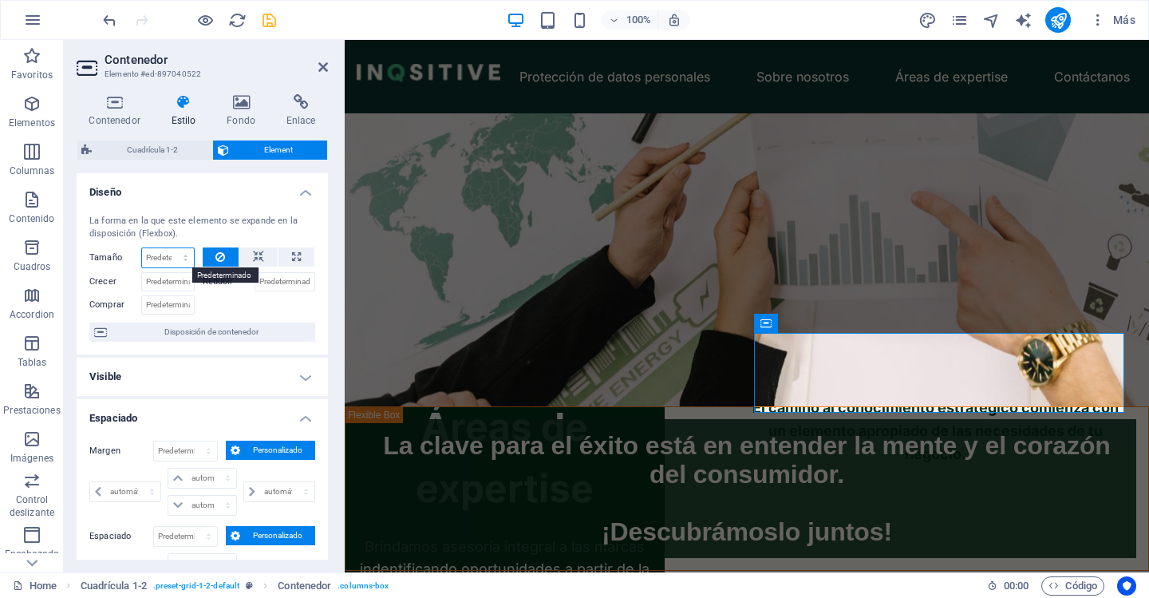
click at [157, 251] on select "Predeterminado automático px % 1/1 1/2 1/3 1/4 1/5 1/6 1/7 1/8 1/9 1/10" at bounding box center [168, 257] width 52 height 19
select select "%"
click at [169, 248] on select "Predeterminado automático px % 1/1 1/2 1/3 1/4 1/5 1/6 1/7 1/8 1/9 1/10" at bounding box center [168, 257] width 52 height 19
type input "100"
click at [258, 253] on icon at bounding box center [258, 256] width 11 height 19
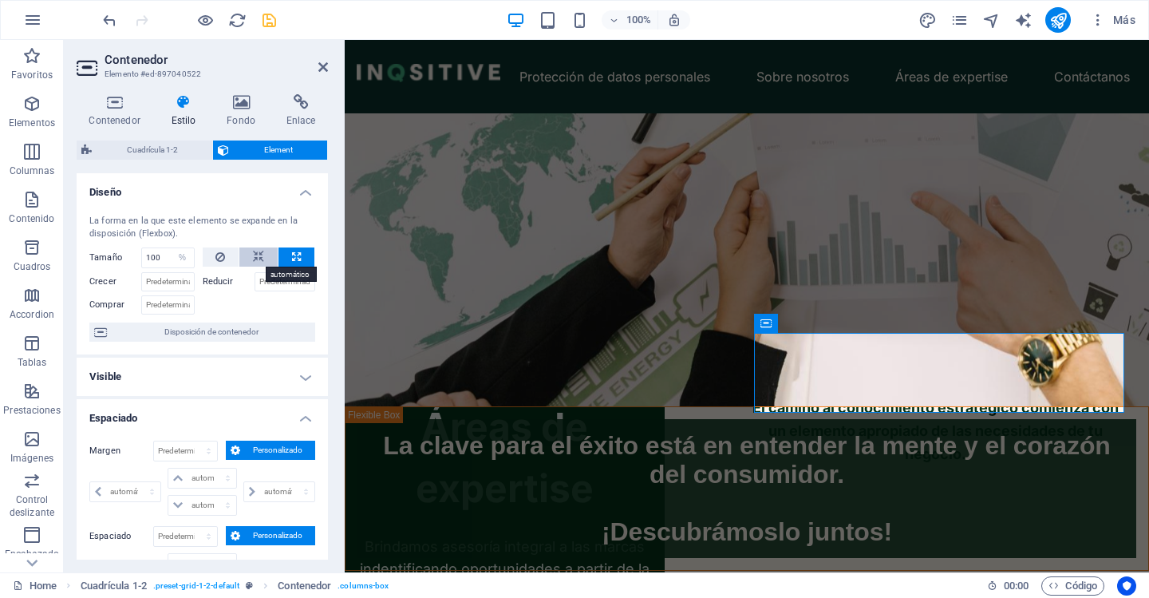
select select "DISABLED_OPTION_VALUE"
click at [300, 256] on button at bounding box center [297, 256] width 36 height 19
type input "100"
select select "%"
click at [212, 253] on button at bounding box center [221, 256] width 37 height 19
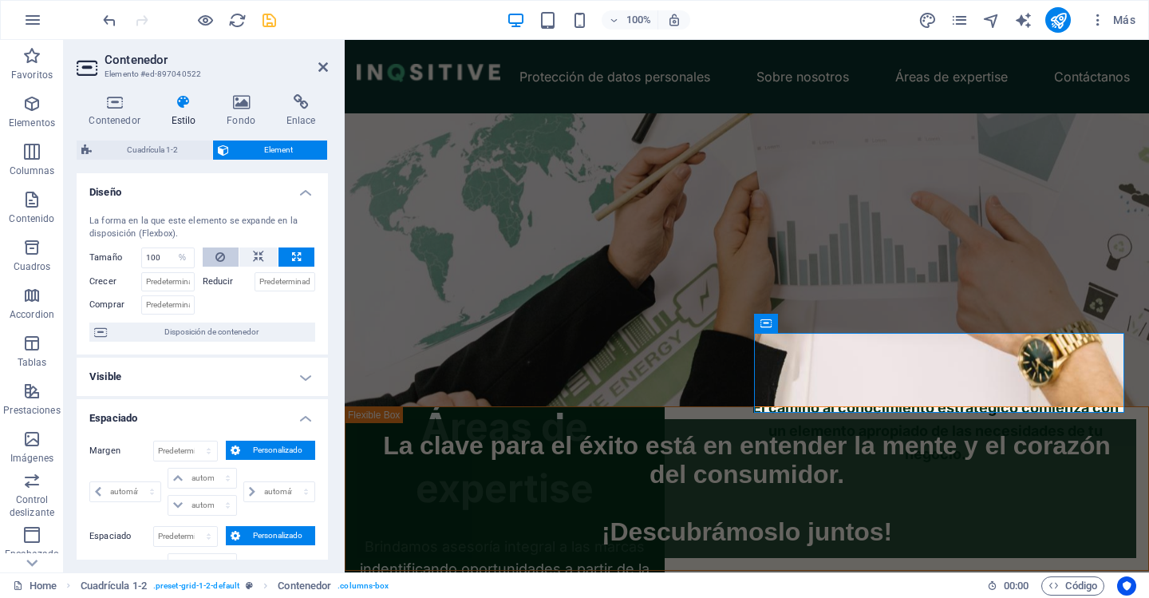
select select "DISABLED_OPTION_VALUE"
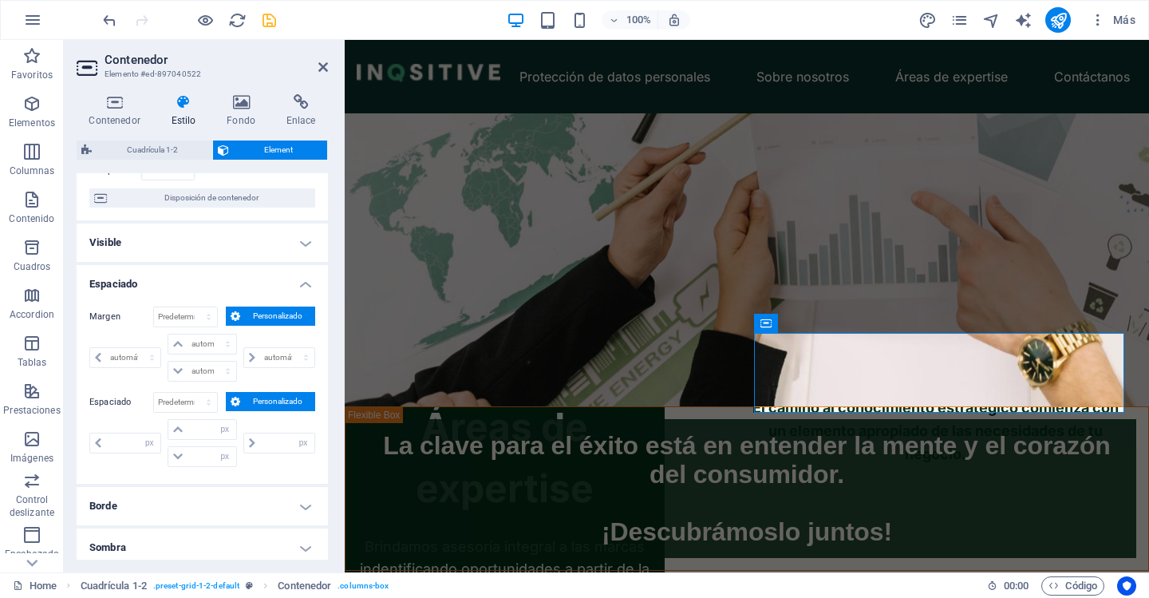
scroll to position [160, 0]
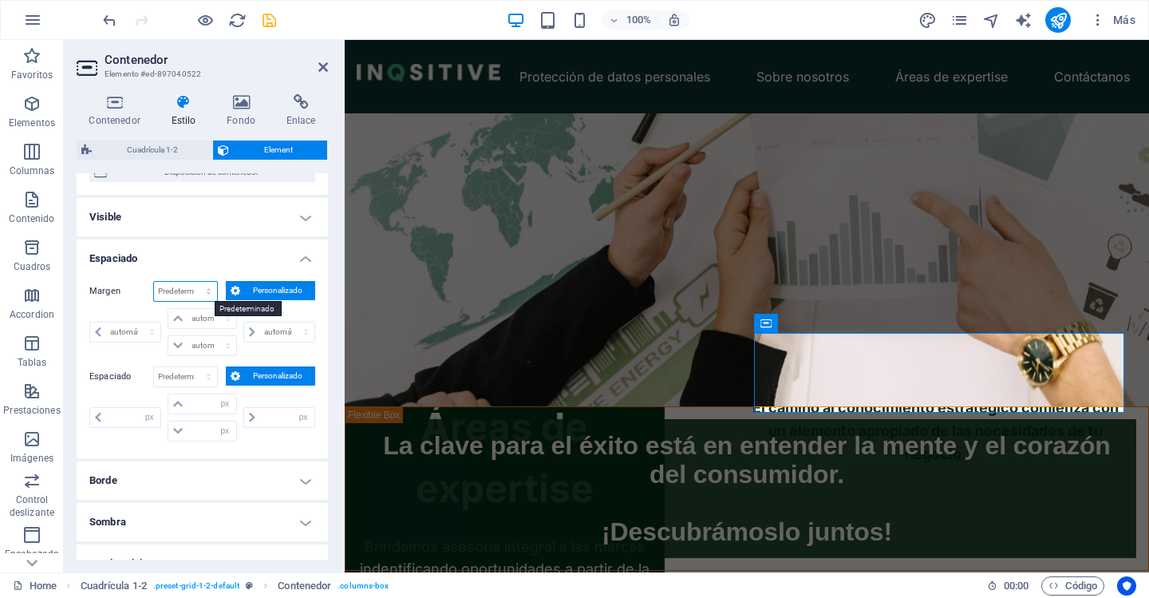
click at [184, 297] on select "Predeterminado automático px % rem vw vh Personalizado" at bounding box center [185, 291] width 63 height 19
select select "px"
click at [192, 282] on select "Predeterminado automático px % rem vw vh Personalizado" at bounding box center [185, 291] width 63 height 19
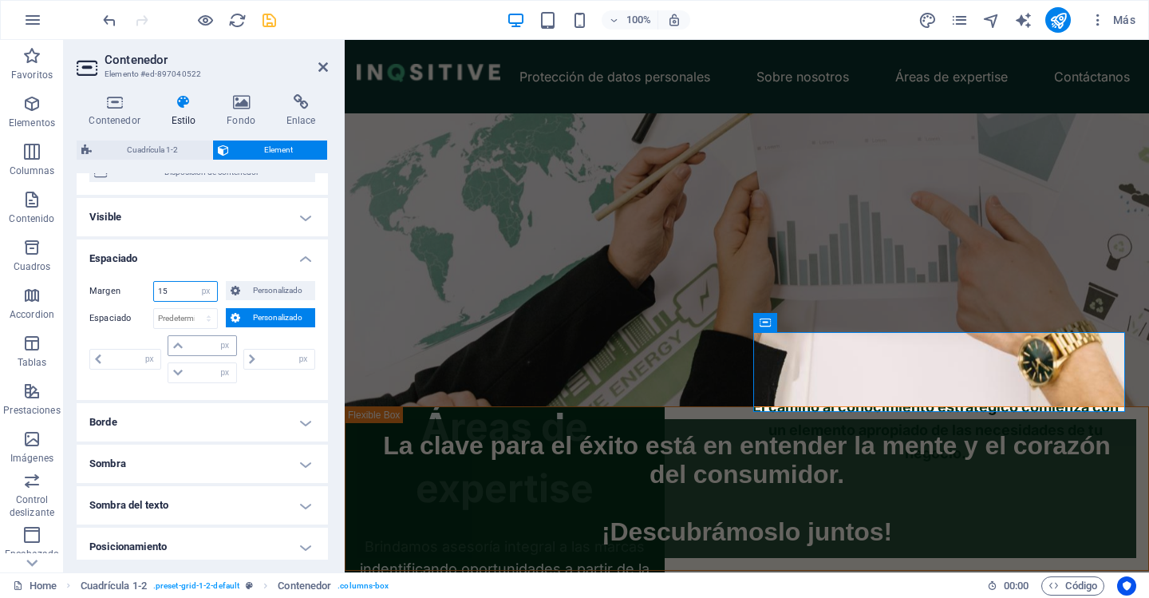
type input "15"
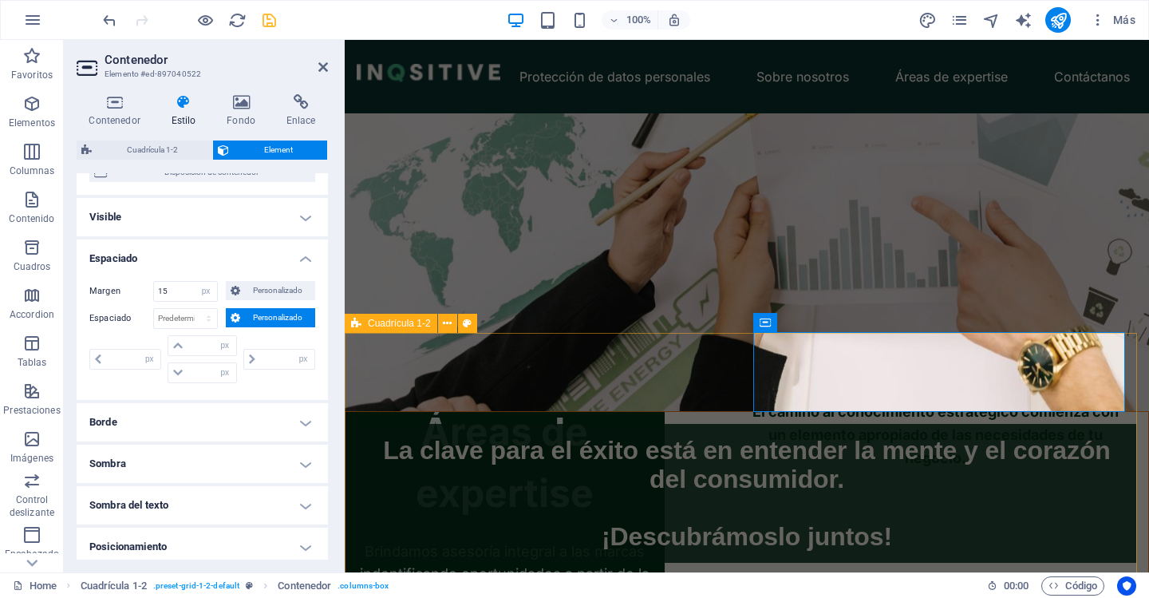
scroll to position [239, 0]
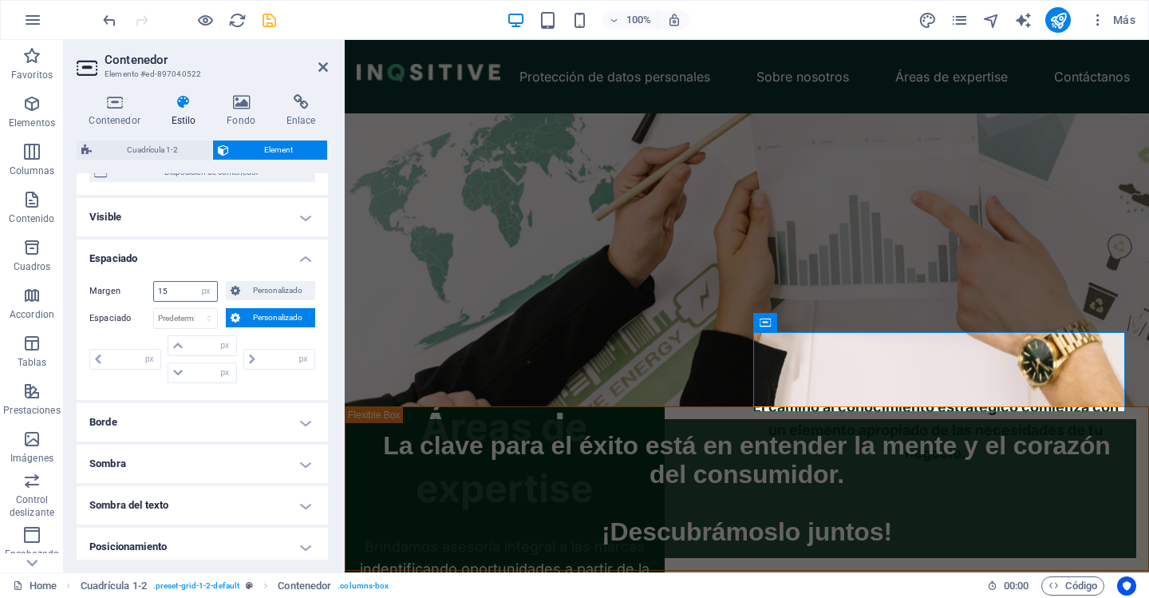
click at [179, 289] on input "15" at bounding box center [185, 291] width 63 height 19
click at [191, 290] on input "15" at bounding box center [185, 291] width 63 height 19
click at [209, 289] on select "Predeterminado automático px % rem vw vh Personalizado" at bounding box center [206, 291] width 22 height 19
select select "default"
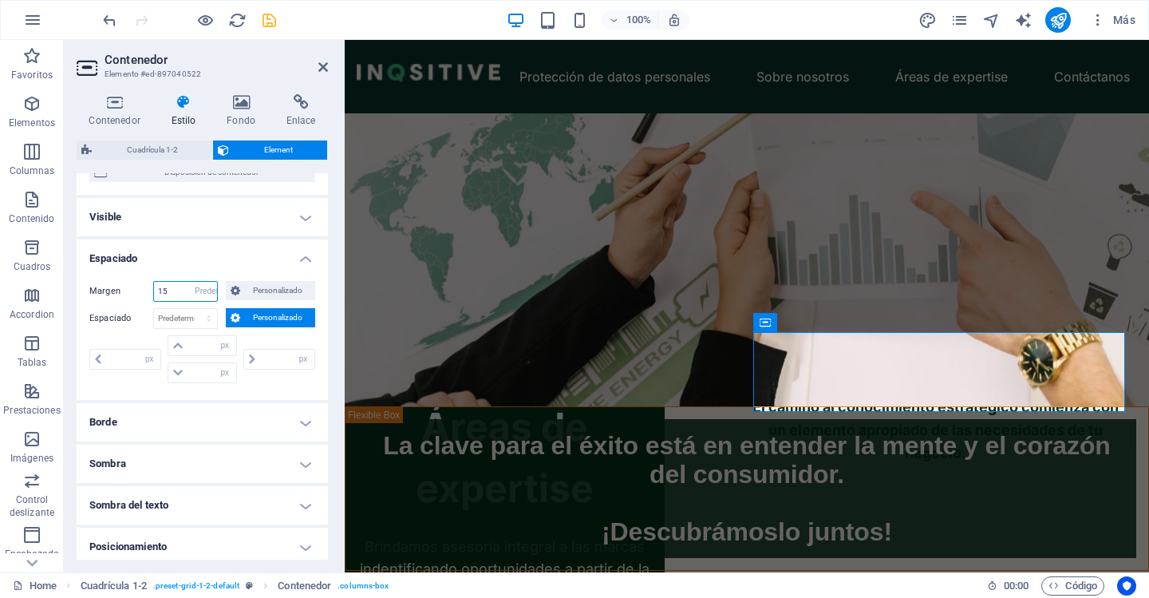
click at [195, 282] on select "Predeterminado automático px % rem vw vh Personalizado" at bounding box center [206, 291] width 22 height 19
click at [203, 295] on select "Predeterminado automático px % rem vw vh Personalizado" at bounding box center [185, 291] width 63 height 19
click at [154, 282] on select "Predeterminado automático px % rem vw vh Personalizado" at bounding box center [185, 291] width 63 height 19
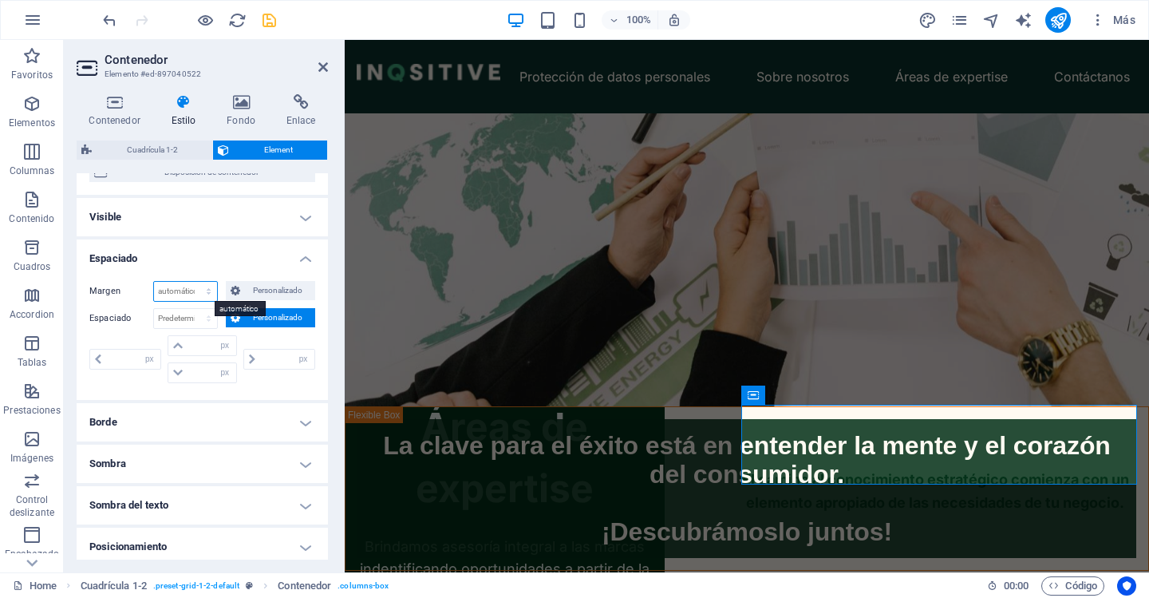
click at [207, 290] on select "Predeterminado automático px % rem vw vh Personalizado" at bounding box center [185, 291] width 63 height 19
click at [154, 282] on select "Predeterminado automático px % rem vw vh Personalizado" at bounding box center [185, 291] width 63 height 19
select select "DISABLED_OPTION_VALUE"
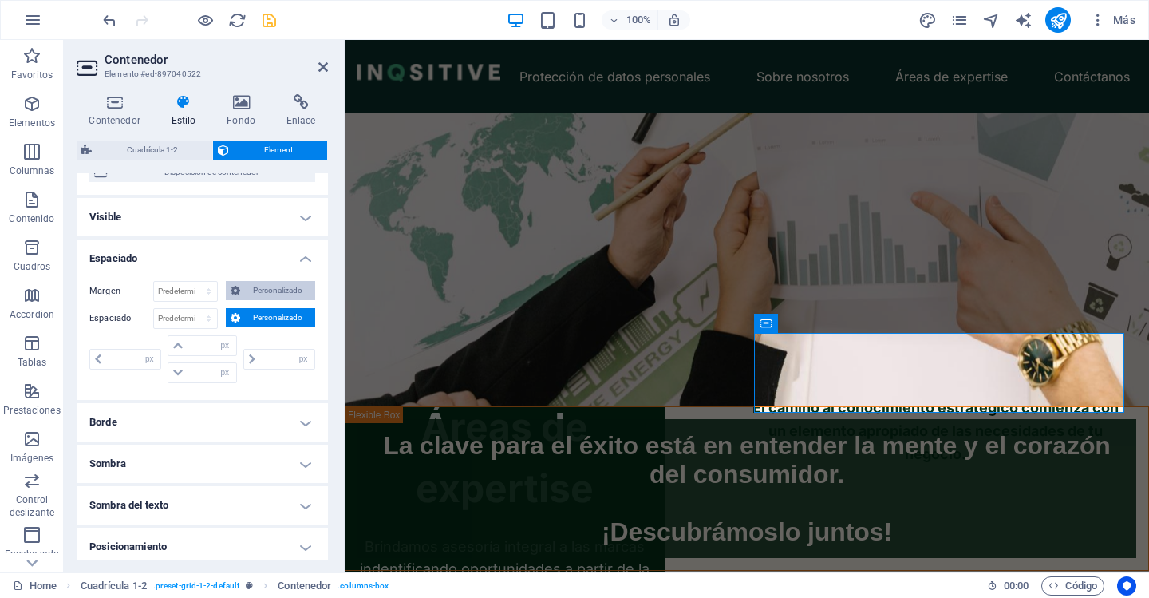
click at [242, 292] on button "Personalizado" at bounding box center [270, 290] width 89 height 19
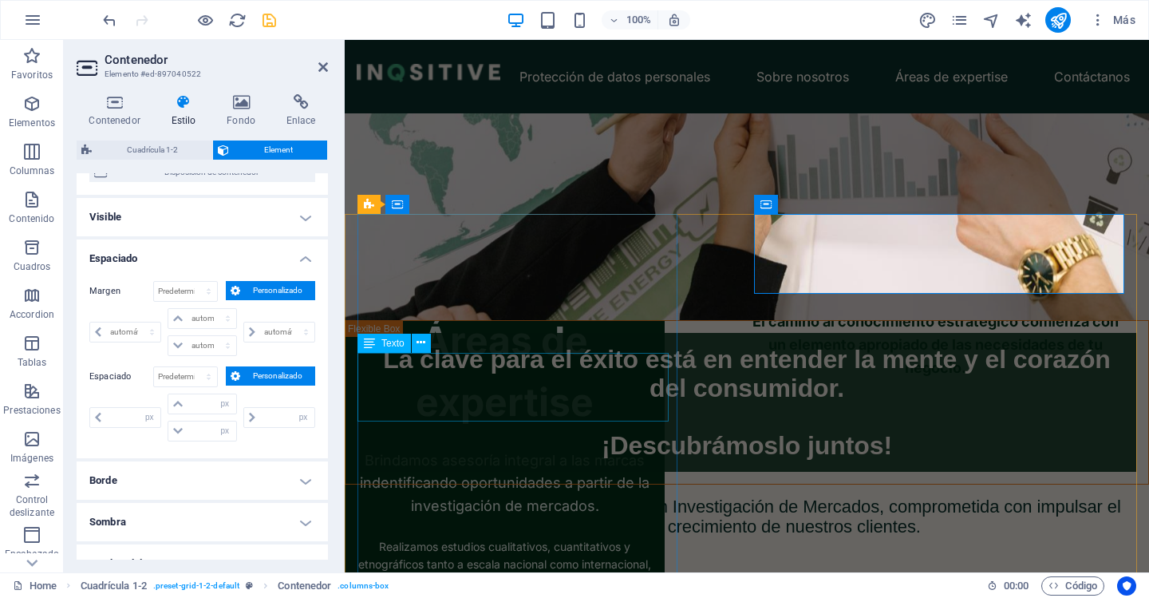
scroll to position [319, 0]
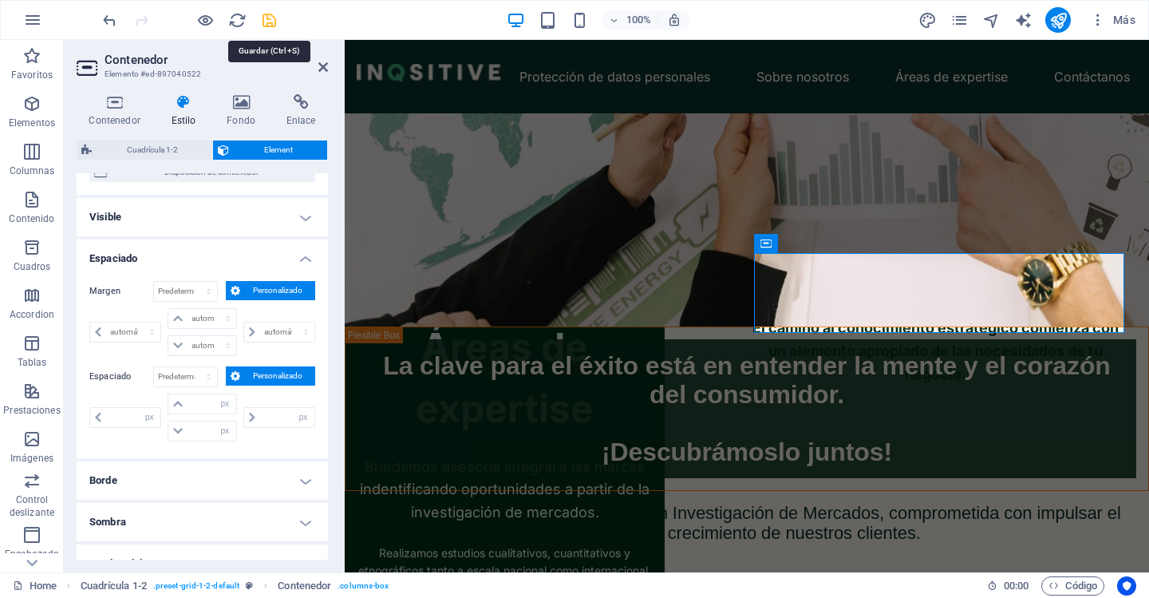
click at [268, 20] on icon "save" at bounding box center [269, 20] width 18 height 18
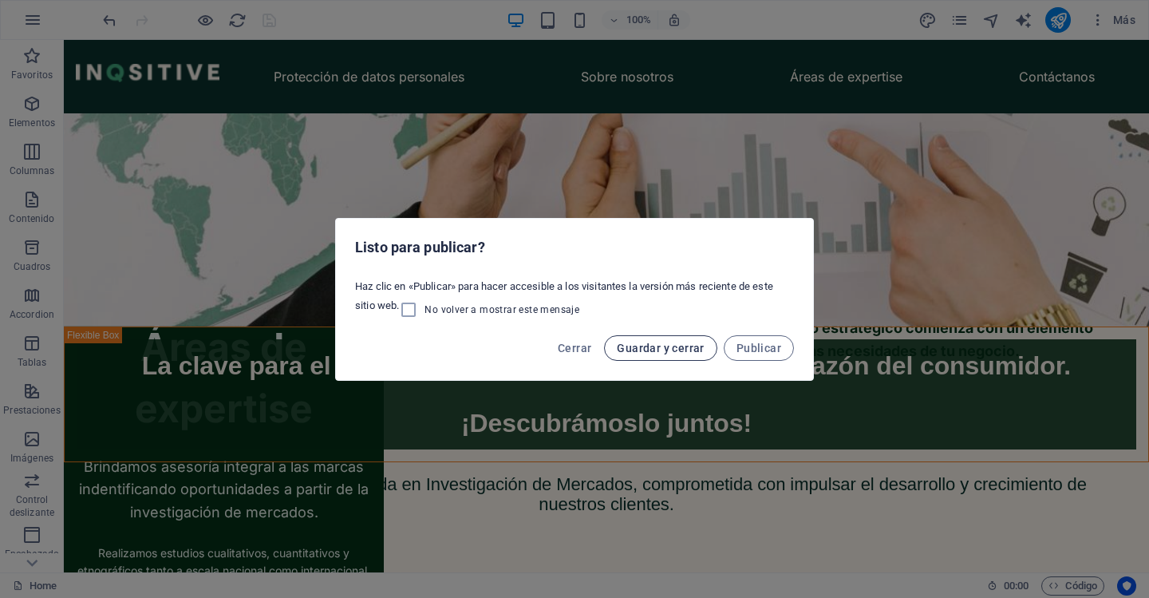
click at [674, 350] on span "Guardar y cerrar" at bounding box center [660, 348] width 87 height 13
